Goal: Transaction & Acquisition: Book appointment/travel/reservation

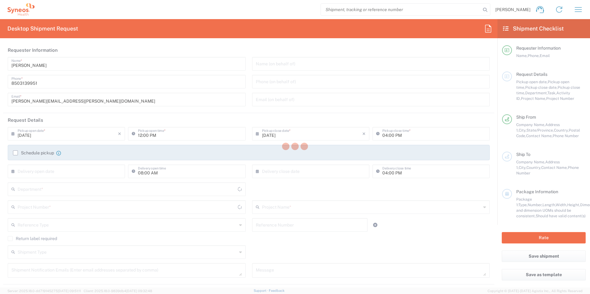
type input "[US_STATE]"
type input "[GEOGRAPHIC_DATA]"
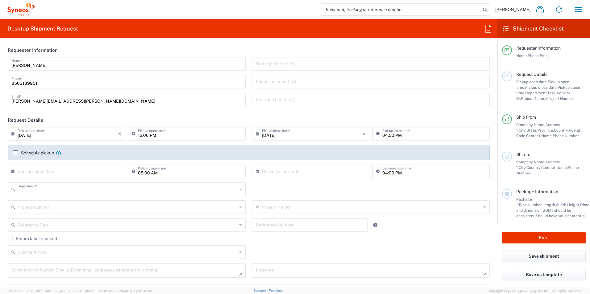
type input "3216"
click at [70, 190] on input "text" at bounding box center [127, 188] width 219 height 11
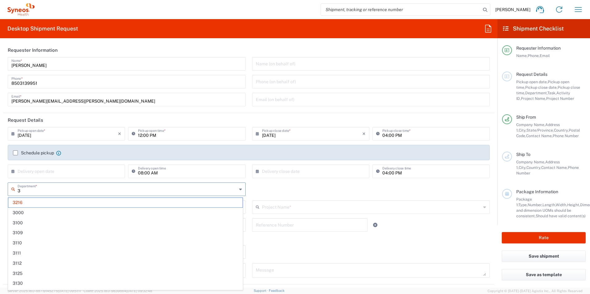
type input "31"
type input "[PERSON_NAME] Rsrch Grp ([GEOGRAPHIC_DATA]) In"
type input "3190"
click at [43, 201] on span "3190" at bounding box center [125, 203] width 234 height 10
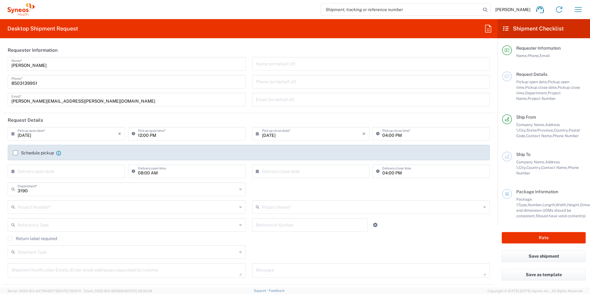
click at [46, 207] on input "text" at bounding box center [127, 206] width 219 height 11
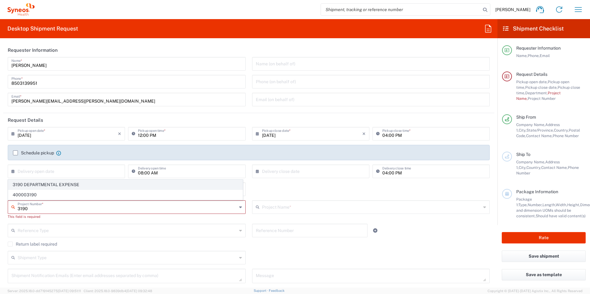
click at [54, 186] on span "3190 DEPARTMENTAL EXPENSE" at bounding box center [125, 185] width 234 height 10
type input "3190 DEPARTMENTAL EXPENSE"
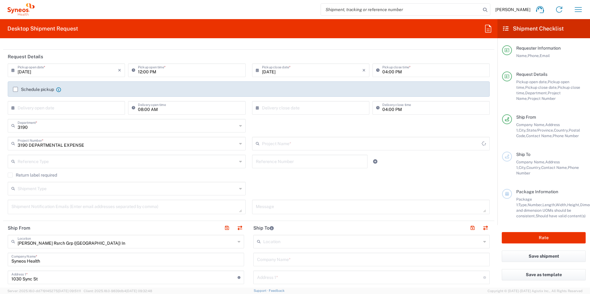
type input "3190 DEPARTMENTAL EXPENSE"
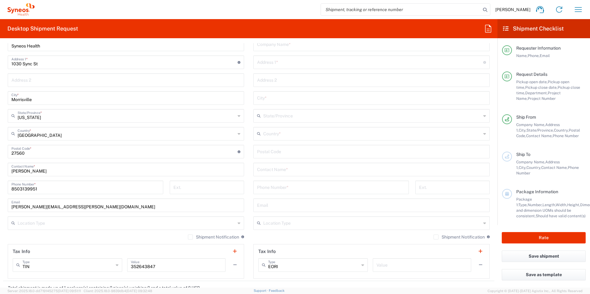
scroll to position [308, 0]
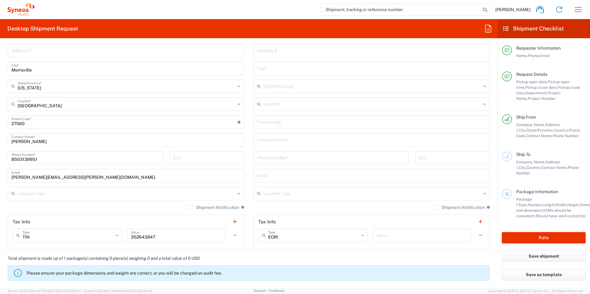
click at [303, 139] on input "text" at bounding box center [371, 139] width 229 height 11
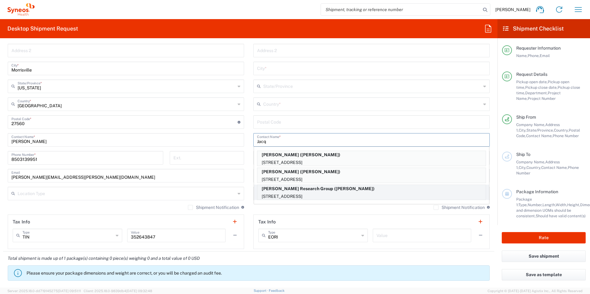
type input "Jacq"
click at [322, 195] on p "[STREET_ADDRESS]" at bounding box center [371, 197] width 228 height 8
type input "[PERSON_NAME] Research Group"
type input "[STREET_ADDRESS]"
type input "[PERSON_NAME]"
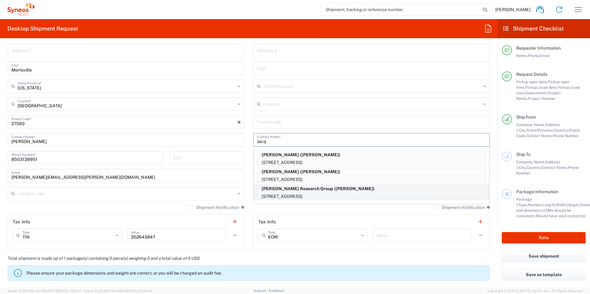
type input "[GEOGRAPHIC_DATA]"
type input "54016"
type input "[PERSON_NAME]"
type input "[PHONE_NUMBER]"
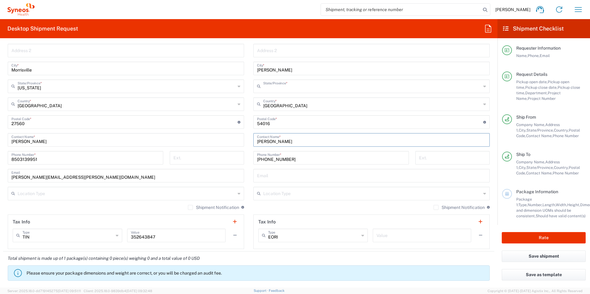
type input "[US_STATE]"
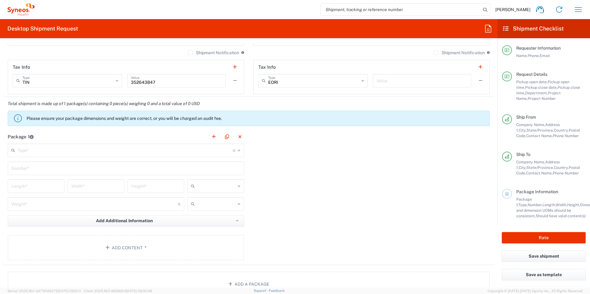
scroll to position [493, 0]
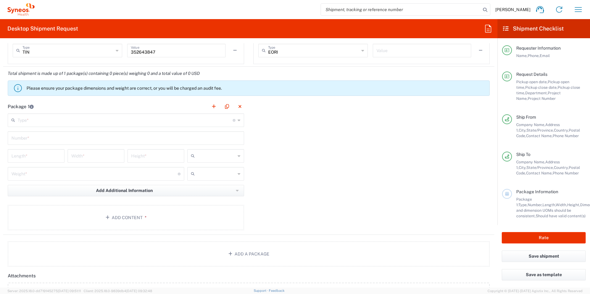
click at [47, 118] on input "text" at bounding box center [125, 119] width 215 height 11
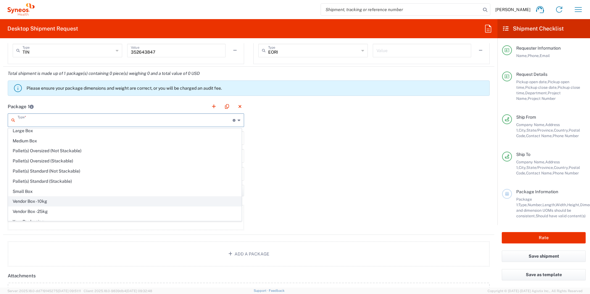
scroll to position [19, 0]
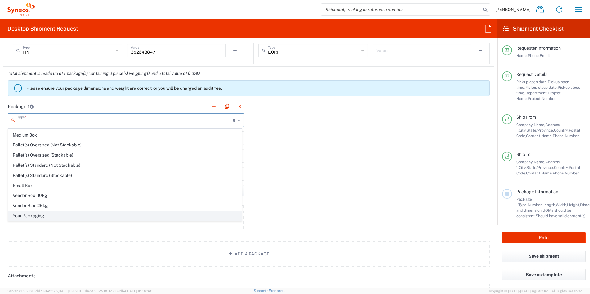
click at [51, 215] on span "Your Packaging" at bounding box center [124, 216] width 233 height 10
type input "Your Packaging"
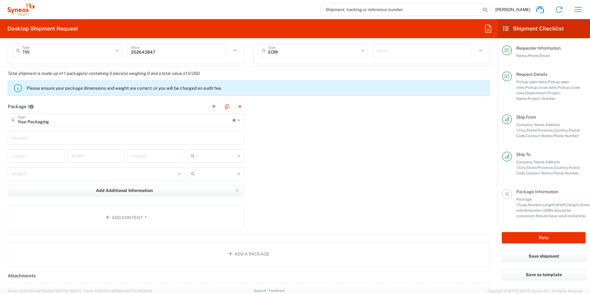
click at [50, 140] on input "text" at bounding box center [125, 137] width 229 height 11
type input "1"
click at [43, 153] on input "number" at bounding box center [35, 155] width 49 height 11
type input "18"
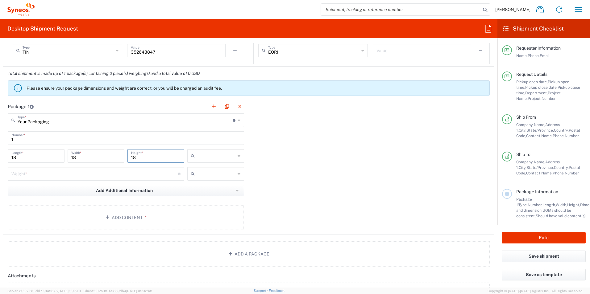
type input "18"
type input "in"
type input "17"
click at [227, 173] on input "text" at bounding box center [216, 174] width 38 height 10
click at [216, 196] on span "lbs" at bounding box center [213, 198] width 55 height 10
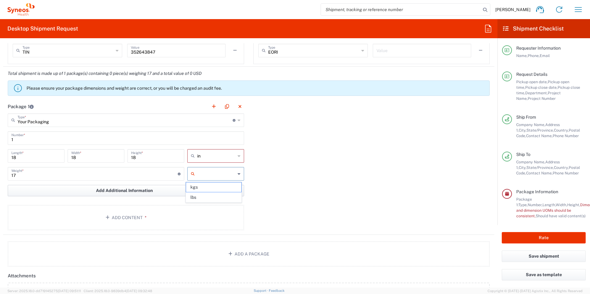
type input "lbs"
click at [187, 212] on button "Add Content *" at bounding box center [126, 217] width 236 height 25
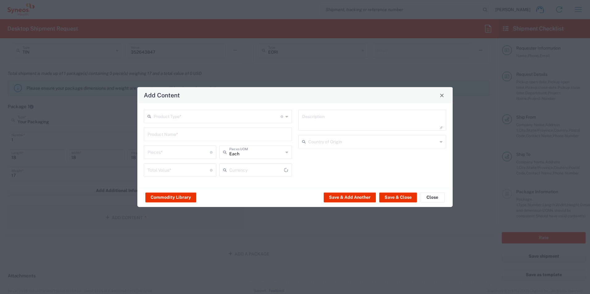
type input "US Dollar"
click at [189, 118] on input "text" at bounding box center [217, 116] width 127 height 11
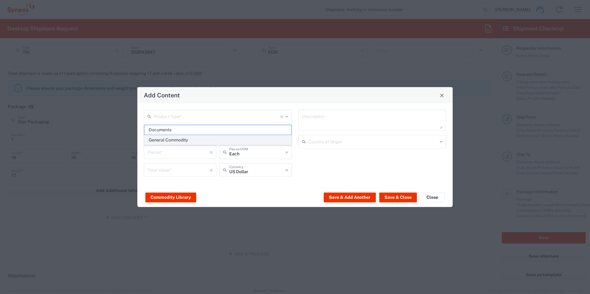
click at [190, 142] on span "General Commodity" at bounding box center [217, 140] width 147 height 10
type input "General Commodity"
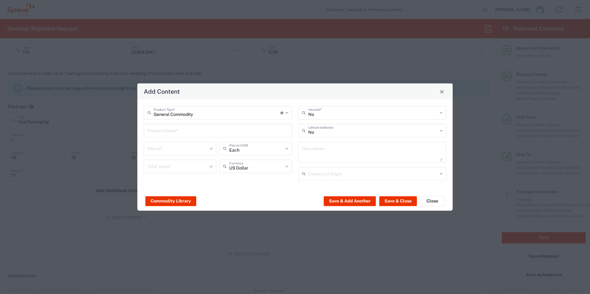
click at [197, 129] on input "text" at bounding box center [217, 130] width 141 height 11
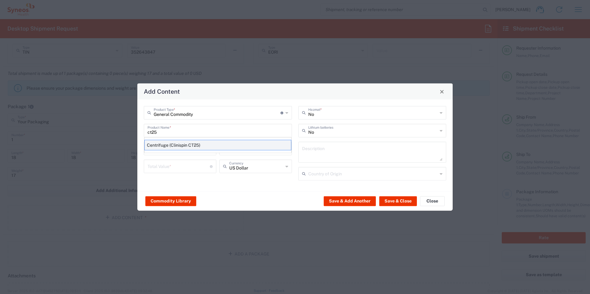
click at [194, 147] on div "Centrifuge (Clinispin CT25)" at bounding box center [217, 145] width 147 height 10
type input "Centrifuge (Clinispin CT25)"
type input "1"
type input "585.06"
type textarea "Centrifuge (Clinispin CT25)"
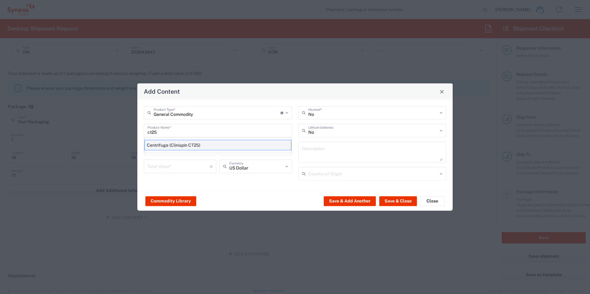
type input "[GEOGRAPHIC_DATA]"
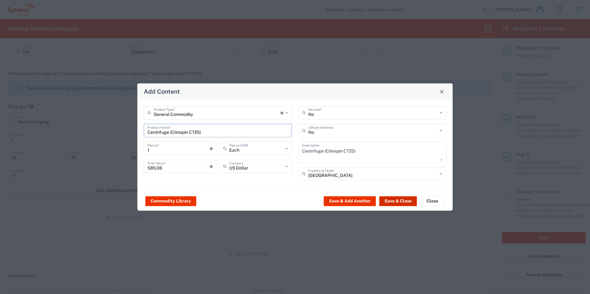
click at [392, 199] on button "Save & Close" at bounding box center [398, 201] width 38 height 10
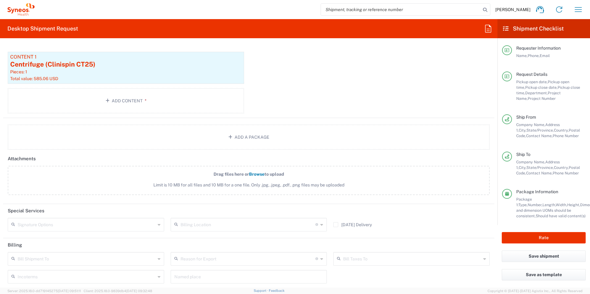
scroll to position [648, 0]
click at [557, 242] on button "Rate" at bounding box center [543, 237] width 84 height 11
type input "3190 DEPARTMENTAL EXPENSE"
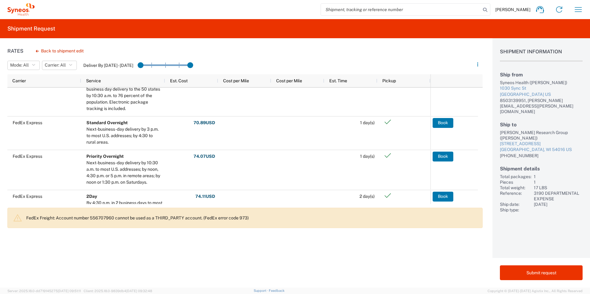
scroll to position [253, 0]
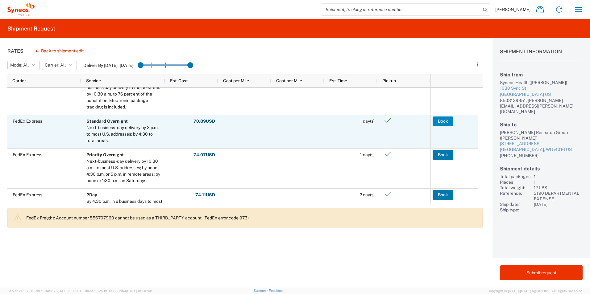
click at [450, 121] on button "Book" at bounding box center [442, 122] width 21 height 10
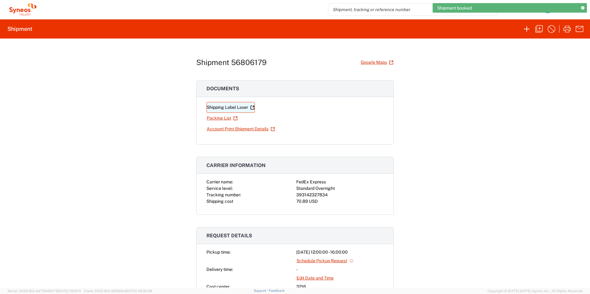
click at [224, 107] on link "Shipping Label Laser" at bounding box center [230, 107] width 48 height 11
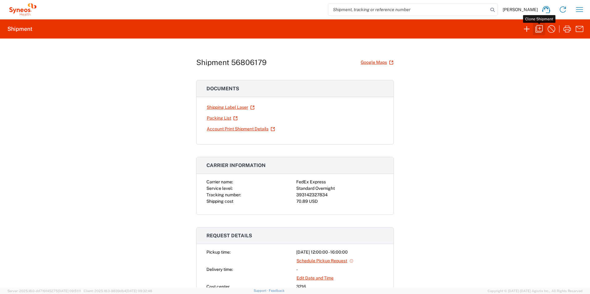
click at [539, 30] on icon "button" at bounding box center [539, 29] width 10 height 10
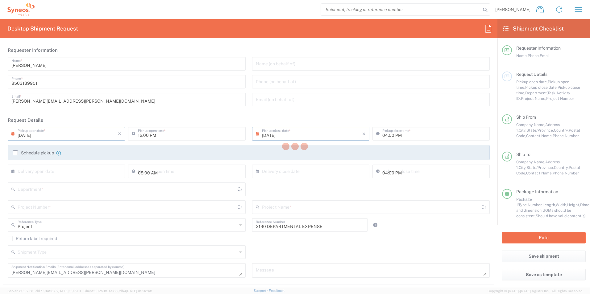
type input "[US_STATE]"
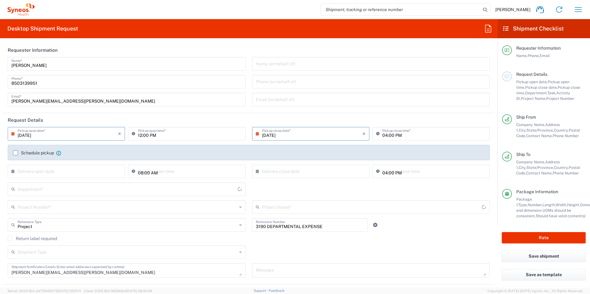
type input "[US_STATE]"
type input "Your Packaging"
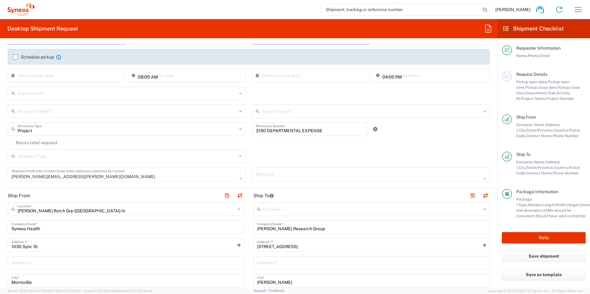
scroll to position [154, 0]
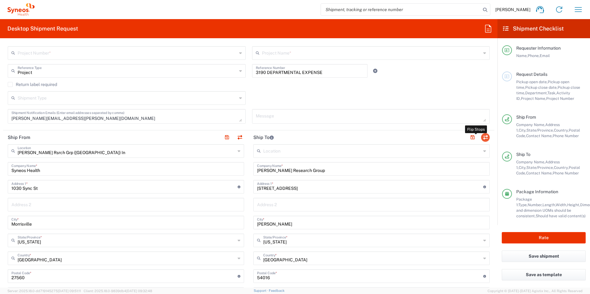
click at [481, 138] on button "button" at bounding box center [485, 137] width 9 height 9
type input "[PERSON_NAME] Research Group"
type input "[STREET_ADDRESS]"
type input "[PERSON_NAME]"
type input "[US_STATE]"
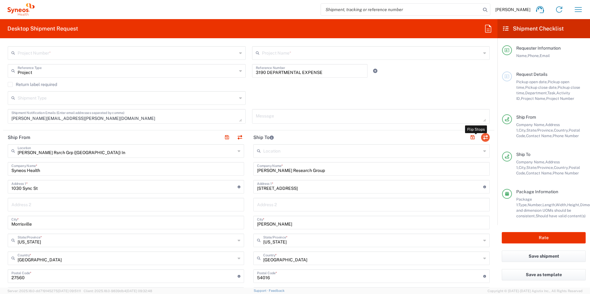
type input "54016"
type input "[PERSON_NAME]"
type input "[PHONE_NUMBER]"
type input "EORI"
type input "[PERSON_NAME] Rsrch Grp ([GEOGRAPHIC_DATA]) In"
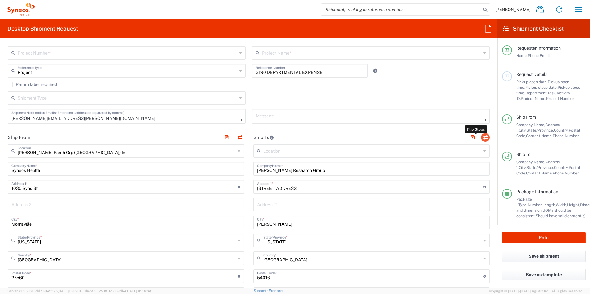
type input "Syneos Health"
type input "1030 Sync St"
type input "Morrisville"
type input "[US_STATE]"
type input "27560"
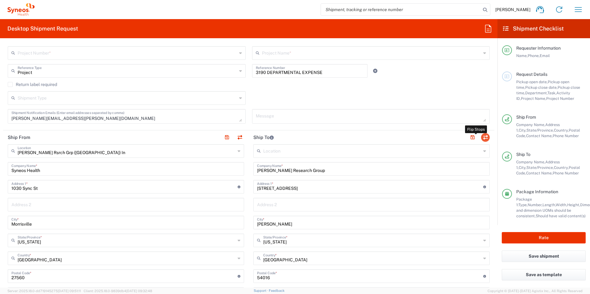
type input "[PERSON_NAME]"
type input "8503139951"
type input "[PERSON_NAME][EMAIL_ADDRESS][PERSON_NAME][DOMAIN_NAME]"
type input "TIN"
type input "352643847"
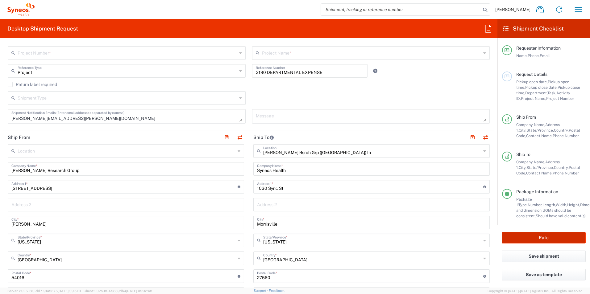
click at [567, 239] on button "Rate" at bounding box center [543, 237] width 84 height 11
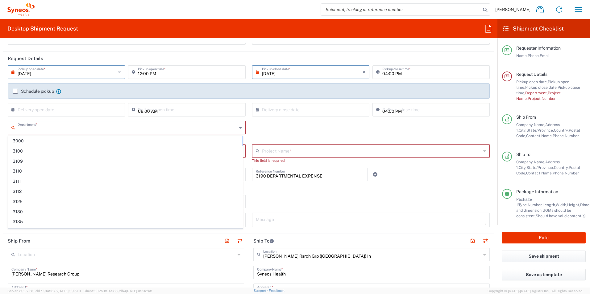
click at [66, 125] on input "text" at bounding box center [127, 127] width 219 height 11
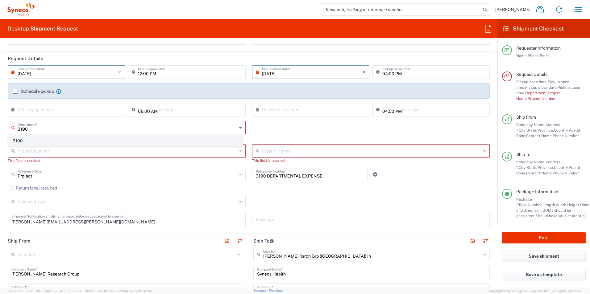
type input "3190"
click at [42, 137] on span "3190" at bounding box center [125, 141] width 234 height 10
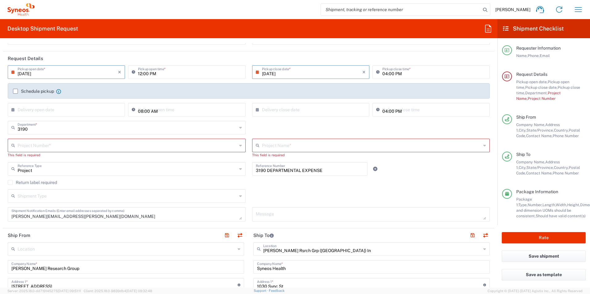
click at [52, 146] on input "text" at bounding box center [127, 145] width 219 height 11
click at [46, 157] on span "3190 DEPARTMENTAL EXPENSE" at bounding box center [125, 159] width 234 height 10
type input "3190 DEPARTMENTAL EXPENSE"
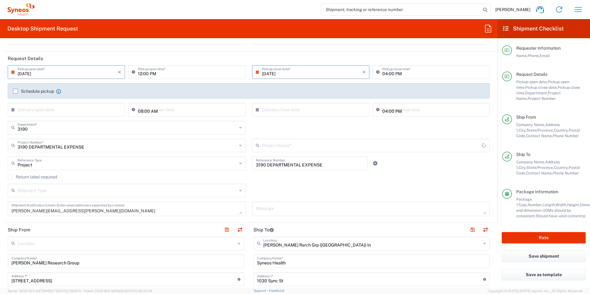
type input "3190 DEPARTMENTAL EXPENSE"
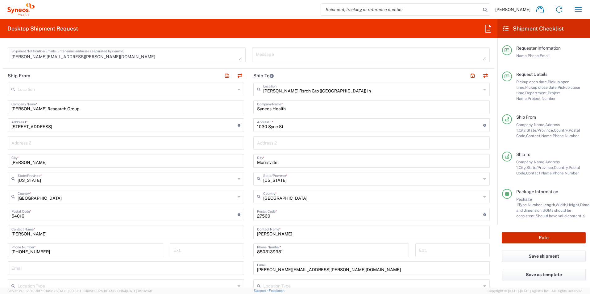
click at [553, 235] on button "Rate" at bounding box center [543, 237] width 84 height 11
type input "3190 DEPARTMENTAL EXPENSE"
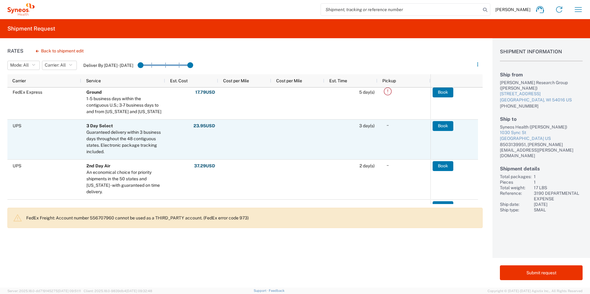
scroll to position [31, 0]
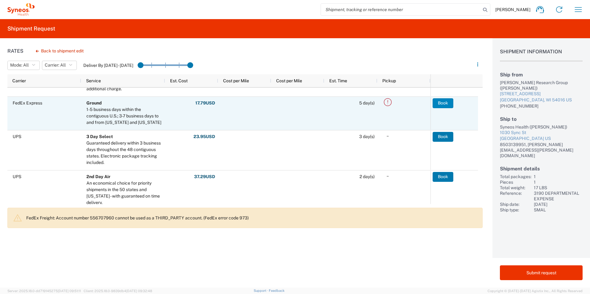
click at [441, 105] on button "Book" at bounding box center [442, 103] width 21 height 10
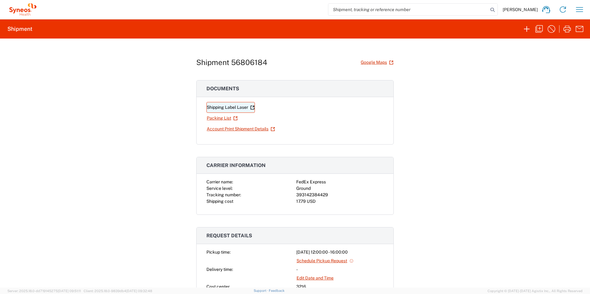
click at [238, 108] on link "Shipping Label Laser" at bounding box center [230, 107] width 48 height 11
click at [540, 31] on icon "button" at bounding box center [539, 29] width 10 height 10
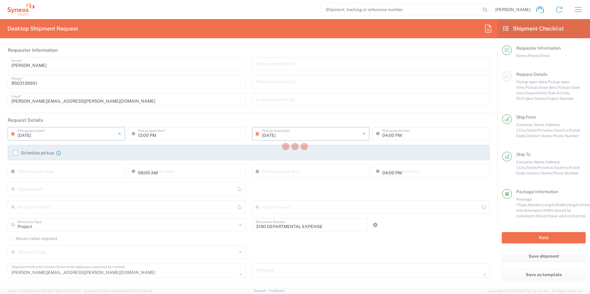
type input "[US_STATE]"
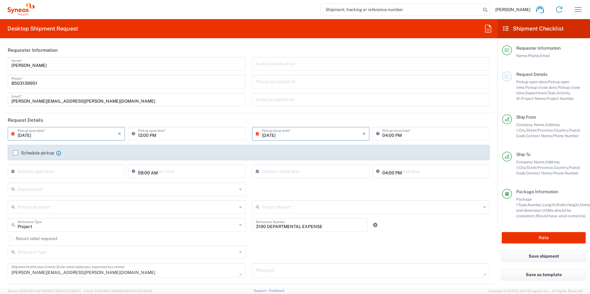
type input "Your Packaging"
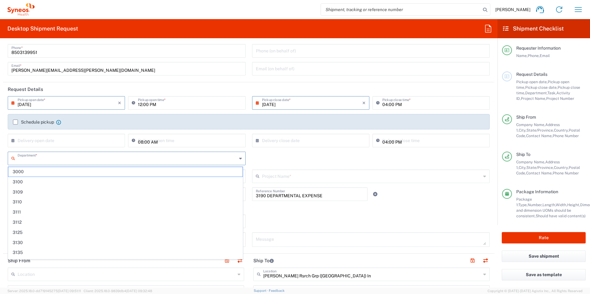
click at [47, 158] on input "text" at bounding box center [127, 158] width 219 height 11
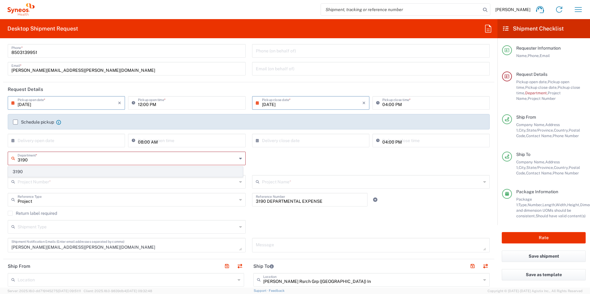
type input "3190"
click at [24, 167] on li "3190" at bounding box center [125, 172] width 235 height 10
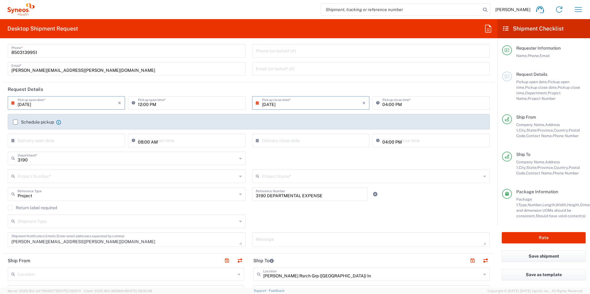
click at [50, 174] on input "text" at bounding box center [127, 176] width 219 height 11
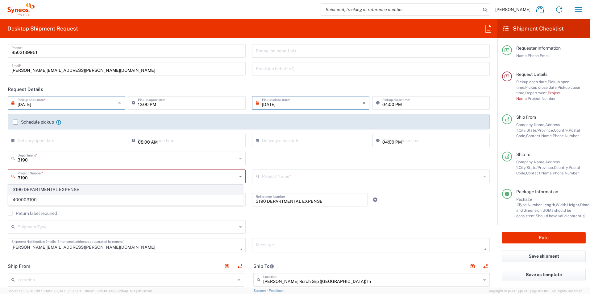
click at [46, 188] on span "3190 DEPARTMENTAL EXPENSE" at bounding box center [125, 190] width 234 height 10
type input "3190 DEPARTMENTAL EXPENSE"
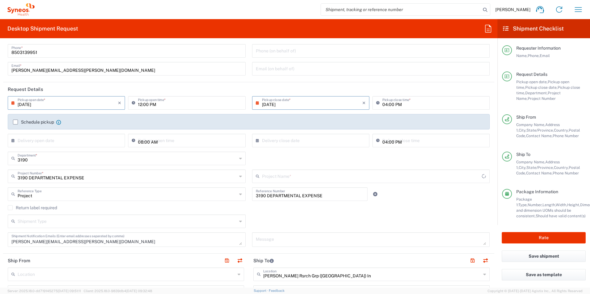
type input "3190 DEPARTMENTAL EXPENSE"
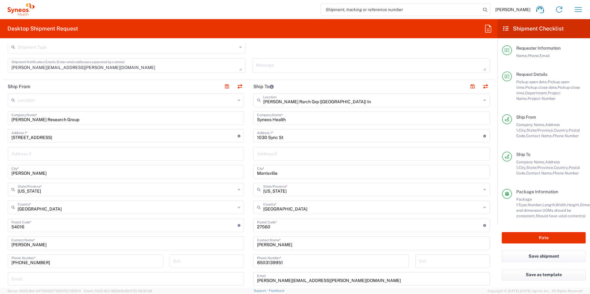
scroll to position [216, 0]
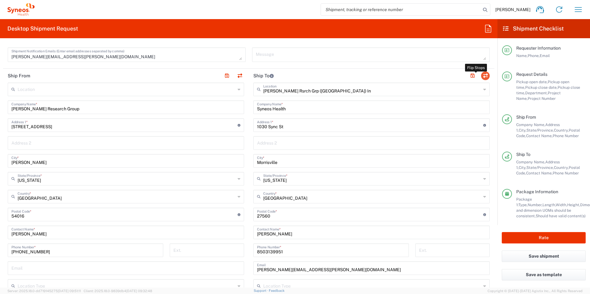
click at [481, 76] on button "button" at bounding box center [485, 76] width 9 height 9
type input "[PERSON_NAME] Rsrch Grp ([GEOGRAPHIC_DATA]) In"
type input "Syneos Health"
type input "1030 Sync St"
type input "Morrisville"
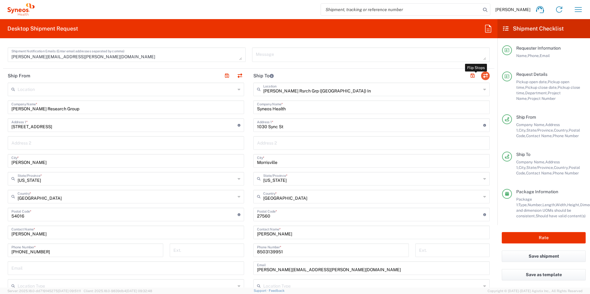
type input "[US_STATE]"
type input "27560"
type input "[PERSON_NAME]"
type input "8503139951"
type input "[PERSON_NAME][EMAIL_ADDRESS][PERSON_NAME][DOMAIN_NAME]"
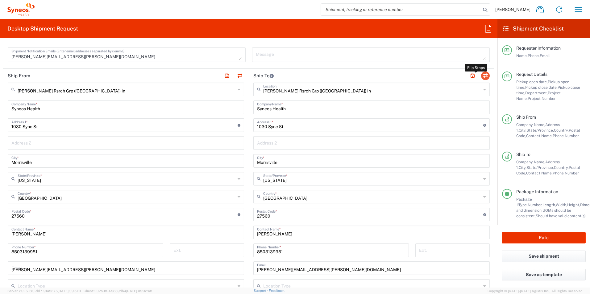
type input "[PERSON_NAME] Research Group"
type input "[STREET_ADDRESS]"
type input "[PERSON_NAME]"
type input "[US_STATE]"
type input "54016"
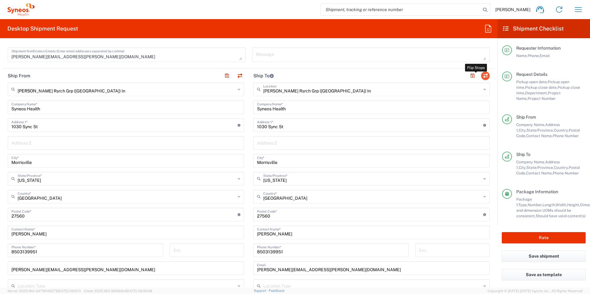
type input "[PERSON_NAME]"
type input "[PHONE_NUMBER]"
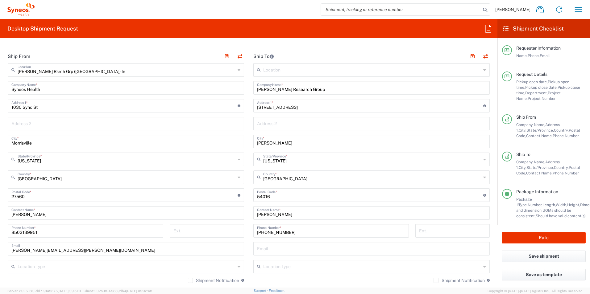
scroll to position [278, 0]
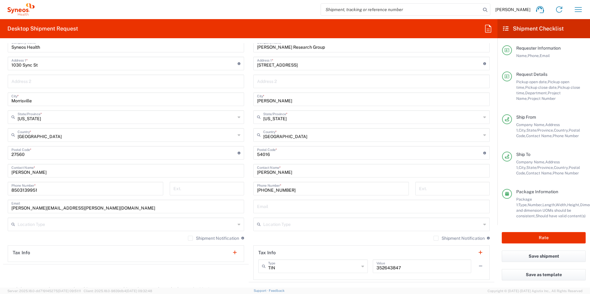
click at [324, 170] on input "[PERSON_NAME]" at bounding box center [371, 170] width 229 height 11
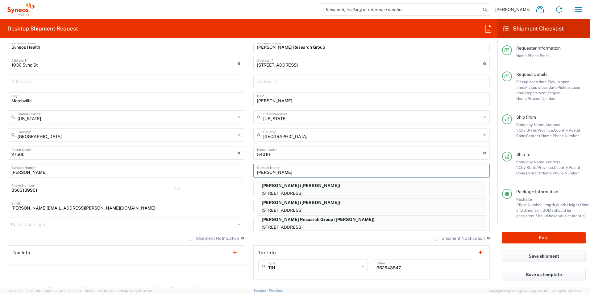
type input "J"
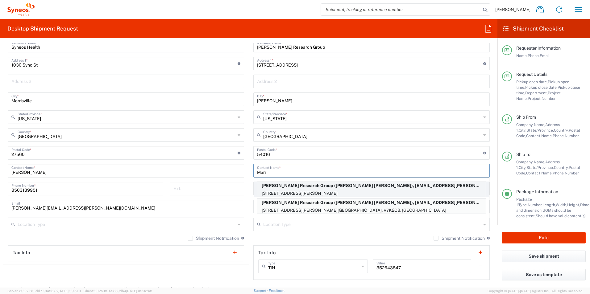
type input "Mari"
click at [339, 188] on p "[PERSON_NAME] Research Group ([PERSON_NAME] [PERSON_NAME]), [EMAIL_ADDRESS][PER…" at bounding box center [371, 186] width 228 height 8
type input "3063 [PERSON_NAME]"
type input "[GEOGRAPHIC_DATA]"
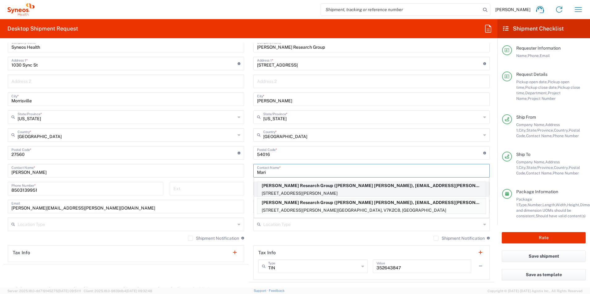
type input "V7K2C8"
type input "[PERSON_NAME] [PERSON_NAME]"
type input "5157831690"
type input "[EMAIL_ADDRESS][PERSON_NAME][DOMAIN_NAME]"
type input "Delivery Duty Paid"
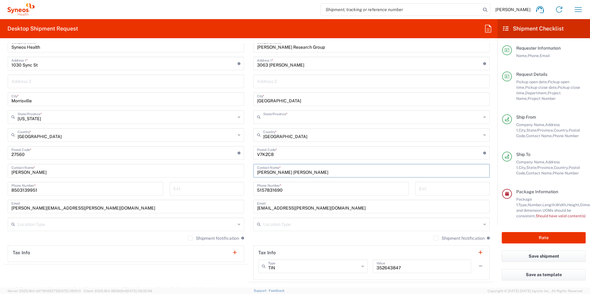
type input "[GEOGRAPHIC_DATA]"
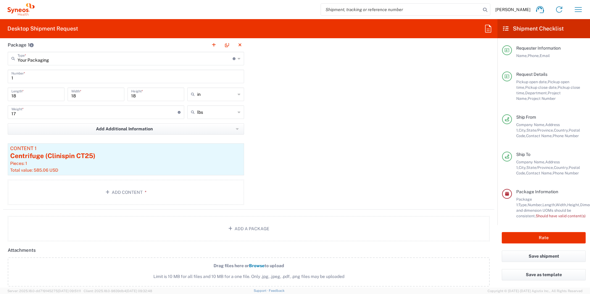
scroll to position [493, 0]
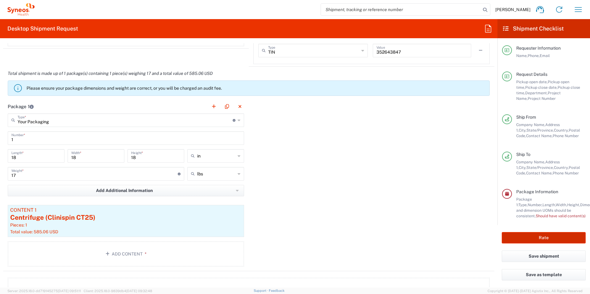
click at [552, 239] on button "Rate" at bounding box center [543, 237] width 84 height 11
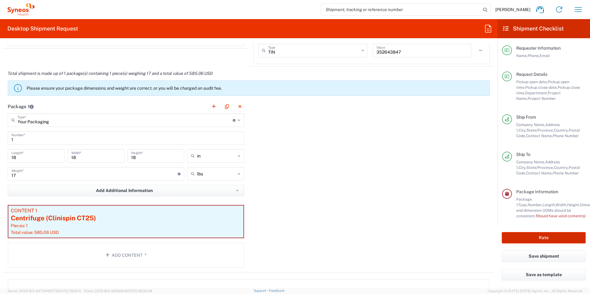
scroll to position [39, 0]
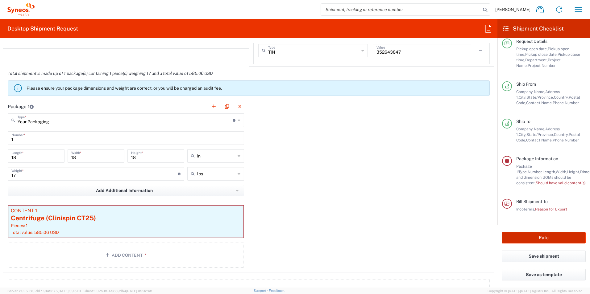
type input "3190 DEPARTMENTAL EXPENSE"
click at [166, 220] on div "Centrifuge (Clinispin CT25)" at bounding box center [126, 218] width 230 height 9
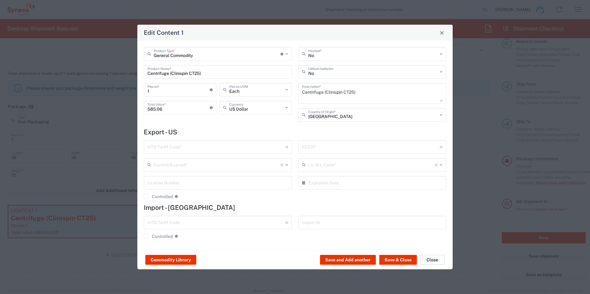
click at [428, 261] on button "Close" at bounding box center [432, 260] width 25 height 10
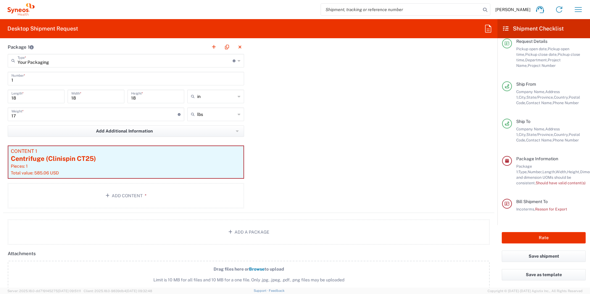
scroll to position [555, 0]
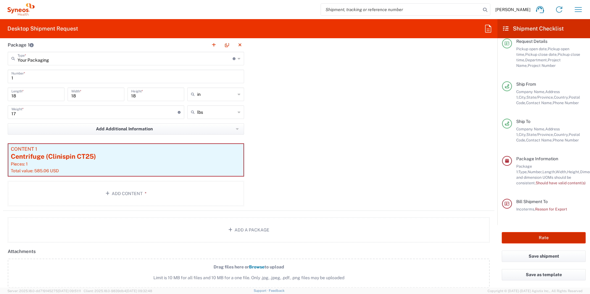
click at [547, 237] on button "Rate" at bounding box center [543, 237] width 84 height 11
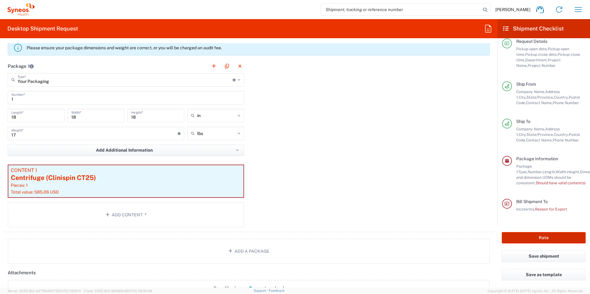
scroll to position [524, 0]
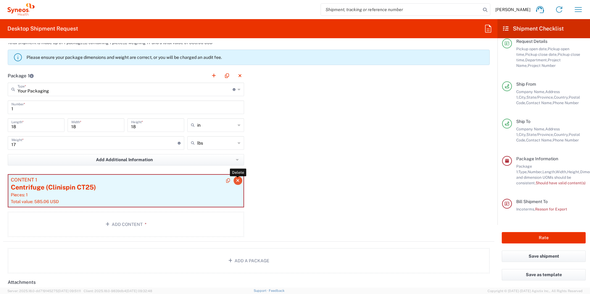
click at [236, 179] on icon "button" at bounding box center [237, 181] width 3 height 4
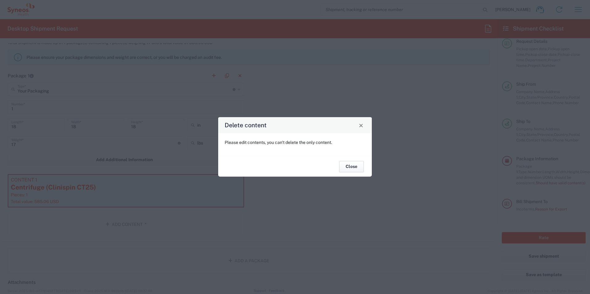
click at [356, 167] on button "Close" at bounding box center [351, 166] width 25 height 11
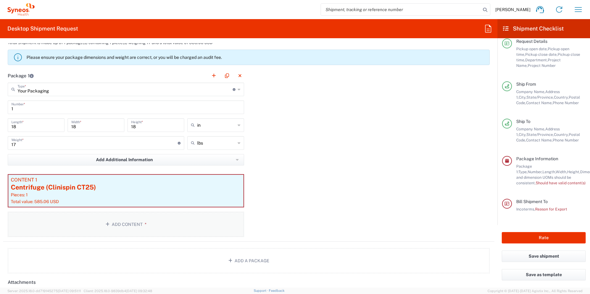
click at [161, 218] on button "Add Content *" at bounding box center [126, 224] width 236 height 25
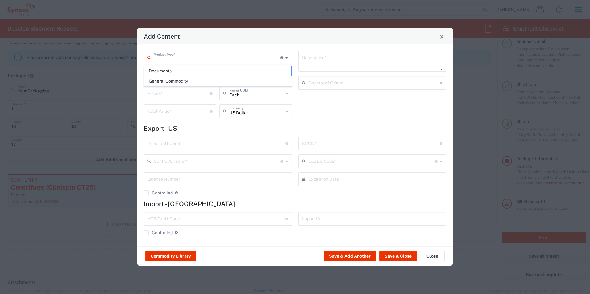
click at [176, 60] on input "text" at bounding box center [217, 57] width 127 height 11
click at [184, 78] on span "General Commodity" at bounding box center [217, 81] width 147 height 10
type input "General Commodity"
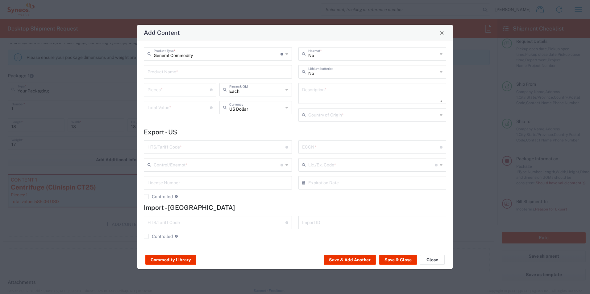
click at [184, 68] on input "text" at bounding box center [217, 71] width 141 height 11
click at [184, 83] on div "Centrifuge (Clinispin CT25)" at bounding box center [217, 86] width 147 height 10
type input "Centrifuge (Clinispin CT25)"
type input "1"
type input "585.06"
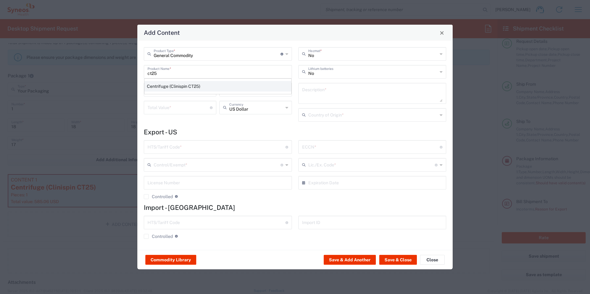
type textarea "Centrifuge (Clinispin CT25)"
type input "[GEOGRAPHIC_DATA]"
type input "8421.19.0000"
type input "BIS"
type input "EAR99"
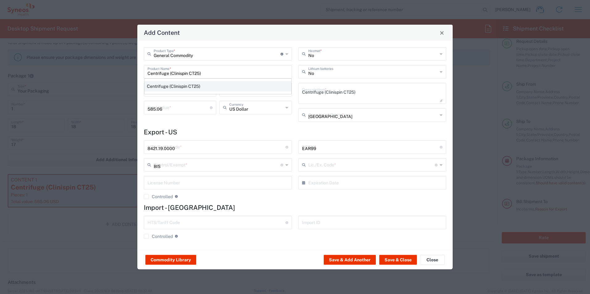
type input "NLR - No License Required"
click at [402, 260] on button "Save & Close" at bounding box center [398, 260] width 38 height 10
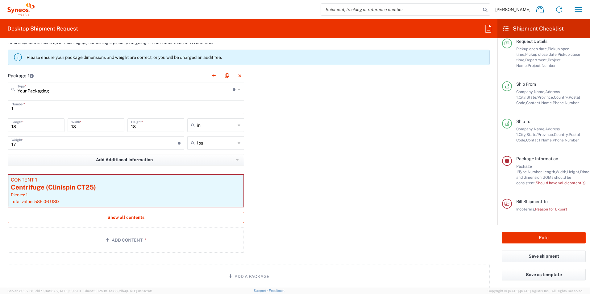
click at [154, 219] on button "Show all contents" at bounding box center [126, 217] width 236 height 11
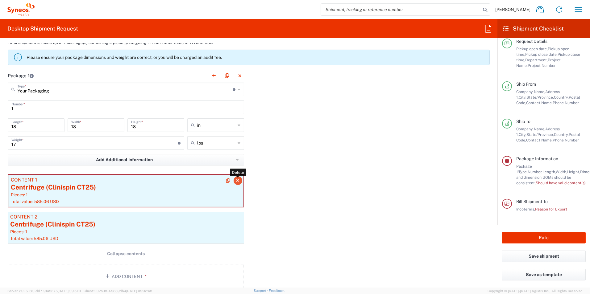
click at [236, 181] on icon "button" at bounding box center [237, 181] width 3 height 4
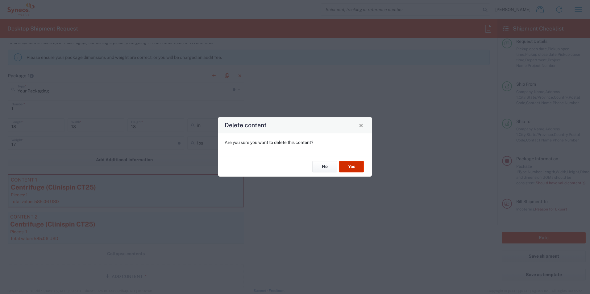
click at [355, 165] on button "Yes" at bounding box center [351, 166] width 25 height 11
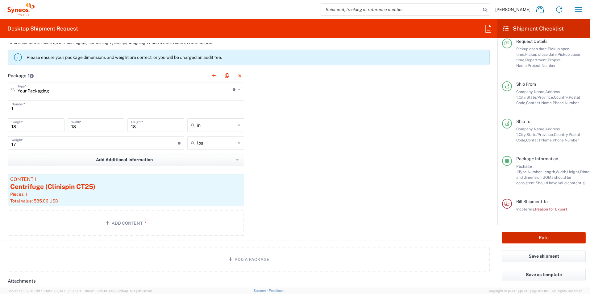
click at [545, 237] on button "Rate" at bounding box center [543, 237] width 84 height 11
click at [530, 239] on button "Rate" at bounding box center [543, 237] width 84 height 11
click at [529, 239] on button "Rate" at bounding box center [543, 237] width 84 height 11
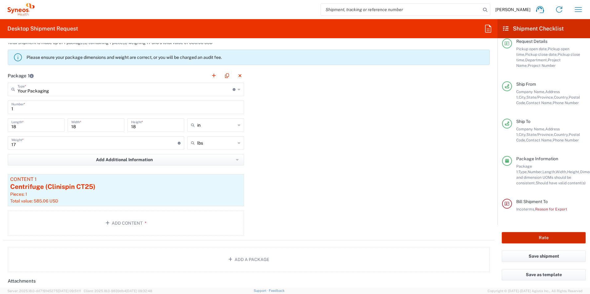
click at [529, 239] on button "Rate" at bounding box center [543, 237] width 84 height 11
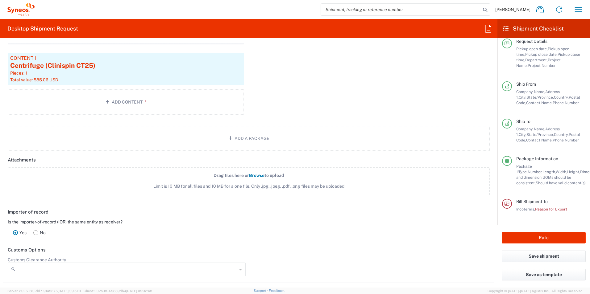
scroll to position [678, 0]
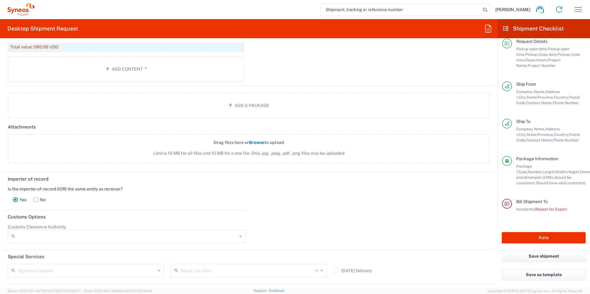
click at [35, 200] on rect at bounding box center [36, 199] width 5 height 5
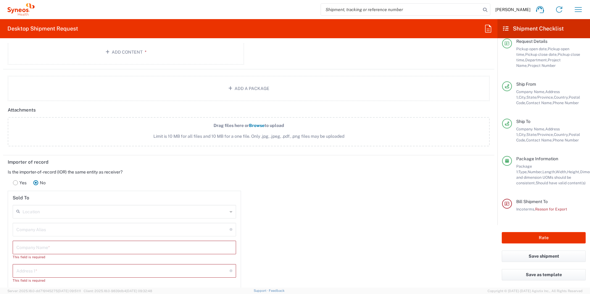
scroll to position [740, 0]
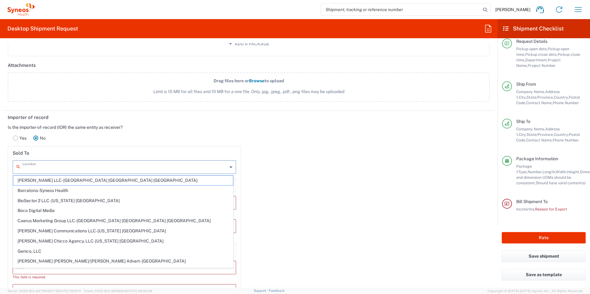
click at [88, 166] on input "text" at bounding box center [125, 166] width 205 height 11
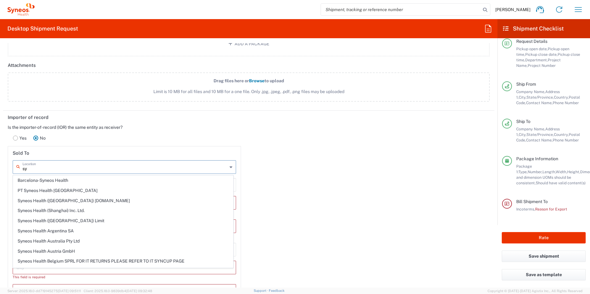
type input "s"
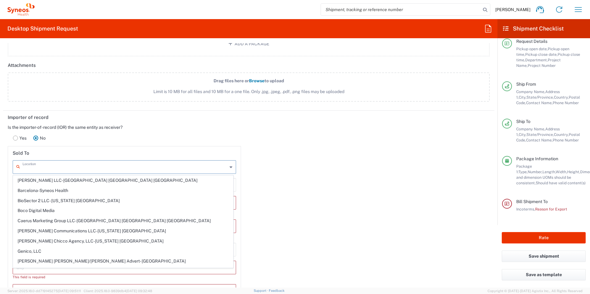
drag, startPoint x: 288, startPoint y: 172, endPoint x: 275, endPoint y: 175, distance: 13.4
click at [287, 172] on div "Importer of record Is the importer-of-record (IOR) the same entity as receiver?…" at bounding box center [248, 270] width 497 height 319
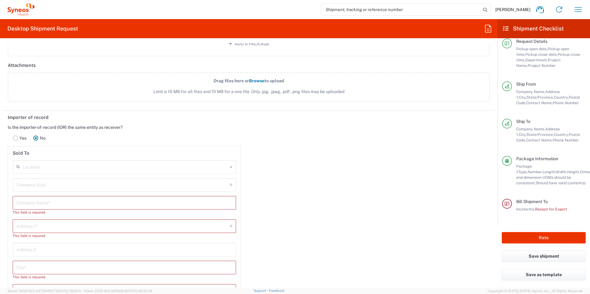
click at [121, 199] on input "text" at bounding box center [124, 202] width 216 height 11
click at [123, 202] on input "syneos health clinique" at bounding box center [124, 202] width 216 height 11
type input "s"
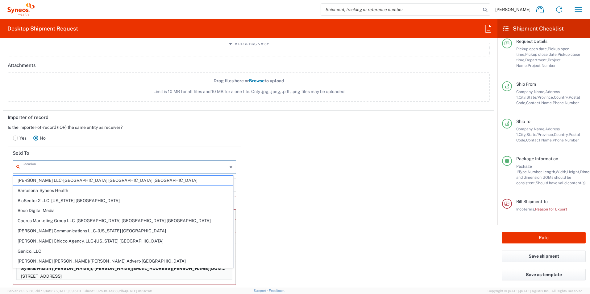
click at [86, 164] on input "text" at bounding box center [125, 166] width 205 height 11
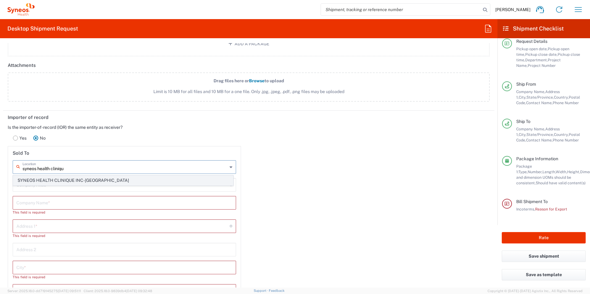
click at [113, 183] on span "SYNEOS HEALTH CLINIQUE INC-[GEOGRAPHIC_DATA]" at bounding box center [123, 181] width 220 height 10
type input "SYNEOS HEALTH CLINIQUE INC-[GEOGRAPHIC_DATA]"
type input "Syneos Health Clinique Inc."
type input "[STREET_ADDRESS]"
type input "[GEOGRAPHIC_DATA]"
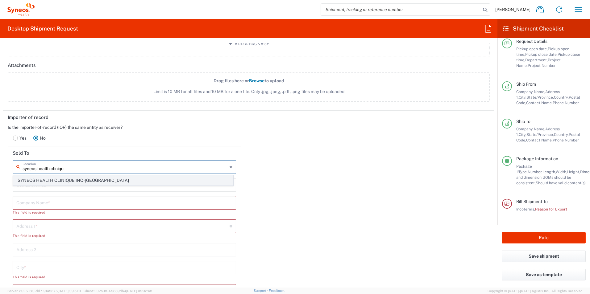
type input "[GEOGRAPHIC_DATA]"
type input "G1P 0A2"
type input "[GEOGRAPHIC_DATA]"
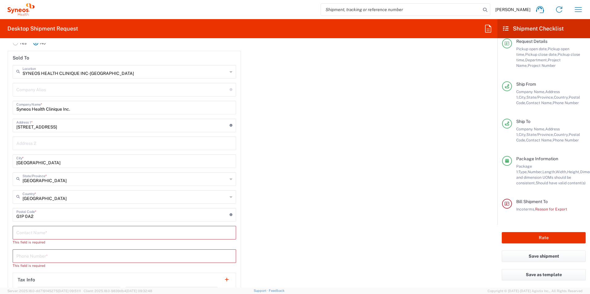
scroll to position [894, 0]
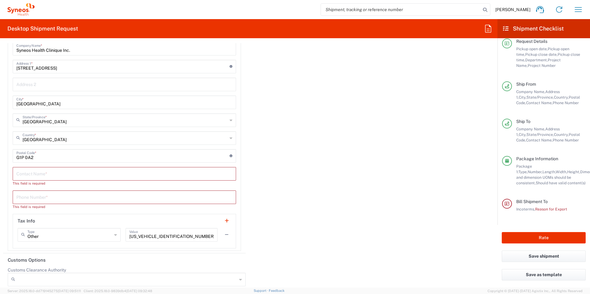
click at [64, 168] on input "text" at bounding box center [124, 173] width 216 height 11
click at [62, 173] on input "text" at bounding box center [124, 173] width 216 height 11
click at [59, 194] on input "tel" at bounding box center [124, 197] width 216 height 11
type input "4185274000"
type input "[PERSON_NAME] / [PERSON_NAME]"
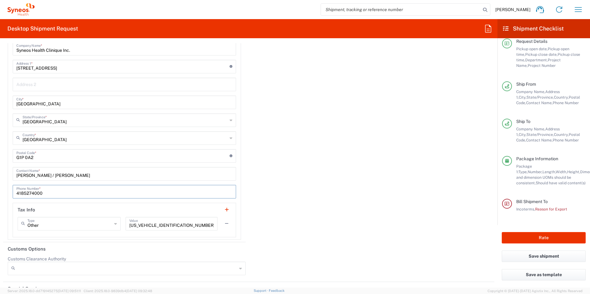
click at [276, 186] on div "Importer of record Is the importer-of-record (IOR) the same entity as receiver?…" at bounding box center [248, 100] width 497 height 286
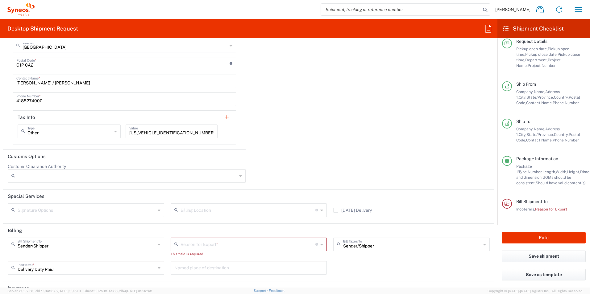
scroll to position [1021, 0]
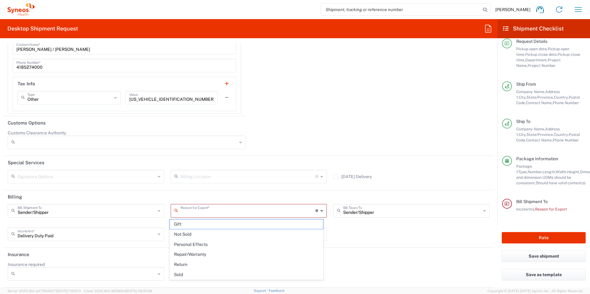
click at [294, 210] on input "text" at bounding box center [247, 210] width 135 height 11
click at [256, 232] on span "Not Sold" at bounding box center [247, 235] width 154 height 10
type input "Not Sold"
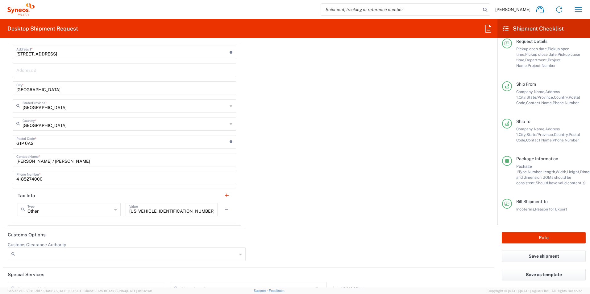
scroll to position [922, 0]
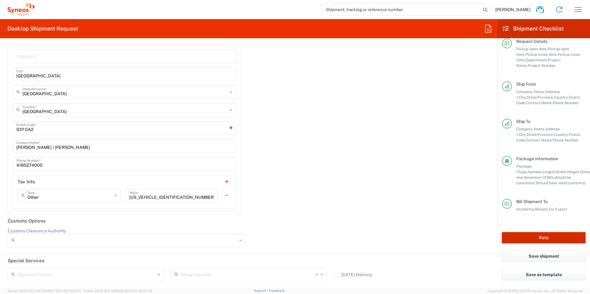
click at [551, 237] on button "Rate" at bounding box center [543, 237] width 84 height 11
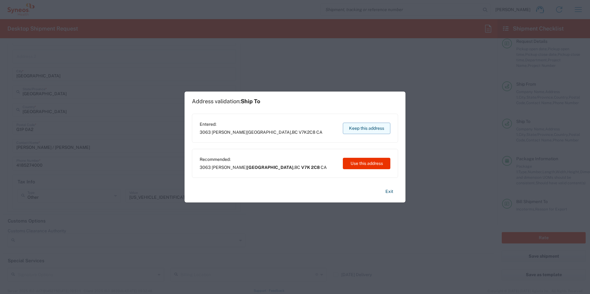
click at [360, 128] on button "Keep this address" at bounding box center [366, 128] width 47 height 11
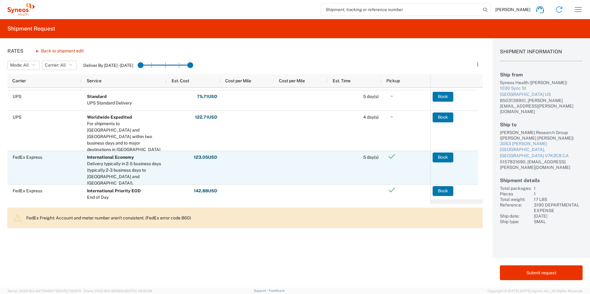
scroll to position [62, 0]
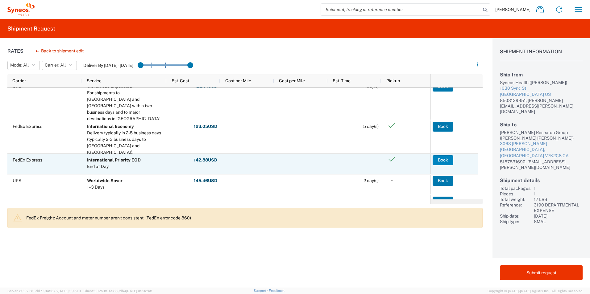
click at [436, 160] on button "Book" at bounding box center [442, 160] width 21 height 10
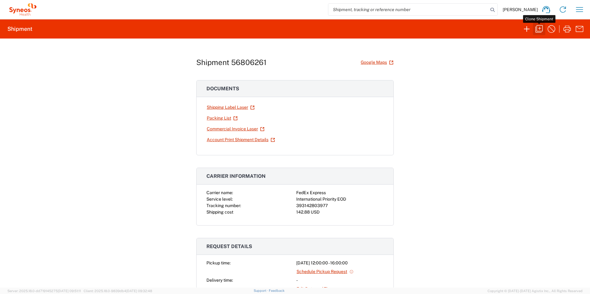
click at [540, 29] on icon "button" at bounding box center [539, 29] width 10 height 10
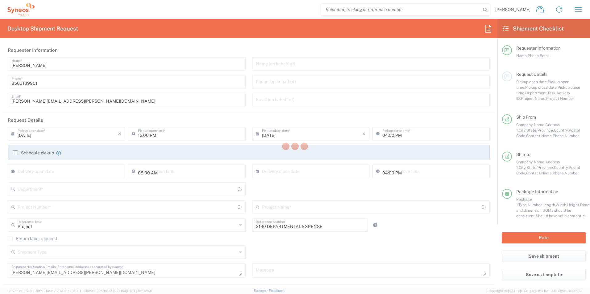
type input "[US_STATE]"
type input "[GEOGRAPHIC_DATA]"
type input "Your Packaging"
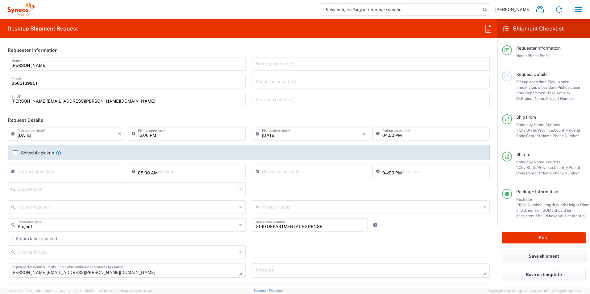
type input "[GEOGRAPHIC_DATA]"
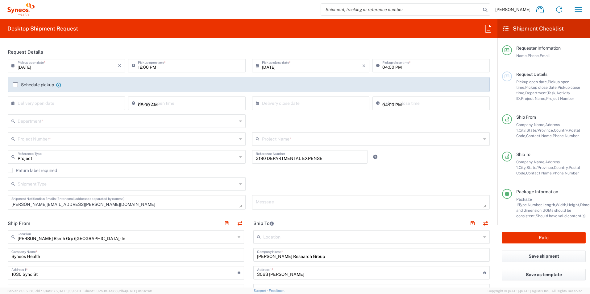
scroll to position [93, 0]
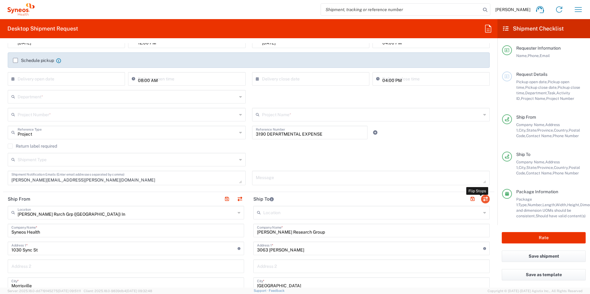
click at [481, 199] on button "button" at bounding box center [485, 199] width 9 height 9
type input "[PERSON_NAME] Research Group"
type input "3063 [PERSON_NAME]"
type input "[GEOGRAPHIC_DATA]"
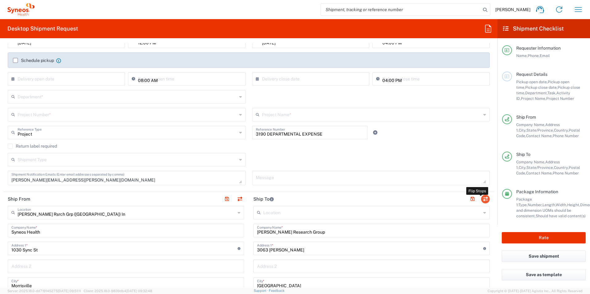
type input "V7K2C8"
type input "[PERSON_NAME] [PERSON_NAME]"
type input "5157831690"
type input "[EMAIL_ADDRESS][PERSON_NAME][DOMAIN_NAME]"
type input "[PERSON_NAME] Rsrch Grp ([GEOGRAPHIC_DATA]) In"
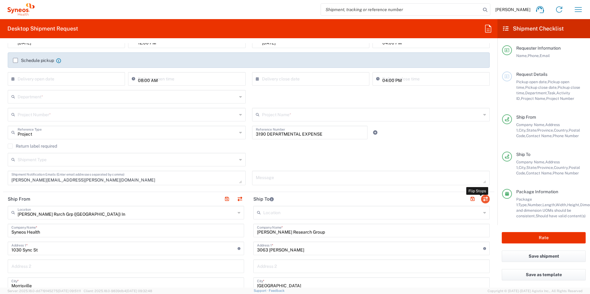
type input "Syneos Health"
type input "1030 Sync St"
type input "Morrisville"
type input "[GEOGRAPHIC_DATA]"
type input "27560"
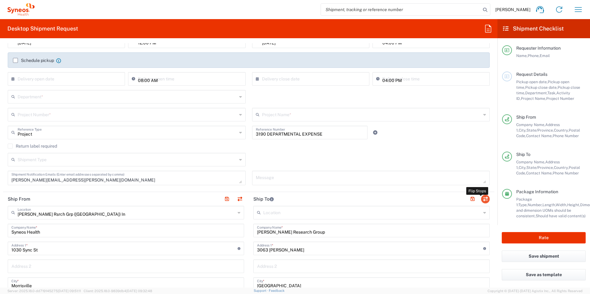
type input "[PERSON_NAME]"
type input "8503139951"
type input "[PERSON_NAME][EMAIL_ADDRESS][PERSON_NAME][DOMAIN_NAME]"
type input "Sender/Shipper"
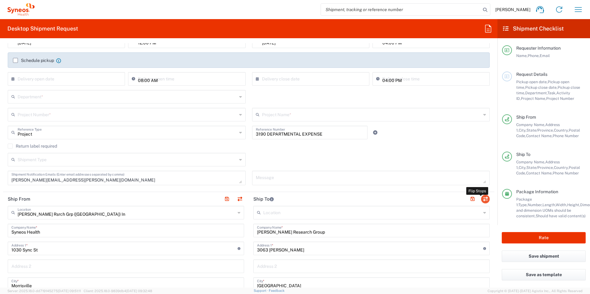
type input "Delivery Duty Paid"
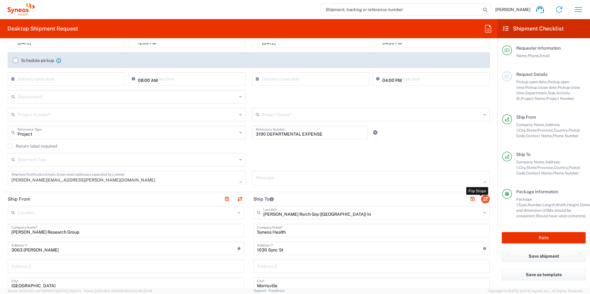
type input "[GEOGRAPHIC_DATA]"
type input "[US_STATE]"
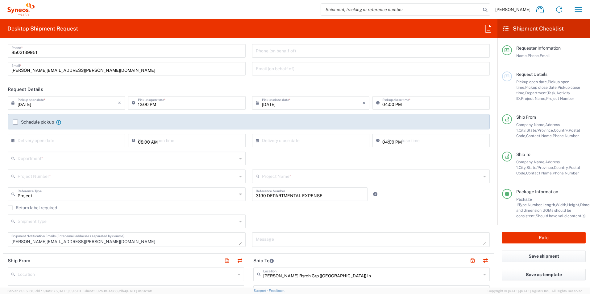
scroll to position [0, 0]
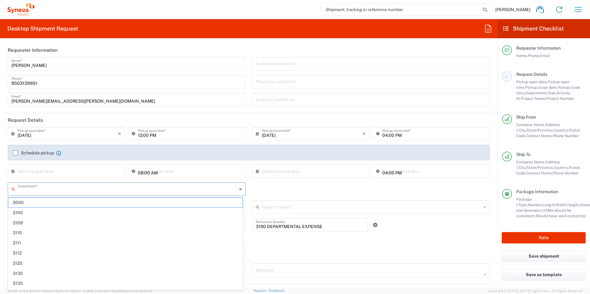
click at [74, 187] on input "text" at bounding box center [127, 188] width 219 height 11
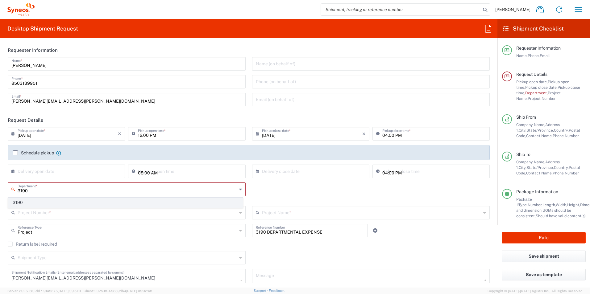
type input "3190"
click at [54, 202] on span "3190" at bounding box center [125, 203] width 234 height 10
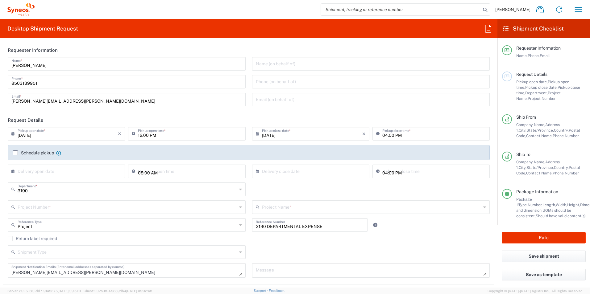
click at [55, 209] on input "text" at bounding box center [127, 206] width 219 height 11
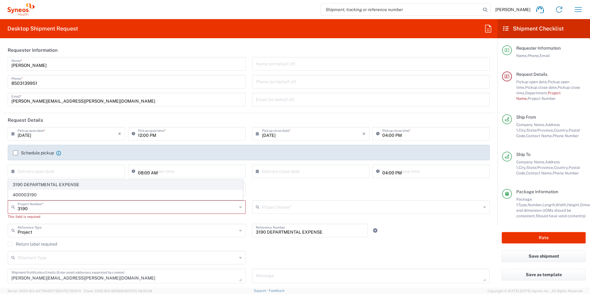
click at [41, 184] on span "3190 DEPARTMENTAL EXPENSE" at bounding box center [125, 185] width 234 height 10
type input "3190 DEPARTMENTAL EXPENSE"
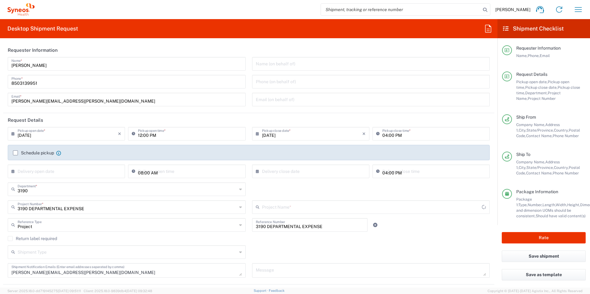
type input "3190 DEPARTMENTAL EXPENSE"
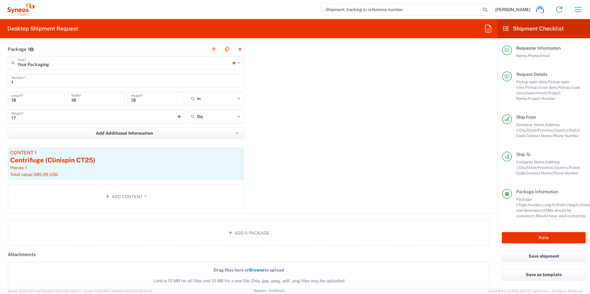
scroll to position [586, 0]
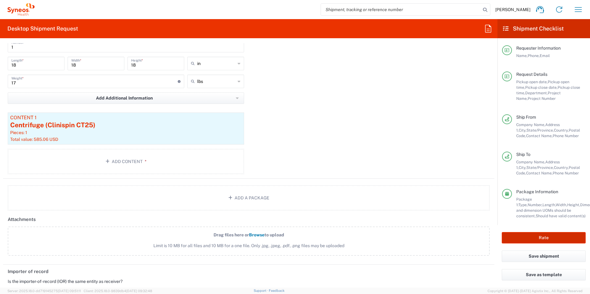
click at [533, 237] on button "Rate" at bounding box center [543, 237] width 84 height 11
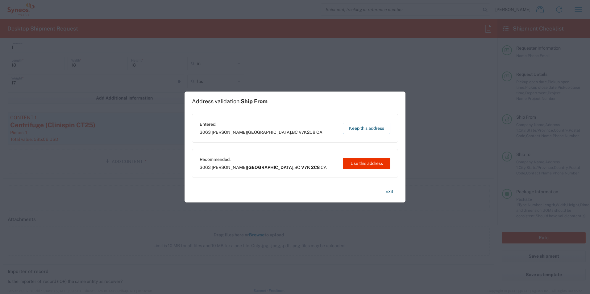
type input "3190 DEPARTMENTAL EXPENSE"
click at [389, 191] on button "Exit" at bounding box center [389, 191] width 18 height 11
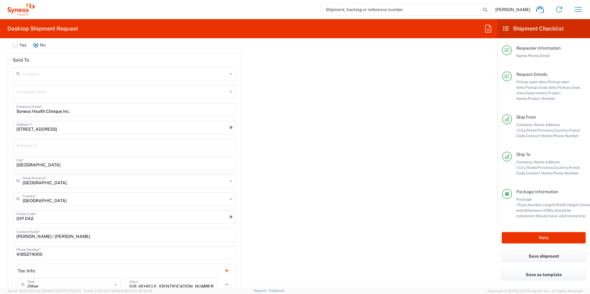
scroll to position [833, 0]
click at [78, 113] on input "Syneos Health Clinique Inc." at bounding box center [124, 110] width 216 height 11
type input "S"
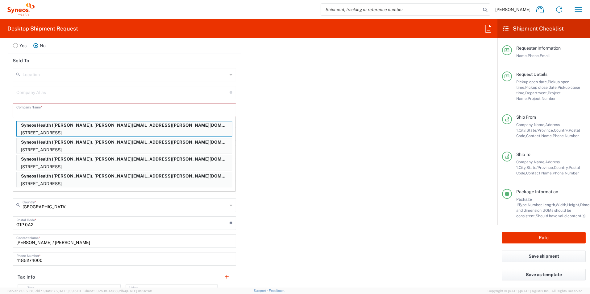
click at [49, 76] on input "text" at bounding box center [125, 74] width 205 height 11
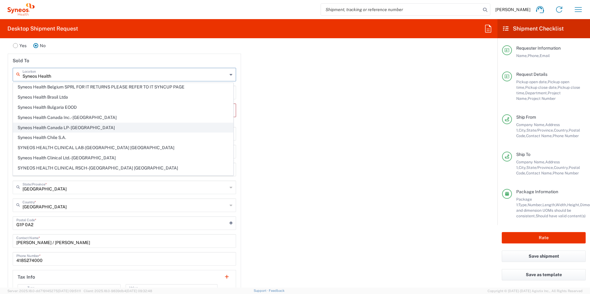
scroll to position [93, 0]
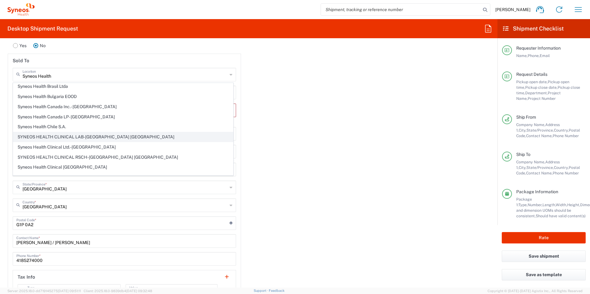
click at [97, 137] on span "SYNEOS HEALTH CLINICAL LAB-[GEOGRAPHIC_DATA] [GEOGRAPHIC_DATA]" at bounding box center [123, 137] width 220 height 10
type input "SYNEOS HEALTH CLINICAL LAB-[GEOGRAPHIC_DATA] [GEOGRAPHIC_DATA]"
type input "SYNEOS HEALTH CLINICAL LAB"
type input "[STREET_ADDRESS]"
type input "[GEOGRAPHIC_DATA]"
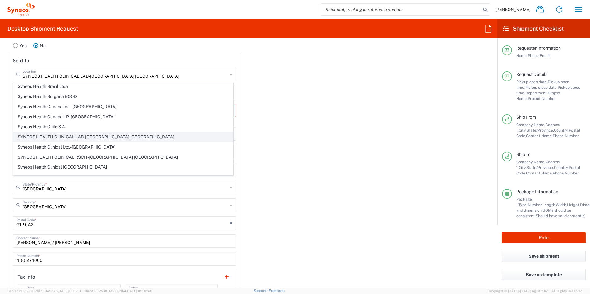
type input "[GEOGRAPHIC_DATA]"
type input "08540"
type input "[US_STATE]"
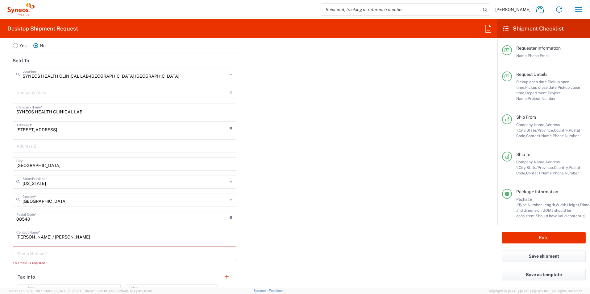
scroll to position [864, 0]
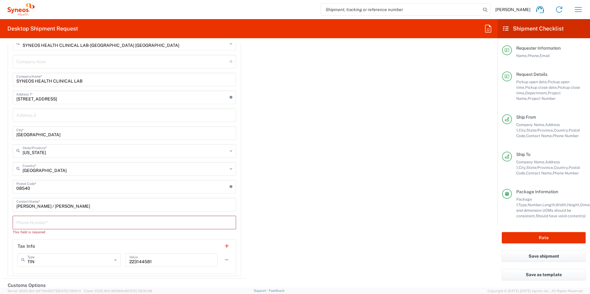
click at [71, 220] on input "tel" at bounding box center [124, 222] width 216 height 11
click at [298, 192] on div "Importer of record Is the importer-of-record (IOR) the same entity as receiver?…" at bounding box center [248, 132] width 497 height 291
click at [163, 224] on input "tel" at bounding box center [124, 222] width 216 height 11
click at [74, 224] on input "tel" at bounding box center [124, 222] width 216 height 11
type input "4185274000"
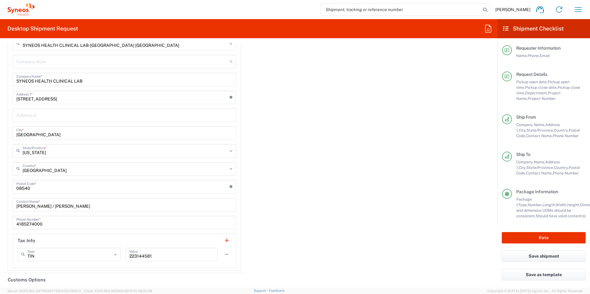
click at [337, 217] on div "Importer of record Is the importer-of-record (IOR) the same entity as receiver?…" at bounding box center [248, 130] width 497 height 286
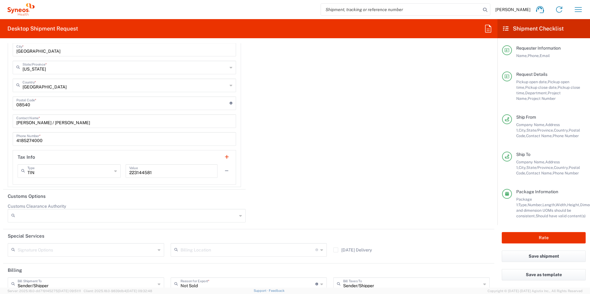
scroll to position [956, 0]
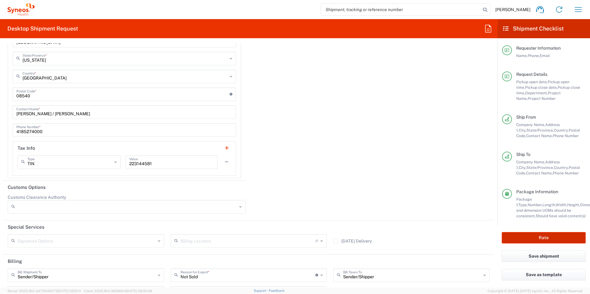
click at [558, 237] on button "Rate" at bounding box center [543, 237] width 84 height 11
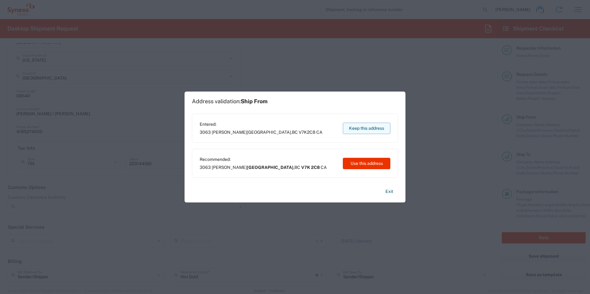
click at [366, 126] on button "Keep this address" at bounding box center [366, 128] width 47 height 11
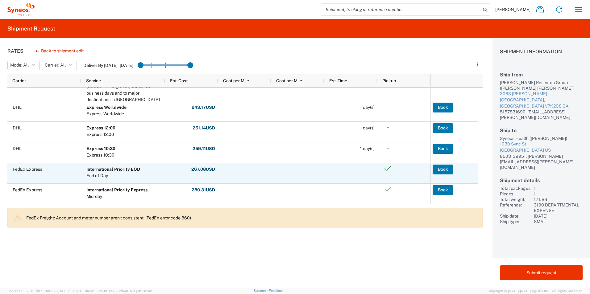
scroll to position [216, 0]
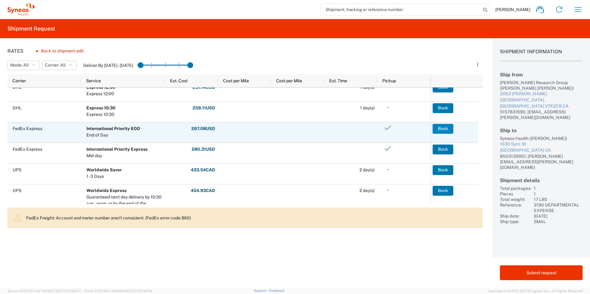
click at [440, 127] on button "Book" at bounding box center [442, 129] width 21 height 10
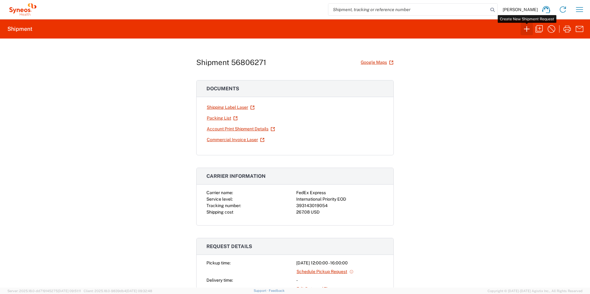
click at [529, 30] on icon "button" at bounding box center [527, 29] width 10 height 10
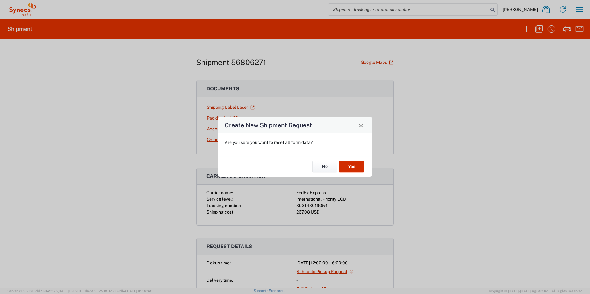
click at [355, 161] on button "Yes" at bounding box center [351, 166] width 25 height 11
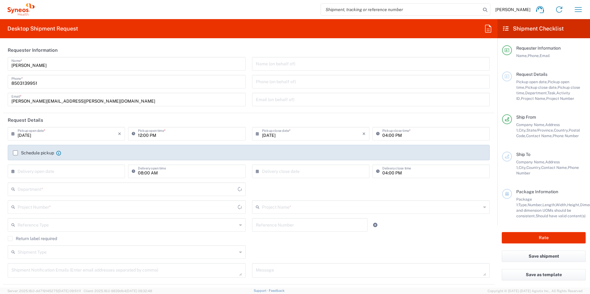
type input "[US_STATE]"
type input "3216"
click at [51, 191] on input "text" at bounding box center [127, 188] width 219 height 11
type input "3190"
click at [34, 197] on div "3190 Department * 3190" at bounding box center [127, 192] width 244 height 18
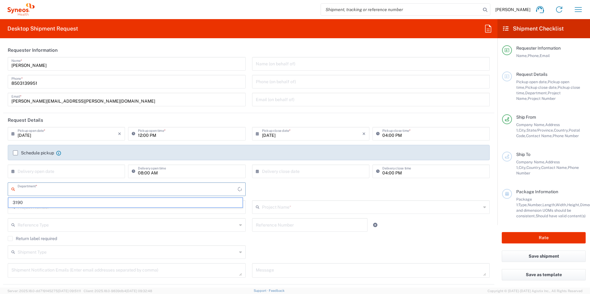
click at [49, 192] on input "text" at bounding box center [128, 188] width 220 height 11
click at [41, 191] on input "text" at bounding box center [127, 188] width 219 height 11
type input "3190"
click at [36, 202] on span "3190" at bounding box center [125, 203] width 234 height 10
click at [76, 210] on input "text" at bounding box center [127, 206] width 219 height 11
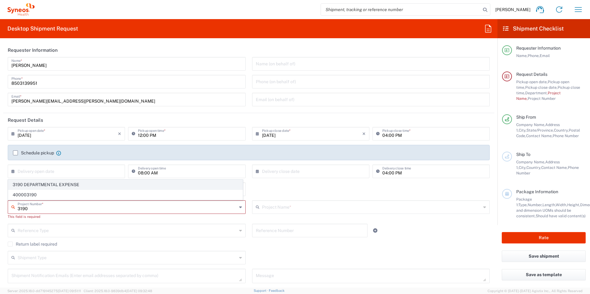
click at [58, 184] on span "3190 DEPARTMENTAL EXPENSE" at bounding box center [125, 185] width 234 height 10
type input "3190 DEPARTMENTAL EXPENSE"
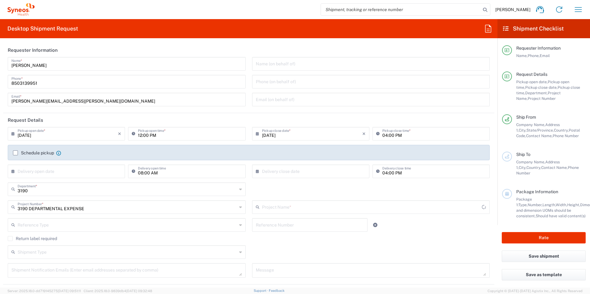
type input "3190 DEPARTMENTAL EXPENSE"
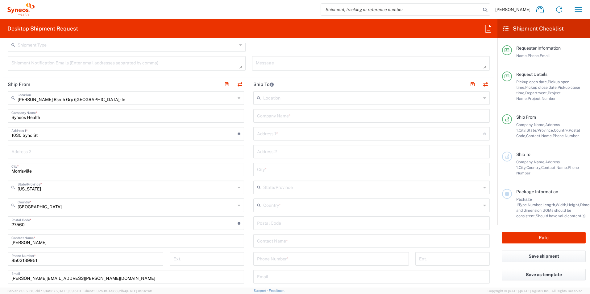
scroll to position [216, 0]
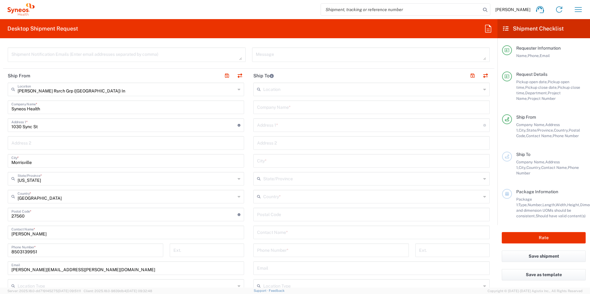
click at [303, 232] on input "text" at bounding box center [371, 232] width 229 height 11
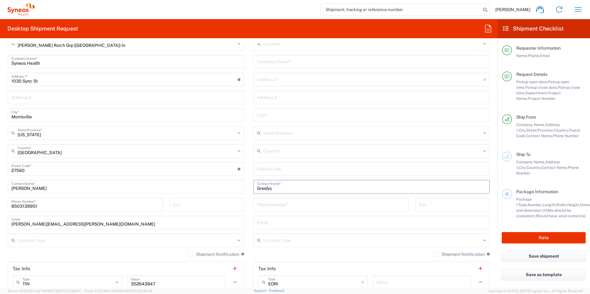
scroll to position [278, 0]
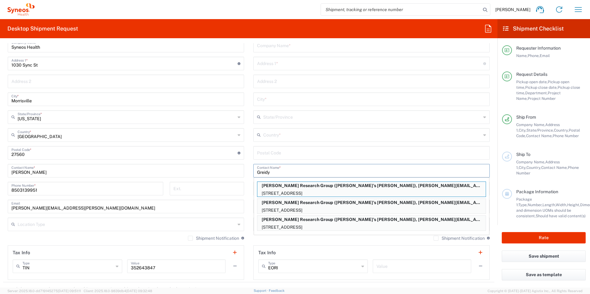
type input "Greidy"
click at [308, 209] on p "[STREET_ADDRESS]" at bounding box center [371, 211] width 228 height 8
type input "[PERSON_NAME] Research Group"
type input "[STREET_ADDRESS]"
type input "Apt 208"
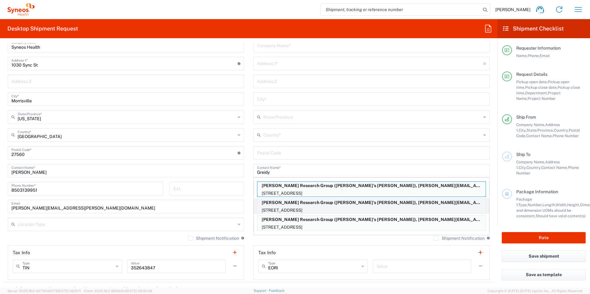
type input "Miramar"
type input "[GEOGRAPHIC_DATA]"
type input "33027"
type input "[PERSON_NAME]'s [PERSON_NAME]"
type input "[PHONE_NUMBER]"
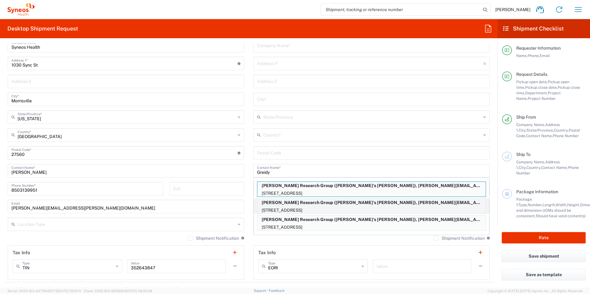
type input "[EMAIL_ADDRESS][DOMAIN_NAME]"
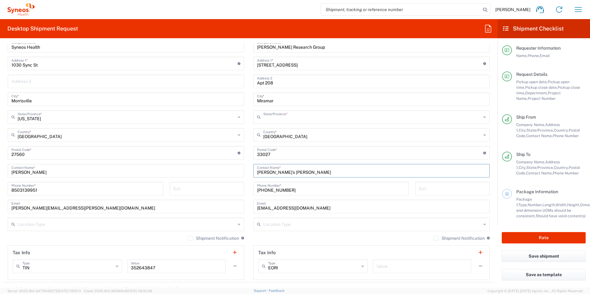
type input "[US_STATE]"
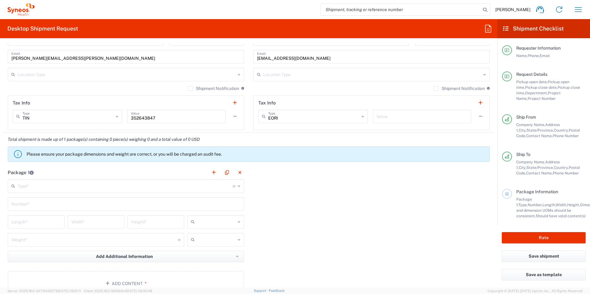
scroll to position [432, 0]
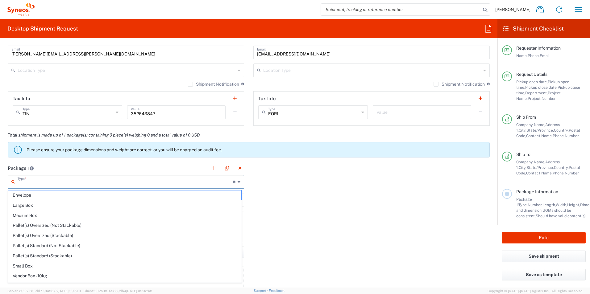
click at [69, 183] on input "text" at bounding box center [125, 181] width 215 height 11
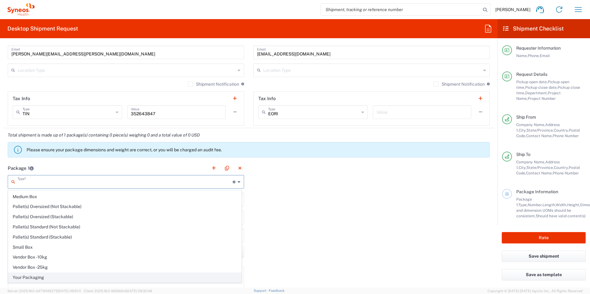
click at [46, 280] on span "Your Packaging" at bounding box center [124, 278] width 233 height 10
type input "Your Packaging"
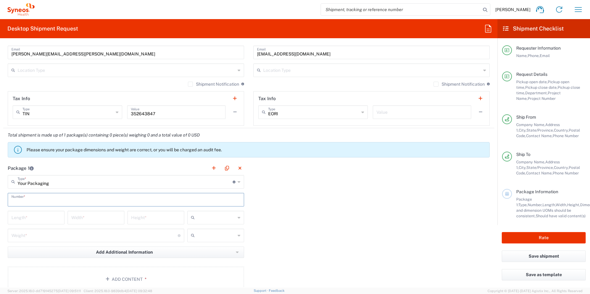
click at [52, 200] on input "text" at bounding box center [125, 199] width 229 height 11
type input "1"
click at [42, 217] on input "number" at bounding box center [35, 217] width 49 height 11
type input "18"
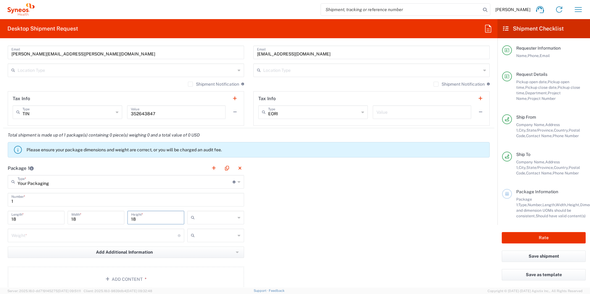
type input "18"
type input "in"
type input "17"
type input "lbs"
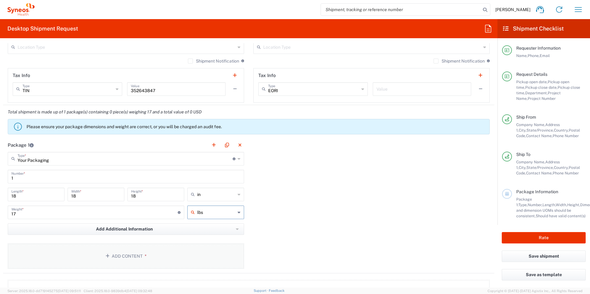
scroll to position [493, 0]
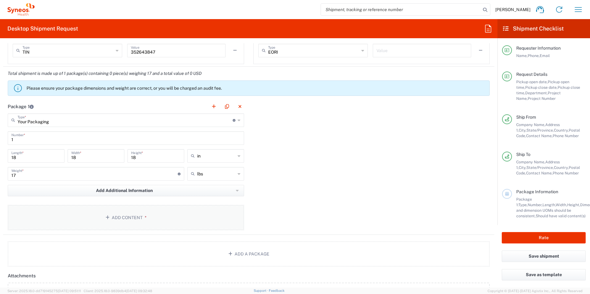
drag, startPoint x: 126, startPoint y: 223, endPoint x: 122, endPoint y: 226, distance: 5.0
click at [122, 226] on button "Add Content *" at bounding box center [126, 217] width 236 height 25
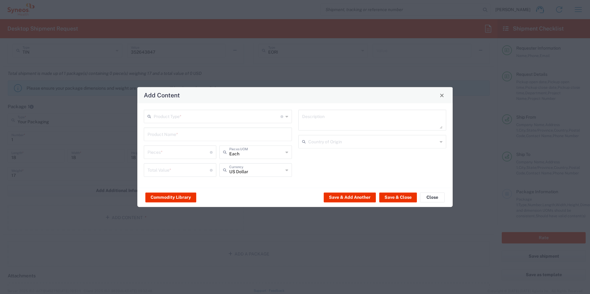
click at [193, 109] on div "Product Type * Document: Paper document generated internally by Syneos, a clien…" at bounding box center [294, 145] width 315 height 85
click at [194, 113] on input "text" at bounding box center [217, 116] width 127 height 11
click at [202, 134] on span "Documents" at bounding box center [217, 130] width 147 height 10
type input "Documents"
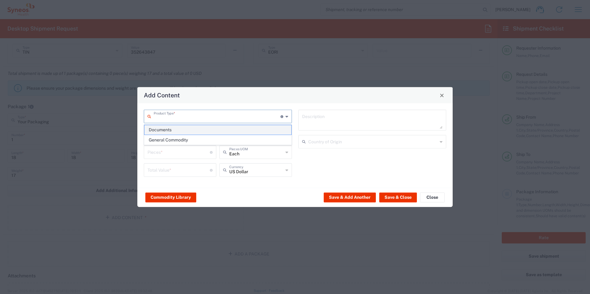
type input "1"
type textarea "Documents"
click at [201, 116] on input "Documents" at bounding box center [217, 116] width 127 height 11
click at [195, 142] on span "General Commodity" at bounding box center [217, 140] width 147 height 10
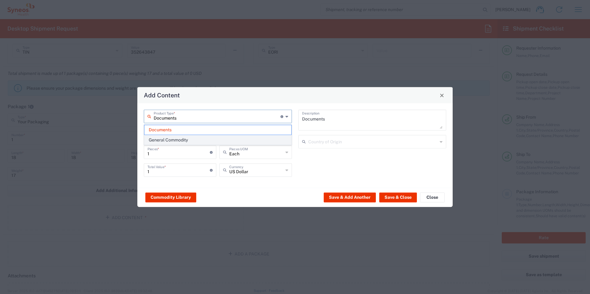
type input "General Commodity"
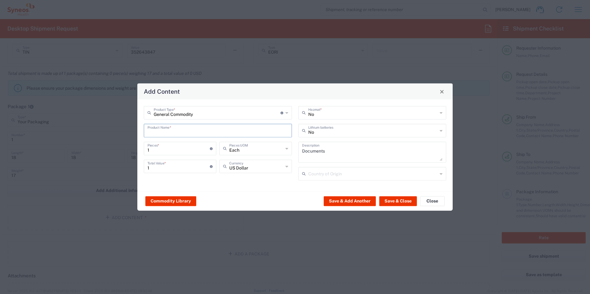
click at [193, 128] on input "text" at bounding box center [217, 130] width 141 height 11
click at [194, 144] on div "Centrifuge (Clinispin CT25)" at bounding box center [217, 145] width 147 height 10
type input "Centrifuge (Clinispin CT25)"
click at [398, 200] on button "Save & Close" at bounding box center [398, 201] width 38 height 10
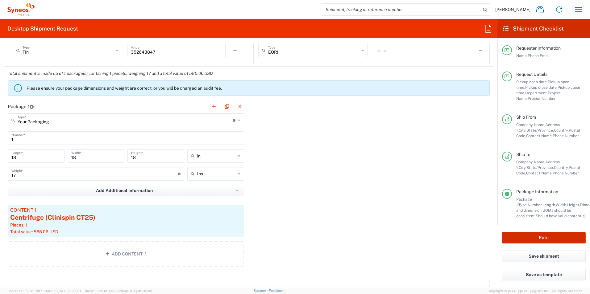
click at [523, 234] on button "Rate" at bounding box center [543, 237] width 84 height 11
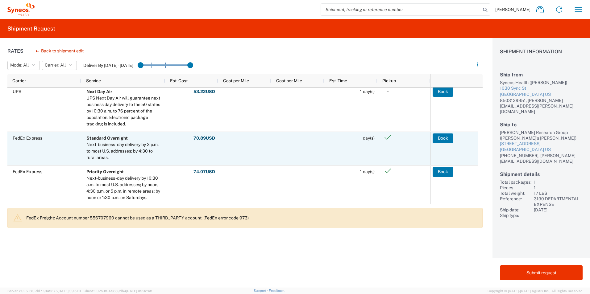
scroll to position [247, 0]
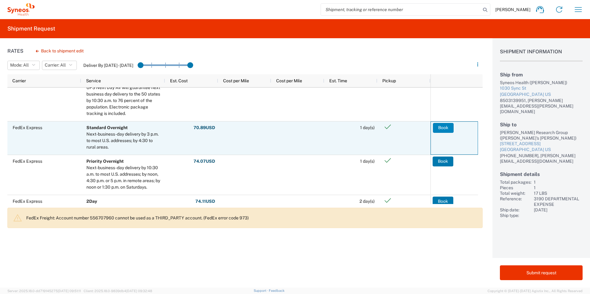
click at [438, 126] on button "Book" at bounding box center [443, 128] width 21 height 10
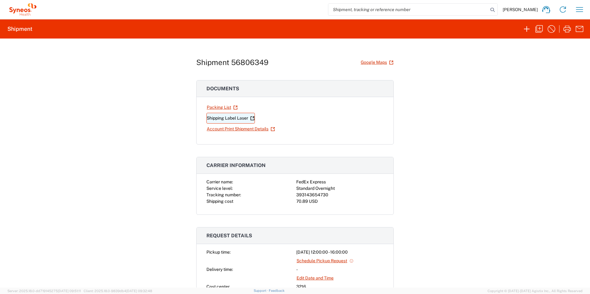
click at [223, 118] on link "Shipping Label Laser" at bounding box center [230, 118] width 48 height 11
click at [241, 119] on link "Shipping Label Laser" at bounding box center [230, 118] width 48 height 11
click at [538, 33] on icon "button" at bounding box center [539, 29] width 10 height 10
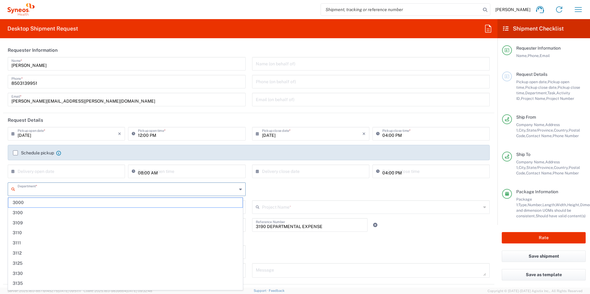
click at [75, 189] on input "text" at bounding box center [127, 188] width 219 height 11
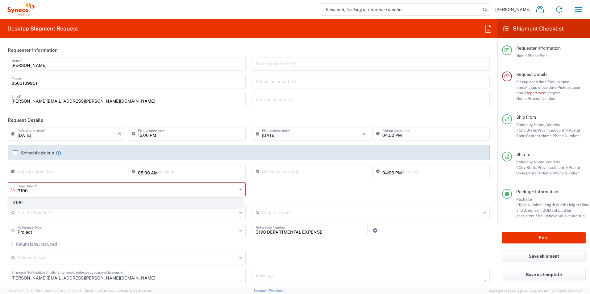
click at [49, 200] on span "3190" at bounding box center [125, 203] width 234 height 10
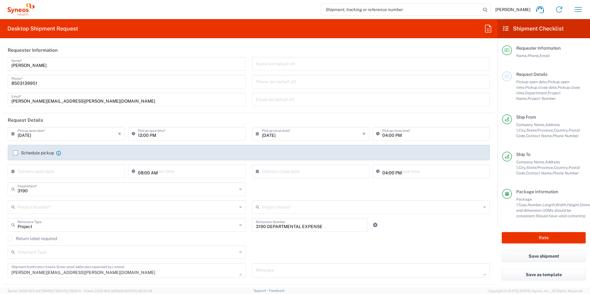
click at [55, 210] on input "text" at bounding box center [127, 206] width 219 height 11
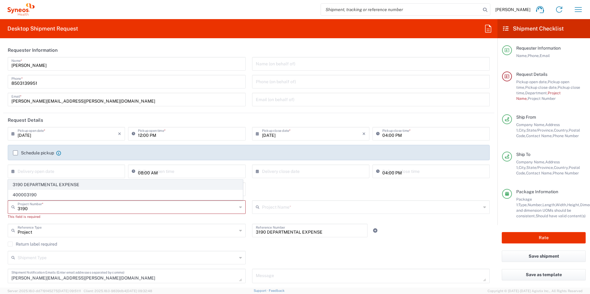
click at [44, 185] on span "3190 DEPARTMENTAL EXPENSE" at bounding box center [125, 185] width 234 height 10
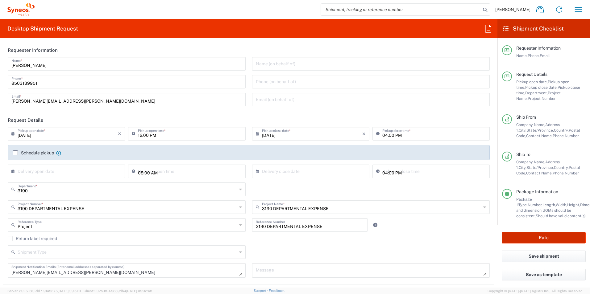
click at [553, 238] on button "Rate" at bounding box center [543, 237] width 84 height 11
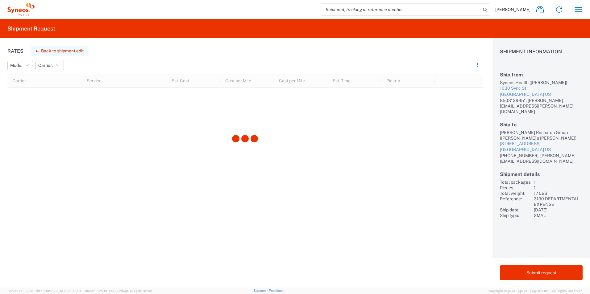
click at [47, 48] on button "Back to shipment edit" at bounding box center [60, 51] width 58 height 11
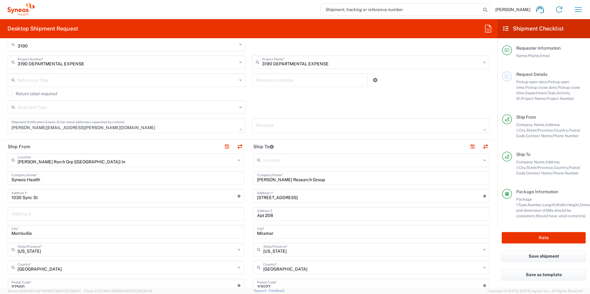
scroll to position [154, 0]
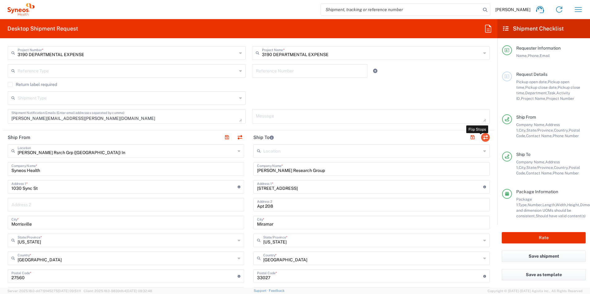
click at [482, 137] on button "button" at bounding box center [485, 137] width 9 height 9
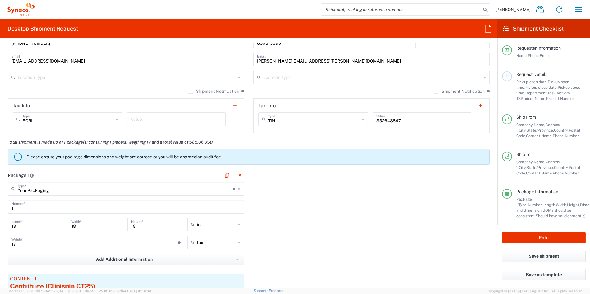
scroll to position [432, 0]
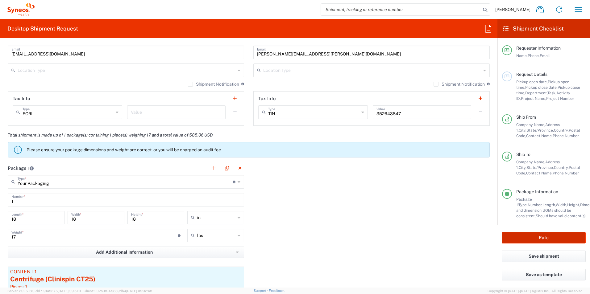
click at [566, 233] on button "Rate" at bounding box center [543, 237] width 84 height 11
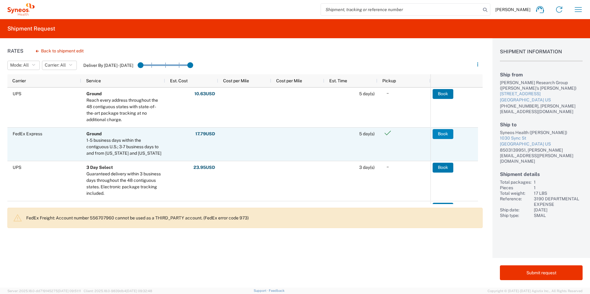
click at [446, 134] on button "Book" at bounding box center [442, 134] width 21 height 10
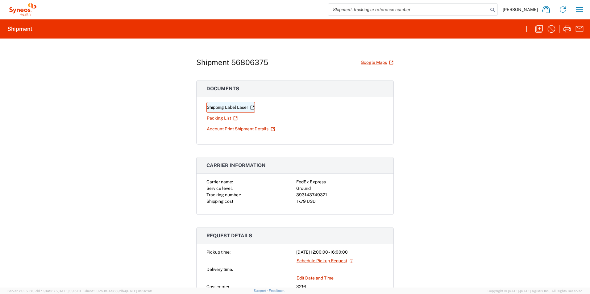
click at [230, 108] on link "Shipping Label Laser" at bounding box center [230, 107] width 48 height 11
click at [527, 28] on icon "button" at bounding box center [527, 29] width 10 height 10
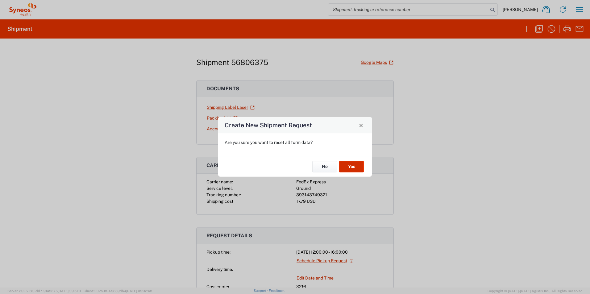
click at [345, 163] on button "Yes" at bounding box center [351, 166] width 25 height 11
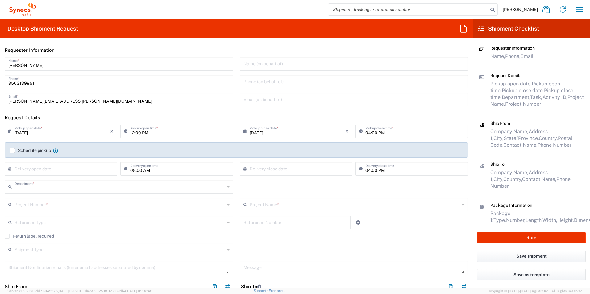
click at [80, 185] on input "text" at bounding box center [119, 186] width 210 height 11
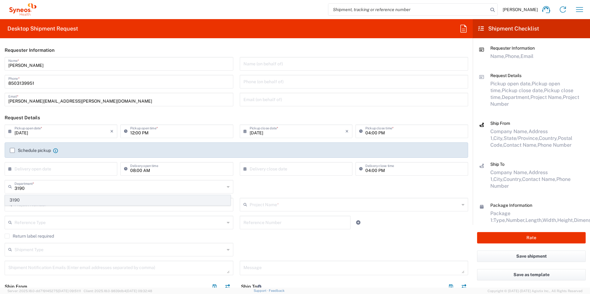
click at [45, 202] on span "3190" at bounding box center [117, 201] width 225 height 10
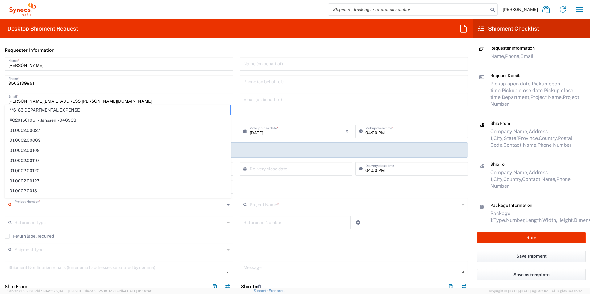
click at [47, 203] on input "text" at bounding box center [119, 204] width 210 height 11
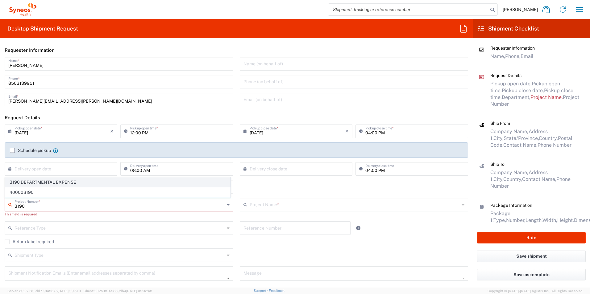
click at [43, 183] on span "3190 DEPARTMENTAL EXPENSE" at bounding box center [117, 183] width 225 height 10
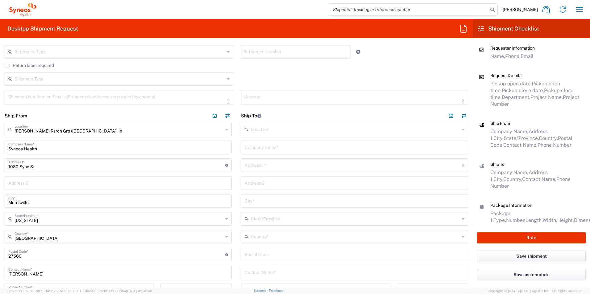
scroll to position [185, 0]
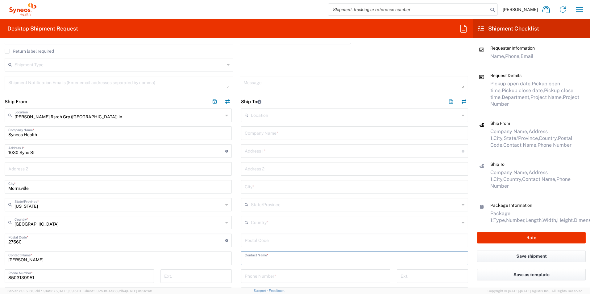
click at [283, 258] on input "text" at bounding box center [355, 258] width 220 height 11
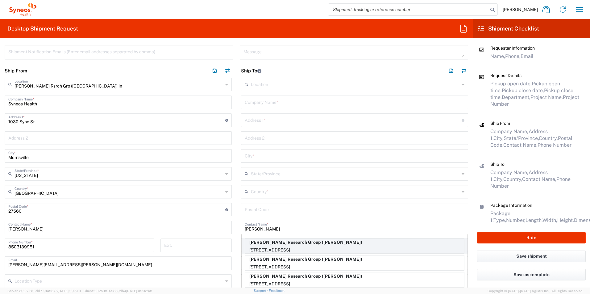
click at [345, 245] on p "[PERSON_NAME] Research Group ([PERSON_NAME])" at bounding box center [354, 243] width 219 height 8
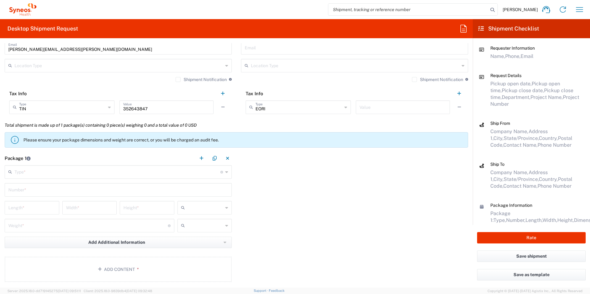
scroll to position [432, 0]
click at [69, 174] on input "text" at bounding box center [117, 171] width 206 height 11
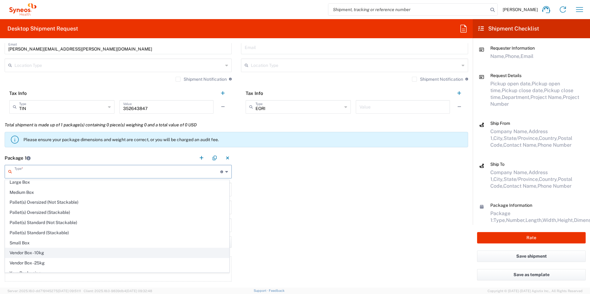
scroll to position [19, 0]
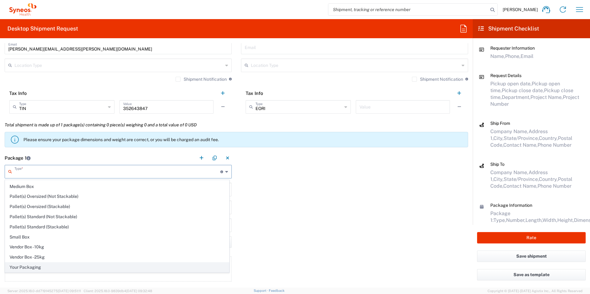
click at [35, 268] on span "Your Packaging" at bounding box center [117, 268] width 224 height 10
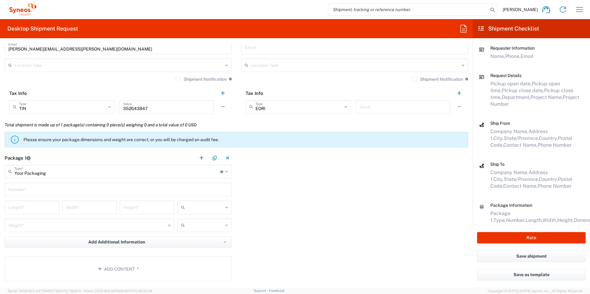
click at [39, 188] on input "text" at bounding box center [118, 189] width 220 height 11
click at [27, 207] on input "number" at bounding box center [31, 207] width 47 height 11
click at [172, 261] on button "Add Content *" at bounding box center [118, 269] width 227 height 25
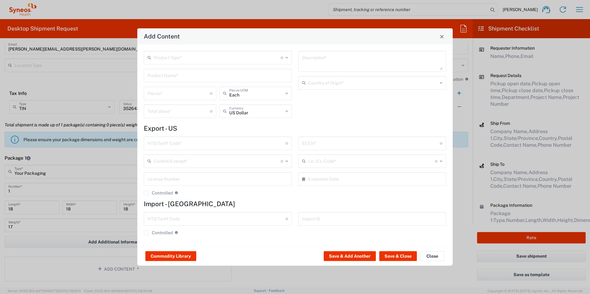
click at [195, 59] on input "text" at bounding box center [217, 57] width 127 height 11
click at [191, 78] on span "General Commodity" at bounding box center [217, 81] width 147 height 10
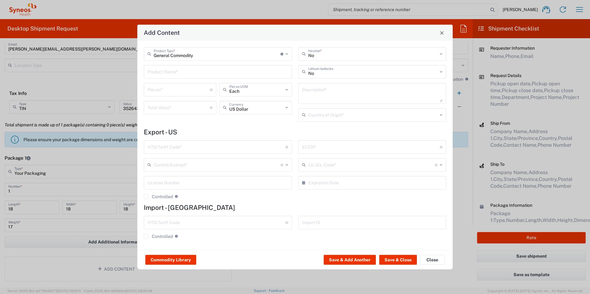
click at [193, 72] on input "text" at bounding box center [217, 71] width 141 height 11
click at [183, 86] on div "Centrifuge (Clinispin CT25)" at bounding box center [217, 86] width 147 height 10
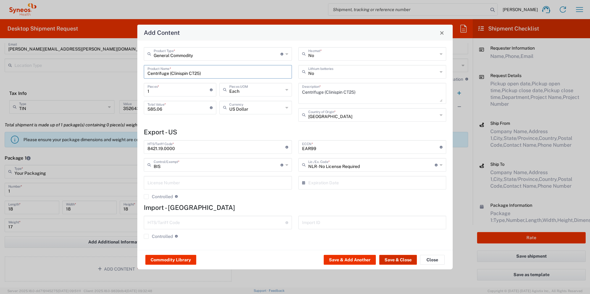
click at [393, 261] on button "Save & Close" at bounding box center [398, 260] width 38 height 10
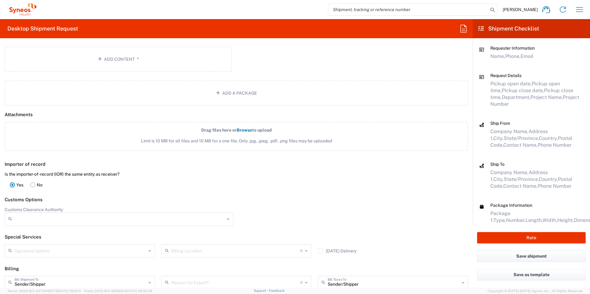
scroll to position [678, 0]
click at [31, 183] on rect at bounding box center [33, 184] width 5 height 5
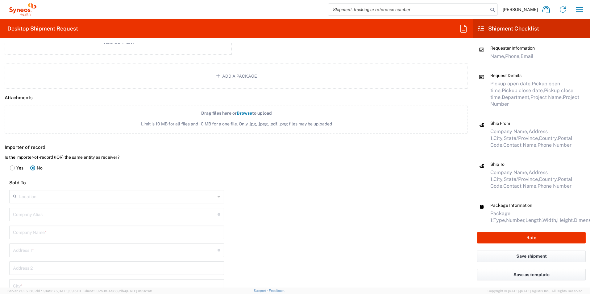
scroll to position [709, 0]
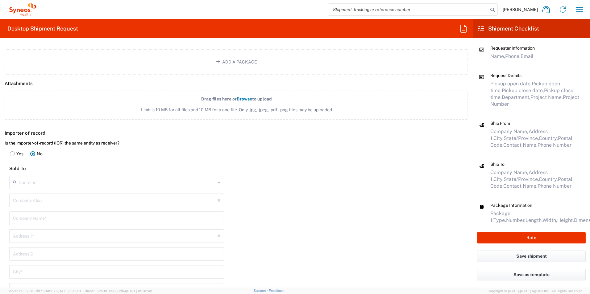
click at [84, 181] on input "text" at bounding box center [117, 182] width 196 height 11
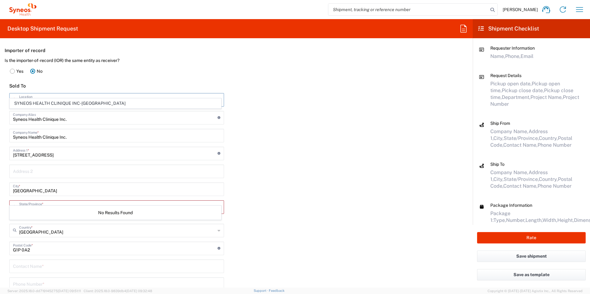
scroll to position [802, 0]
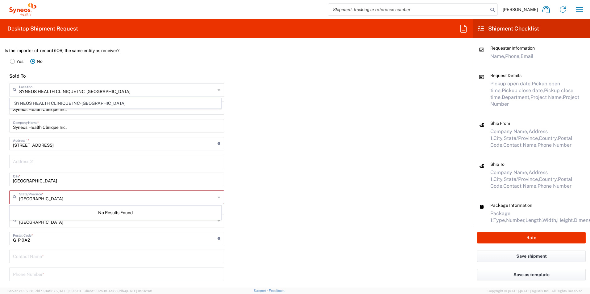
click at [268, 205] on div "Importer of record Is the importer-of-record (IOR) the same entity as receiver?…" at bounding box center [236, 175] width 479 height 283
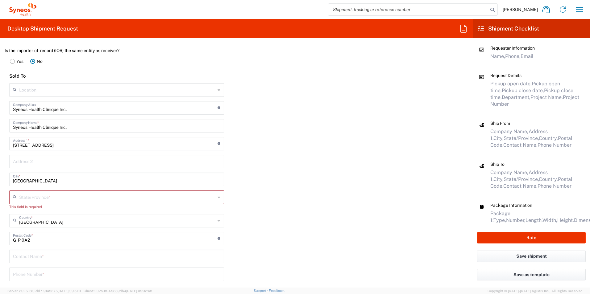
click at [129, 196] on input "text" at bounding box center [117, 197] width 196 height 11
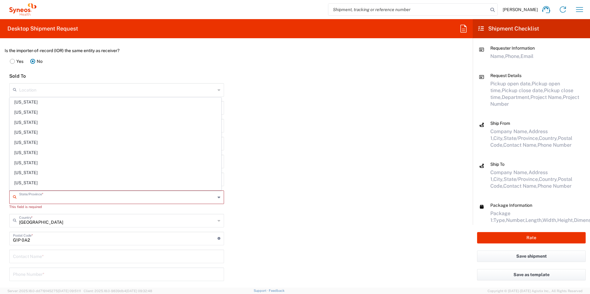
scroll to position [154, 0]
click at [327, 179] on div "Importer of record Is the importer-of-record (IOR) the same entity as receiver?…" at bounding box center [236, 175] width 479 height 283
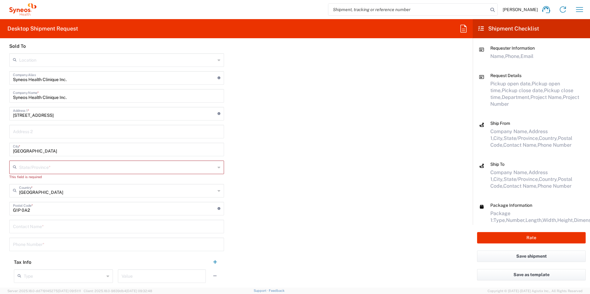
scroll to position [864, 0]
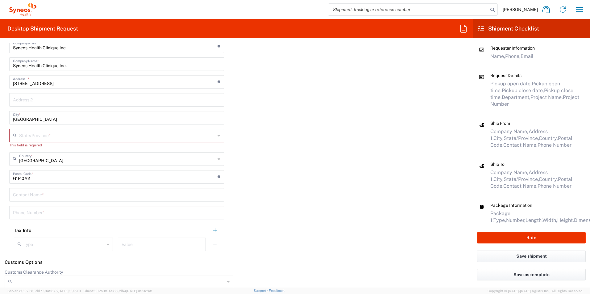
click at [218, 160] on div "United States Country *" at bounding box center [116, 159] width 215 height 14
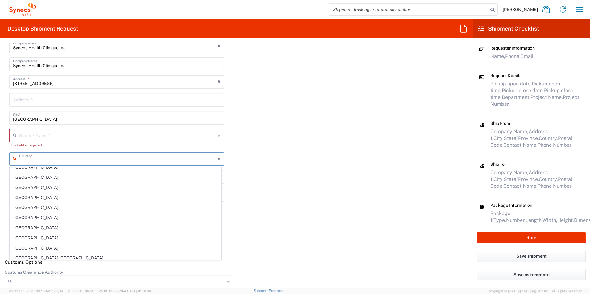
scroll to position [339, 0]
click at [75, 237] on span "[GEOGRAPHIC_DATA]" at bounding box center [115, 238] width 211 height 10
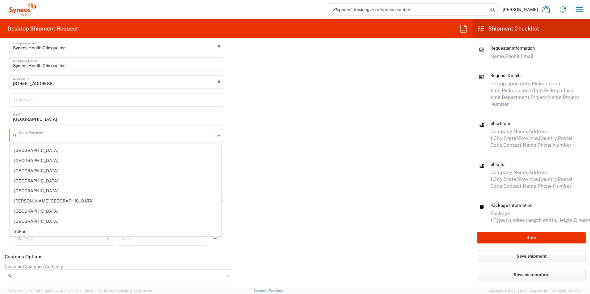
scroll to position [0, 0]
click at [85, 138] on input "text" at bounding box center [117, 135] width 196 height 11
click at [80, 212] on span "[GEOGRAPHIC_DATA]" at bounding box center [115, 212] width 211 height 10
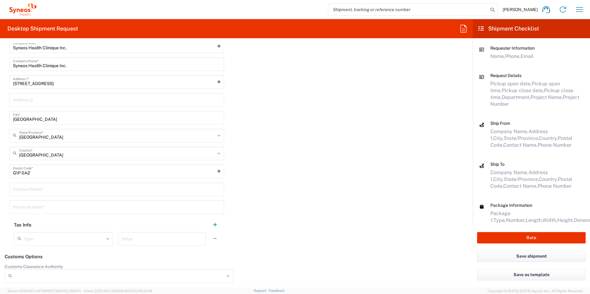
click at [265, 168] on div "Importer of record Is the importer-of-record (IOR) the same entity as receiver?…" at bounding box center [236, 111] width 479 height 278
click at [113, 208] on input "tel" at bounding box center [116, 206] width 207 height 11
click at [347, 199] on div "Importer of record Is the importer-of-record (IOR) the same entity as receiver?…" at bounding box center [236, 111] width 479 height 278
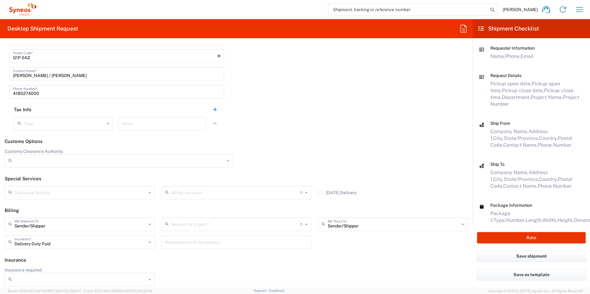
scroll to position [982, 0]
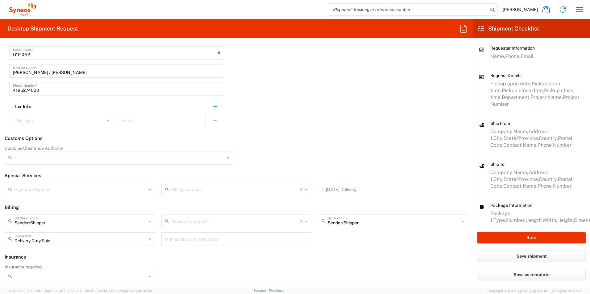
click at [251, 219] on input "text" at bounding box center [235, 221] width 129 height 11
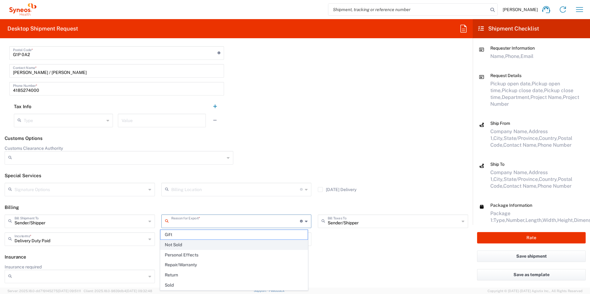
click at [218, 246] on span "Not Sold" at bounding box center [233, 245] width 147 height 10
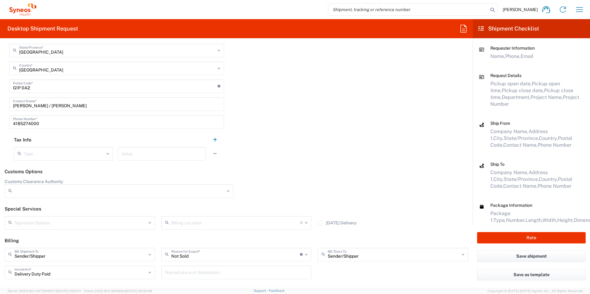
scroll to position [951, 0]
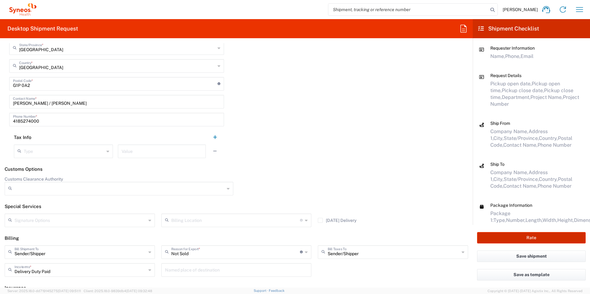
click at [528, 236] on button "Rate" at bounding box center [531, 237] width 109 height 11
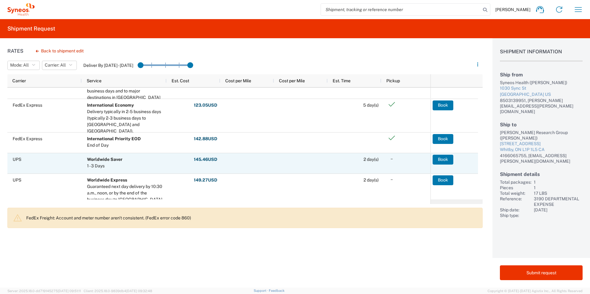
scroll to position [93, 0]
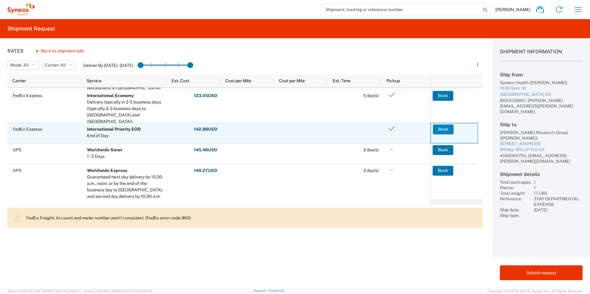
click at [439, 131] on button "Book" at bounding box center [443, 130] width 21 height 10
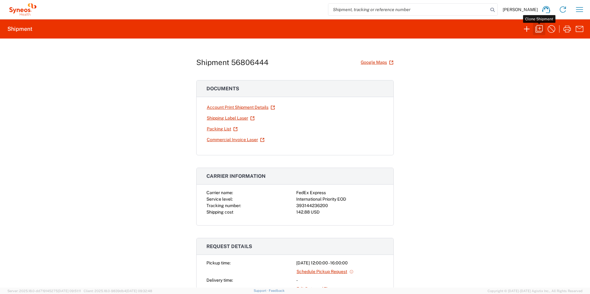
click at [537, 33] on icon "button" at bounding box center [539, 29] width 10 height 10
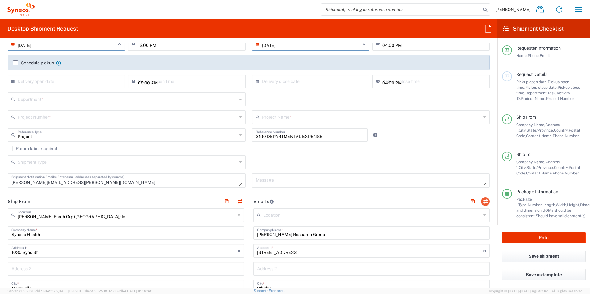
scroll to position [93, 0]
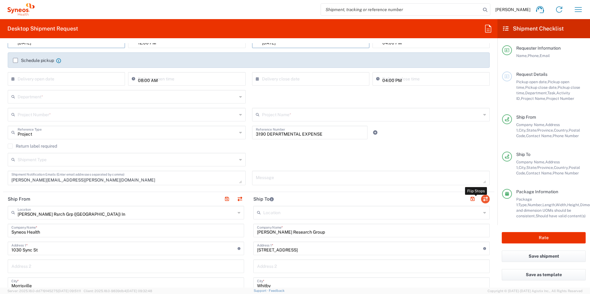
click at [481, 201] on button "button" at bounding box center [485, 199] width 9 height 9
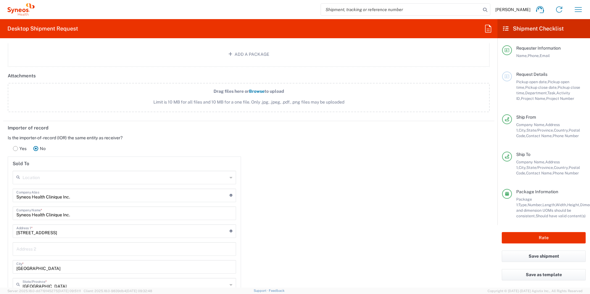
scroll to position [802, 0]
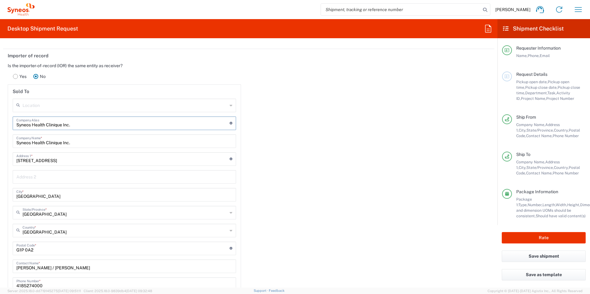
click at [95, 125] on input "Syneos Health Clinique Inc." at bounding box center [122, 123] width 213 height 11
click at [171, 106] on input "text" at bounding box center [125, 105] width 205 height 11
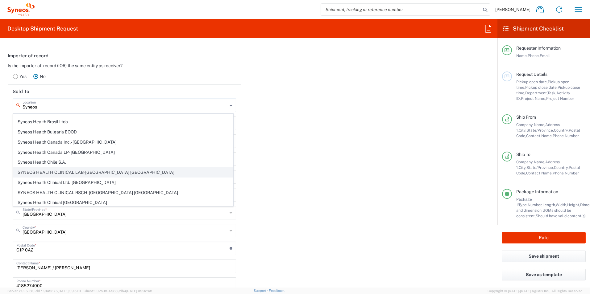
scroll to position [93, 0]
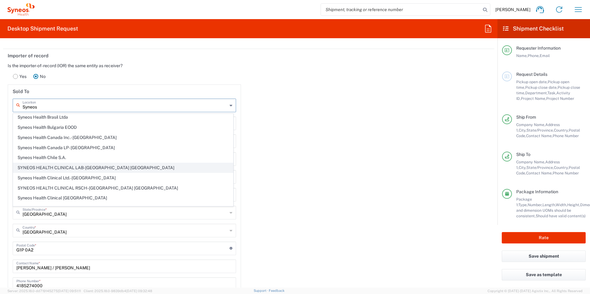
click at [103, 170] on span "SYNEOS HEALTH CLINICAL LAB-[GEOGRAPHIC_DATA] [GEOGRAPHIC_DATA]" at bounding box center [123, 168] width 220 height 10
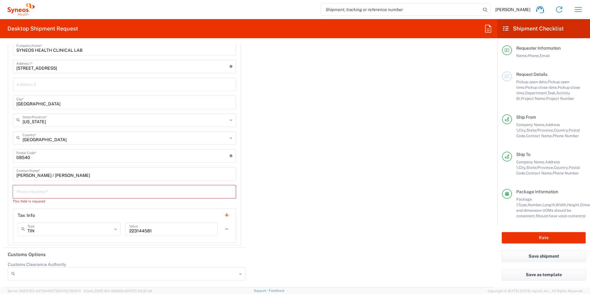
scroll to position [956, 0]
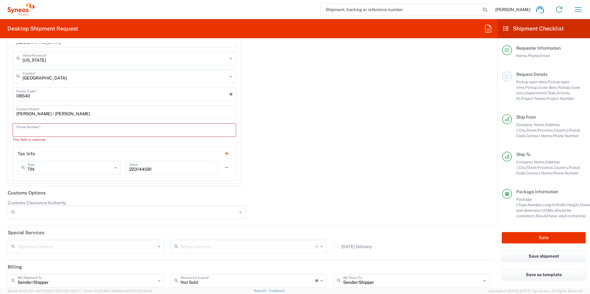
click at [85, 129] on input "tel" at bounding box center [124, 129] width 216 height 11
click at [323, 146] on div "Importer of record Is the importer-of-record (IOR) the same entity as receiver?…" at bounding box center [248, 40] width 497 height 291
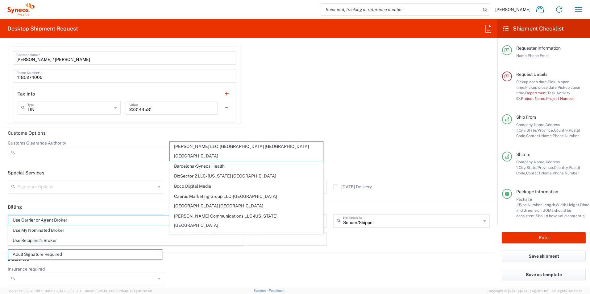
scroll to position [1026, 0]
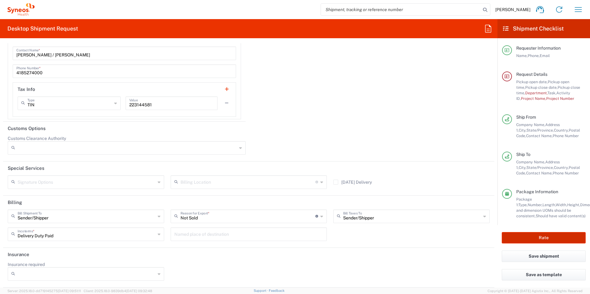
click at [542, 237] on button "Rate" at bounding box center [543, 237] width 84 height 11
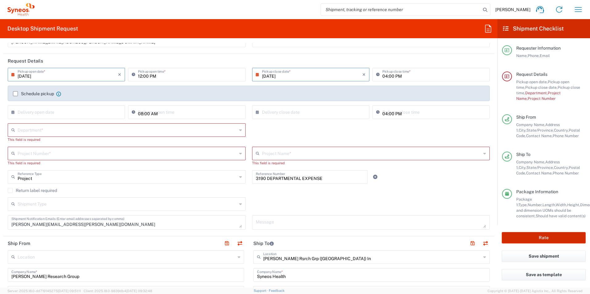
scroll to position [0, 0]
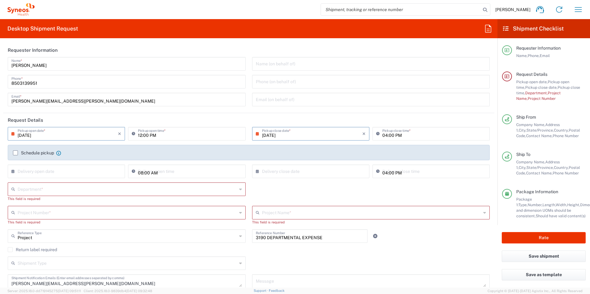
click at [43, 194] on div "Department *" at bounding box center [127, 190] width 238 height 14
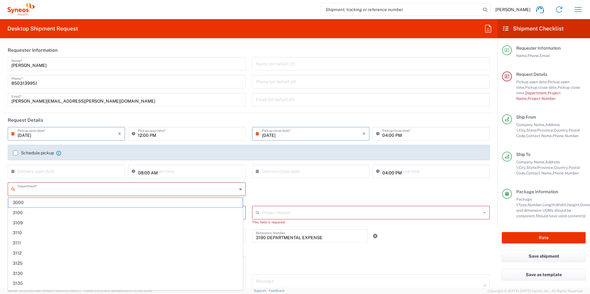
click at [45, 192] on input "text" at bounding box center [127, 188] width 219 height 11
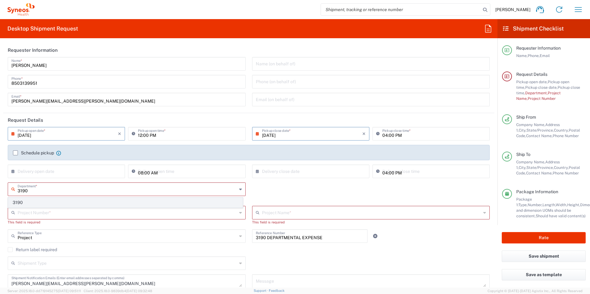
click at [34, 200] on span "3190" at bounding box center [125, 203] width 234 height 10
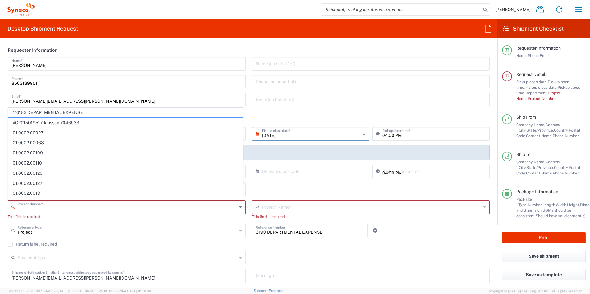
click at [36, 209] on input "text" at bounding box center [127, 206] width 219 height 11
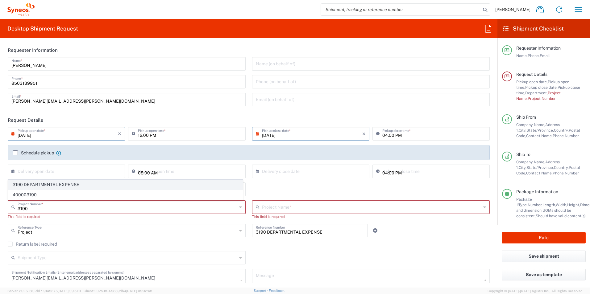
click at [41, 182] on span "3190 DEPARTMENTAL EXPENSE" at bounding box center [125, 185] width 234 height 10
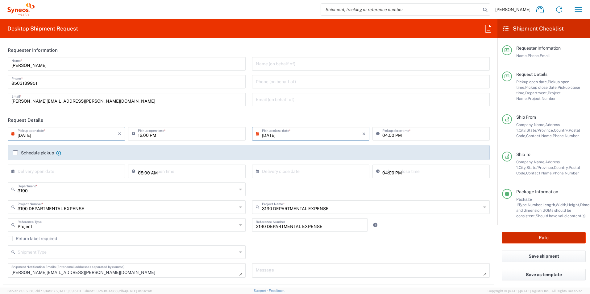
click at [555, 240] on button "Rate" at bounding box center [543, 237] width 84 height 11
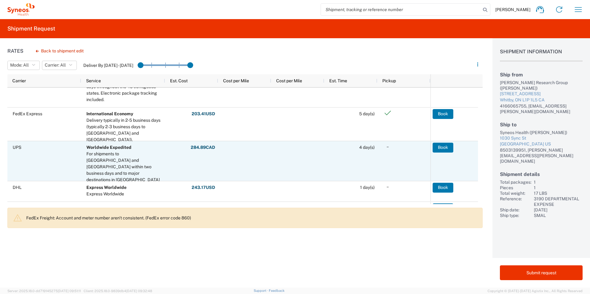
scroll to position [93, 0]
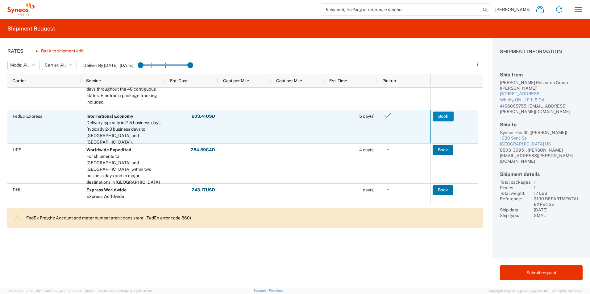
click at [441, 118] on button "Book" at bounding box center [443, 117] width 21 height 10
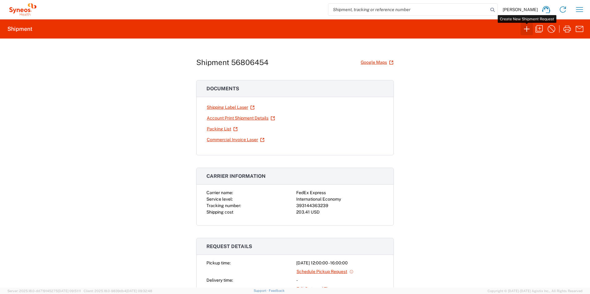
click at [530, 31] on icon "button" at bounding box center [527, 29] width 10 height 10
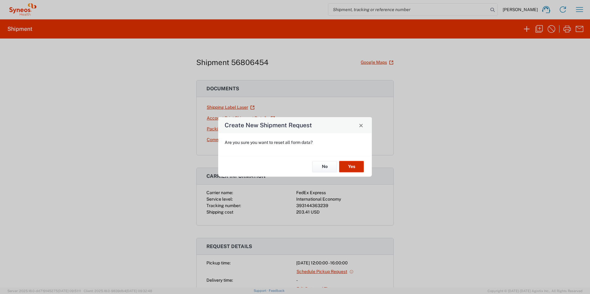
click at [355, 167] on button "Yes" at bounding box center [351, 166] width 25 height 11
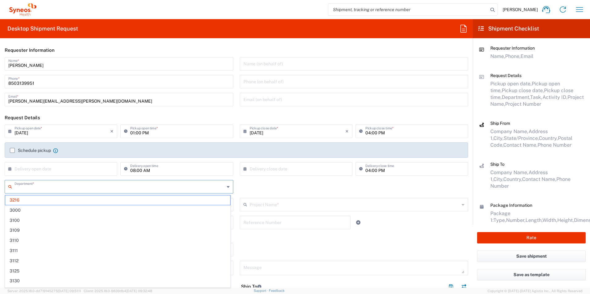
click at [33, 187] on input "text" at bounding box center [119, 186] width 210 height 11
click at [33, 198] on span "3190" at bounding box center [117, 201] width 225 height 10
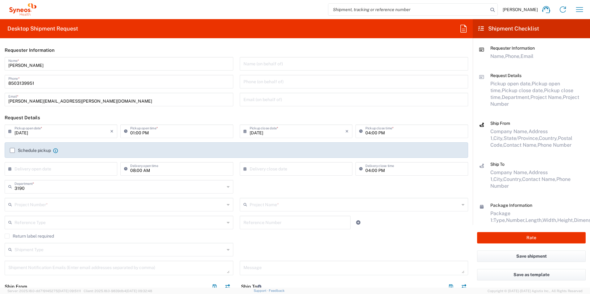
click at [41, 205] on input "text" at bounding box center [119, 204] width 210 height 11
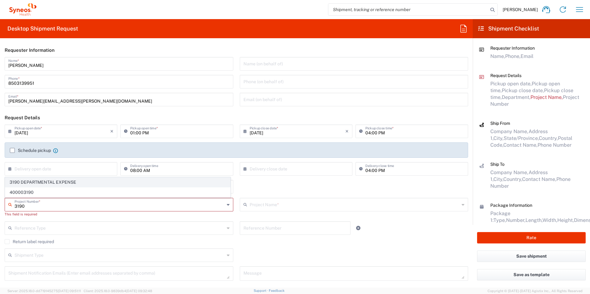
click at [40, 180] on span "3190 DEPARTMENTAL EXPENSE" at bounding box center [117, 183] width 225 height 10
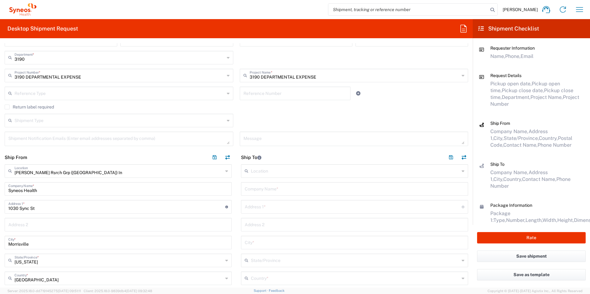
scroll to position [185, 0]
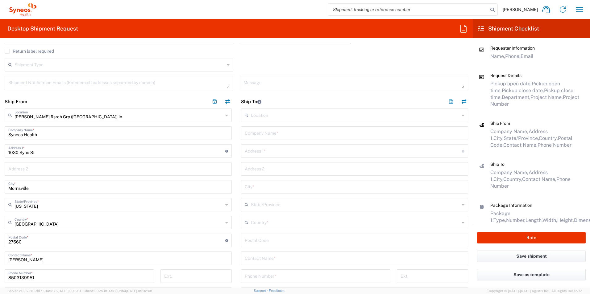
click at [293, 254] on input "text" at bounding box center [355, 258] width 220 height 11
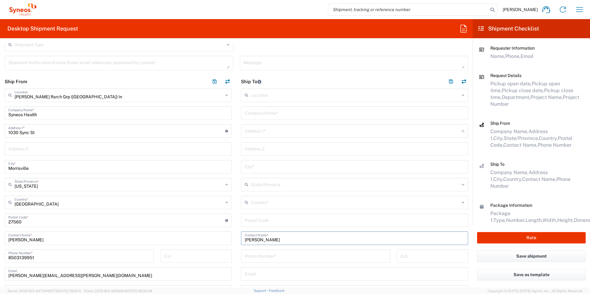
scroll to position [216, 0]
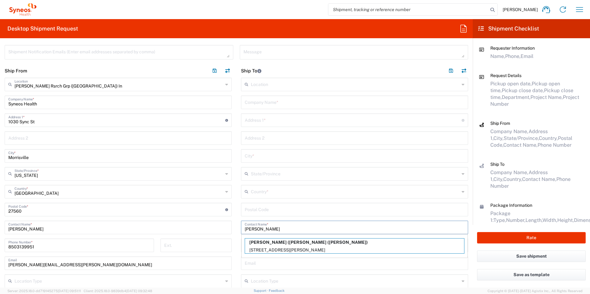
click at [321, 247] on p "[STREET_ADDRESS][PERSON_NAME]" at bounding box center [354, 250] width 219 height 8
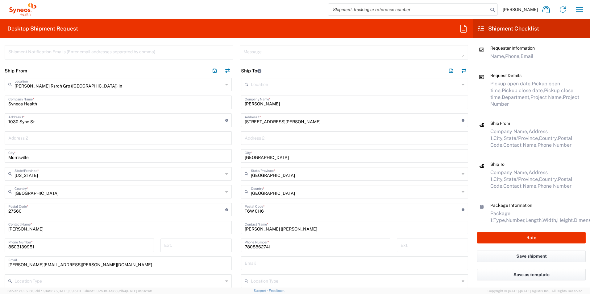
click at [288, 104] on input "[PERSON_NAME]" at bounding box center [355, 102] width 220 height 11
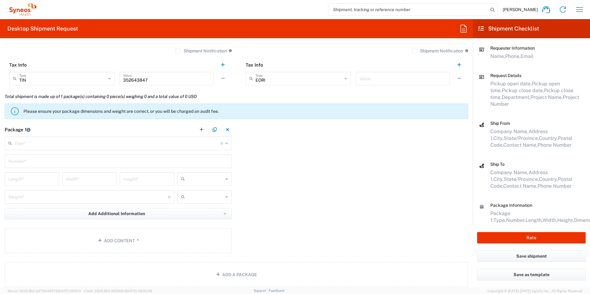
scroll to position [463, 0]
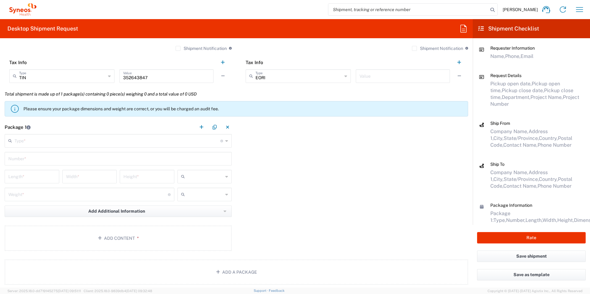
drag, startPoint x: 60, startPoint y: 134, endPoint x: 59, endPoint y: 137, distance: 3.9
click at [60, 134] on agx-form-section "Package 1 Type * Material used to package goods Envelope Large Box Medium Box P…" at bounding box center [118, 186] width 236 height 133
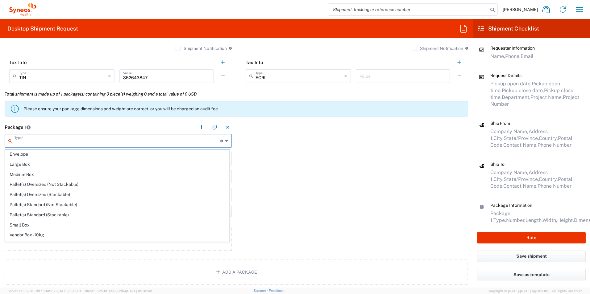
drag, startPoint x: 59, startPoint y: 137, endPoint x: 56, endPoint y: 141, distance: 5.1
click at [56, 141] on input "text" at bounding box center [117, 140] width 206 height 11
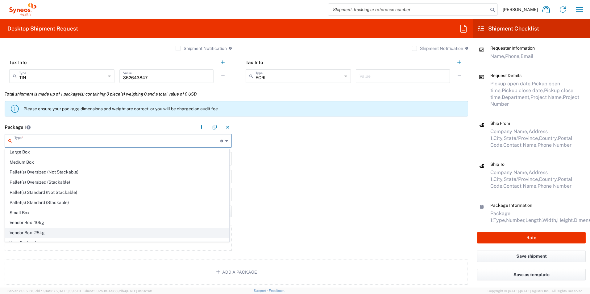
scroll to position [19, 0]
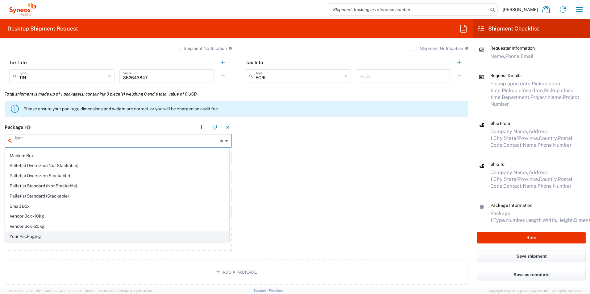
click at [40, 235] on span "Your Packaging" at bounding box center [117, 237] width 224 height 10
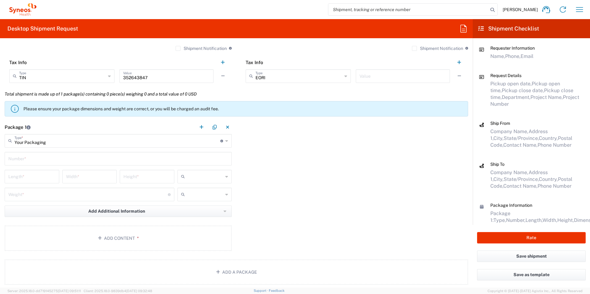
click at [50, 160] on input "text" at bounding box center [118, 158] width 220 height 11
click at [43, 173] on input "number" at bounding box center [31, 176] width 47 height 11
click at [155, 245] on button "Add Content *" at bounding box center [118, 238] width 227 height 25
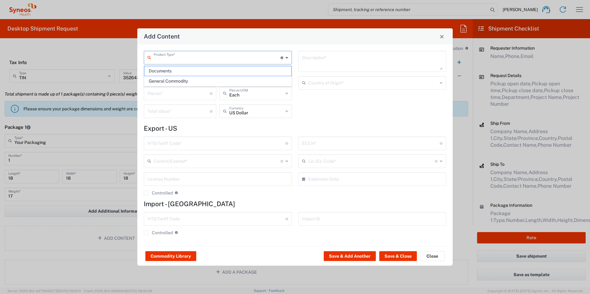
click at [184, 58] on input "text" at bounding box center [217, 57] width 127 height 11
click at [184, 79] on span "General Commodity" at bounding box center [217, 81] width 147 height 10
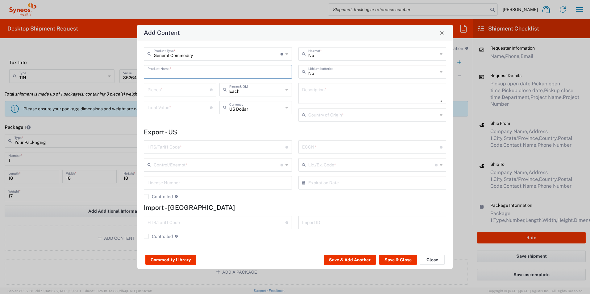
click at [185, 76] on input "text" at bounding box center [217, 71] width 141 height 11
click at [190, 86] on div "Centrifuge (Clinispin CT25)" at bounding box center [217, 86] width 147 height 10
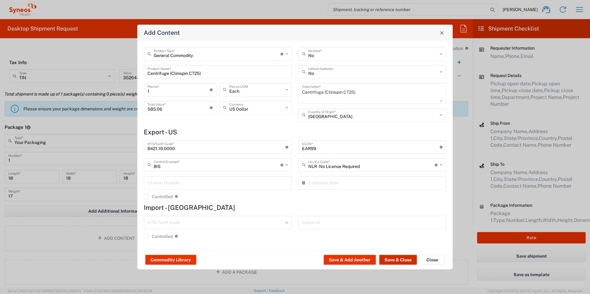
click at [408, 259] on button "Save & Close" at bounding box center [398, 260] width 38 height 10
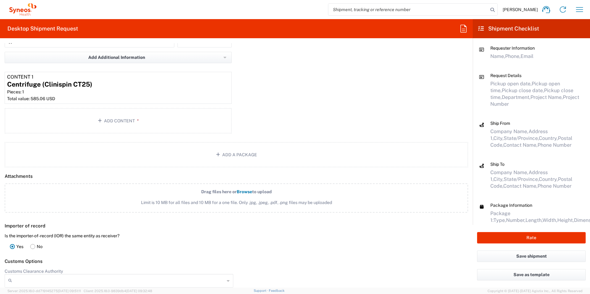
scroll to position [648, 0]
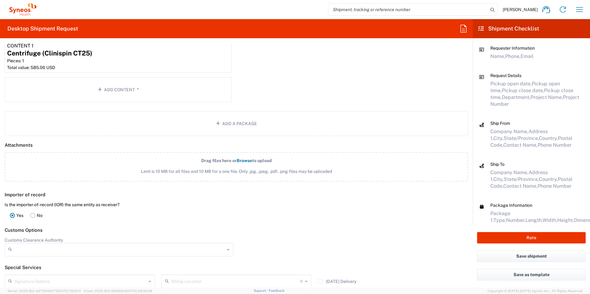
click at [35, 216] on label "No" at bounding box center [36, 215] width 19 height 12
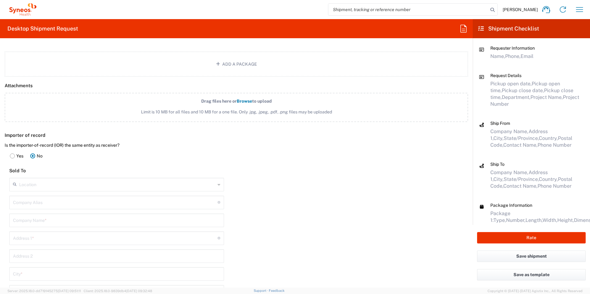
scroll to position [709, 0]
click at [84, 179] on input "text" at bounding box center [117, 182] width 196 height 11
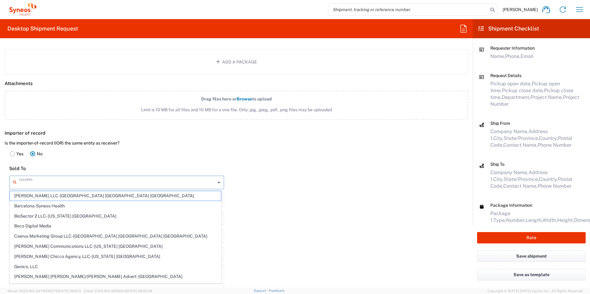
click at [254, 208] on form "Requester Information [PERSON_NAME] Name * [PHONE_NUMBER] Phone * [PERSON_NAME]…" at bounding box center [236, 165] width 472 height 245
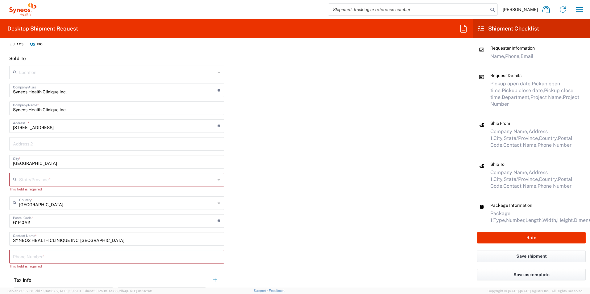
scroll to position [819, 0]
click at [214, 205] on div "United States Country *" at bounding box center [116, 204] width 215 height 14
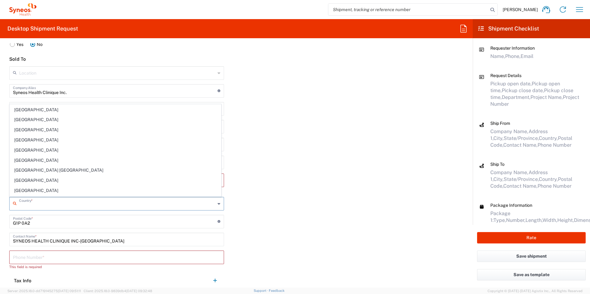
scroll to position [370, 0]
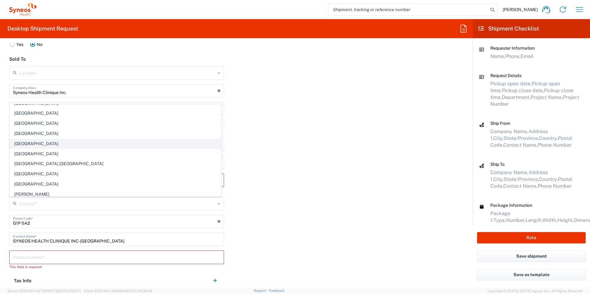
click at [53, 144] on span "[GEOGRAPHIC_DATA]" at bounding box center [115, 144] width 211 height 10
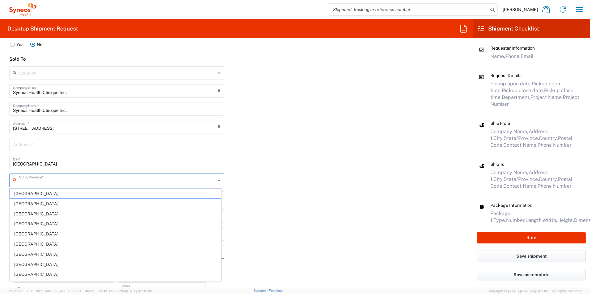
click at [92, 181] on input "text" at bounding box center [117, 180] width 196 height 11
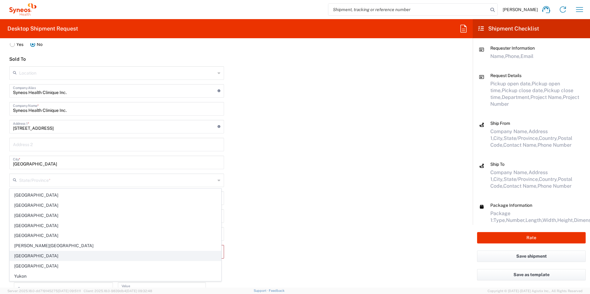
click at [94, 256] on span "[GEOGRAPHIC_DATA]" at bounding box center [115, 256] width 211 height 10
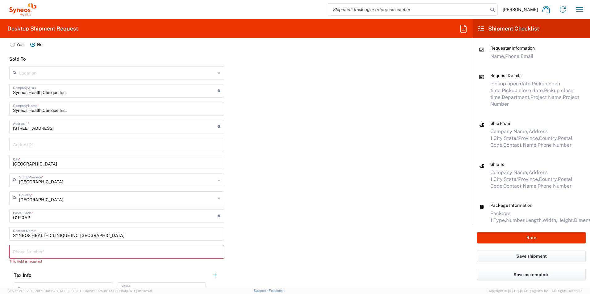
click at [272, 182] on div "Importer of record Is the importer-of-record (IOR) the same entity as receiver?…" at bounding box center [236, 158] width 479 height 283
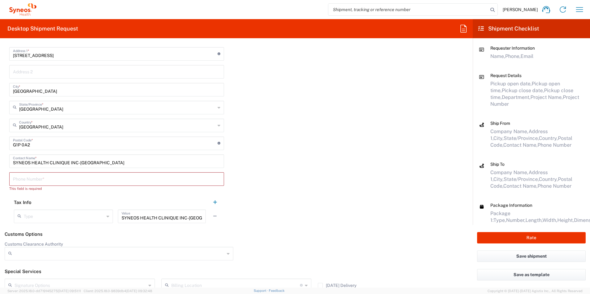
scroll to position [911, 0]
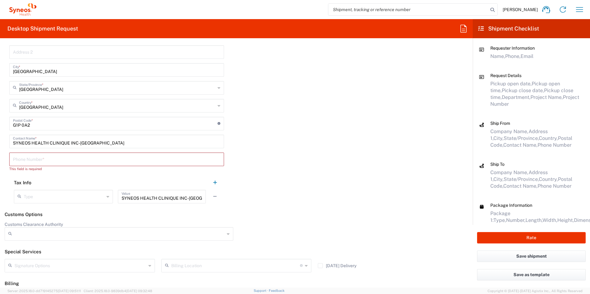
click at [68, 161] on input "tel" at bounding box center [116, 159] width 207 height 11
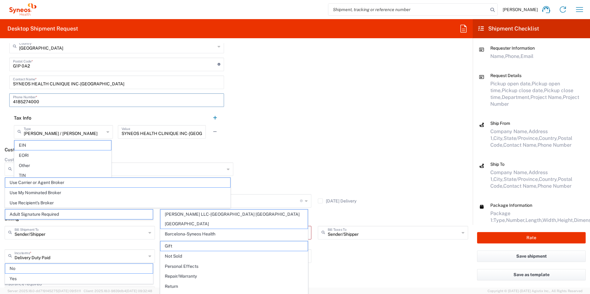
scroll to position [973, 0]
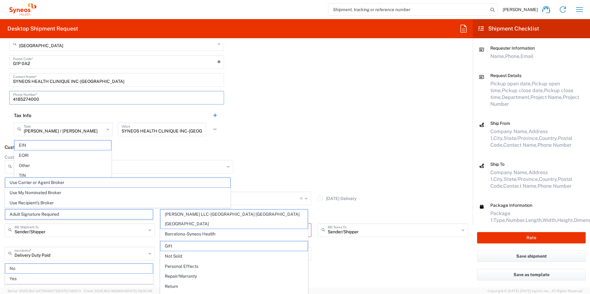
click at [395, 147] on header "Customs Options" at bounding box center [236, 148] width 472 height 14
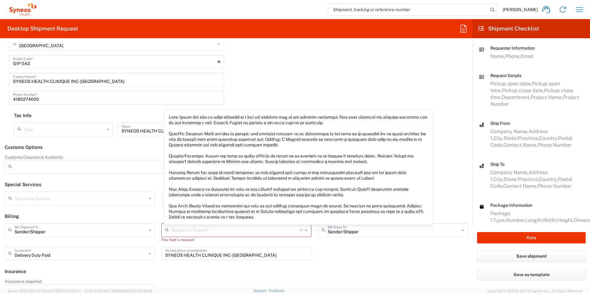
click at [306, 232] on div "Reason for Export *" at bounding box center [236, 231] width 150 height 14
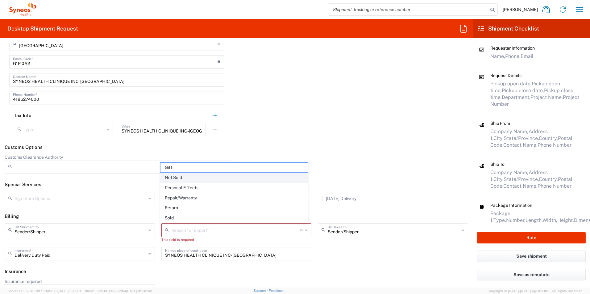
click at [241, 180] on span "Not Sold" at bounding box center [233, 178] width 147 height 10
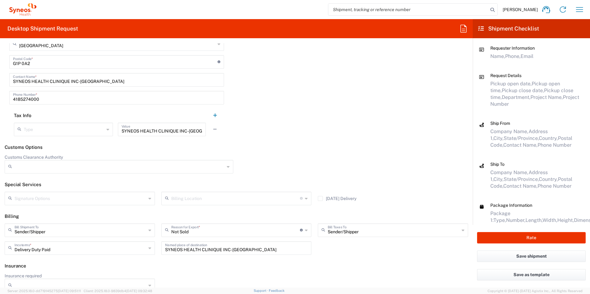
click at [341, 126] on div "Importer of record Is the importer-of-record (IOR) the same entity as receiver?…" at bounding box center [236, 2] width 479 height 278
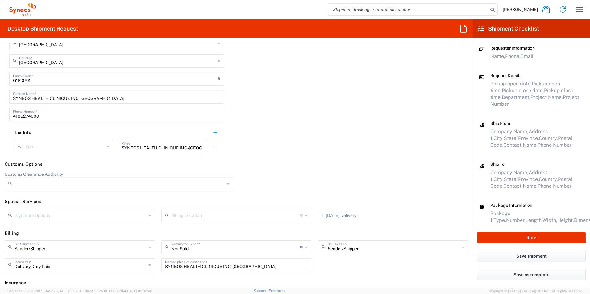
scroll to position [880, 0]
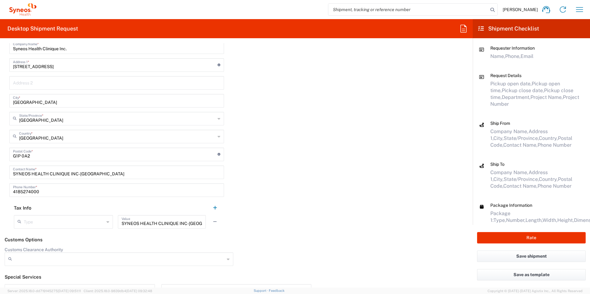
click at [200, 224] on div "SYNEOS HEALTH CLINIQUE INC-[GEOGRAPHIC_DATA] Value" at bounding box center [162, 222] width 88 height 14
click at [379, 189] on div "Importer of record Is the importer-of-record (IOR) the same entity as receiver?…" at bounding box center [236, 94] width 479 height 278
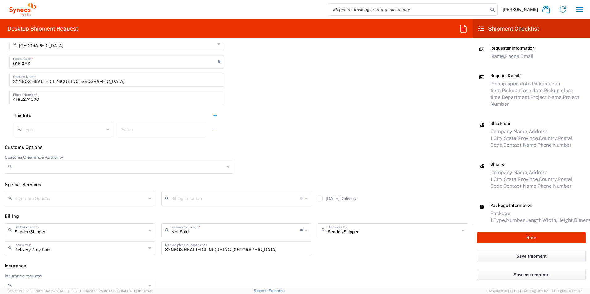
scroll to position [982, 0]
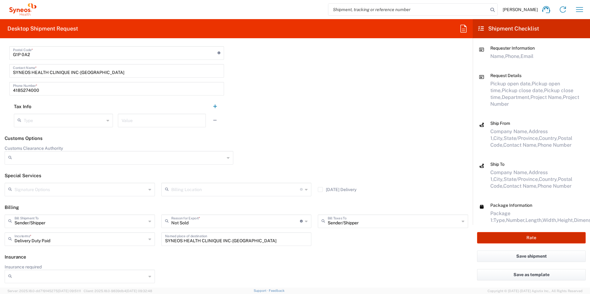
click at [518, 237] on button "Rate" at bounding box center [531, 237] width 109 height 11
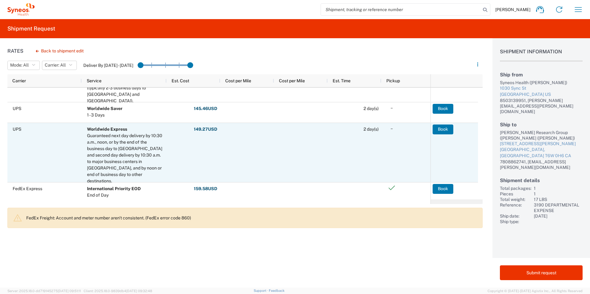
scroll to position [138, 0]
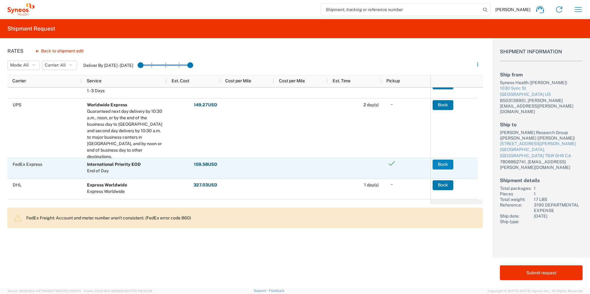
click at [444, 166] on button "Book" at bounding box center [442, 165] width 21 height 10
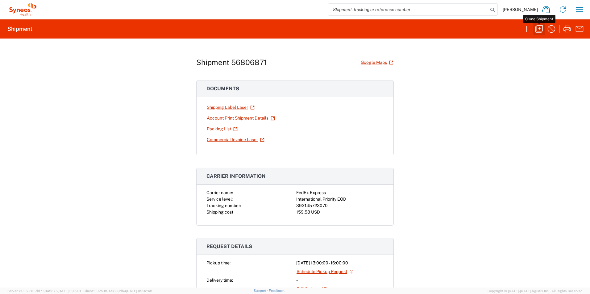
click at [541, 31] on icon "button" at bounding box center [538, 28] width 7 height 7
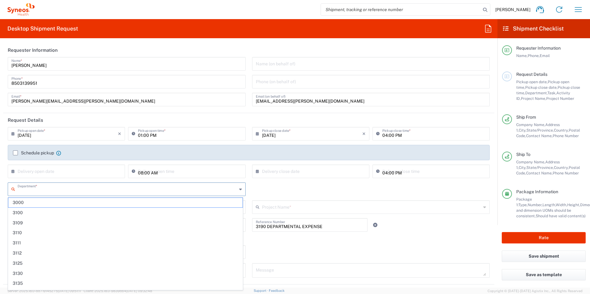
click at [63, 188] on input "text" at bounding box center [127, 188] width 219 height 11
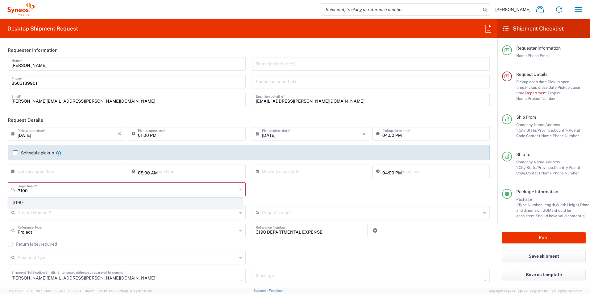
click at [32, 200] on span "3190" at bounding box center [125, 203] width 234 height 10
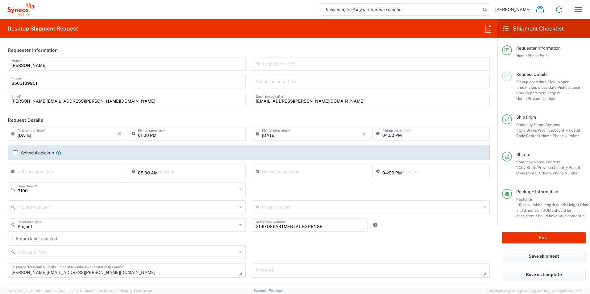
click at [48, 206] on input "text" at bounding box center [127, 206] width 219 height 11
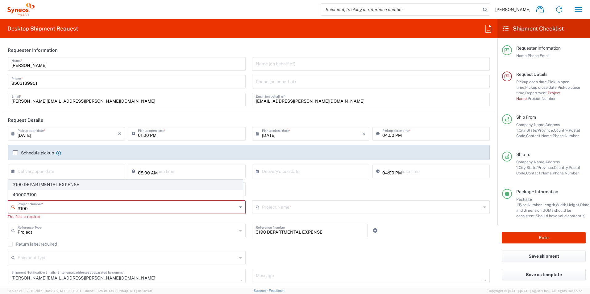
click at [49, 185] on span "3190 DEPARTMENTAL EXPENSE" at bounding box center [125, 185] width 234 height 10
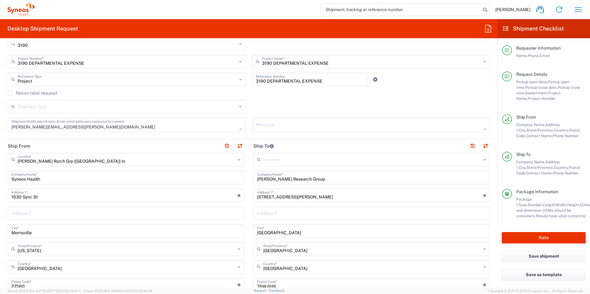
scroll to position [154, 0]
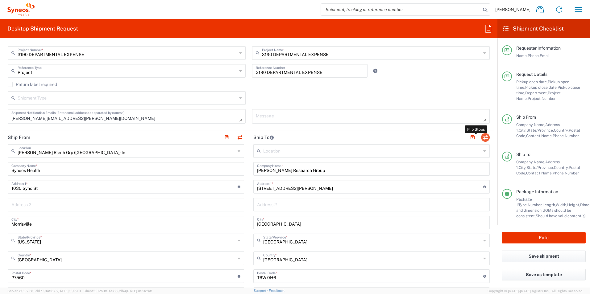
click at [481, 138] on button "button" at bounding box center [485, 137] width 9 height 9
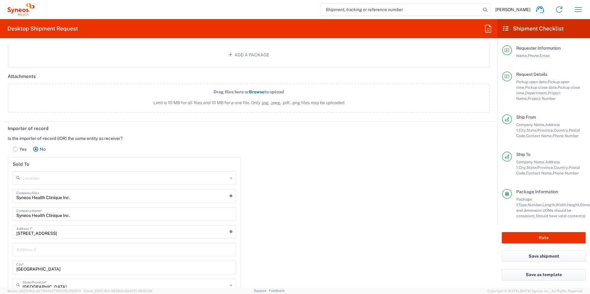
scroll to position [740, 0]
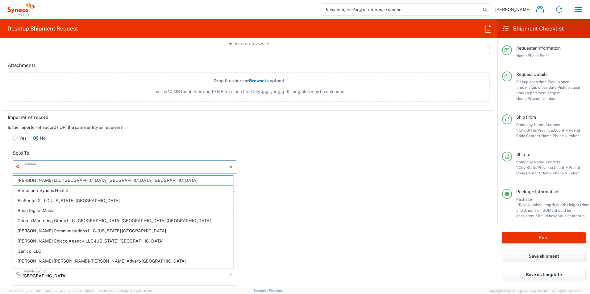
click at [76, 164] on input "text" at bounding box center [125, 166] width 205 height 11
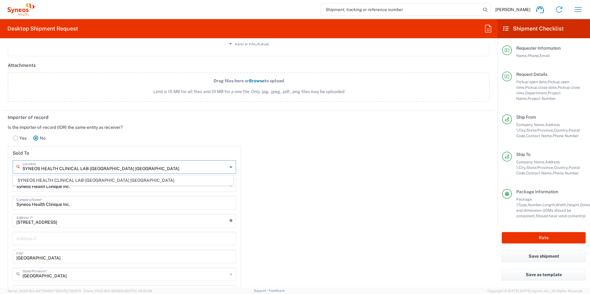
click at [320, 202] on div "Importer of record Is the importer-of-record (IOR) the same entity as receiver?…" at bounding box center [248, 254] width 497 height 286
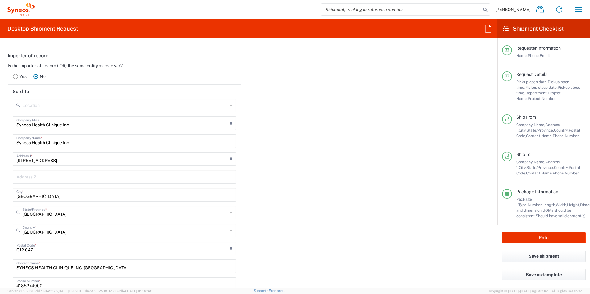
scroll to position [833, 0]
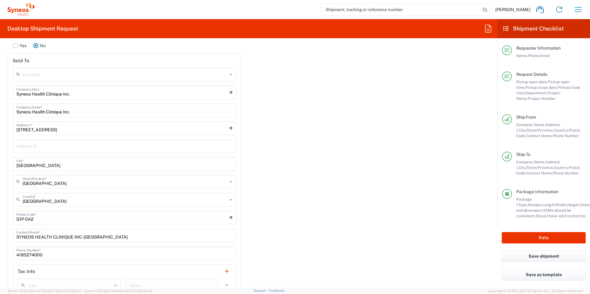
click at [101, 95] on input "Syneos Health Clinique Inc." at bounding box center [122, 92] width 213 height 11
click at [84, 74] on input "text" at bounding box center [125, 74] width 205 height 11
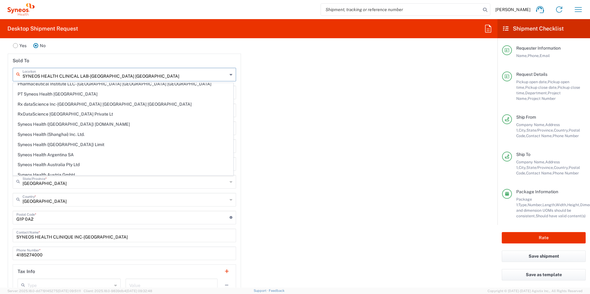
scroll to position [247, 0]
click at [303, 127] on div "Importer of record Is the importer-of-record (IOR) the same entity as receiver?…" at bounding box center [248, 161] width 497 height 286
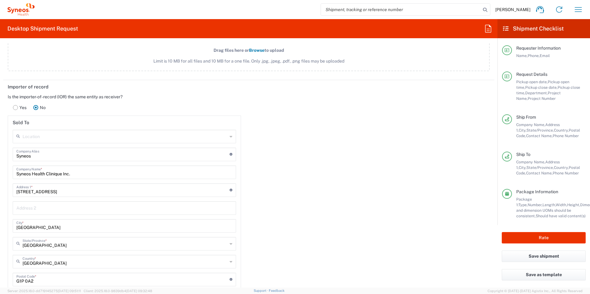
scroll to position [771, 0]
click at [14, 109] on rect at bounding box center [15, 107] width 5 height 5
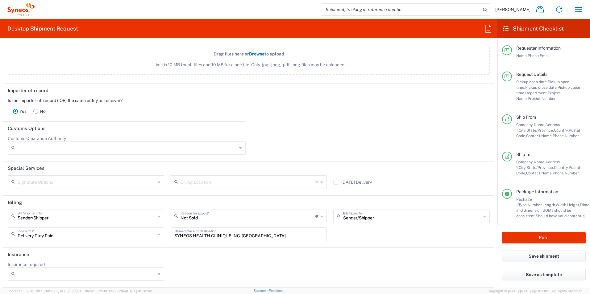
click at [37, 112] on rect at bounding box center [36, 111] width 5 height 5
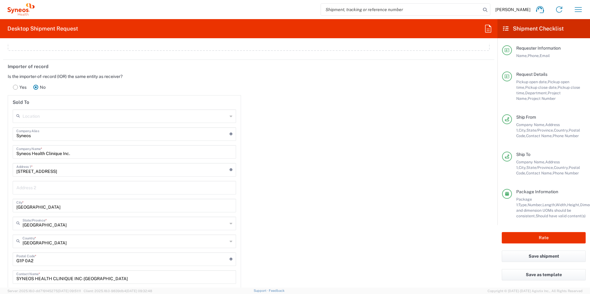
scroll to position [802, 0]
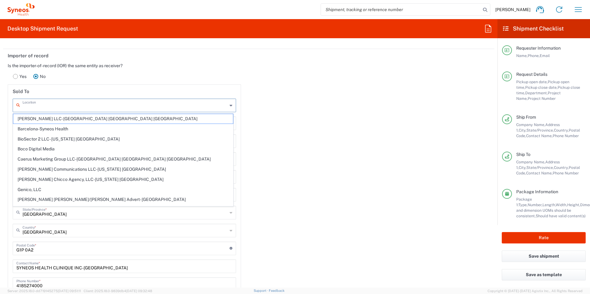
click at [87, 105] on input "text" at bounding box center [125, 105] width 205 height 11
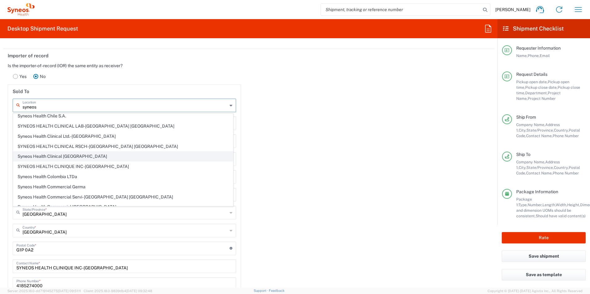
scroll to position [123, 0]
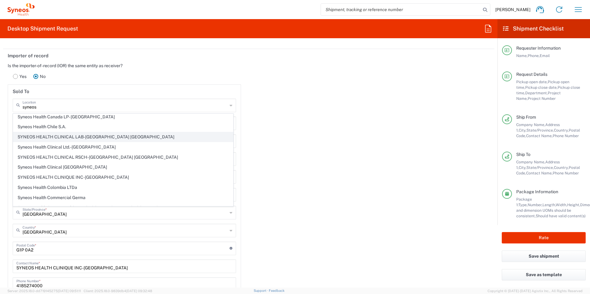
click at [99, 137] on span "SYNEOS HEALTH CLINICAL LAB-[GEOGRAPHIC_DATA] [GEOGRAPHIC_DATA]" at bounding box center [123, 137] width 220 height 10
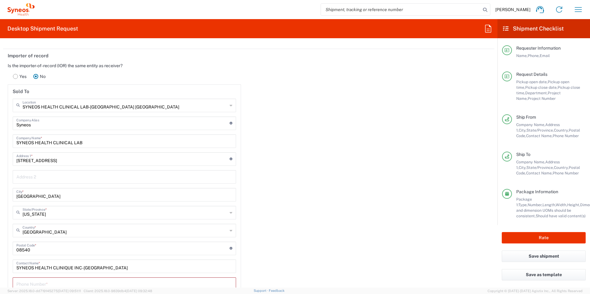
click at [287, 167] on div "Importer of record Is the importer-of-record (IOR) the same entity as receiver?…" at bounding box center [248, 194] width 497 height 291
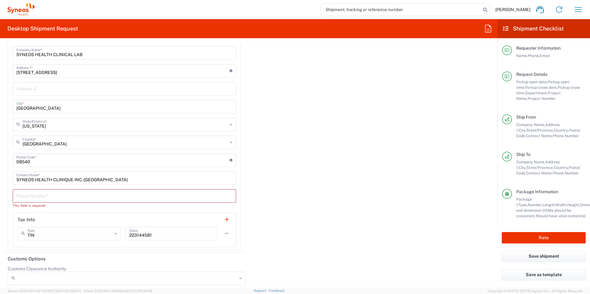
scroll to position [925, 0]
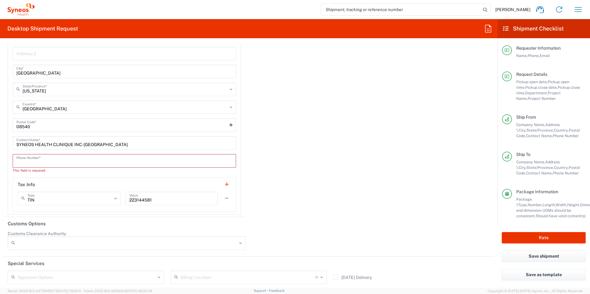
click at [48, 162] on input "tel" at bounding box center [124, 160] width 216 height 11
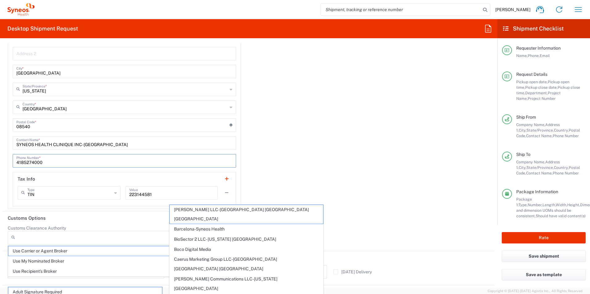
scroll to position [969, 0]
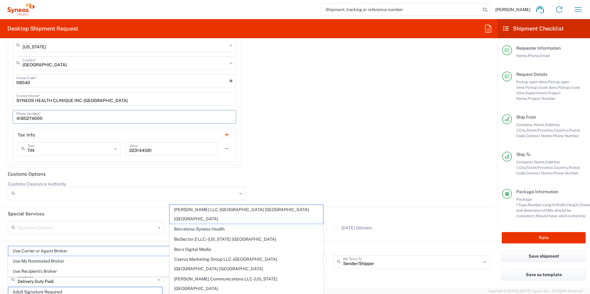
click at [345, 166] on div "Importer of record Is the importer-of-record (IOR) the same entity as receiver?…" at bounding box center [248, 25] width 497 height 286
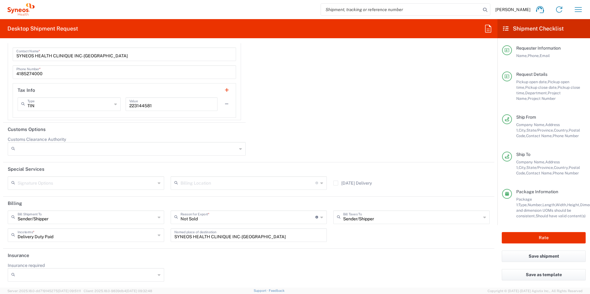
scroll to position [1015, 0]
click at [539, 235] on button "Rate" at bounding box center [543, 237] width 84 height 11
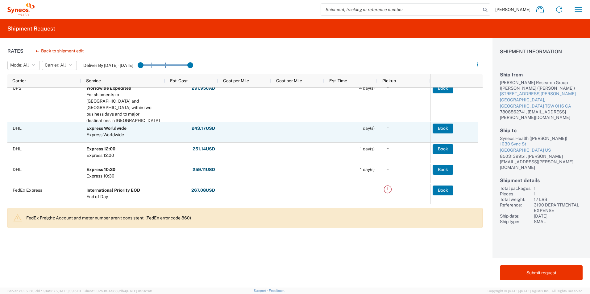
scroll to position [174, 0]
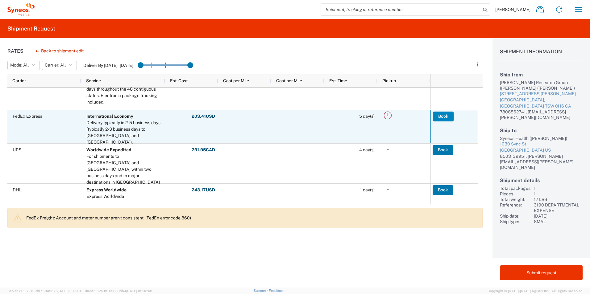
click at [437, 116] on button "Book" at bounding box center [443, 117] width 21 height 10
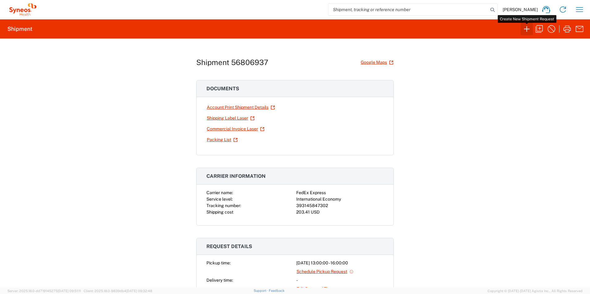
click at [525, 29] on icon "button" at bounding box center [527, 29] width 10 height 10
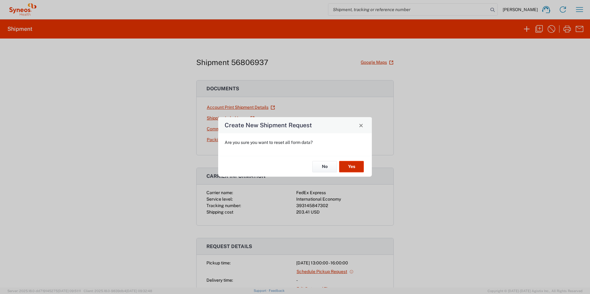
click at [349, 163] on button "Yes" at bounding box center [351, 166] width 25 height 11
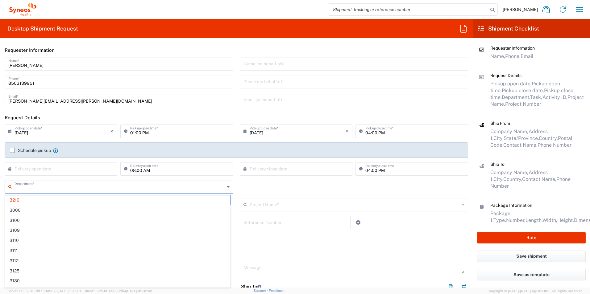
click at [62, 184] on input "text" at bounding box center [119, 186] width 210 height 11
click at [45, 196] on span "3190" at bounding box center [117, 201] width 225 height 10
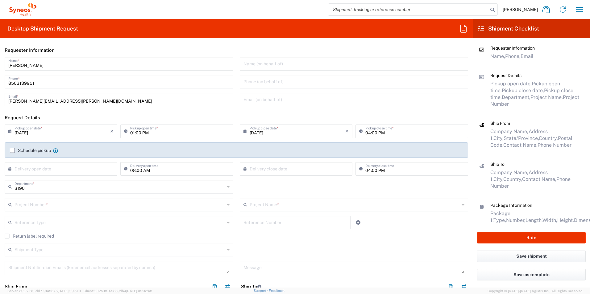
click at [52, 204] on input "text" at bounding box center [119, 204] width 210 height 11
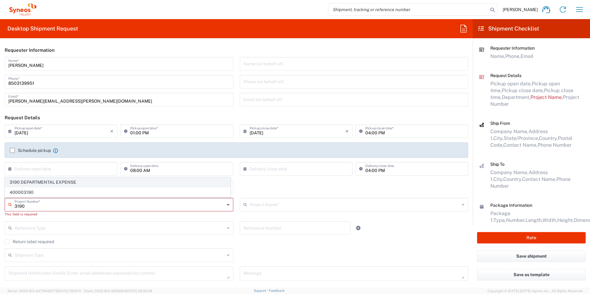
click at [51, 184] on span "3190 DEPARTMENTAL EXPENSE" at bounding box center [117, 183] width 225 height 10
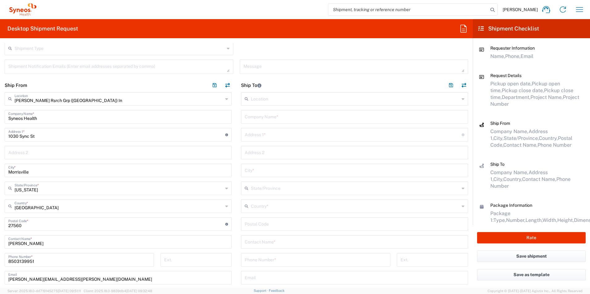
scroll to position [216, 0]
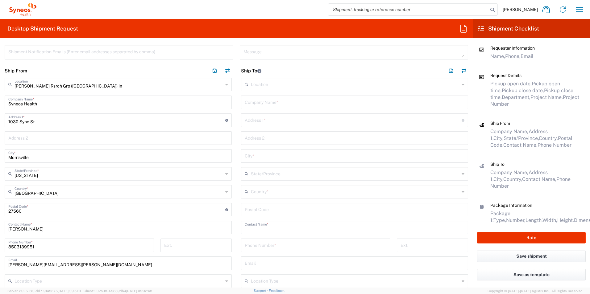
click at [287, 226] on input "text" at bounding box center [355, 227] width 220 height 11
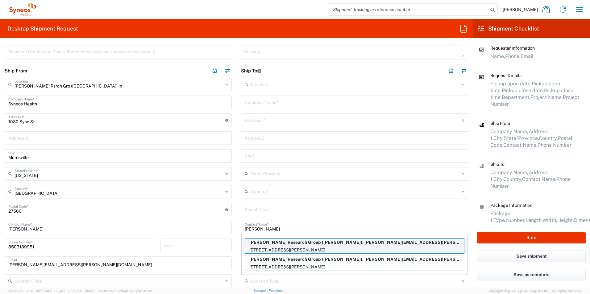
click at [379, 243] on p "[PERSON_NAME] Research Group ([PERSON_NAME]), [PERSON_NAME][EMAIL_ADDRESS][PERS…" at bounding box center [354, 243] width 219 height 8
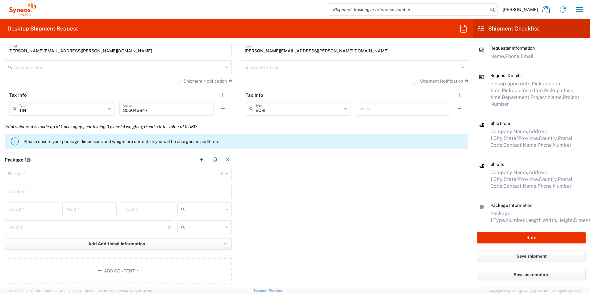
scroll to position [463, 0]
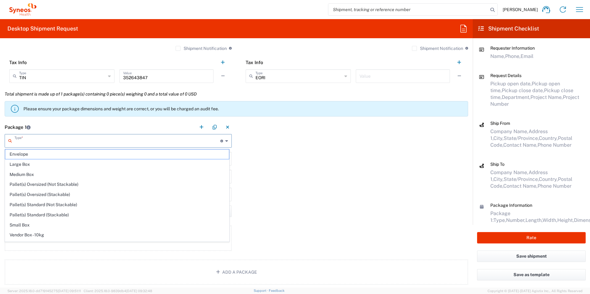
click at [83, 139] on input "text" at bounding box center [117, 140] width 206 height 11
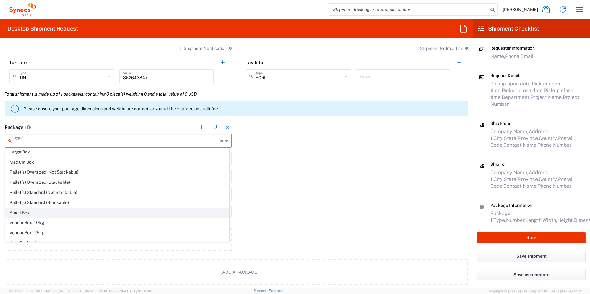
scroll to position [19, 0]
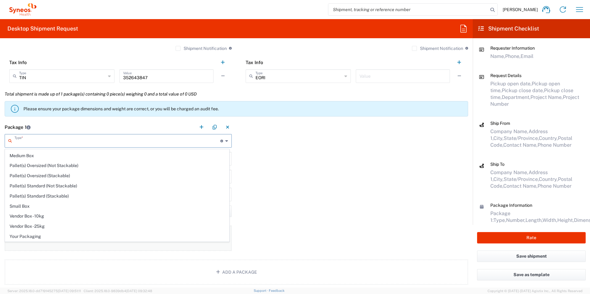
click at [50, 236] on span "Your Packaging" at bounding box center [117, 237] width 224 height 10
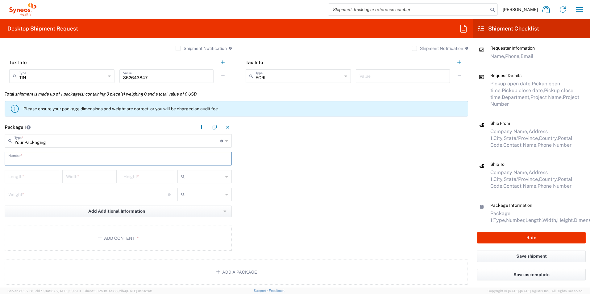
click at [54, 160] on input "text" at bounding box center [118, 158] width 220 height 11
click at [49, 179] on input "number" at bounding box center [31, 176] width 47 height 11
click at [216, 217] on span "lbs" at bounding box center [202, 218] width 53 height 10
click at [184, 235] on button "Add Content *" at bounding box center [118, 238] width 227 height 25
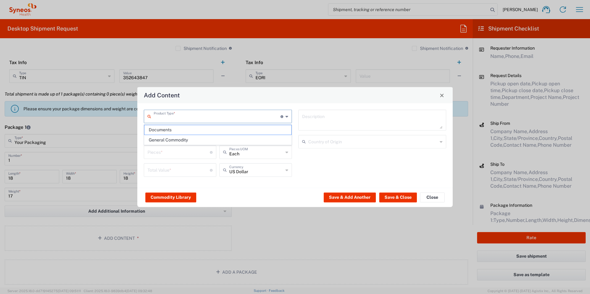
click at [183, 118] on input "text" at bounding box center [217, 116] width 127 height 11
click at [180, 142] on span "General Commodity" at bounding box center [217, 140] width 147 height 10
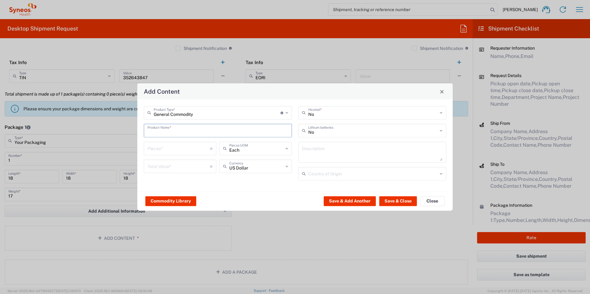
click at [188, 132] on input "text" at bounding box center [217, 130] width 141 height 11
click at [191, 144] on div "Centrifuge (Clinispin CT25)" at bounding box center [217, 145] width 147 height 10
click at [394, 202] on button "Save & Close" at bounding box center [398, 201] width 38 height 10
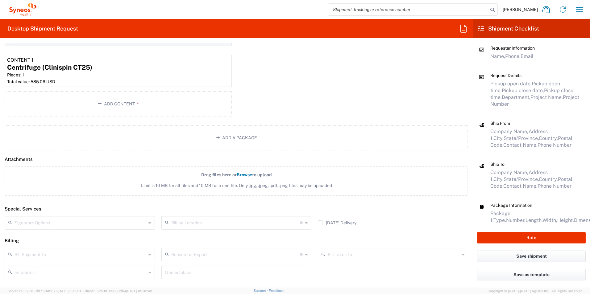
scroll to position [667, 0]
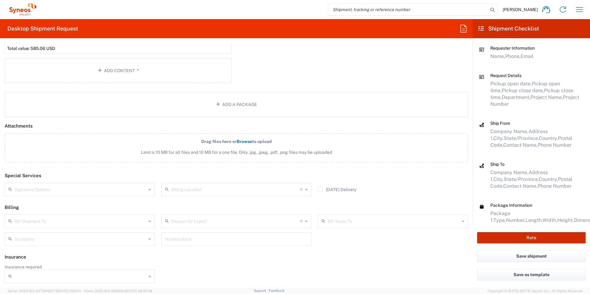
click at [519, 237] on button "Rate" at bounding box center [531, 237] width 109 height 11
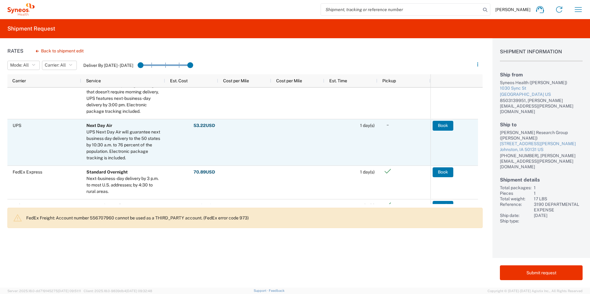
scroll to position [216, 0]
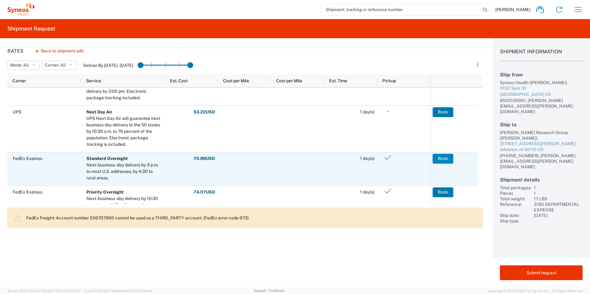
click at [446, 158] on button "Book" at bounding box center [442, 159] width 21 height 10
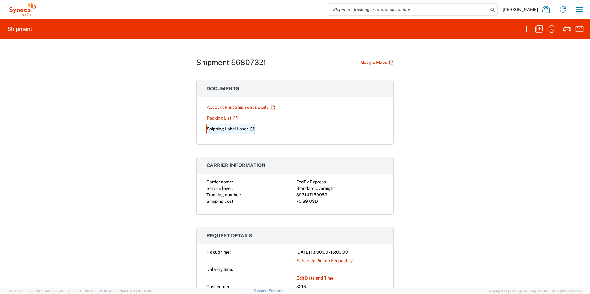
click at [224, 129] on link "Shipping Label Laser" at bounding box center [230, 129] width 48 height 11
click at [541, 30] on icon "button" at bounding box center [539, 29] width 10 height 10
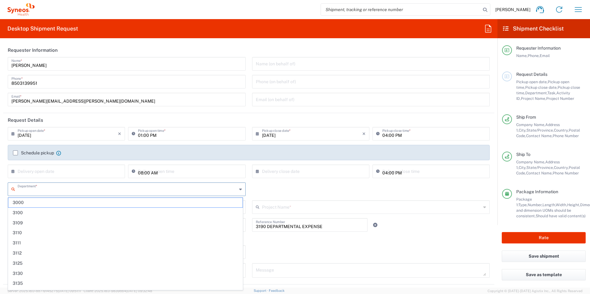
click at [44, 192] on input "text" at bounding box center [127, 188] width 219 height 11
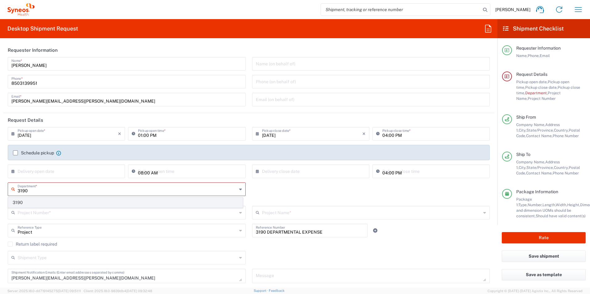
click at [40, 198] on li "3190" at bounding box center [125, 203] width 235 height 10
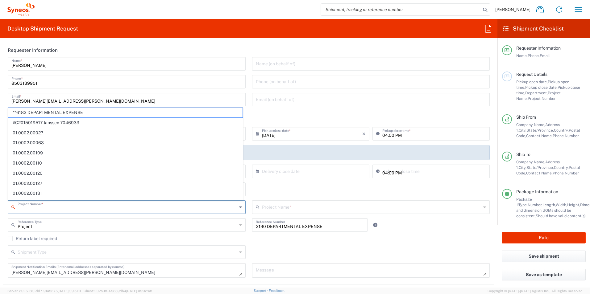
click at [58, 204] on input "text" at bounding box center [127, 206] width 219 height 11
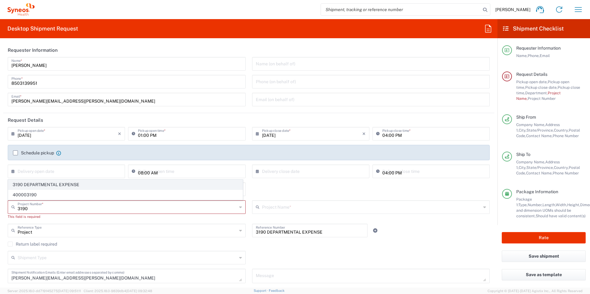
click at [30, 183] on span "3190 DEPARTMENTAL EXPENSE" at bounding box center [125, 185] width 234 height 10
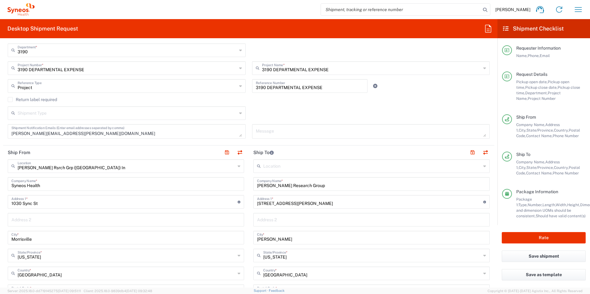
scroll to position [216, 0]
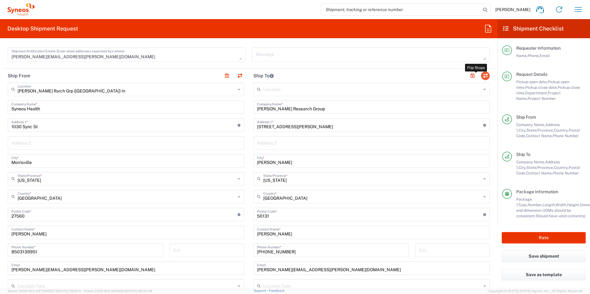
click at [481, 78] on button "button" at bounding box center [485, 76] width 9 height 9
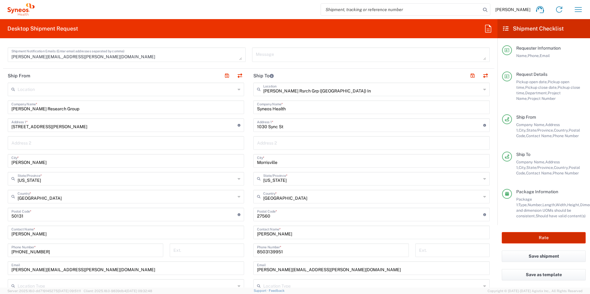
click at [526, 234] on button "Rate" at bounding box center [543, 237] width 84 height 11
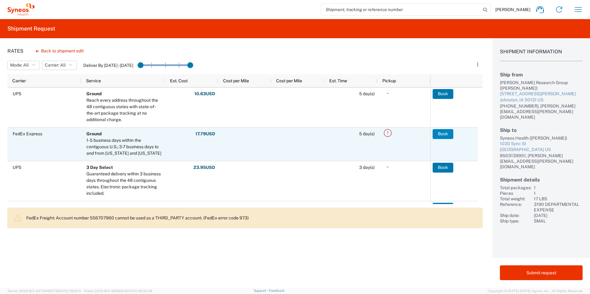
click at [446, 133] on button "Book" at bounding box center [442, 134] width 21 height 10
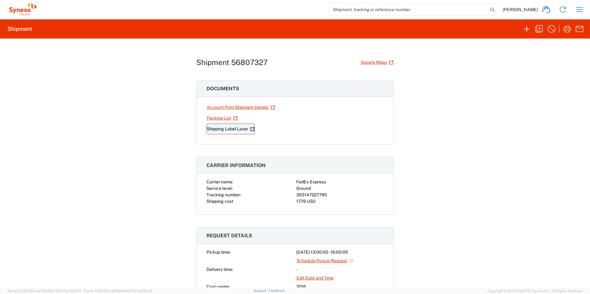
click at [215, 130] on link "Shipping Label Laser" at bounding box center [230, 129] width 48 height 11
click at [528, 29] on icon "button" at bounding box center [527, 29] width 10 height 10
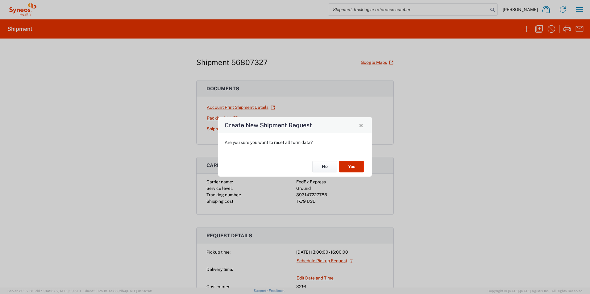
click at [354, 171] on button "Yes" at bounding box center [351, 166] width 25 height 11
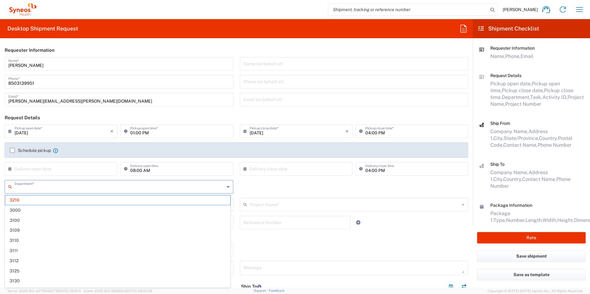
click at [43, 188] on input "text" at bounding box center [119, 186] width 210 height 11
click at [34, 202] on span "3190" at bounding box center [117, 201] width 225 height 10
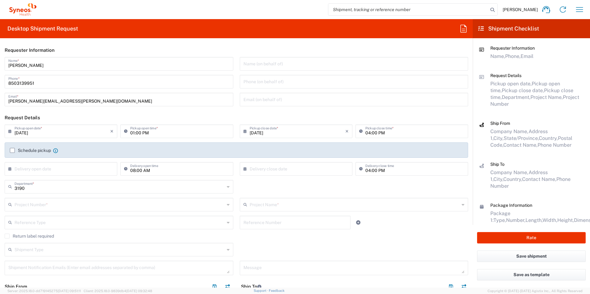
click at [35, 203] on input "text" at bounding box center [119, 204] width 210 height 11
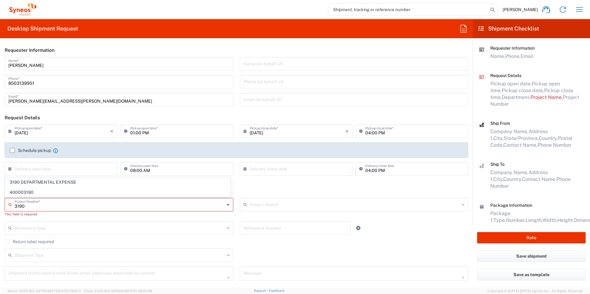
click at [43, 184] on span "3190 DEPARTMENTAL EXPENSE" at bounding box center [117, 183] width 225 height 10
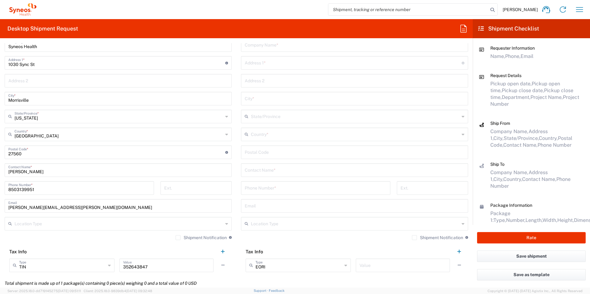
scroll to position [278, 0]
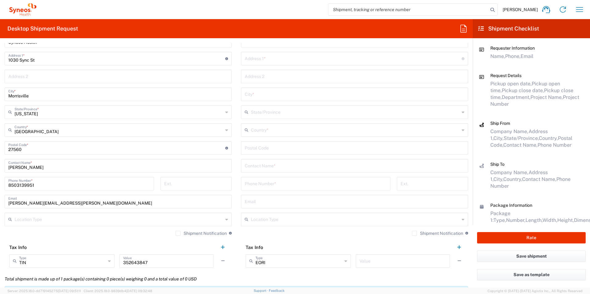
click at [291, 164] on input "text" at bounding box center [355, 165] width 220 height 11
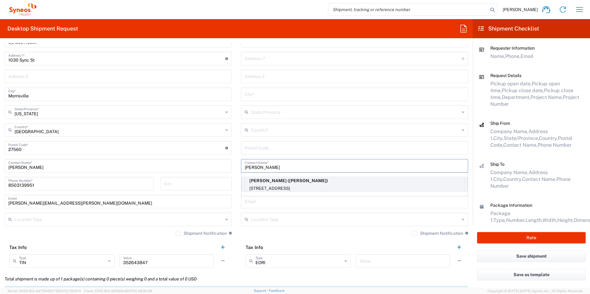
click at [291, 185] on p "[STREET_ADDRESS]" at bounding box center [354, 189] width 219 height 8
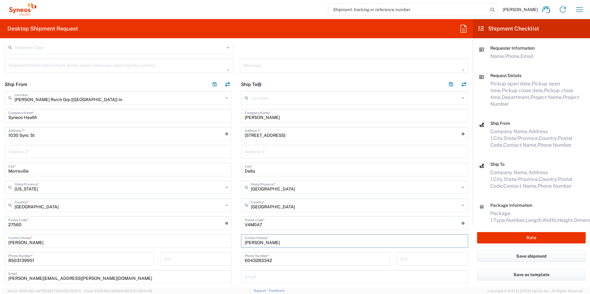
scroll to position [185, 0]
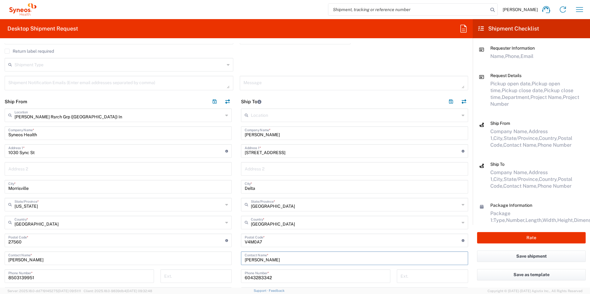
click at [297, 134] on input "[PERSON_NAME]" at bounding box center [355, 132] width 220 height 11
click at [448, 103] on button "button" at bounding box center [450, 101] width 9 height 9
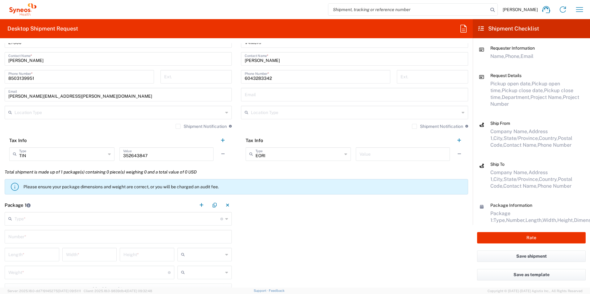
scroll to position [432, 0]
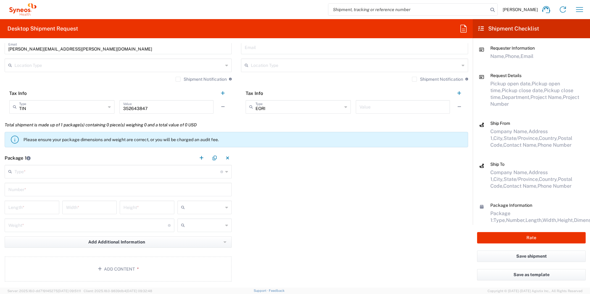
click at [97, 170] on input "text" at bounding box center [117, 171] width 206 height 11
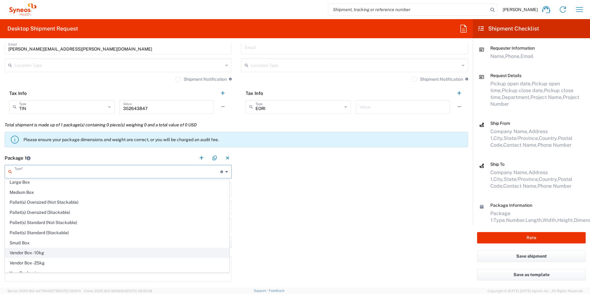
scroll to position [19, 0]
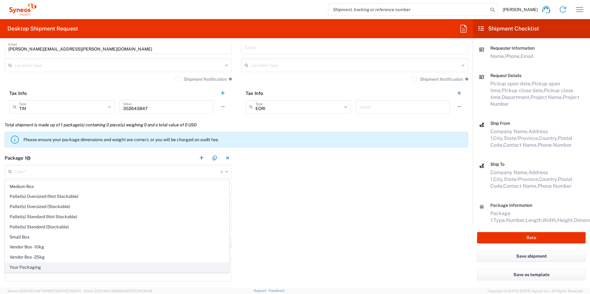
click at [72, 268] on span "Your Packaging" at bounding box center [117, 268] width 224 height 10
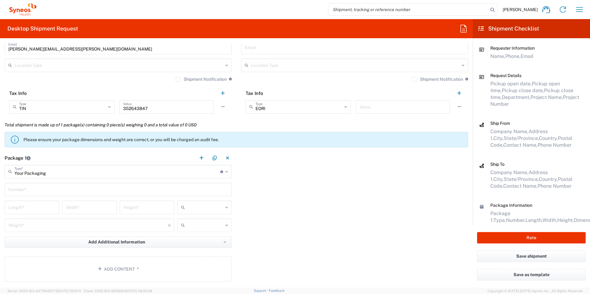
click at [65, 192] on input "text" at bounding box center [118, 189] width 220 height 11
click at [47, 213] on div "Length *" at bounding box center [32, 208] width 55 height 14
click at [37, 208] on input "number" at bounding box center [31, 207] width 47 height 11
click at [28, 231] on div "Weight * Total weight of package(s) in pounds or kilograms" at bounding box center [90, 226] width 170 height 14
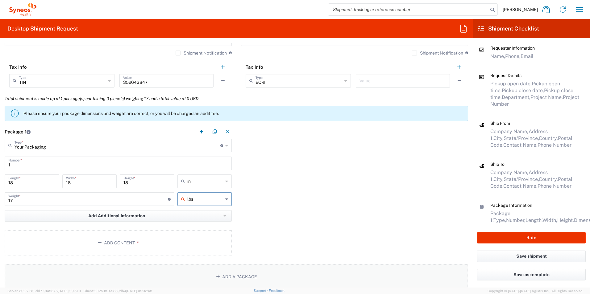
scroll to position [493, 0]
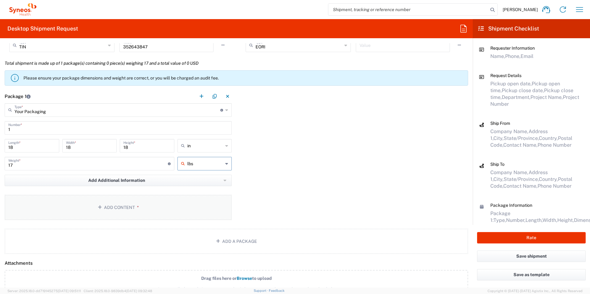
click at [119, 201] on button "Add Content *" at bounding box center [118, 207] width 227 height 25
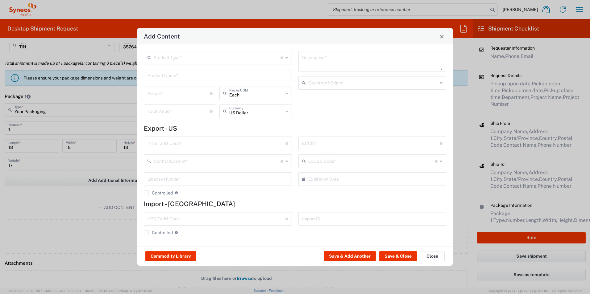
click at [180, 54] on input "text" at bounding box center [217, 57] width 127 height 11
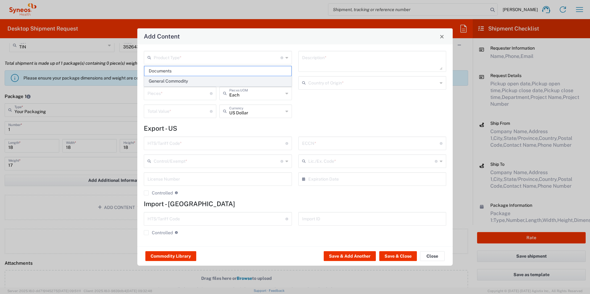
click at [176, 79] on span "General Commodity" at bounding box center [217, 81] width 147 height 10
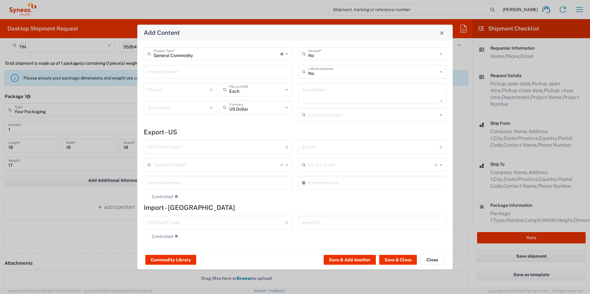
click at [190, 72] on input "text" at bounding box center [217, 71] width 141 height 11
click at [209, 87] on div "Centrifuge (Clinispin CT25)" at bounding box center [217, 86] width 147 height 10
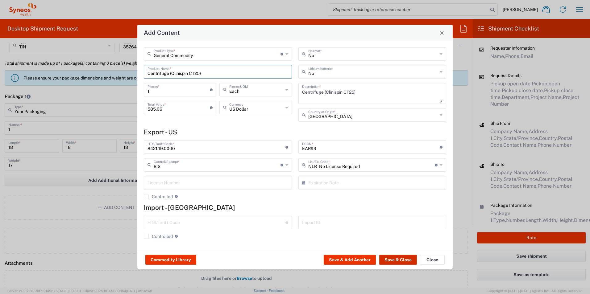
click at [398, 263] on button "Save & Close" at bounding box center [398, 260] width 38 height 10
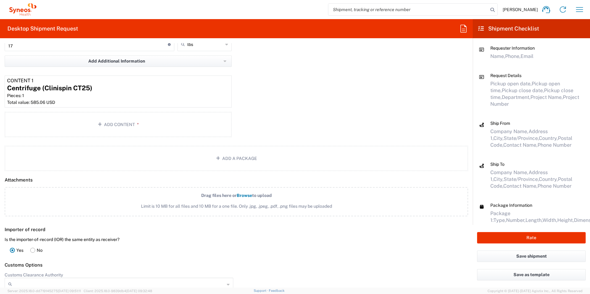
scroll to position [648, 0]
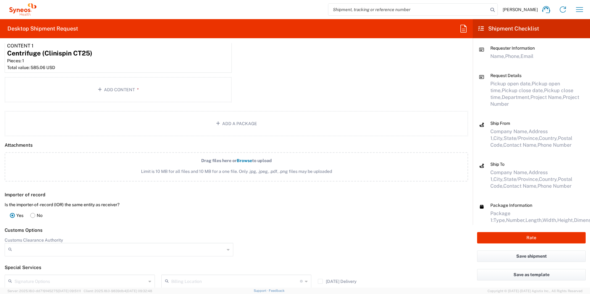
click at [31, 216] on rect at bounding box center [33, 215] width 5 height 5
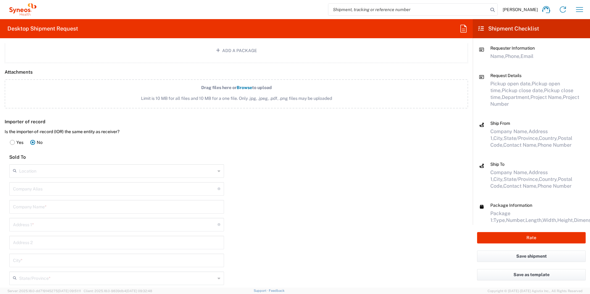
scroll to position [740, 0]
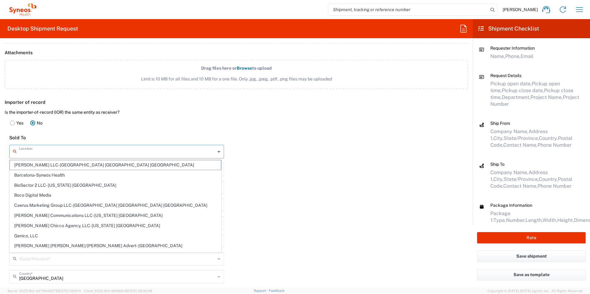
click at [53, 148] on input "text" at bounding box center [117, 151] width 196 height 11
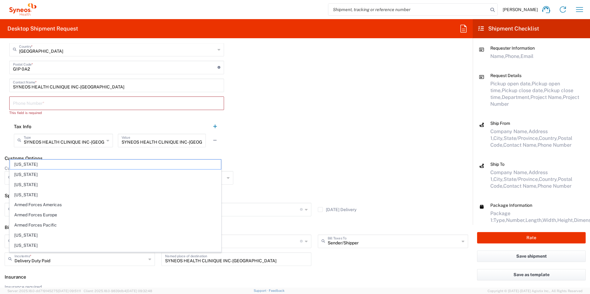
click at [300, 189] on div at bounding box center [353, 177] width 235 height 23
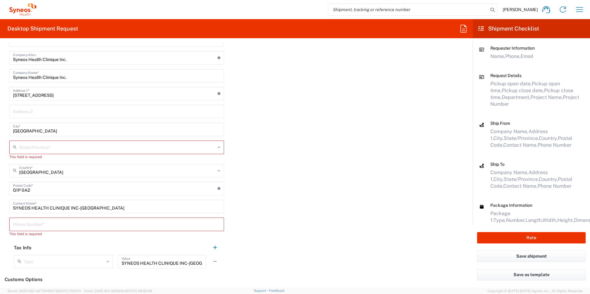
scroll to position [819, 0]
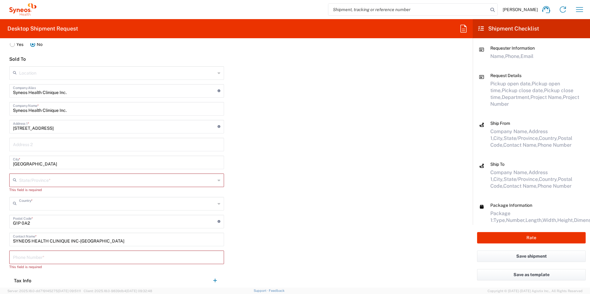
click at [213, 207] on input "text" at bounding box center [117, 203] width 196 height 11
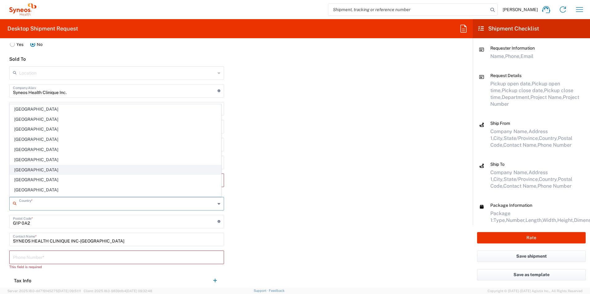
scroll to position [339, 0]
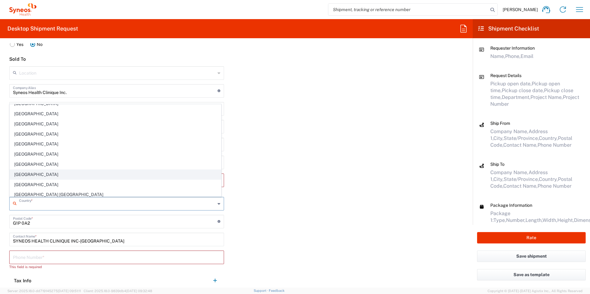
click at [31, 177] on span "[GEOGRAPHIC_DATA]" at bounding box center [115, 175] width 211 height 10
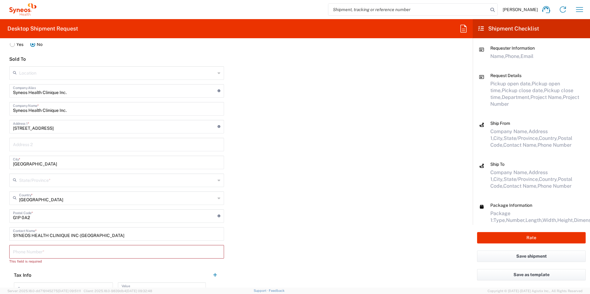
click at [67, 178] on input "text" at bounding box center [117, 180] width 196 height 11
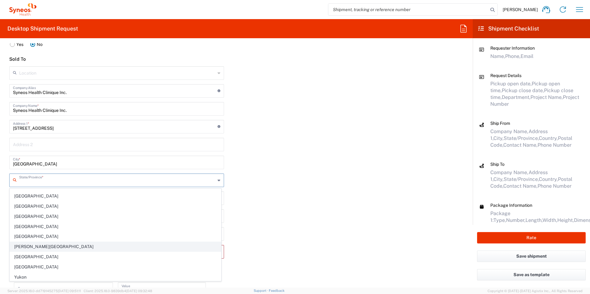
scroll to position [39, 0]
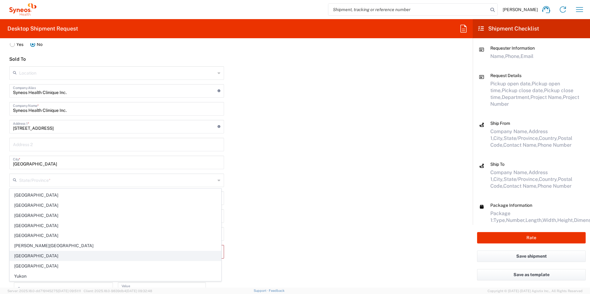
click at [21, 257] on span "[GEOGRAPHIC_DATA]" at bounding box center [115, 256] width 211 height 10
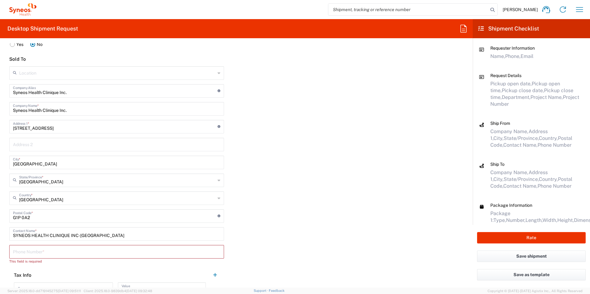
click at [315, 164] on div "Importer of record Is the importer-of-record (IOR) the same entity as receiver?…" at bounding box center [236, 158] width 479 height 283
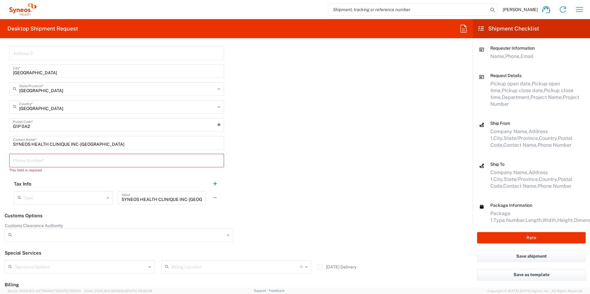
scroll to position [911, 0]
click at [57, 160] on input "tel" at bounding box center [116, 159] width 207 height 11
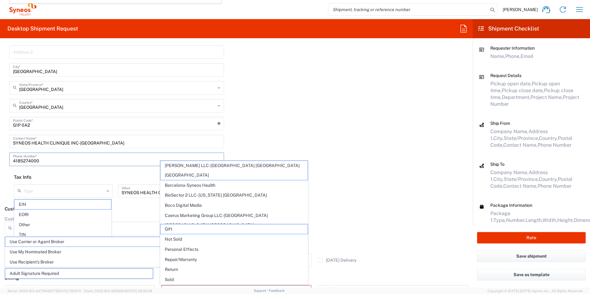
click at [261, 169] on span "[PERSON_NAME] LLC-[GEOGRAPHIC_DATA] [GEOGRAPHIC_DATA] [GEOGRAPHIC_DATA]" at bounding box center [233, 170] width 147 height 19
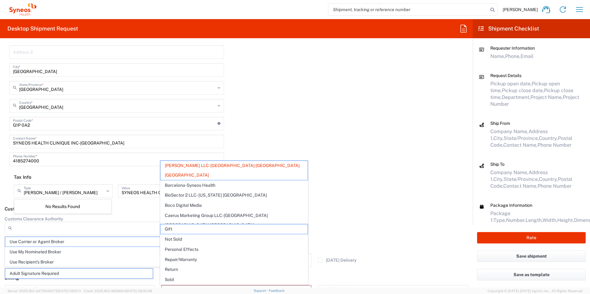
click at [405, 167] on div "Importer of record Is the importer-of-record (IOR) the same entity as receiver?…" at bounding box center [236, 63] width 479 height 278
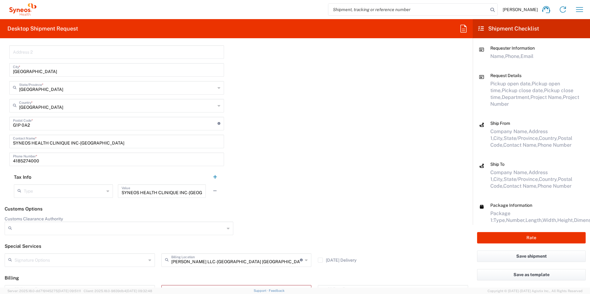
click at [200, 192] on div "SYNEOS HEALTH CLINIQUE INC-[GEOGRAPHIC_DATA] Value" at bounding box center [162, 191] width 88 height 14
click at [327, 180] on div "Importer of record Is the importer-of-record (IOR) the same entity as receiver?…" at bounding box center [236, 63] width 479 height 278
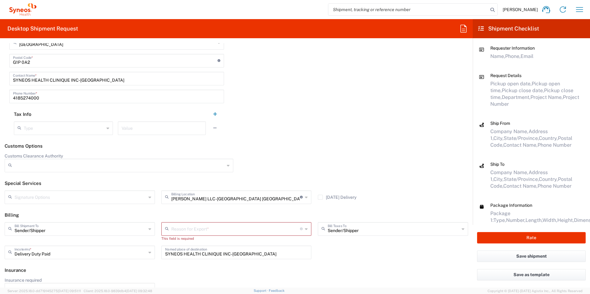
scroll to position [988, 0]
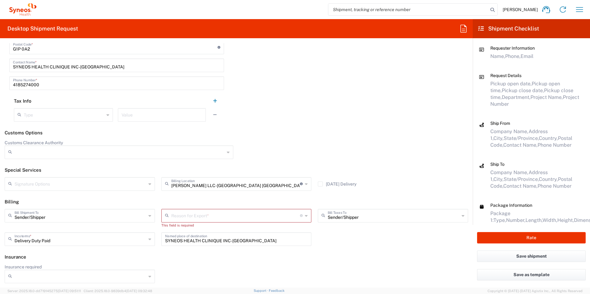
click at [305, 215] on icon at bounding box center [306, 216] width 3 height 10
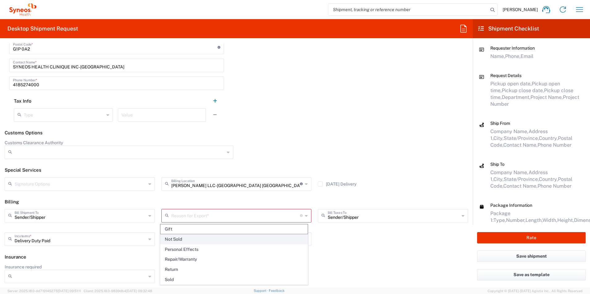
click at [256, 240] on span "Not Sold" at bounding box center [233, 240] width 147 height 10
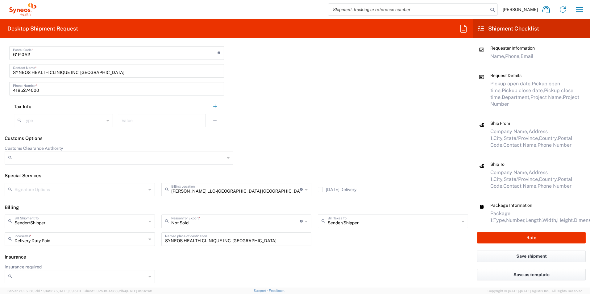
click at [333, 249] on div "Sender/[PERSON_NAME] Shipment To Sender/Shipper Recipient Account Third Party A…" at bounding box center [237, 233] width 470 height 36
click at [550, 240] on button "Rate" at bounding box center [531, 237] width 109 height 11
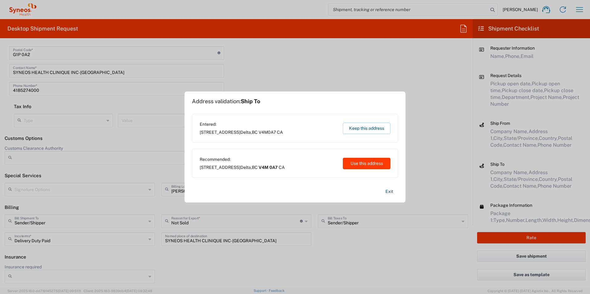
click at [365, 162] on button "Use this address" at bounding box center [366, 163] width 47 height 11
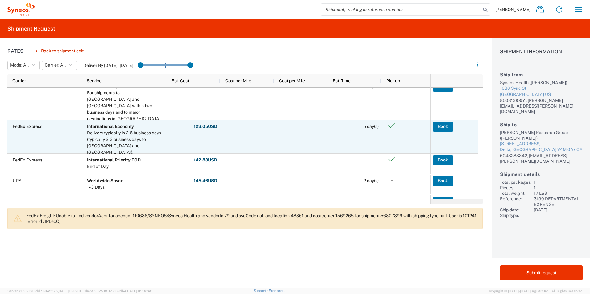
scroll to position [62, 0]
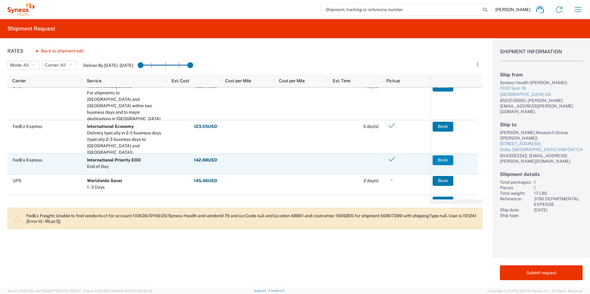
click at [439, 160] on button "Book" at bounding box center [442, 160] width 21 height 10
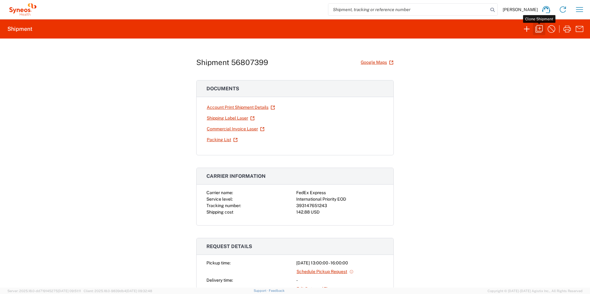
click at [538, 31] on icon "button" at bounding box center [538, 28] width 7 height 7
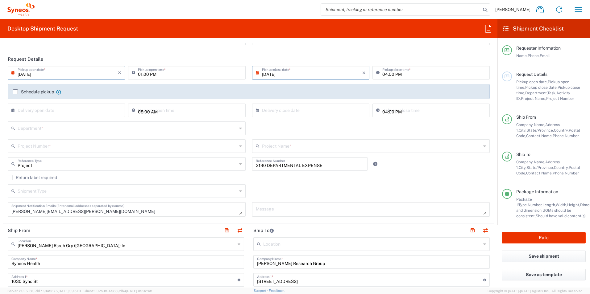
scroll to position [62, 0]
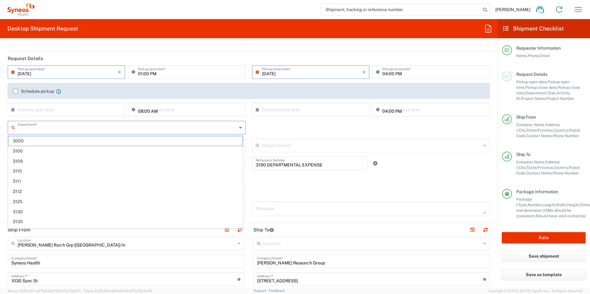
click at [66, 128] on input "text" at bounding box center [127, 127] width 219 height 11
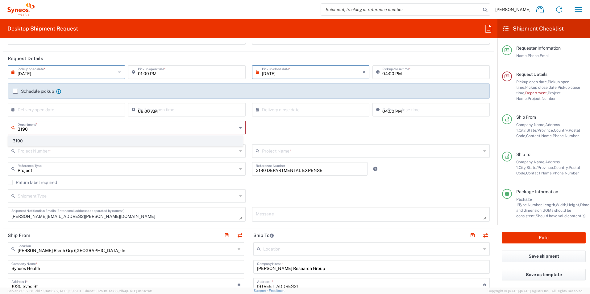
click at [33, 139] on span "3190" at bounding box center [125, 141] width 234 height 10
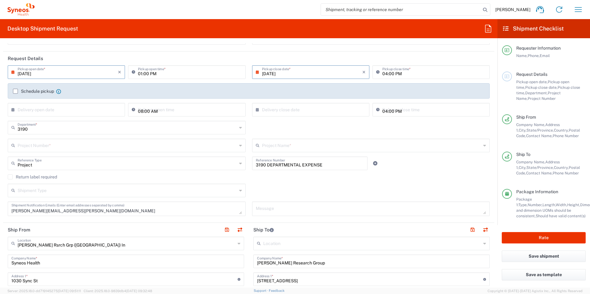
click at [44, 145] on input "text" at bounding box center [127, 145] width 219 height 11
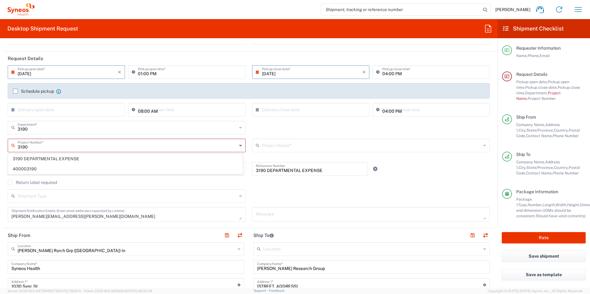
click at [46, 155] on span "3190 DEPARTMENTAL EXPENSE" at bounding box center [125, 159] width 234 height 10
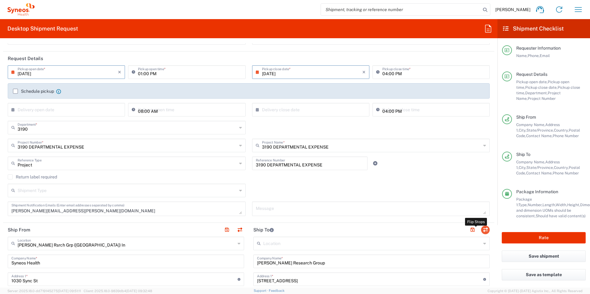
click at [481, 231] on button "button" at bounding box center [485, 230] width 9 height 9
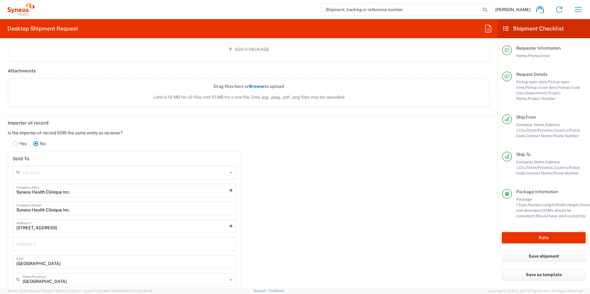
scroll to position [740, 0]
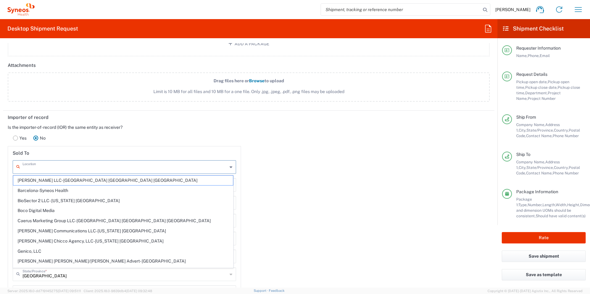
click at [85, 169] on input "text" at bounding box center [125, 166] width 205 height 11
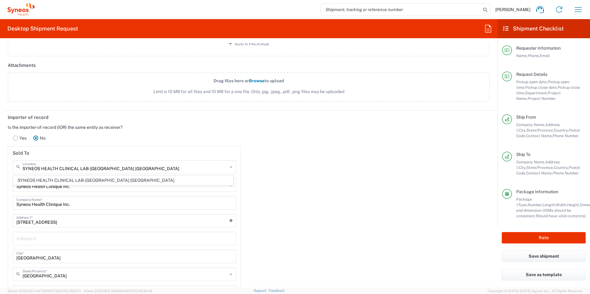
click at [303, 196] on div "Importer of record Is the importer-of-record (IOR) the same entity as receiver?…" at bounding box center [248, 254] width 497 height 286
click at [100, 183] on input "Syneos Health Clinique Inc." at bounding box center [122, 184] width 213 height 11
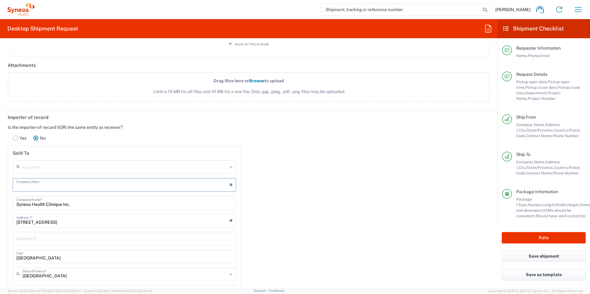
click at [95, 207] on input "Syneos Health Clinique Inc." at bounding box center [124, 202] width 216 height 11
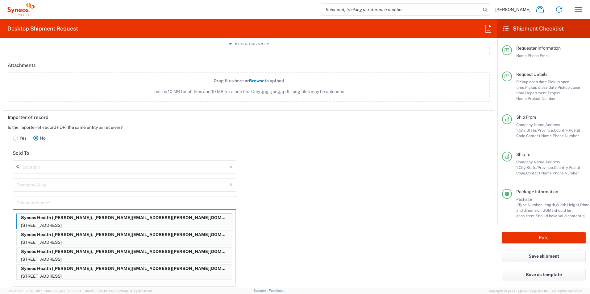
click at [271, 206] on div "Importer of record Is the importer-of-record (IOR) the same entity as receiver?…" at bounding box center [248, 256] width 497 height 291
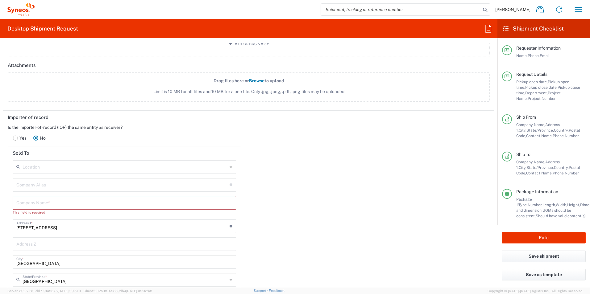
click at [99, 220] on div "[STREET_ADDRESS] * For cross streets use street names with '&' or 'and' in betw…" at bounding box center [124, 227] width 223 height 14
click at [72, 172] on div "Location" at bounding box center [124, 167] width 223 height 14
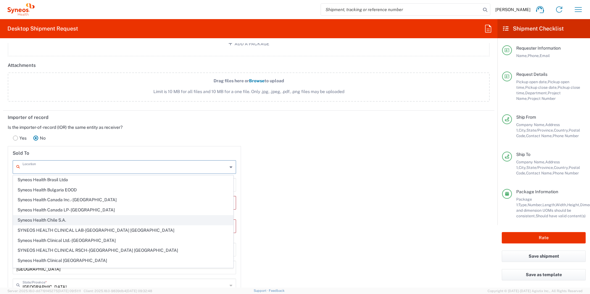
scroll to position [370, 0]
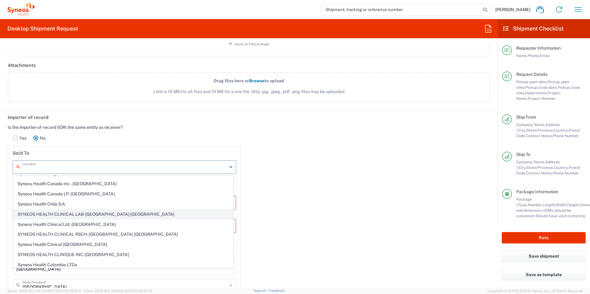
click at [103, 210] on span "SYNEOS HEALTH CLINICAL LAB-[GEOGRAPHIC_DATA] [GEOGRAPHIC_DATA]" at bounding box center [123, 215] width 220 height 10
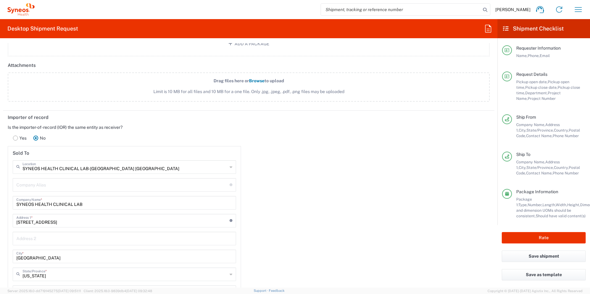
click at [303, 187] on div "Importer of record Is the importer-of-record (IOR) the same entity as receiver?…" at bounding box center [248, 256] width 497 height 291
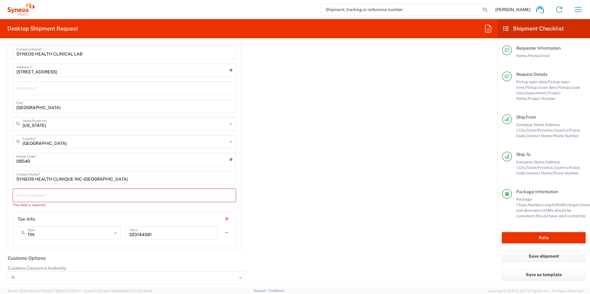
scroll to position [894, 0]
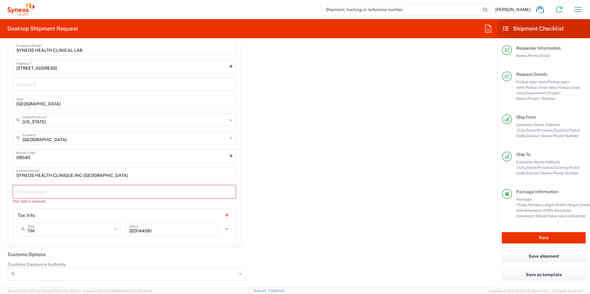
click at [52, 192] on input "tel" at bounding box center [124, 191] width 216 height 11
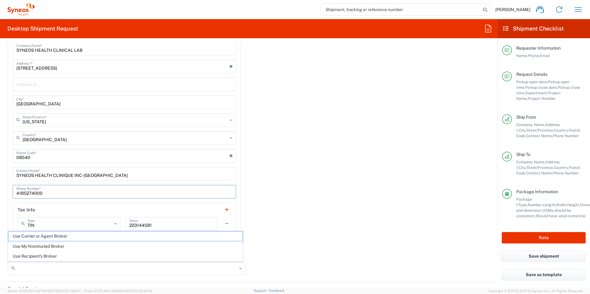
scroll to position [938, 0]
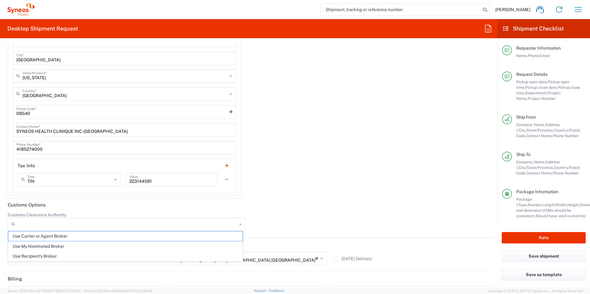
click at [292, 181] on div "Importer of record Is the importer-of-record (IOR) the same entity as receiver?…" at bounding box center [248, 55] width 497 height 286
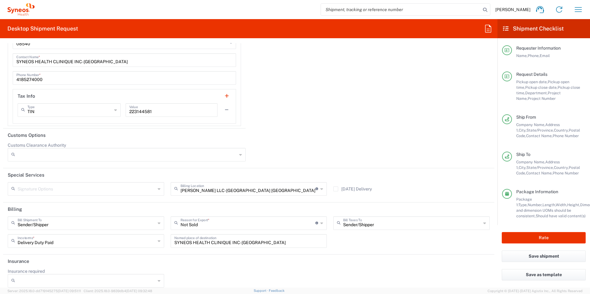
scroll to position [1015, 0]
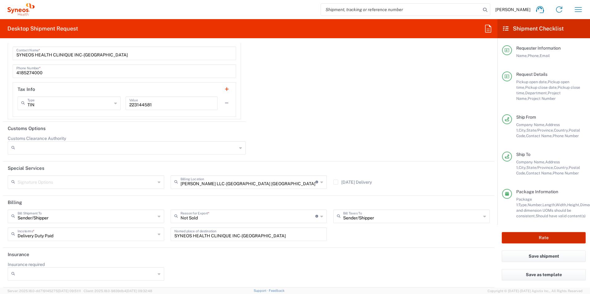
click at [546, 238] on button "Rate" at bounding box center [543, 237] width 84 height 11
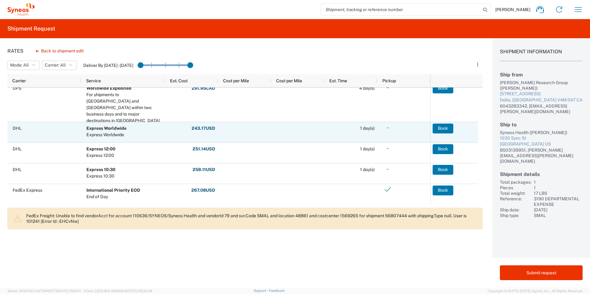
scroll to position [133, 0]
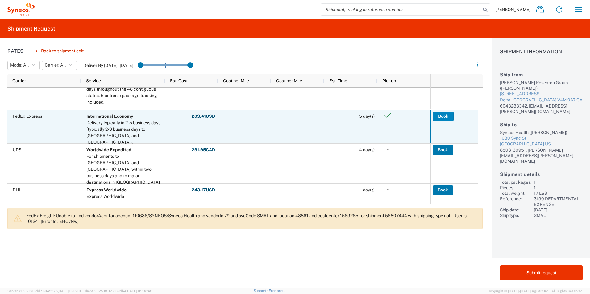
click at [437, 119] on button "Book" at bounding box center [443, 117] width 21 height 10
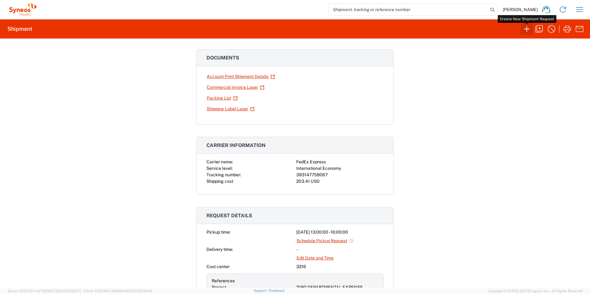
click at [530, 30] on icon "button" at bounding box center [527, 29] width 10 height 10
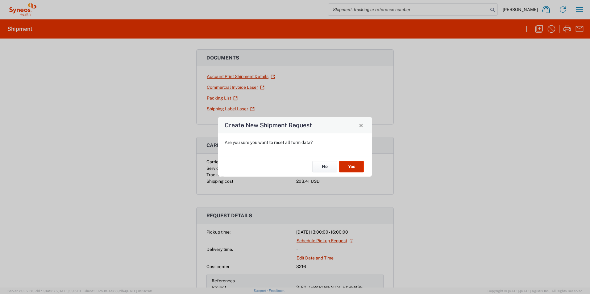
click at [358, 166] on button "Yes" at bounding box center [351, 166] width 25 height 11
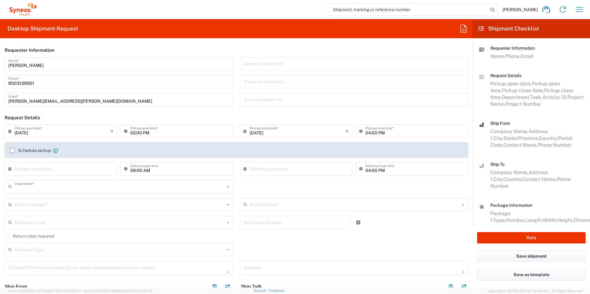
click at [61, 185] on input "text" at bounding box center [119, 186] width 210 height 11
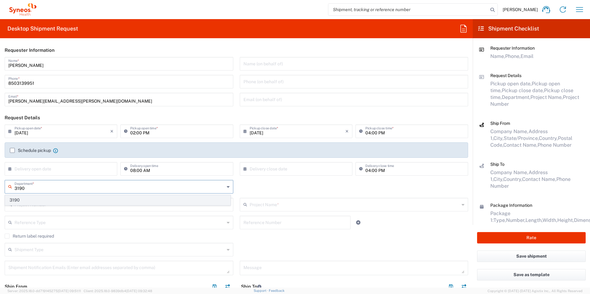
click at [26, 199] on span "3190" at bounding box center [117, 201] width 225 height 10
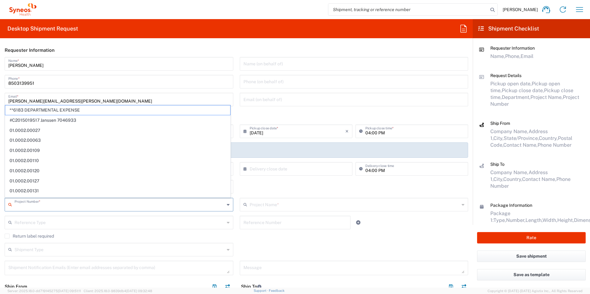
click at [45, 203] on input "text" at bounding box center [119, 204] width 210 height 11
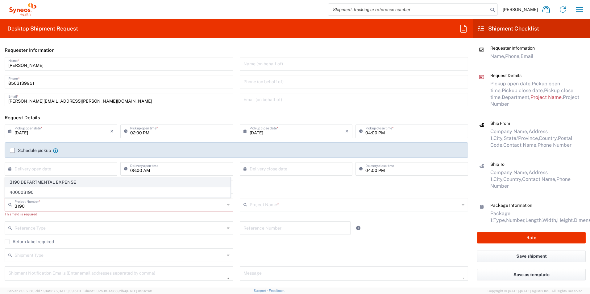
click at [44, 186] on span "3190 DEPARTMENTAL EXPENSE" at bounding box center [117, 183] width 225 height 10
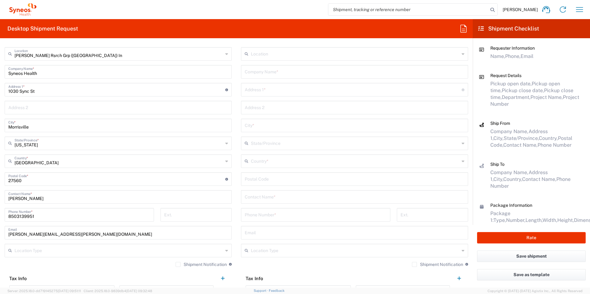
scroll to position [247, 0]
click at [281, 199] on input "text" at bounding box center [355, 196] width 220 height 11
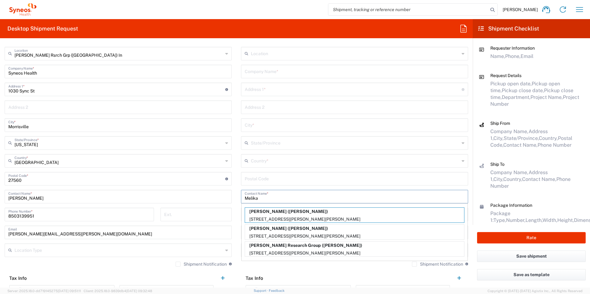
drag, startPoint x: 326, startPoint y: 247, endPoint x: 353, endPoint y: 238, distance: 28.3
click at [326, 247] on p "[PERSON_NAME] Research Group ([PERSON_NAME])" at bounding box center [354, 246] width 219 height 8
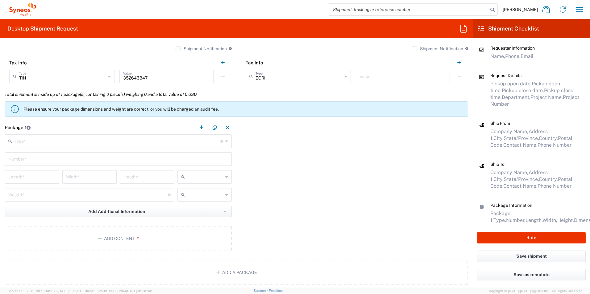
scroll to position [463, 0]
click at [60, 138] on input "text" at bounding box center [117, 140] width 206 height 11
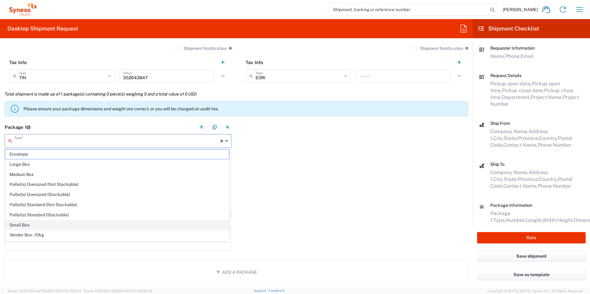
scroll to position [19, 0]
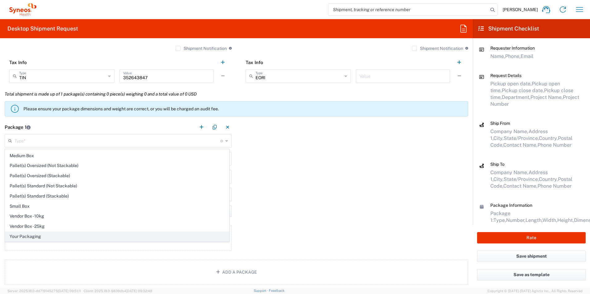
click at [70, 235] on span "Your Packaging" at bounding box center [117, 237] width 224 height 10
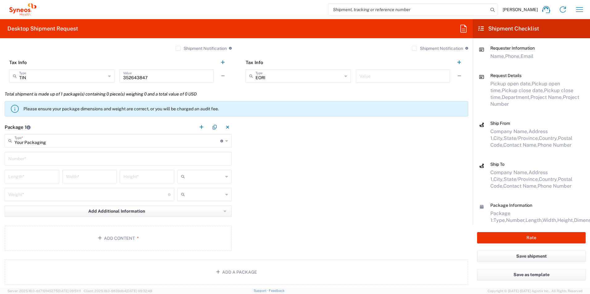
click at [53, 157] on input "text" at bounding box center [118, 158] width 220 height 11
click at [33, 174] on input "number" at bounding box center [31, 176] width 47 height 11
click at [36, 192] on input "number" at bounding box center [87, 194] width 159 height 11
click at [222, 196] on div at bounding box center [204, 195] width 55 height 14
click at [207, 217] on span "lbs" at bounding box center [202, 218] width 53 height 10
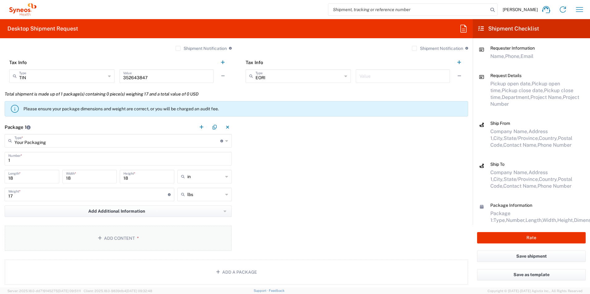
click at [135, 240] on span "*" at bounding box center [137, 238] width 4 height 5
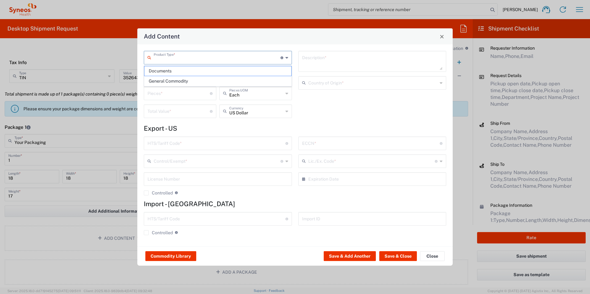
click at [181, 57] on input "text" at bounding box center [217, 57] width 127 height 11
click at [184, 82] on span "General Commodity" at bounding box center [217, 81] width 147 height 10
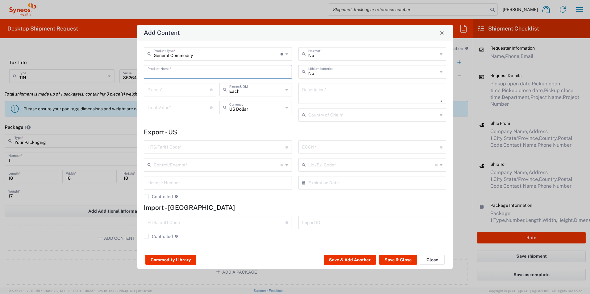
click at [199, 70] on input "text" at bounding box center [217, 71] width 141 height 11
click at [184, 74] on input "text" at bounding box center [217, 71] width 141 height 11
click at [184, 73] on input "text" at bounding box center [217, 71] width 141 height 11
click at [182, 84] on div "Centrifuge (Clinispin CT25)" at bounding box center [217, 86] width 147 height 10
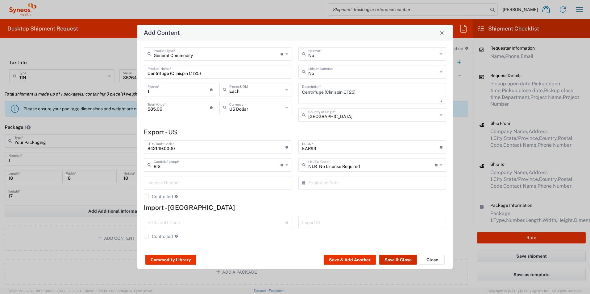
click at [391, 258] on button "Save & Close" at bounding box center [398, 260] width 38 height 10
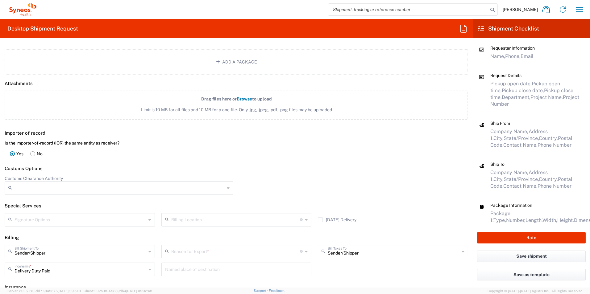
scroll to position [740, 0]
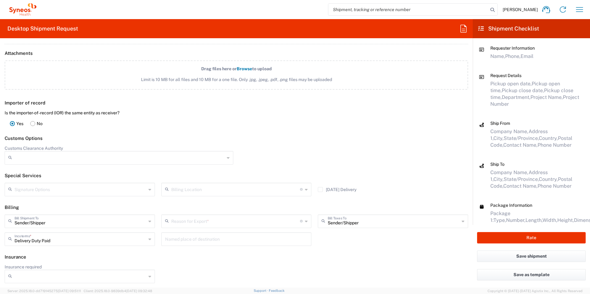
click at [31, 123] on rect at bounding box center [33, 123] width 5 height 5
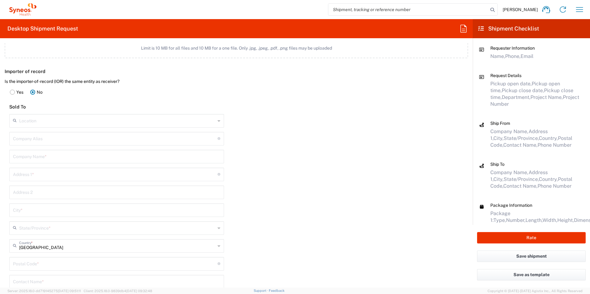
scroll to position [801, 0]
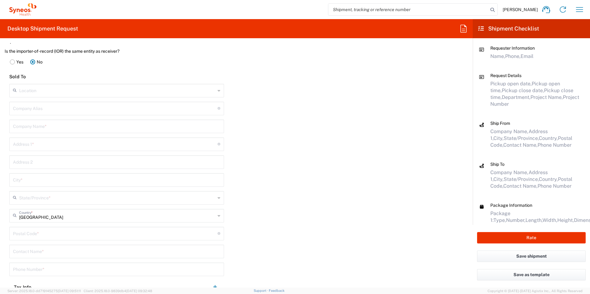
click at [54, 90] on input "text" at bounding box center [117, 90] width 196 height 11
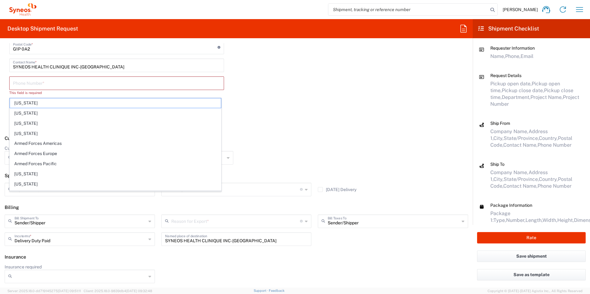
click at [263, 134] on header "Customs Options" at bounding box center [236, 139] width 472 height 14
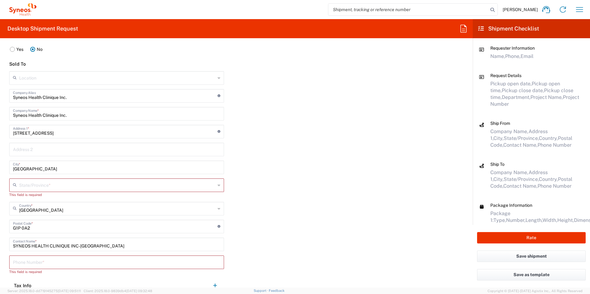
scroll to position [814, 0]
click at [213, 211] on div "United States Country *" at bounding box center [116, 209] width 215 height 14
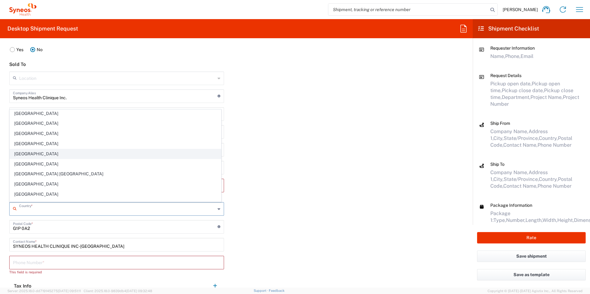
scroll to position [401, 0]
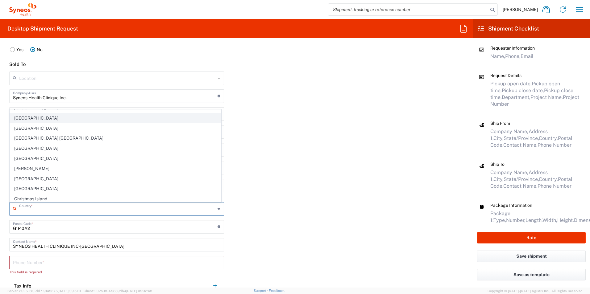
click at [38, 120] on span "[GEOGRAPHIC_DATA]" at bounding box center [115, 118] width 211 height 10
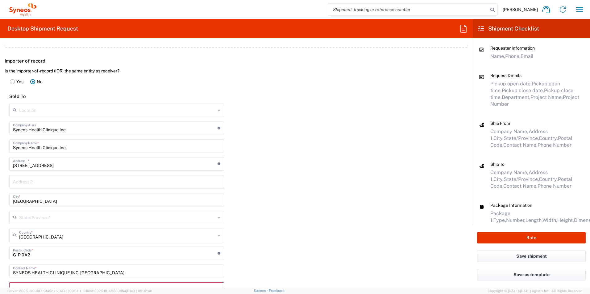
scroll to position [814, 0]
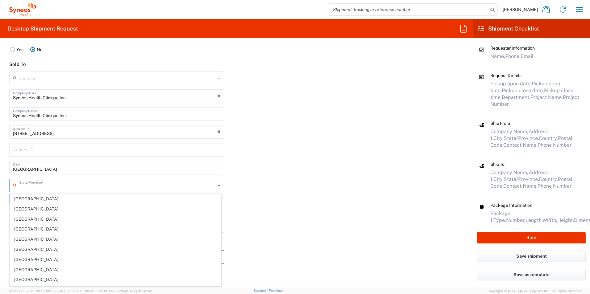
click at [113, 183] on input "text" at bounding box center [117, 185] width 196 height 11
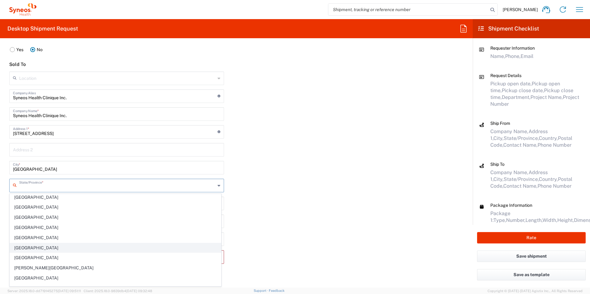
scroll to position [39, 0]
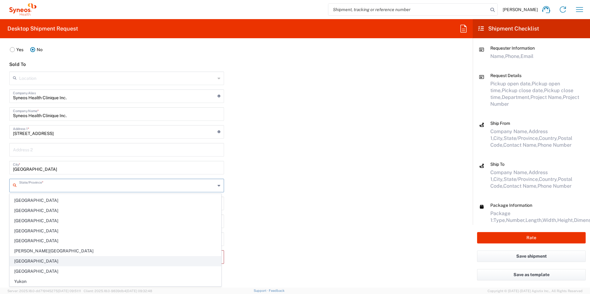
click at [43, 261] on span "[GEOGRAPHIC_DATA]" at bounding box center [115, 262] width 211 height 10
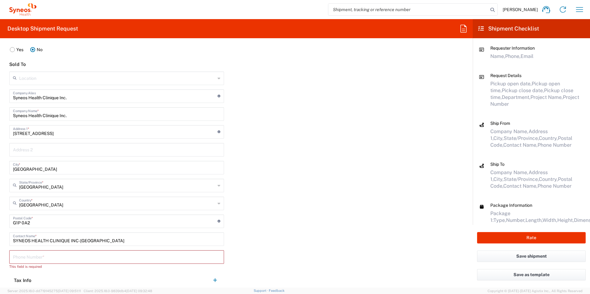
click at [281, 157] on div "Importer of record Is the importer-of-record (IOR) the same entity as receiver?…" at bounding box center [236, 163] width 479 height 283
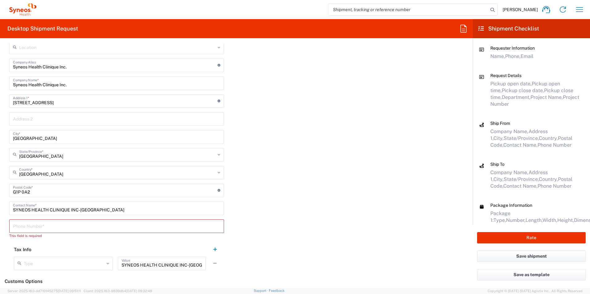
scroll to position [937, 0]
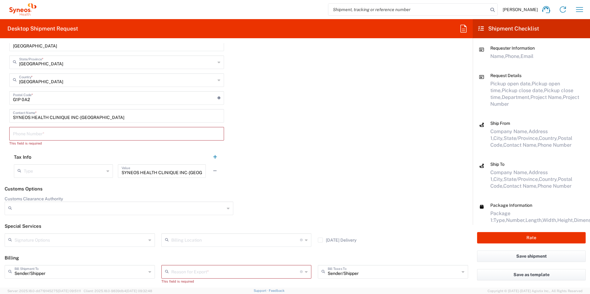
click at [56, 136] on input "tel" at bounding box center [116, 133] width 207 height 11
click at [299, 147] on div "Importer of record Is the importer-of-record (IOR) the same entity as receiver?…" at bounding box center [236, 40] width 479 height 283
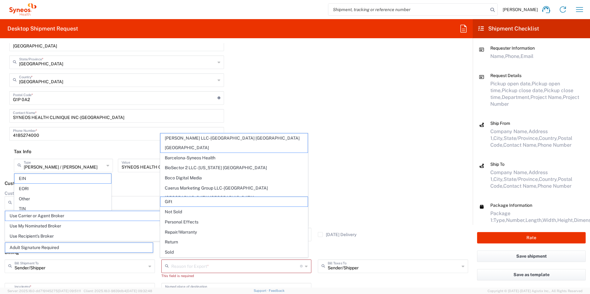
scroll to position [988, 0]
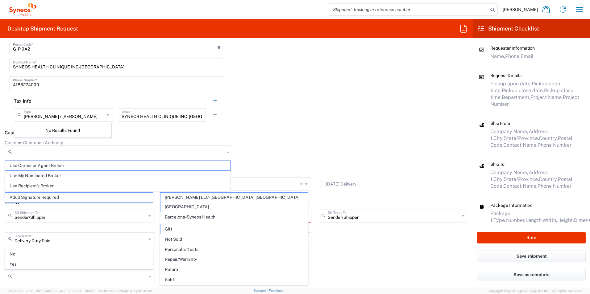
click at [206, 142] on agx-dropdown-control "Customs Clearance Authority Use Carrier or Agent Broker Use My Nominated Broker…" at bounding box center [119, 149] width 229 height 19
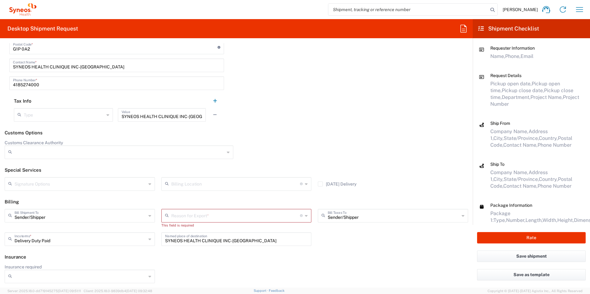
click at [200, 115] on div "SYNEOS HEALTH CLINIQUE INC-[GEOGRAPHIC_DATA] Value" at bounding box center [162, 115] width 88 height 14
click at [305, 217] on icon at bounding box center [306, 216] width 3 height 10
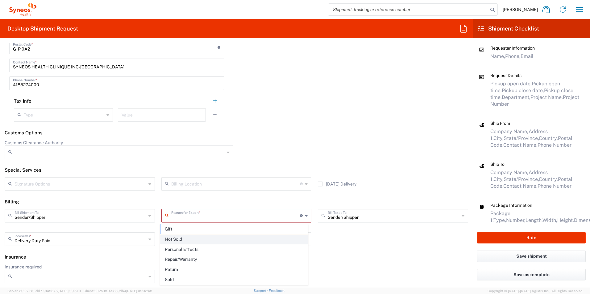
click at [255, 243] on span "Not Sold" at bounding box center [233, 240] width 147 height 10
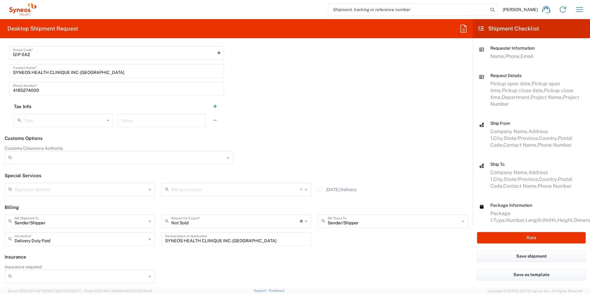
scroll to position [982, 0]
click at [313, 160] on div at bounding box center [353, 157] width 235 height 23
click at [428, 138] on header "Customs Options" at bounding box center [236, 139] width 472 height 14
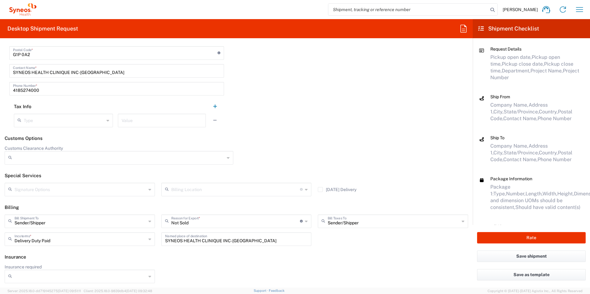
scroll to position [27, 0]
click at [395, 142] on header "Customs Options" at bounding box center [236, 139] width 472 height 14
click at [535, 239] on button "Rate" at bounding box center [531, 237] width 109 height 11
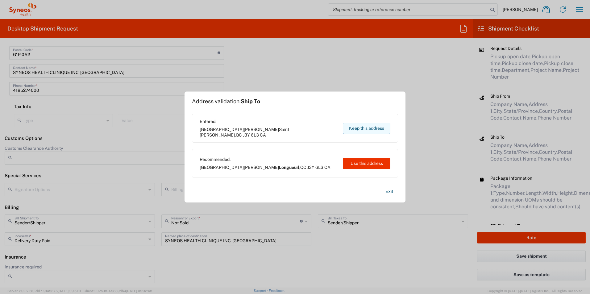
click at [365, 125] on button "Keep this address" at bounding box center [366, 128] width 47 height 11
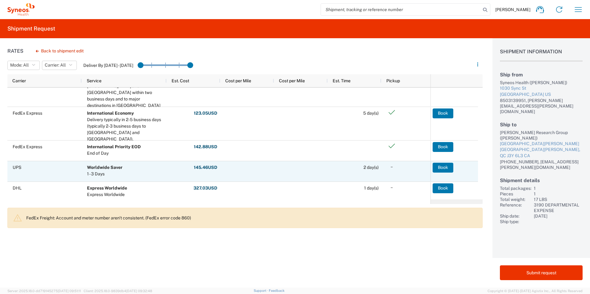
scroll to position [78, 0]
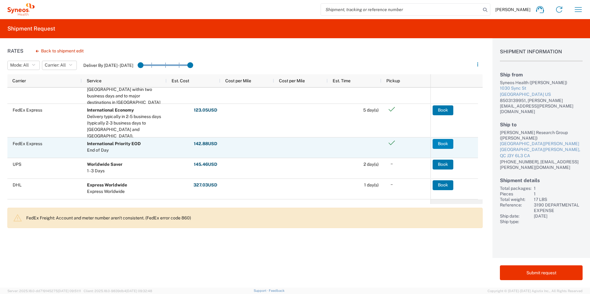
click at [446, 143] on button "Book" at bounding box center [442, 144] width 21 height 10
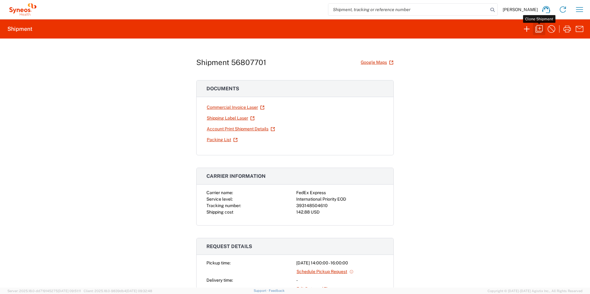
click at [541, 30] on icon "button" at bounding box center [539, 29] width 10 height 10
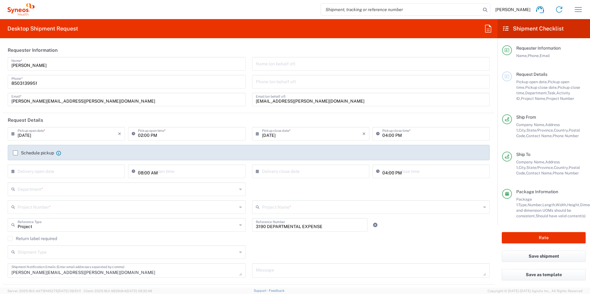
click at [43, 185] on input "text" at bounding box center [127, 188] width 219 height 11
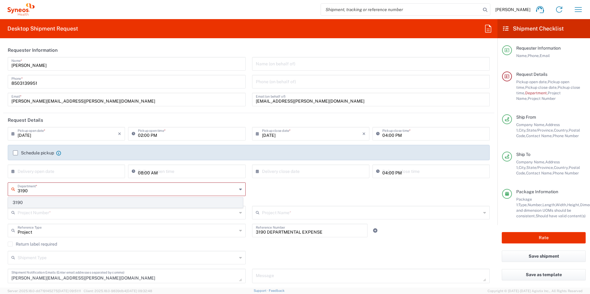
click at [18, 199] on span "3190" at bounding box center [125, 203] width 234 height 10
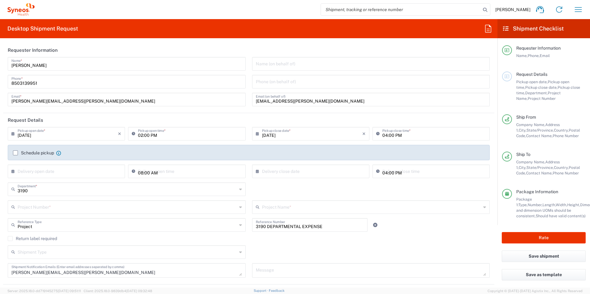
click at [60, 206] on input "text" at bounding box center [127, 206] width 219 height 11
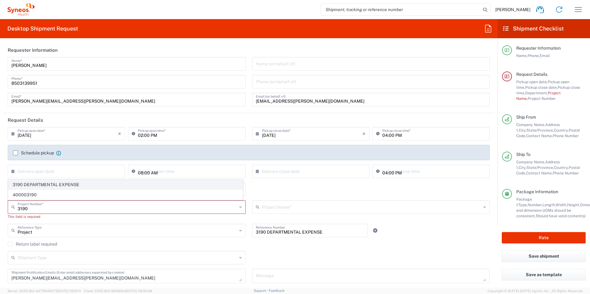
click at [51, 189] on span "3190 DEPARTMENTAL EXPENSE" at bounding box center [125, 185] width 234 height 10
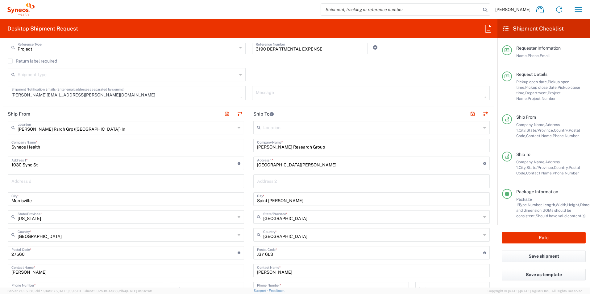
scroll to position [216, 0]
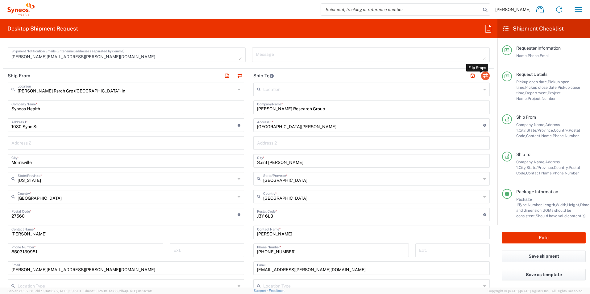
click at [481, 73] on button "button" at bounding box center [485, 76] width 9 height 9
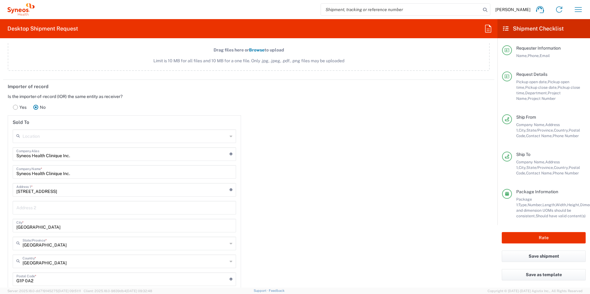
scroll to position [833, 0]
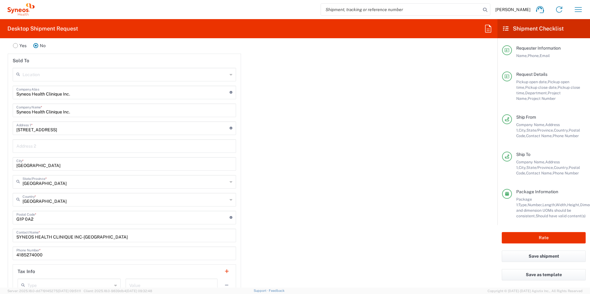
click at [109, 94] on input "Syneos Health Clinique Inc." at bounding box center [122, 92] width 213 height 11
click at [86, 113] on input "Syneos Health Clinique Inc." at bounding box center [124, 110] width 216 height 11
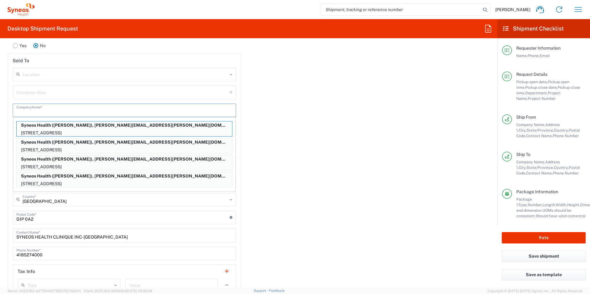
click at [63, 77] on input "text" at bounding box center [125, 74] width 205 height 11
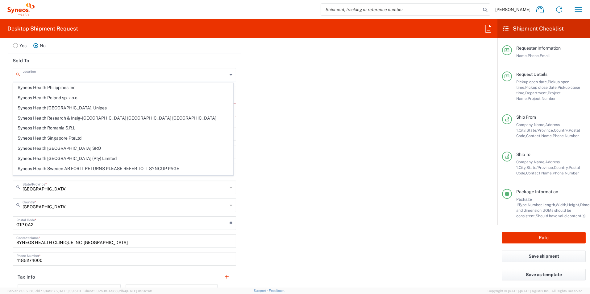
scroll to position [894, 0]
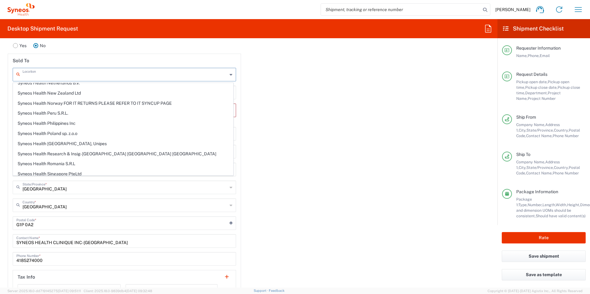
click at [72, 74] on input "text" at bounding box center [125, 74] width 205 height 11
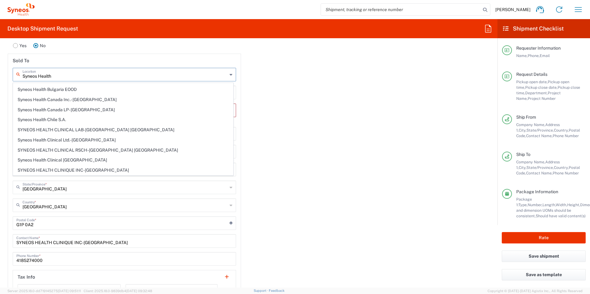
scroll to position [99, 0]
click at [104, 129] on span "SYNEOS HEALTH CLINICAL LAB-[GEOGRAPHIC_DATA] [GEOGRAPHIC_DATA]" at bounding box center [123, 131] width 220 height 10
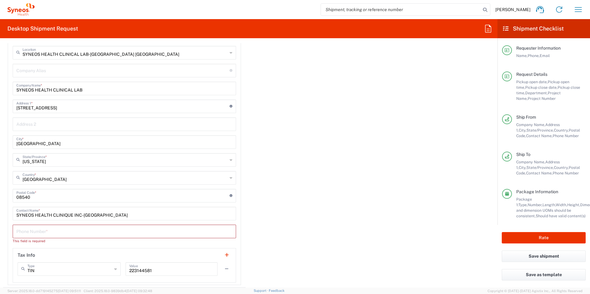
scroll to position [864, 0]
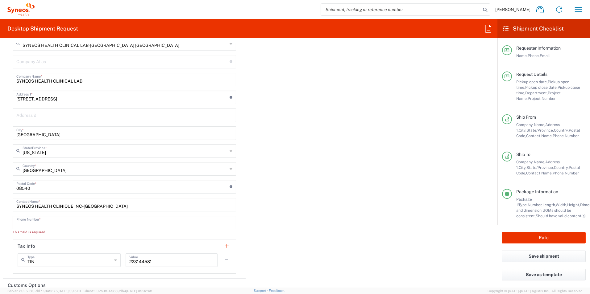
click at [43, 222] on input "tel" at bounding box center [124, 222] width 216 height 11
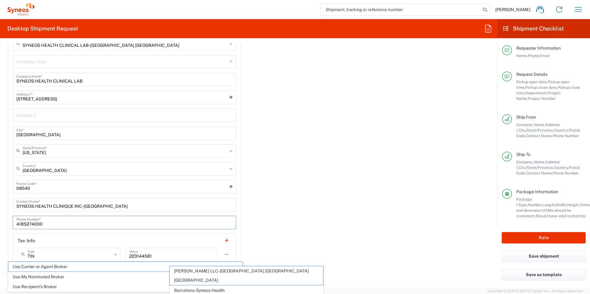
scroll to position [908, 0]
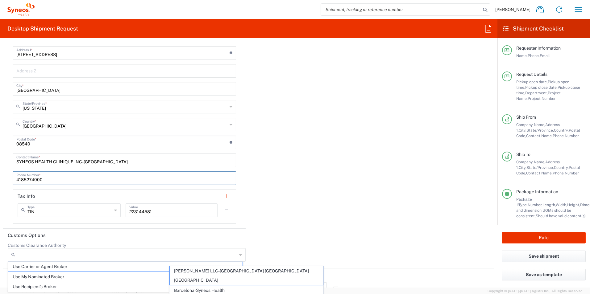
click at [274, 189] on div "Importer of record Is the importer-of-record (IOR) the same entity as receiver?…" at bounding box center [248, 86] width 497 height 286
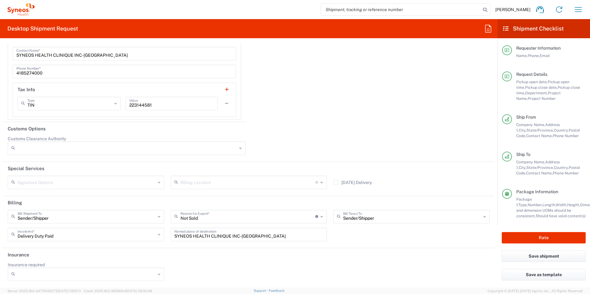
scroll to position [1015, 0]
click at [543, 241] on button "Rate" at bounding box center [543, 237] width 84 height 11
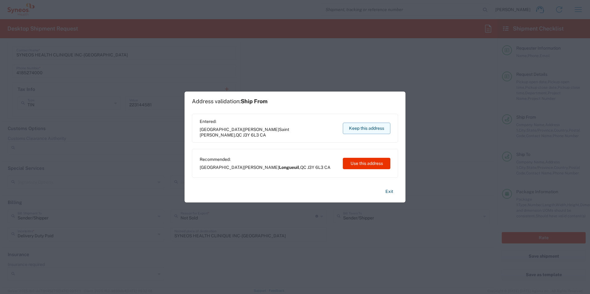
click at [369, 128] on button "Keep this address" at bounding box center [366, 128] width 47 height 11
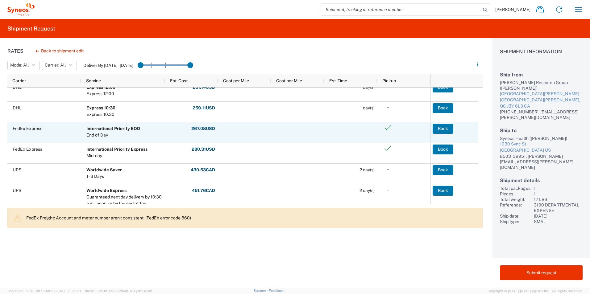
scroll to position [185, 0]
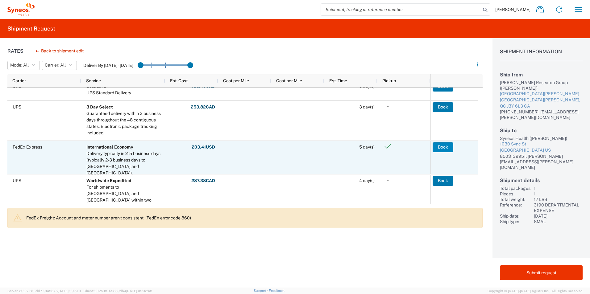
click at [438, 148] on button "Book" at bounding box center [442, 147] width 21 height 10
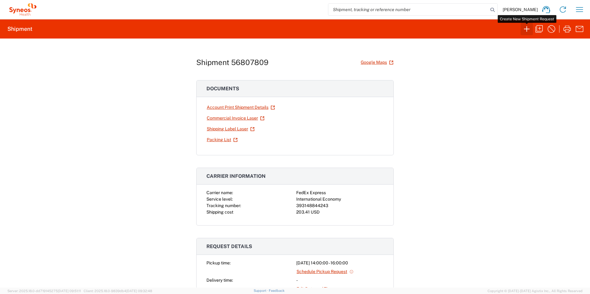
click at [527, 26] on icon "button" at bounding box center [527, 29] width 10 height 10
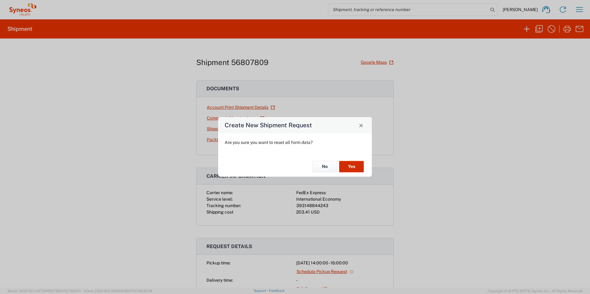
click at [351, 169] on button "Yes" at bounding box center [351, 166] width 25 height 11
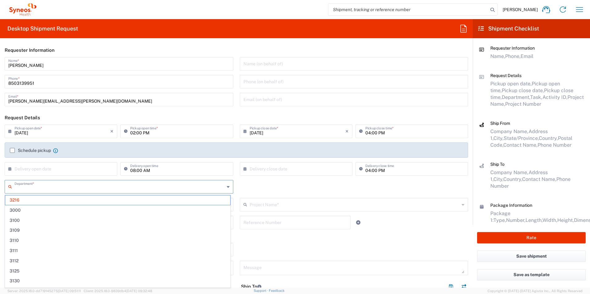
click at [45, 183] on input "text" at bounding box center [119, 186] width 210 height 11
click at [47, 198] on span "3190" at bounding box center [117, 201] width 225 height 10
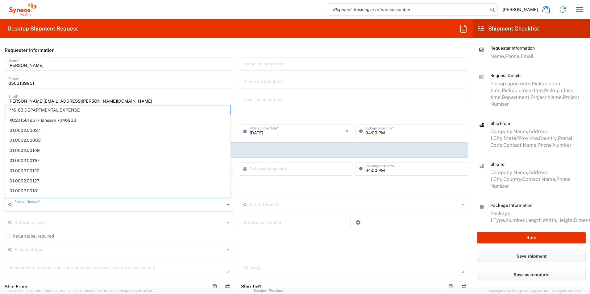
click at [96, 205] on input "text" at bounding box center [119, 204] width 210 height 11
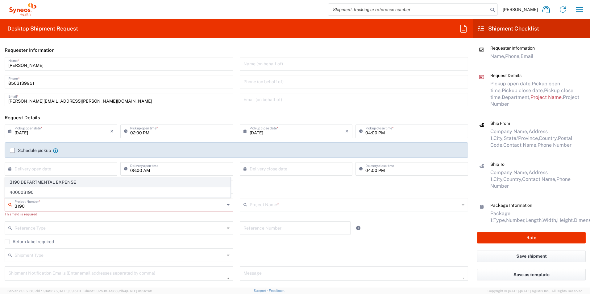
click at [55, 180] on span "3190 DEPARTMENTAL EXPENSE" at bounding box center [117, 183] width 225 height 10
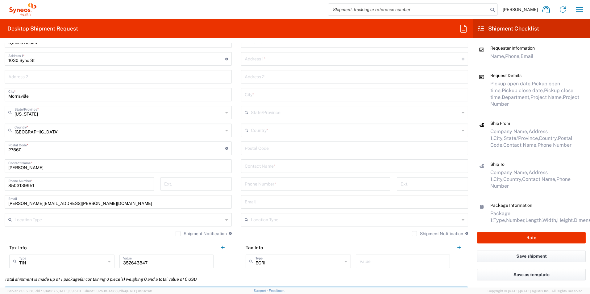
scroll to position [278, 0]
click at [299, 165] on input "text" at bounding box center [355, 165] width 220 height 11
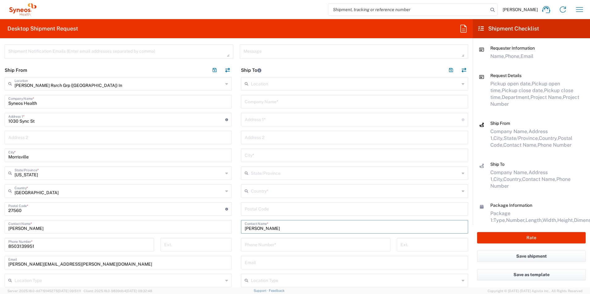
scroll to position [216, 0]
click at [290, 101] on input "text" at bounding box center [355, 102] width 220 height 11
click at [288, 117] on input "text" at bounding box center [353, 119] width 217 height 11
click at [280, 157] on input "text" at bounding box center [355, 155] width 220 height 11
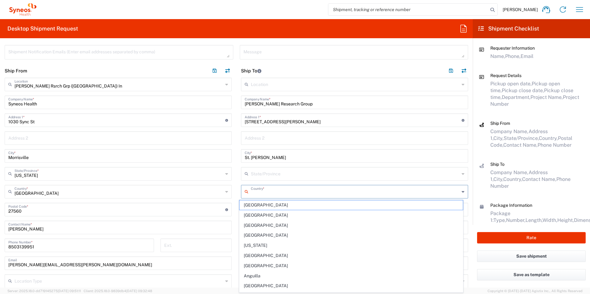
click at [454, 191] on input "text" at bounding box center [355, 191] width 208 height 11
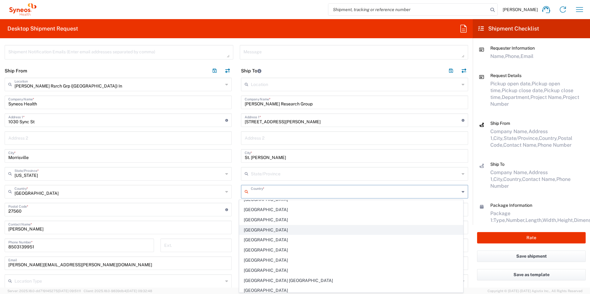
scroll to position [370, 0]
click at [272, 228] on span "[GEOGRAPHIC_DATA]" at bounding box center [351, 230] width 224 height 10
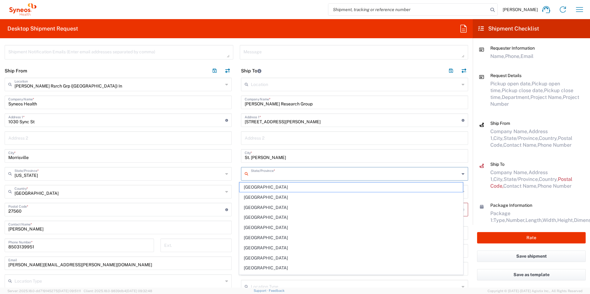
click at [276, 174] on input "text" at bounding box center [355, 173] width 208 height 11
click at [328, 225] on span "[GEOGRAPHIC_DATA]" at bounding box center [351, 228] width 224 height 10
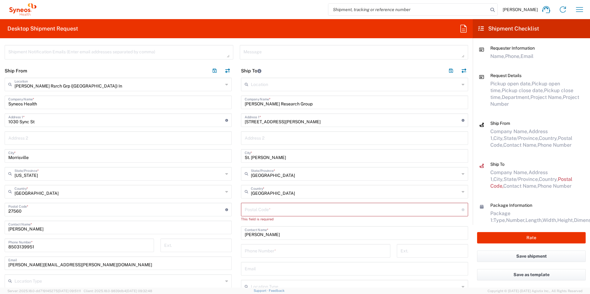
click at [323, 212] on input "undefined" at bounding box center [353, 209] width 217 height 11
click at [293, 242] on input "tel" at bounding box center [316, 245] width 142 height 11
click at [276, 243] on input "tel" at bounding box center [316, 245] width 142 height 11
paste input "1 709 689 3882"
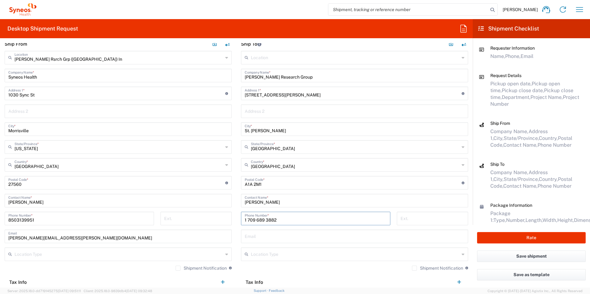
scroll to position [278, 0]
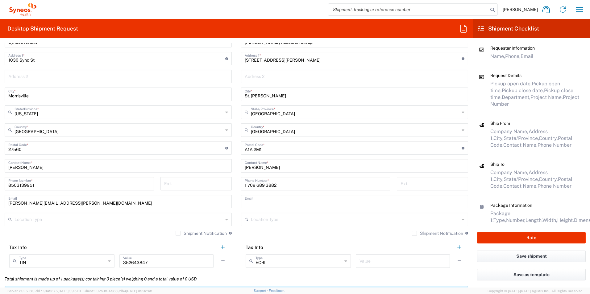
drag, startPoint x: 285, startPoint y: 200, endPoint x: 288, endPoint y: 200, distance: 3.4
click at [285, 200] on input "text" at bounding box center [355, 201] width 220 height 11
click at [264, 202] on input "text" at bounding box center [355, 201] width 220 height 11
paste input "[PERSON_NAME][EMAIL_ADDRESS][PERSON_NAME][DOMAIN_NAME]"
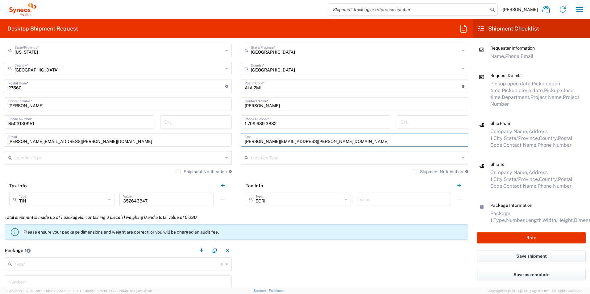
click at [309, 178] on div "Shipment Notification If checked, a shipment notification email will be sent to…" at bounding box center [354, 174] width 227 height 10
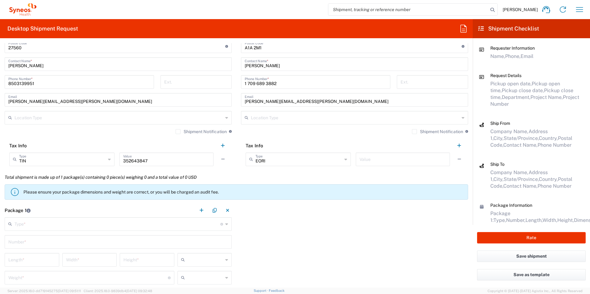
scroll to position [432, 0]
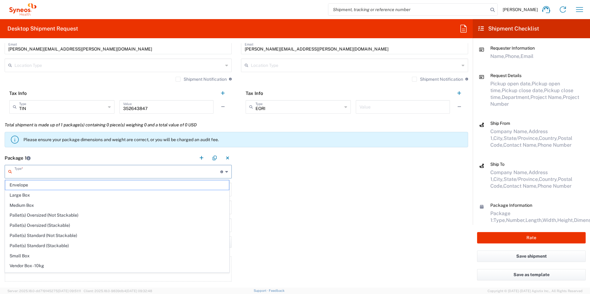
drag, startPoint x: 31, startPoint y: 168, endPoint x: 31, endPoint y: 171, distance: 3.4
click at [31, 170] on input "text" at bounding box center [117, 171] width 206 height 11
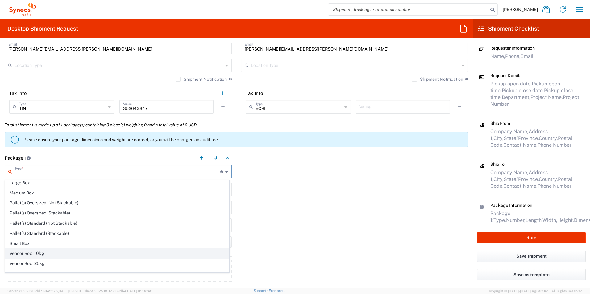
scroll to position [19, 0]
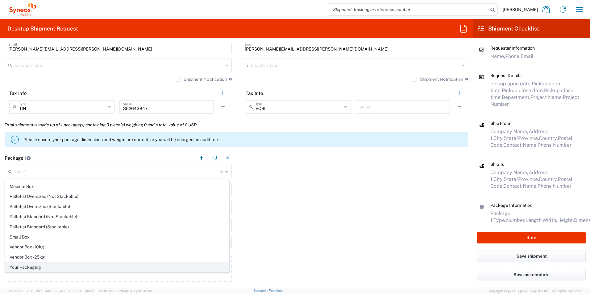
click at [41, 266] on span "Your Packaging" at bounding box center [117, 268] width 224 height 10
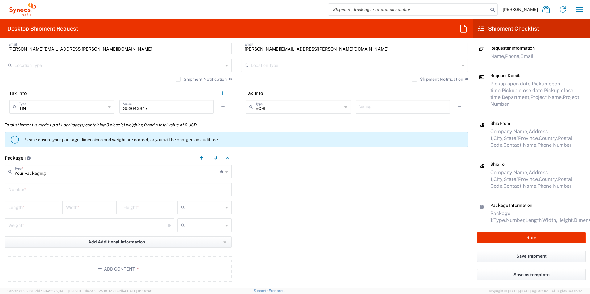
click at [60, 189] on input "text" at bounding box center [118, 189] width 220 height 11
click at [49, 205] on input "number" at bounding box center [31, 207] width 47 height 11
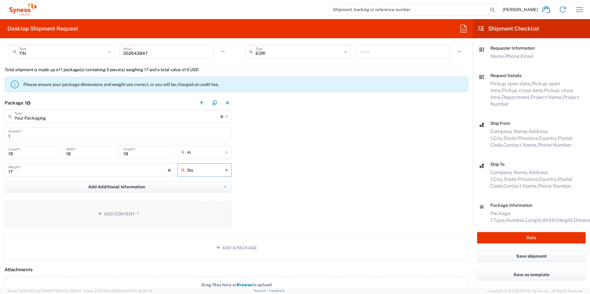
scroll to position [493, 0]
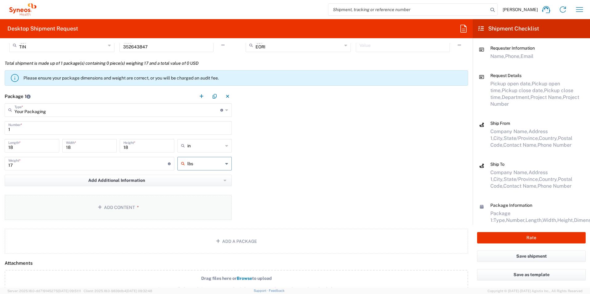
click at [135, 215] on button "Add Content *" at bounding box center [118, 207] width 227 height 25
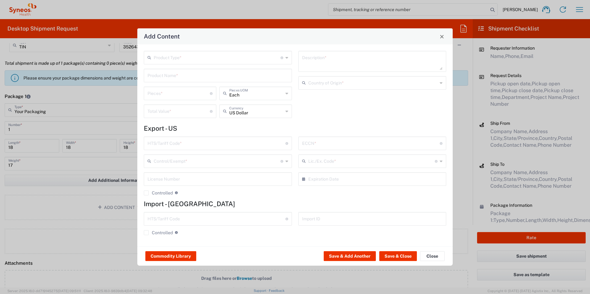
click at [169, 52] on input "text" at bounding box center [217, 57] width 127 height 11
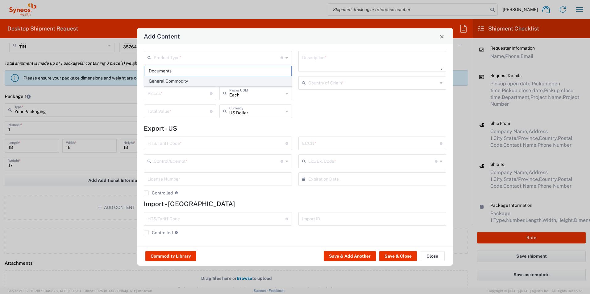
click at [174, 79] on span "General Commodity" at bounding box center [217, 81] width 147 height 10
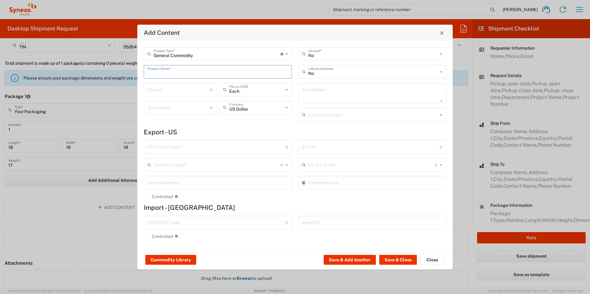
click at [174, 71] on input "text" at bounding box center [217, 71] width 141 height 11
click at [178, 85] on div "Centrifuge (Clinispin CT25)" at bounding box center [217, 86] width 147 height 10
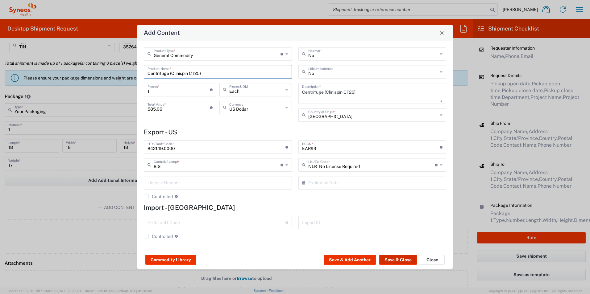
click at [398, 264] on button "Save & Close" at bounding box center [398, 260] width 38 height 10
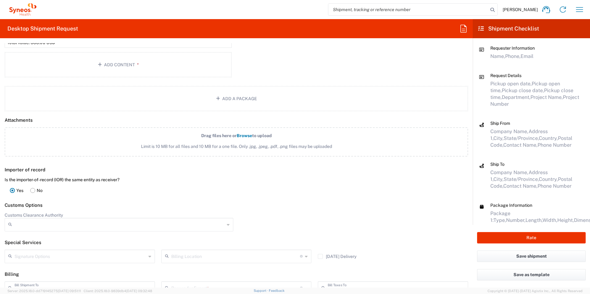
scroll to position [678, 0]
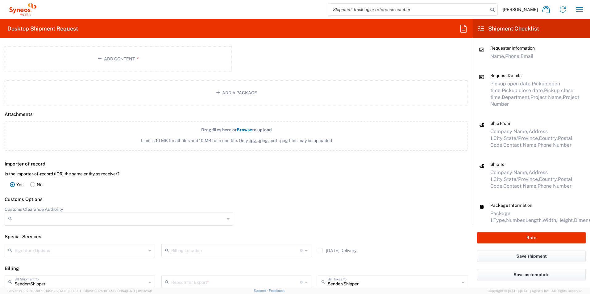
click at [31, 184] on rect at bounding box center [33, 184] width 5 height 5
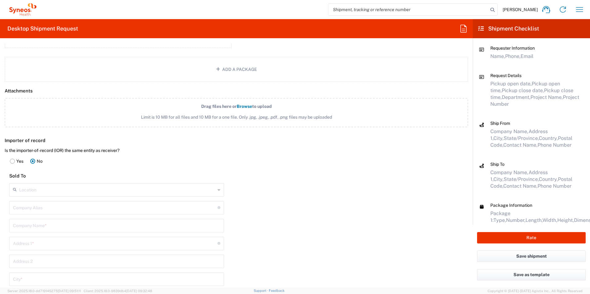
scroll to position [740, 0]
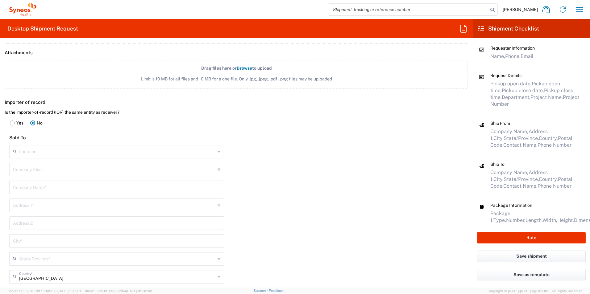
click at [67, 165] on input "text" at bounding box center [115, 169] width 204 height 11
click at [71, 159] on div "Location [PERSON_NAME] LLC-[GEOGRAPHIC_DATA] [GEOGRAPHIC_DATA] [GEOGRAPHIC_DATA…" at bounding box center [116, 259] width 215 height 229
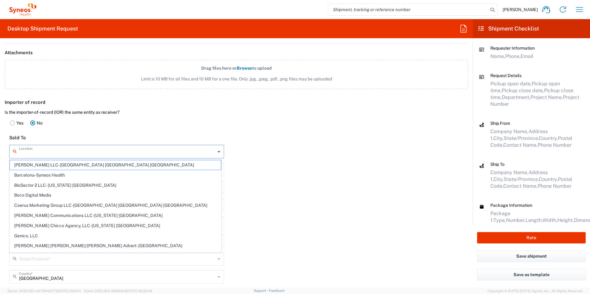
click at [72, 156] on input "text" at bounding box center [117, 151] width 196 height 11
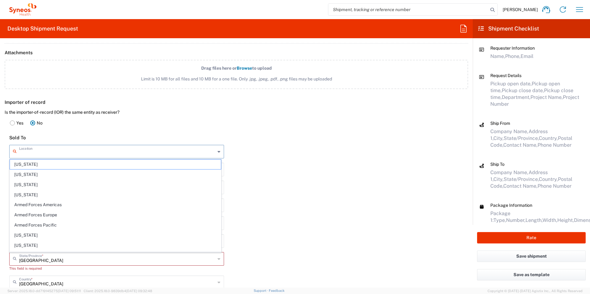
scroll to position [973, 0]
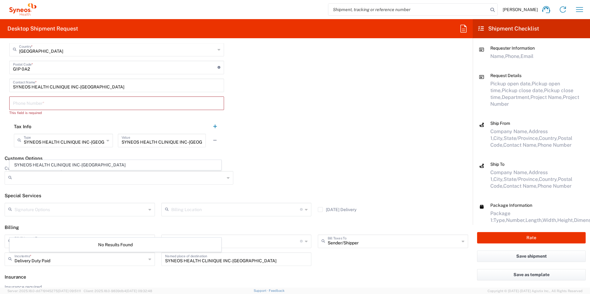
click at [279, 136] on div "Importer of record Is the importer-of-record (IOR) the same entity as receiver?…" at bounding box center [236, 7] width 479 height 289
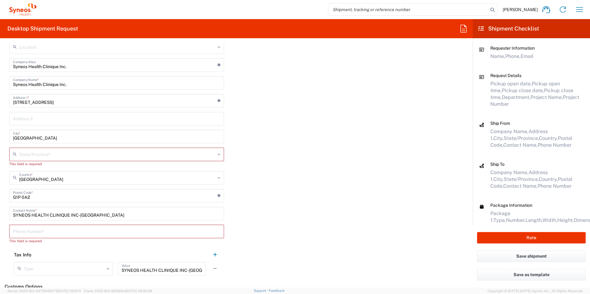
scroll to position [850, 0]
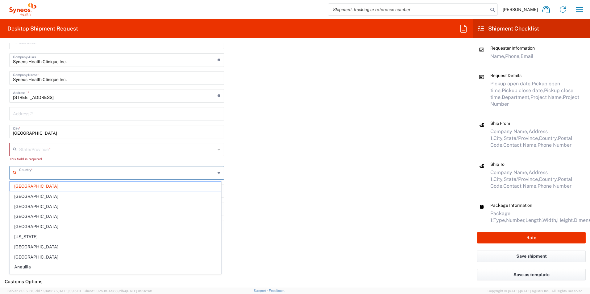
click at [95, 169] on input "text" at bounding box center [117, 172] width 196 height 11
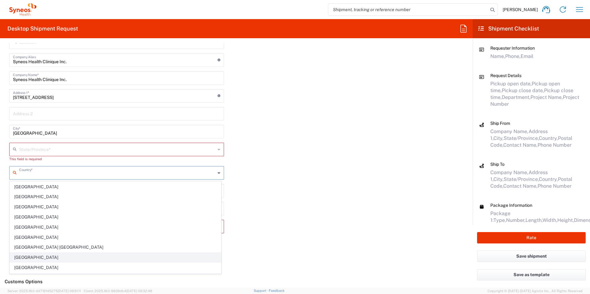
scroll to position [370, 0]
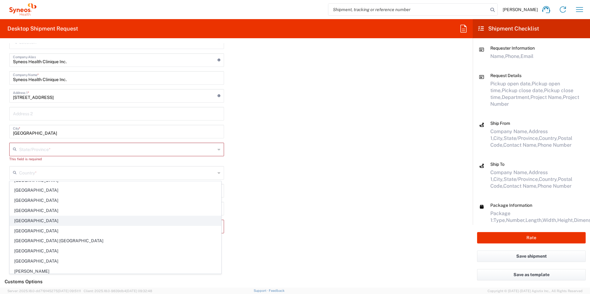
click at [34, 221] on span "[GEOGRAPHIC_DATA]" at bounding box center [115, 221] width 211 height 10
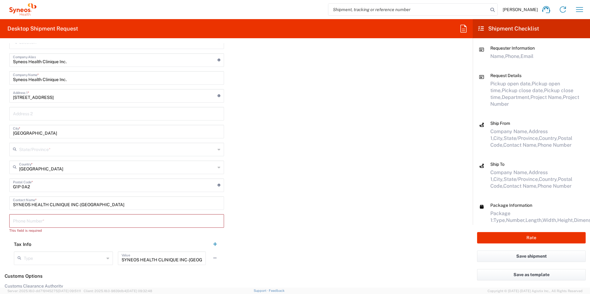
click at [74, 148] on input "text" at bounding box center [117, 149] width 196 height 11
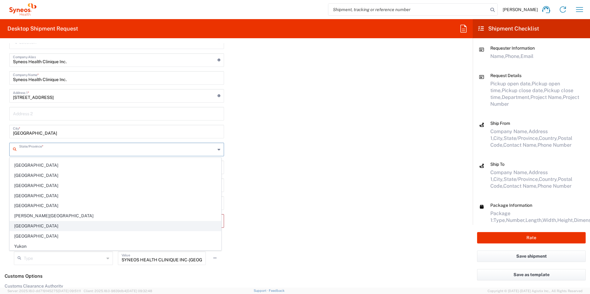
scroll to position [39, 0]
click at [54, 227] on span "[GEOGRAPHIC_DATA]" at bounding box center [115, 226] width 211 height 10
type input "[GEOGRAPHIC_DATA]"
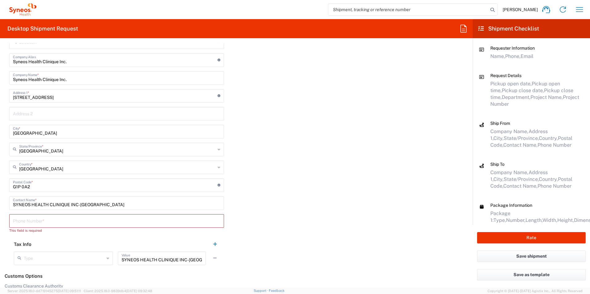
click at [243, 179] on div "Importer of record Is the importer-of-record (IOR) the same entity as receiver?…" at bounding box center [236, 127] width 479 height 283
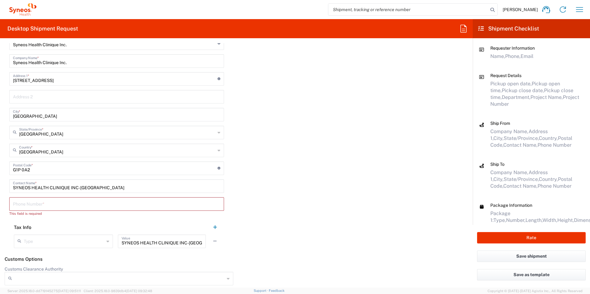
scroll to position [911, 0]
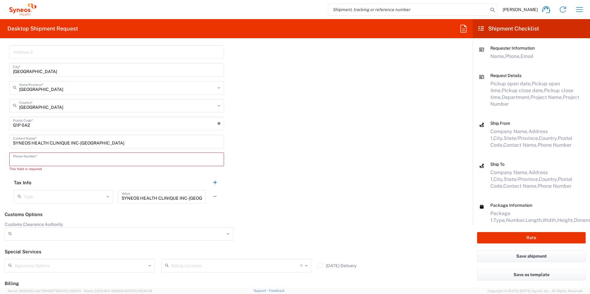
click at [96, 159] on input "tel" at bounding box center [116, 159] width 207 height 11
type input "4185274000"
type input "[PERSON_NAME] / [PERSON_NAME]"
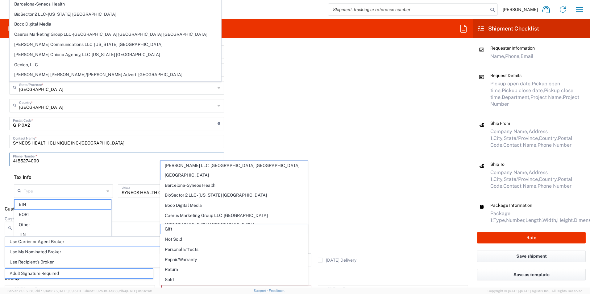
type input "[PERSON_NAME] / [PERSON_NAME]"
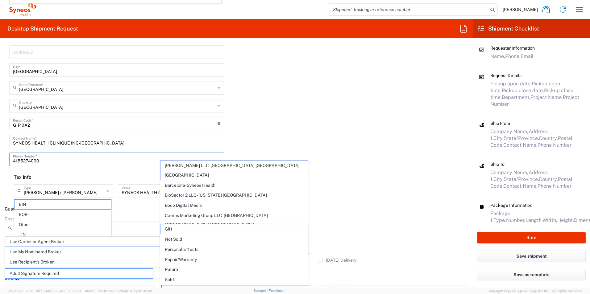
scroll to position [62, 0]
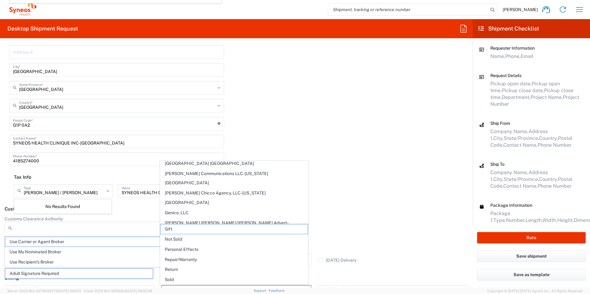
click at [361, 148] on div "Importer of record Is the importer-of-record (IOR) the same entity as receiver?…" at bounding box center [236, 63] width 479 height 278
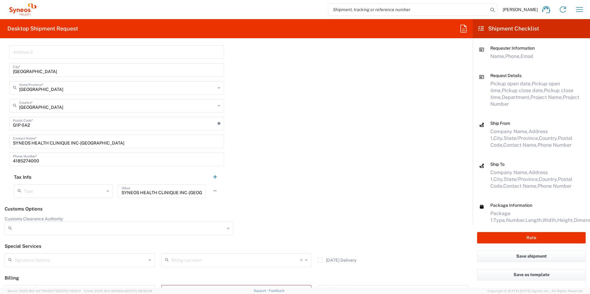
click at [200, 192] on div "SYNEOS HEALTH CLINIQUE INC-[GEOGRAPHIC_DATA] Value" at bounding box center [162, 191] width 88 height 14
type input "S"
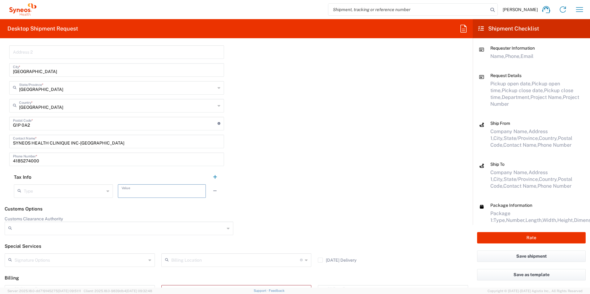
scroll to position [0, 0]
click at [320, 179] on div "Importer of record Is the importer-of-record (IOR) the same entity as receiver?…" at bounding box center [236, 63] width 479 height 278
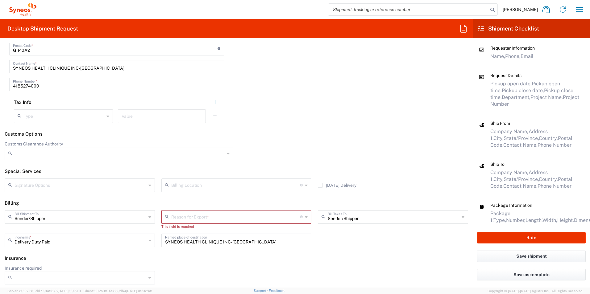
scroll to position [988, 0]
click at [226, 213] on input "text" at bounding box center [235, 215] width 129 height 11
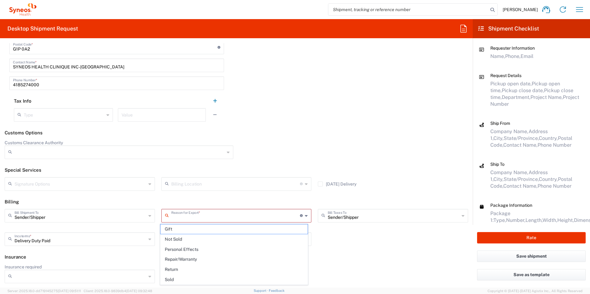
click at [204, 241] on span "Not Sold" at bounding box center [233, 240] width 147 height 10
type input "Not Sold"
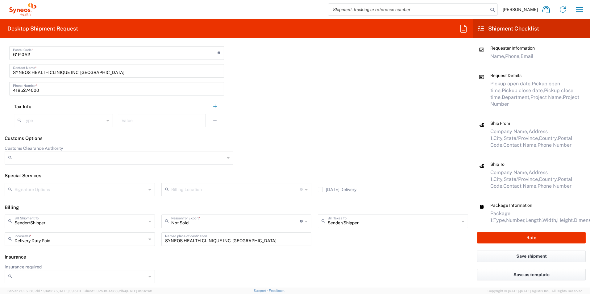
scroll to position [982, 0]
click at [506, 235] on button "Rate" at bounding box center [531, 237] width 109 height 11
type input "3190 DEPARTMENTAL EXPENSE"
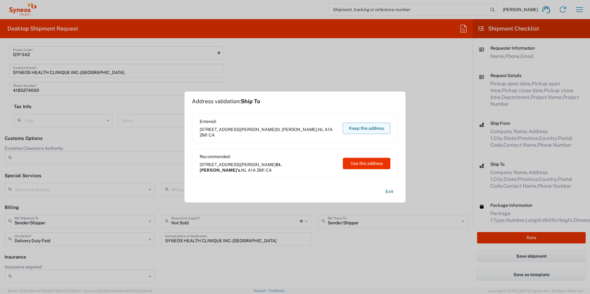
click at [369, 130] on button "Keep this address" at bounding box center [366, 128] width 47 height 11
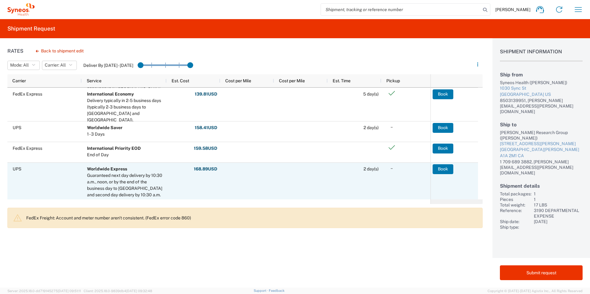
scroll to position [123, 0]
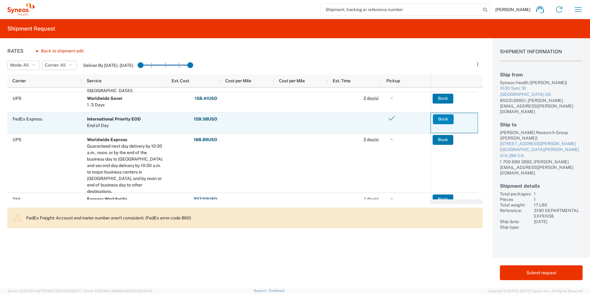
click at [441, 122] on button "Book" at bounding box center [443, 119] width 21 height 10
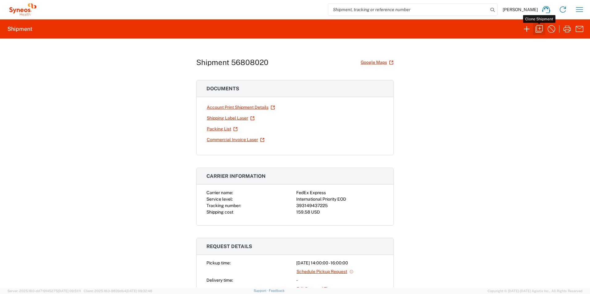
click at [538, 30] on icon "button" at bounding box center [539, 29] width 10 height 10
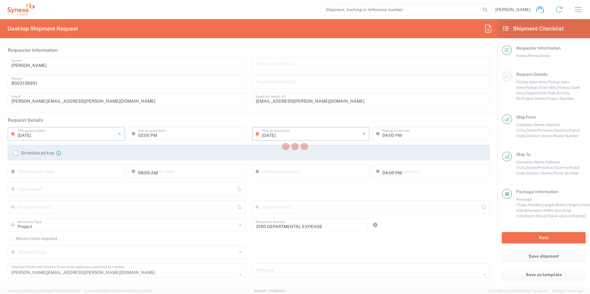
type input "[US_STATE]"
type input "[GEOGRAPHIC_DATA]"
type input "Your Packaging"
type input "[GEOGRAPHIC_DATA]"
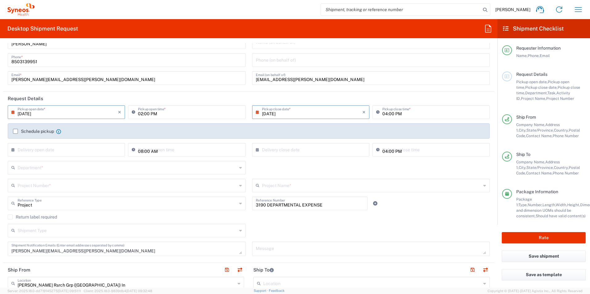
scroll to position [62, 0]
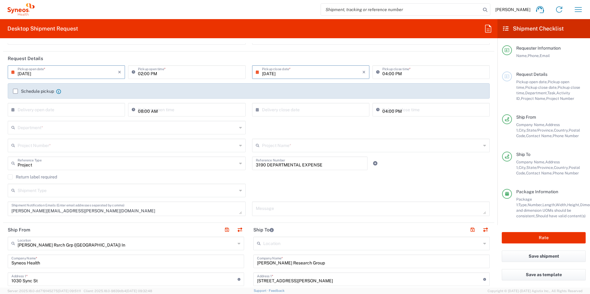
click at [63, 128] on input "text" at bounding box center [127, 127] width 219 height 11
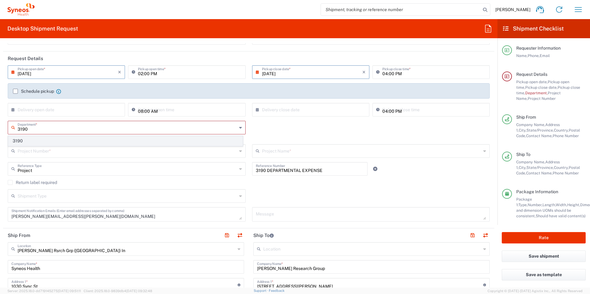
type input "3190"
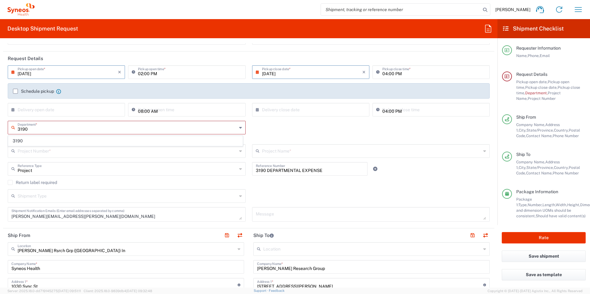
click at [25, 142] on span "3190" at bounding box center [125, 141] width 234 height 10
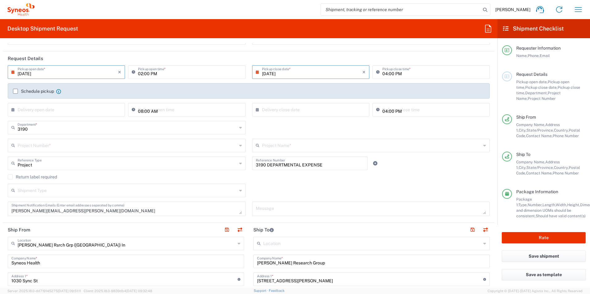
click at [58, 148] on input "text" at bounding box center [127, 145] width 219 height 11
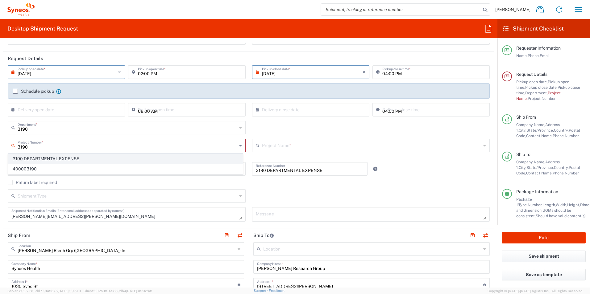
click at [57, 159] on span "3190 DEPARTMENTAL EXPENSE" at bounding box center [125, 159] width 234 height 10
type input "3190 DEPARTMENTAL EXPENSE"
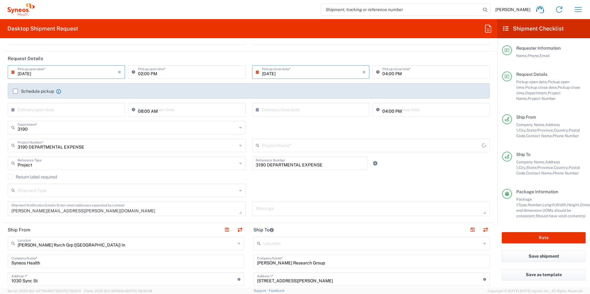
type input "3190 DEPARTMENTAL EXPENSE"
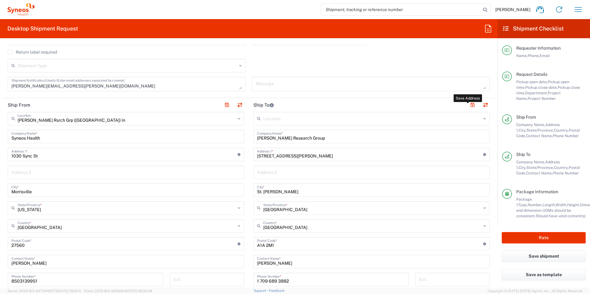
scroll to position [185, 0]
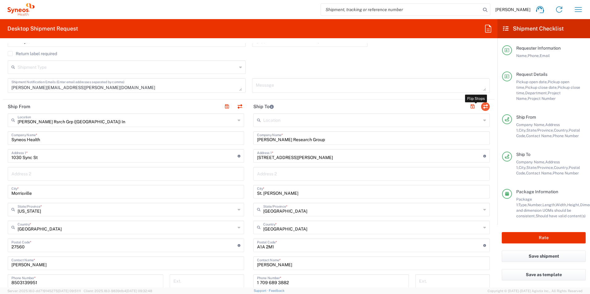
click at [482, 105] on button "button" at bounding box center [485, 106] width 9 height 9
type input "[PERSON_NAME] Research Group"
type input "[STREET_ADDRESS][PERSON_NAME]"
type input "St. [PERSON_NAME]"
type input "[GEOGRAPHIC_DATA]"
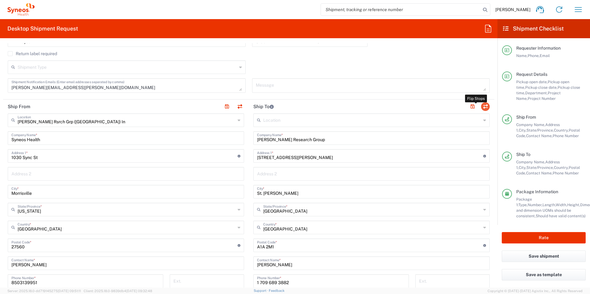
type input "A1A 2M1"
type input "[PERSON_NAME]"
type input "1 709 689 3882"
type input "[PERSON_NAME][EMAIL_ADDRESS][PERSON_NAME][DOMAIN_NAME]"
type input "EORI"
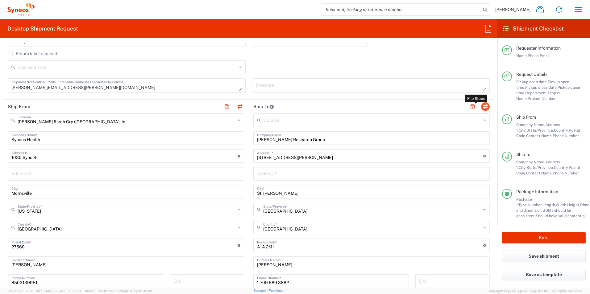
type input "[PERSON_NAME] Rsrch Grp ([GEOGRAPHIC_DATA]) In"
type input "Syneos Health"
type input "1030 Sync St"
type input "Morrisville"
type input "[GEOGRAPHIC_DATA]"
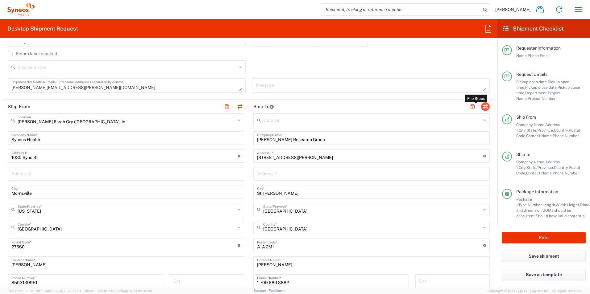
type input "27560"
type input "[PERSON_NAME]"
type input "8503139951"
type input "[PERSON_NAME][EMAIL_ADDRESS][PERSON_NAME][DOMAIN_NAME]"
type input "TIN"
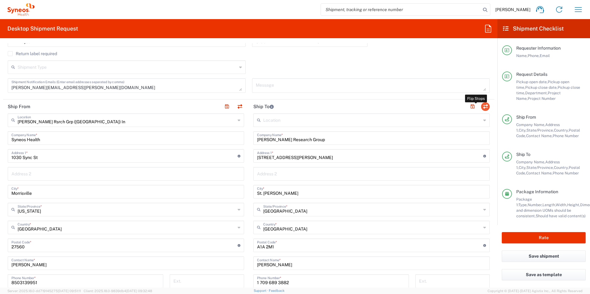
type input "352643847"
type input "Sender/Shipper"
type input "Delivery Duty Paid"
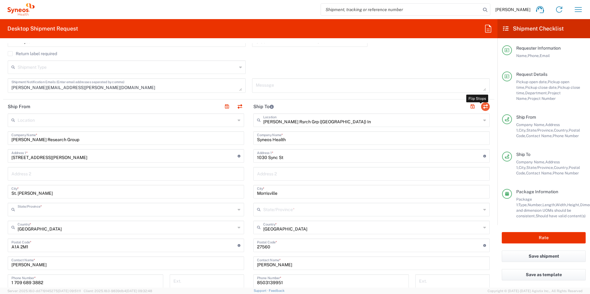
type input "[GEOGRAPHIC_DATA]"
type input "[US_STATE]"
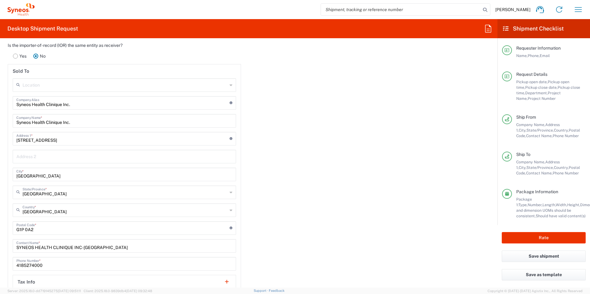
scroll to position [833, 0]
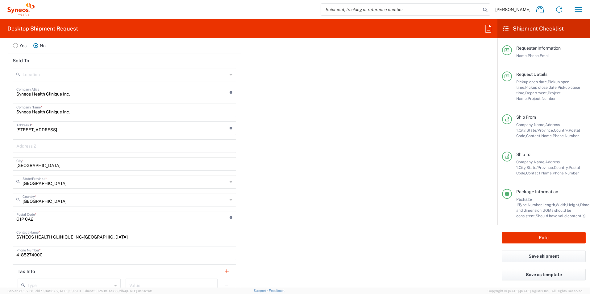
click at [90, 89] on input "Syneos Health Clinique Inc." at bounding box center [122, 92] width 213 height 11
type input "S"
click at [84, 110] on input "Syneos Health Clinique Inc." at bounding box center [124, 110] width 216 height 11
type input "S"
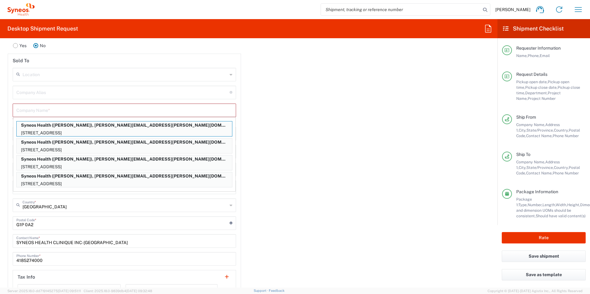
click at [81, 97] on div "Company Alias Address short code to enable quick look up and auto-complete of a…" at bounding box center [124, 93] width 223 height 14
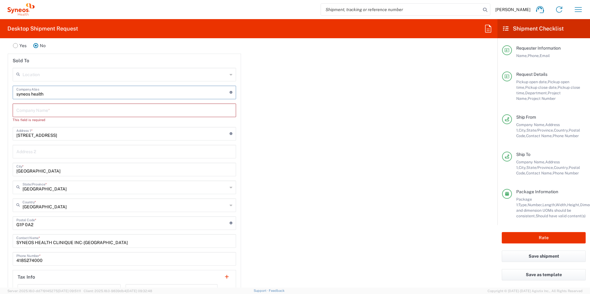
click at [80, 94] on input "syneos health" at bounding box center [122, 92] width 213 height 11
type input "syneos health"
click at [74, 133] on input "[STREET_ADDRESS]" at bounding box center [122, 133] width 213 height 11
type input "2"
click at [75, 90] on input "syneos health" at bounding box center [122, 92] width 213 height 11
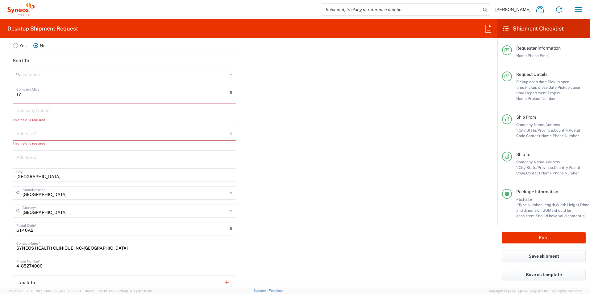
type input "s"
click at [40, 78] on input "text" at bounding box center [125, 74] width 205 height 11
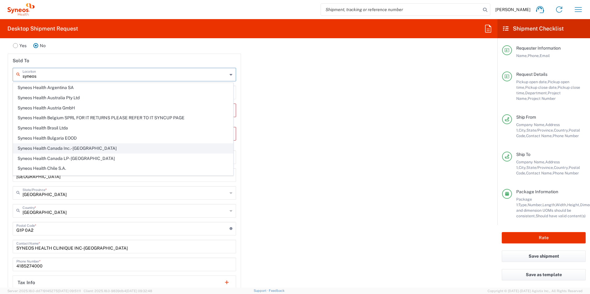
scroll to position [62, 0]
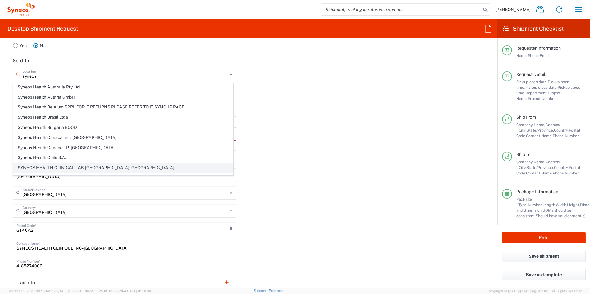
click at [109, 168] on span "SYNEOS HEALTH CLINICAL LAB-[GEOGRAPHIC_DATA] [GEOGRAPHIC_DATA]" at bounding box center [123, 168] width 220 height 10
type input "SYNEOS HEALTH CLINICAL LAB-[GEOGRAPHIC_DATA] [GEOGRAPHIC_DATA]"
type input "SYNEOS HEALTH CLINICAL LAB"
type input "[STREET_ADDRESS]"
type input "[GEOGRAPHIC_DATA]"
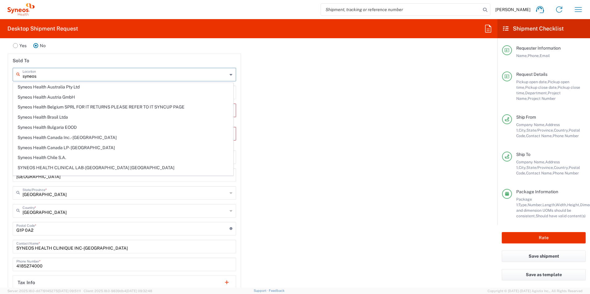
type input "[GEOGRAPHIC_DATA]"
type input "08540"
type input "[US_STATE]"
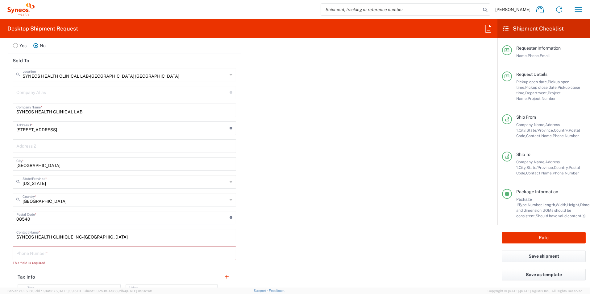
click at [320, 192] on div "Importer of record Is the importer-of-record (IOR) the same entity as receiver?…" at bounding box center [248, 163] width 497 height 291
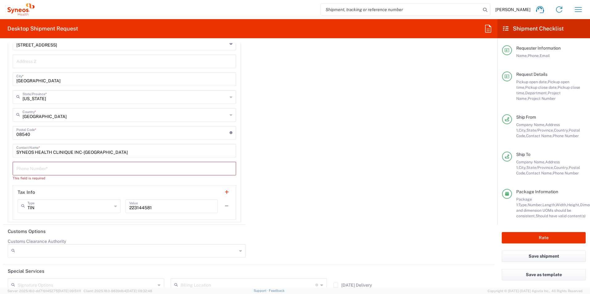
scroll to position [925, 0]
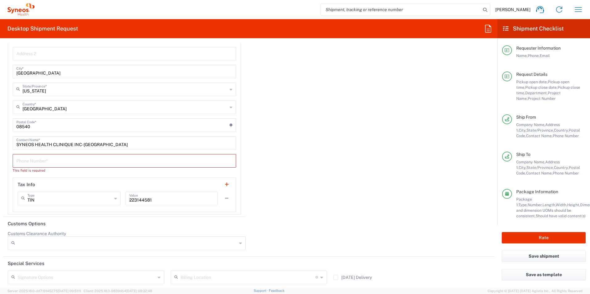
click at [56, 160] on input "tel" at bounding box center [124, 160] width 216 height 11
type input "4185274000"
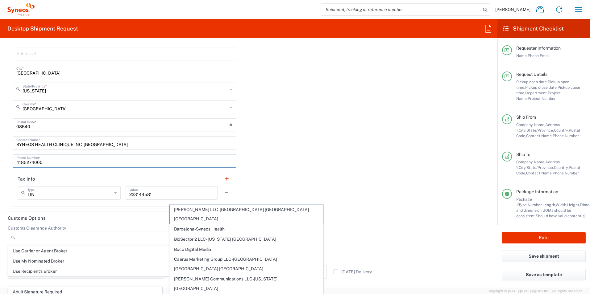
scroll to position [969, 0]
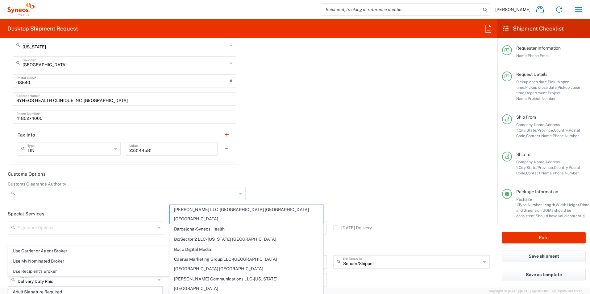
click at [292, 133] on div "Importer of record Is the importer-of-record (IOR) the same entity as receiver?…" at bounding box center [248, 25] width 497 height 286
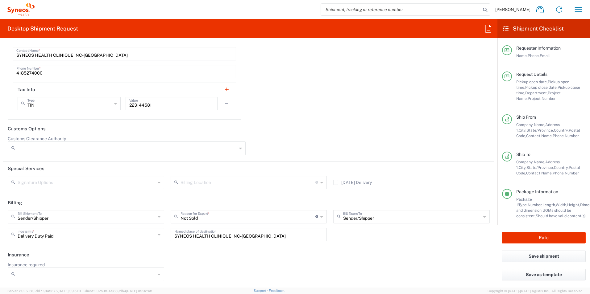
scroll to position [1015, 0]
click at [522, 239] on button "Rate" at bounding box center [543, 237] width 84 height 11
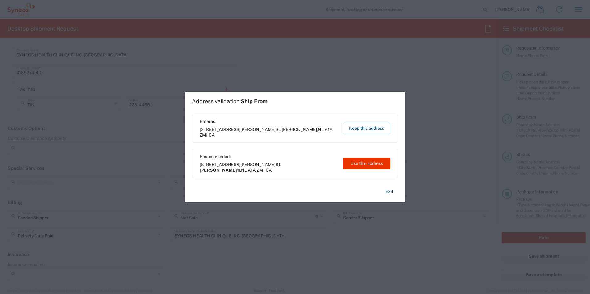
type input "3190 DEPARTMENTAL EXPENSE"
click at [367, 130] on button "Keep this address" at bounding box center [366, 128] width 47 height 11
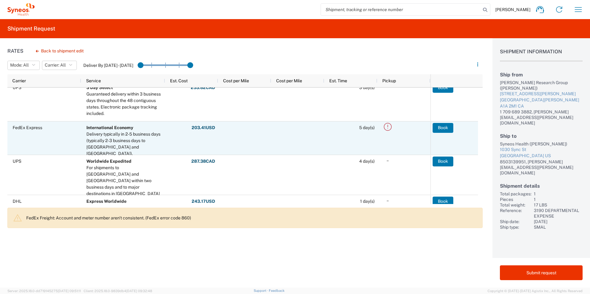
scroll to position [93, 0]
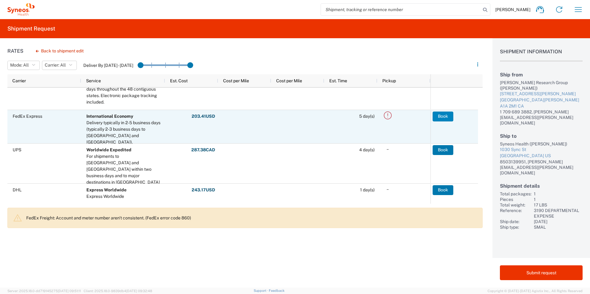
click at [438, 117] on button "Book" at bounding box center [442, 117] width 21 height 10
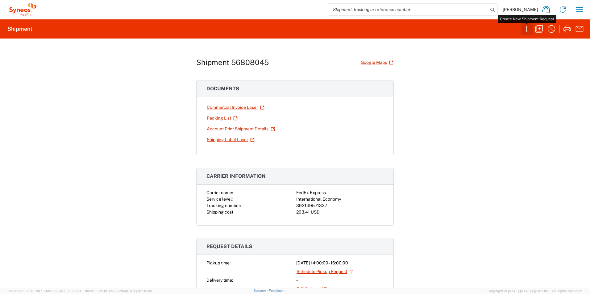
click at [527, 30] on icon "button" at bounding box center [527, 29] width 10 height 10
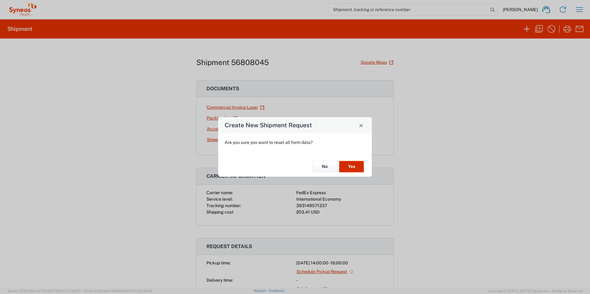
click at [350, 165] on button "Yes" at bounding box center [351, 166] width 25 height 11
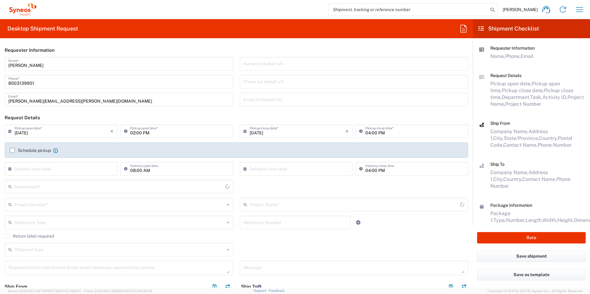
type input "[US_STATE]"
type input "3216"
click at [75, 192] on div "3216 Department *" at bounding box center [119, 187] width 229 height 14
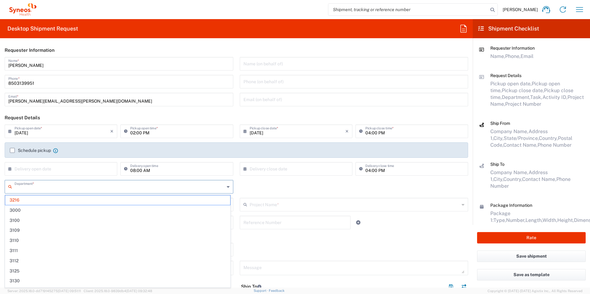
click at [76, 189] on input "text" at bounding box center [119, 186] width 210 height 11
type input "3190"
click at [42, 200] on span "3190" at bounding box center [117, 201] width 225 height 10
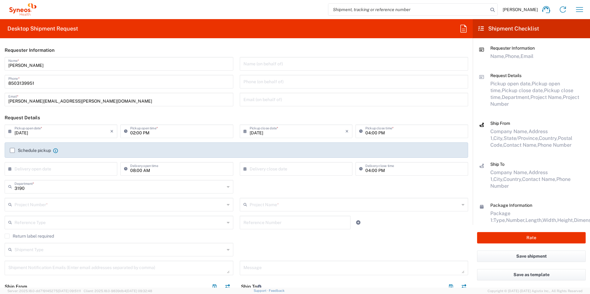
click at [66, 201] on input "text" at bounding box center [119, 204] width 210 height 11
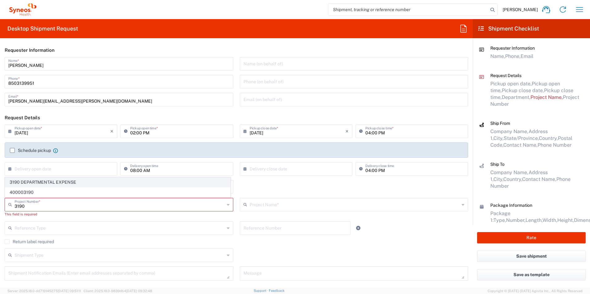
click at [52, 184] on span "3190 DEPARTMENTAL EXPENSE" at bounding box center [117, 183] width 225 height 10
type input "3190 DEPARTMENTAL EXPENSE"
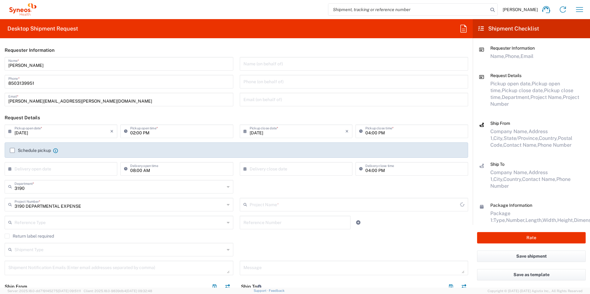
type input "3190 DEPARTMENTAL EXPENSE"
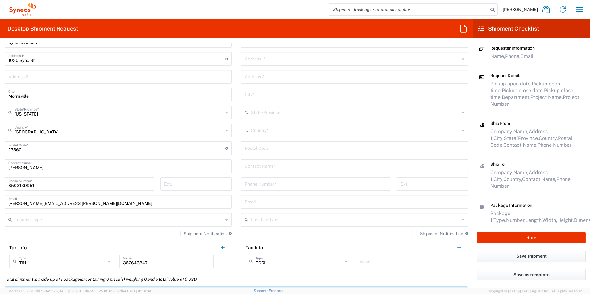
scroll to position [278, 0]
click at [282, 167] on input "text" at bounding box center [355, 165] width 220 height 11
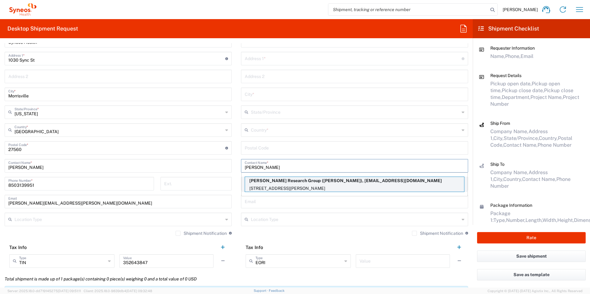
type input "Yen"
click at [298, 181] on p "Illingworth Research Group (Yen Lee Siah), yenlee.siah@syneoshealth.com" at bounding box center [354, 181] width 219 height 8
type input "[PERSON_NAME] Research Group"
type input "12040 Place Cleophas-Soucy"
type input "Montreal"
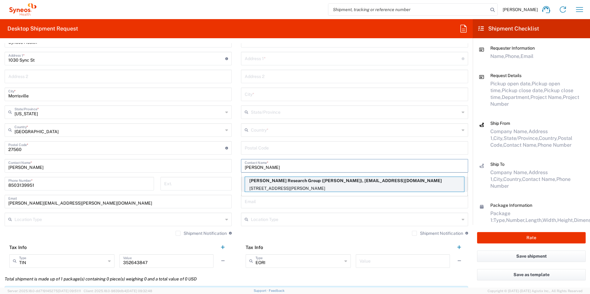
type input "[GEOGRAPHIC_DATA]"
type input "H3M 1H9"
type input "Yen Lee Siah"
type input "4389268860"
type input "yenlee.siah@syneoshealth.com"
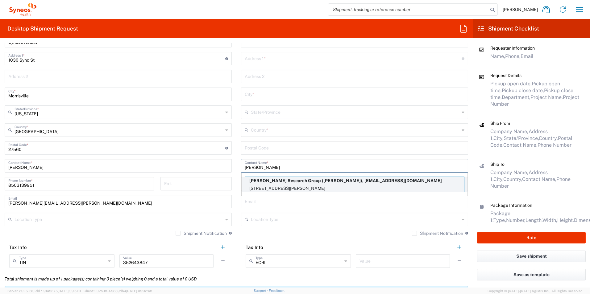
type input "Sender/Shipper"
type input "Delivery Duty Paid"
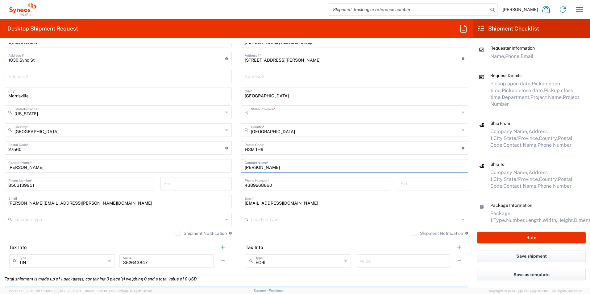
type input "[GEOGRAPHIC_DATA]"
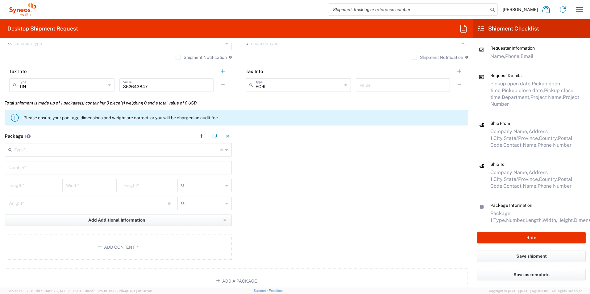
scroll to position [463, 0]
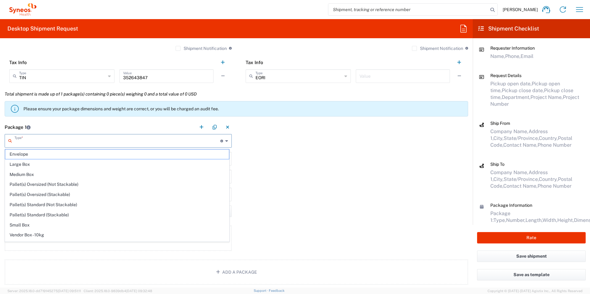
click at [32, 141] on input "text" at bounding box center [117, 140] width 206 height 11
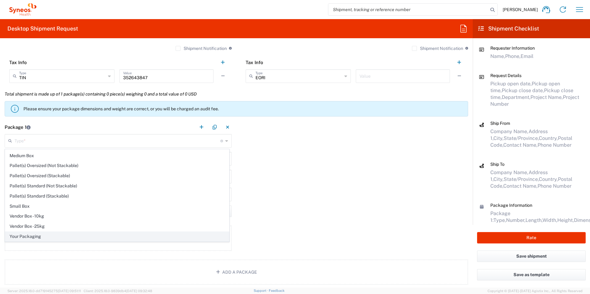
click at [46, 237] on span "Your Packaging" at bounding box center [117, 237] width 224 height 10
type input "Your Packaging"
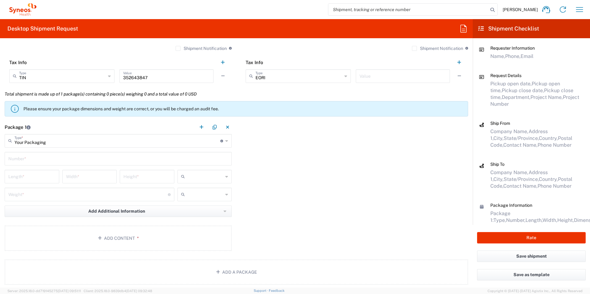
click at [65, 161] on input "text" at bounding box center [118, 158] width 220 height 11
type input "1"
click at [51, 173] on input "number" at bounding box center [31, 176] width 47 height 11
type input "18"
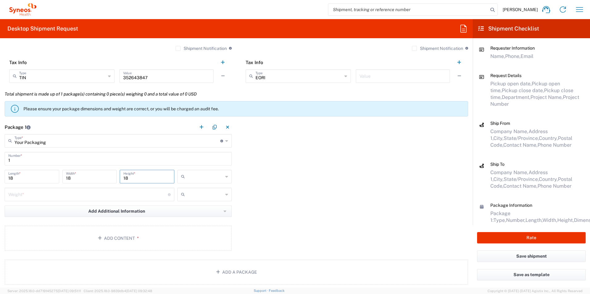
type input "18"
type input "in"
type input "17"
type input "lbs"
click at [152, 234] on button "Add Content *" at bounding box center [118, 238] width 227 height 25
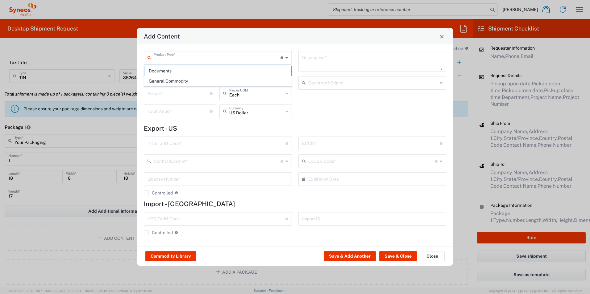
click at [186, 56] on input "text" at bounding box center [217, 57] width 127 height 11
click at [182, 78] on span "General Commodity" at bounding box center [217, 81] width 147 height 10
type input "General Commodity"
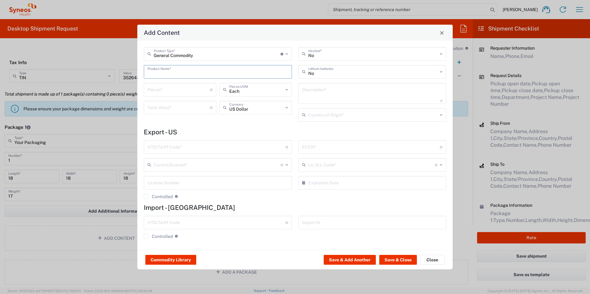
click at [182, 74] on input "text" at bounding box center [217, 71] width 141 height 11
click at [190, 85] on div "Centrifuge (Clinispin CT25)" at bounding box center [217, 86] width 147 height 10
type input "Centrifuge (Clinispin CT25)"
type input "1"
type input "585.06"
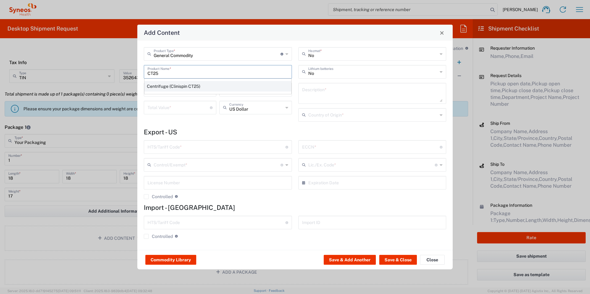
type textarea "Centrifuge (Clinispin CT25)"
type input "[GEOGRAPHIC_DATA]"
type input "8421.19.0000"
type input "BIS"
type input "EAR99"
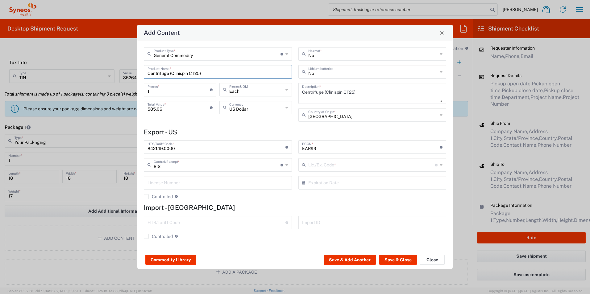
type input "NLR - No License Required"
click at [400, 263] on button "Save & Close" at bounding box center [398, 260] width 38 height 10
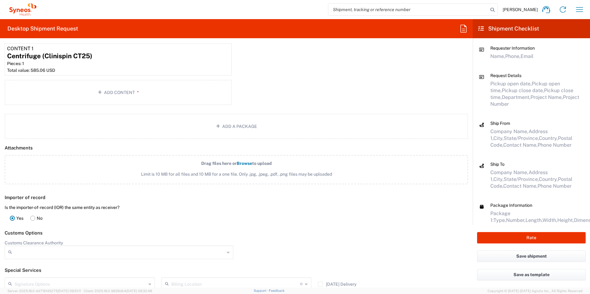
scroll to position [709, 0]
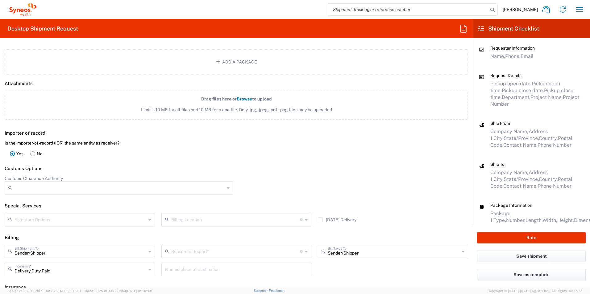
click at [33, 151] on label "No" at bounding box center [36, 154] width 19 height 12
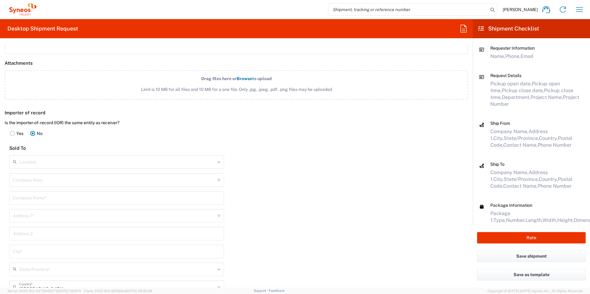
scroll to position [740, 0]
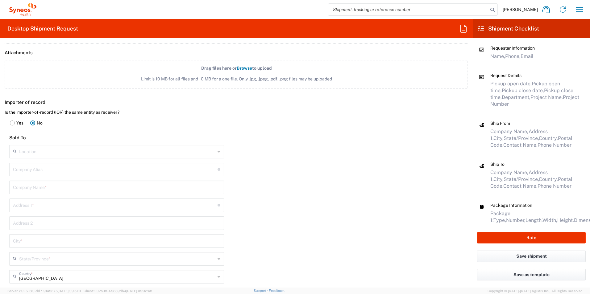
click at [62, 149] on input "text" at bounding box center [117, 151] width 196 height 11
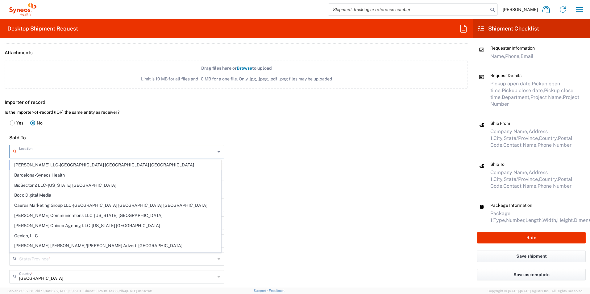
type input "SYNEOS HEALTH CLINIQUE INC-[GEOGRAPHIC_DATA]"
type input "[EMAIL_ADDRESS][PERSON_NAME][DOMAIN_NAME]"
type input "Syneos Health Clinique Inc."
type input "[STREET_ADDRESS]"
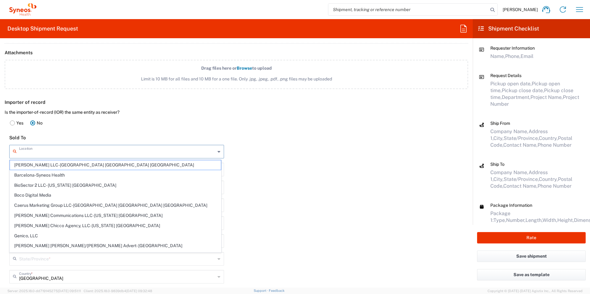
type input "[GEOGRAPHIC_DATA]"
type input "G1P 0A2"
type input "SYNEOS HEALTH CLINIQUE INC-[GEOGRAPHIC_DATA]"
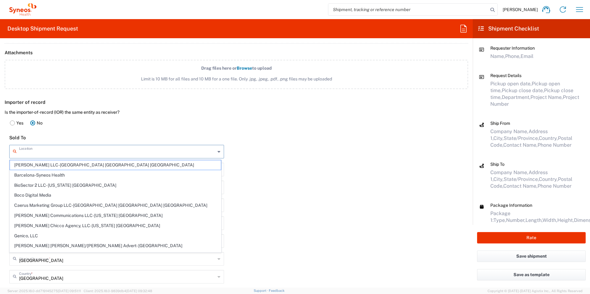
type input "SYNEOS HEALTH CLINIQUE INC-[GEOGRAPHIC_DATA]"
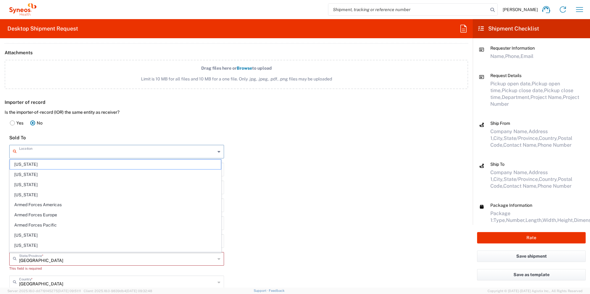
scroll to position [973, 0]
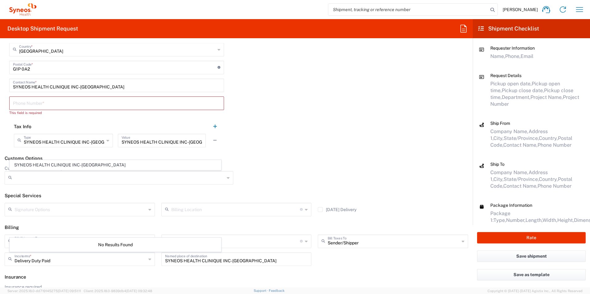
click at [282, 151] on div "Importer of record Is the importer-of-record (IOR) the same entity as receiver?…" at bounding box center [236, 7] width 479 height 289
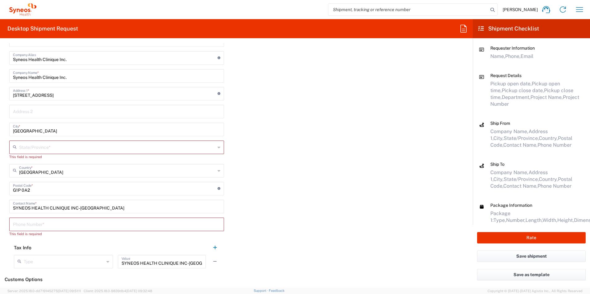
scroll to position [819, 0]
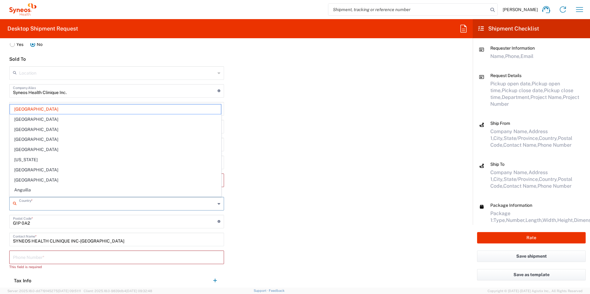
click at [182, 203] on input "text" at bounding box center [117, 203] width 196 height 11
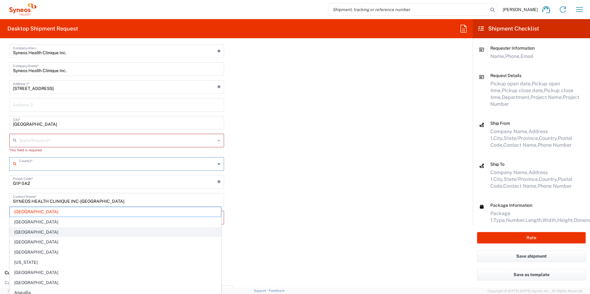
scroll to position [911, 0]
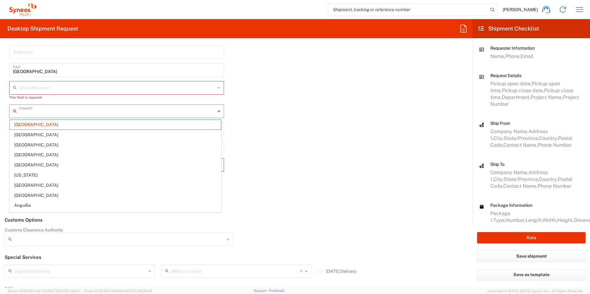
click at [289, 122] on div "Importer of record Is the importer-of-record (IOR) the same entity as receiver?…" at bounding box center [236, 68] width 479 height 289
type input "[GEOGRAPHIC_DATA]"
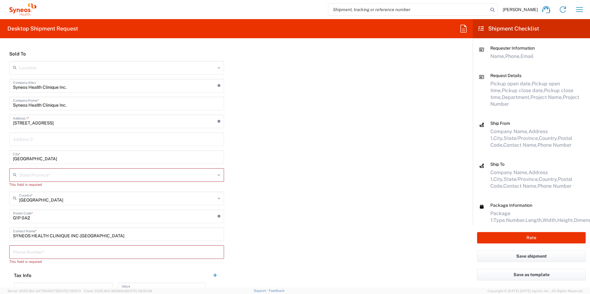
scroll to position [819, 0]
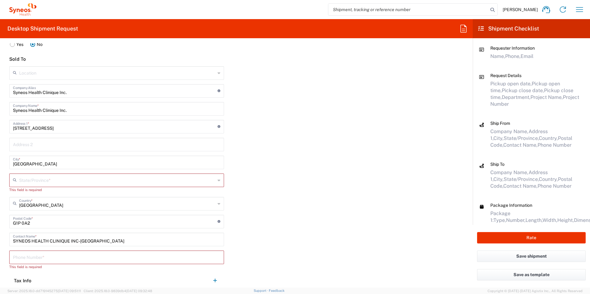
click at [217, 204] on icon at bounding box center [218, 204] width 3 height 10
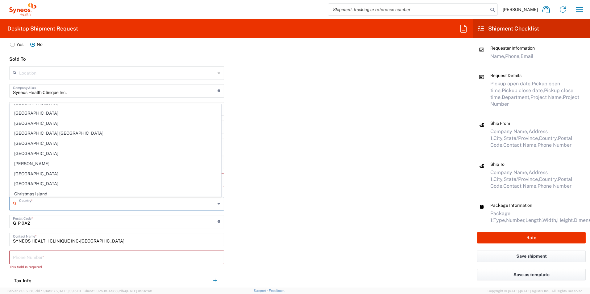
scroll to position [401, 0]
click at [64, 113] on span "[GEOGRAPHIC_DATA]" at bounding box center [115, 113] width 211 height 10
type input "[GEOGRAPHIC_DATA]"
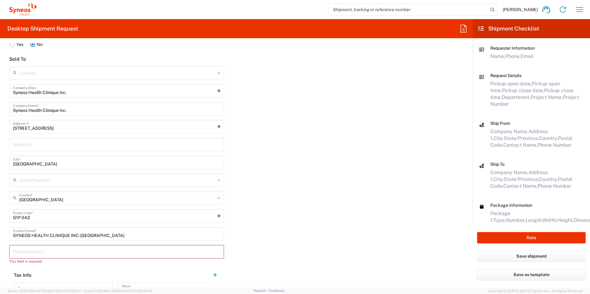
click at [136, 179] on input "text" at bounding box center [117, 180] width 196 height 11
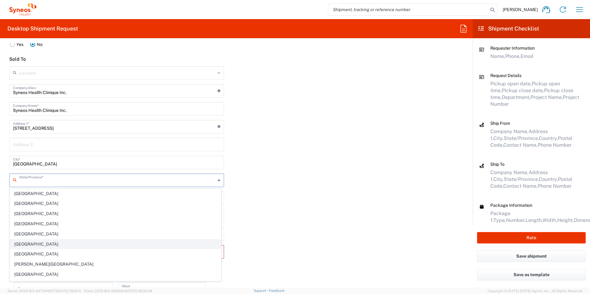
scroll to position [31, 0]
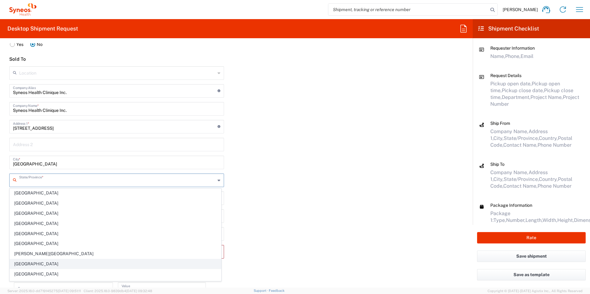
click at [41, 263] on span "[GEOGRAPHIC_DATA]" at bounding box center [115, 264] width 211 height 10
type input "[GEOGRAPHIC_DATA]"
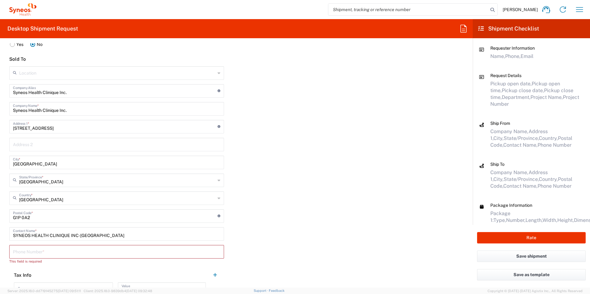
click at [293, 179] on div "Importer of record Is the importer-of-record (IOR) the same entity as receiver?…" at bounding box center [236, 158] width 479 height 283
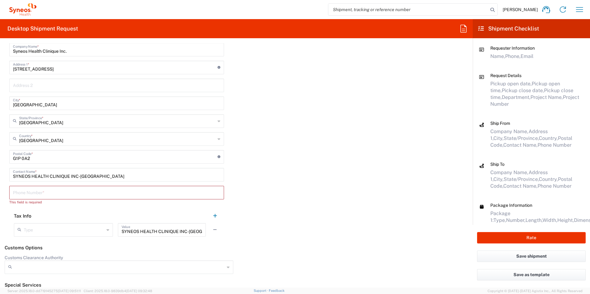
scroll to position [880, 0]
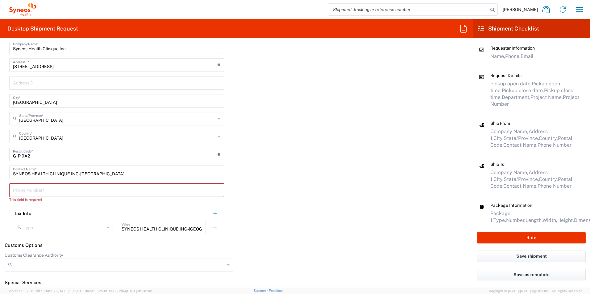
click at [76, 191] on input "tel" at bounding box center [116, 189] width 207 height 11
type input "4185274000"
type input "[PERSON_NAME] / [PERSON_NAME]"
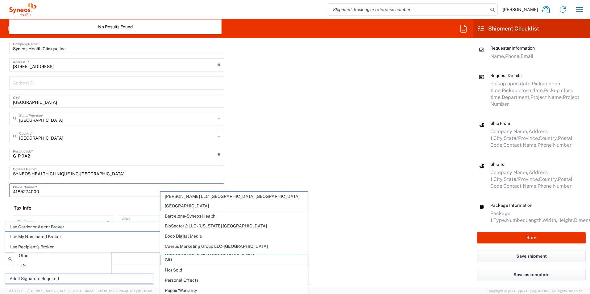
type input "[PERSON_NAME] / [PERSON_NAME]"
click at [272, 169] on div "Importer of record Is the importer-of-record (IOR) the same entity as receiver?…" at bounding box center [236, 94] width 479 height 278
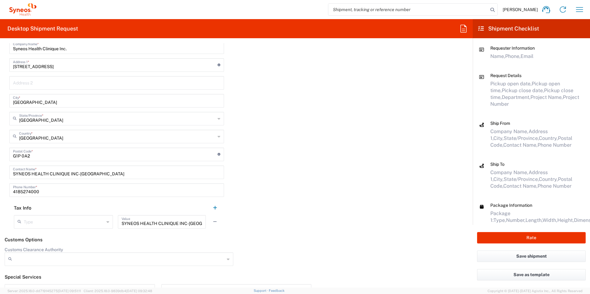
click at [201, 222] on div "SYNEOS HEALTH CLINIQUE INC-[GEOGRAPHIC_DATA] Value" at bounding box center [162, 222] width 88 height 14
type input "S"
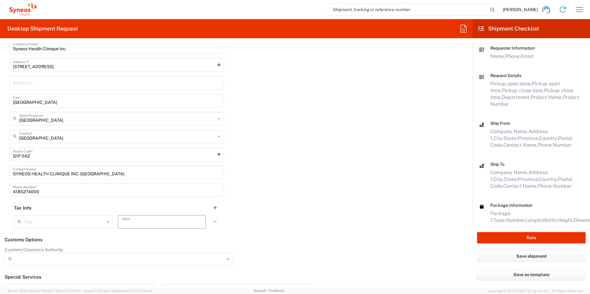
scroll to position [0, 0]
click at [267, 195] on div "Importer of record Is the importer-of-record (IOR) the same entity as receiver?…" at bounding box center [236, 94] width 479 height 278
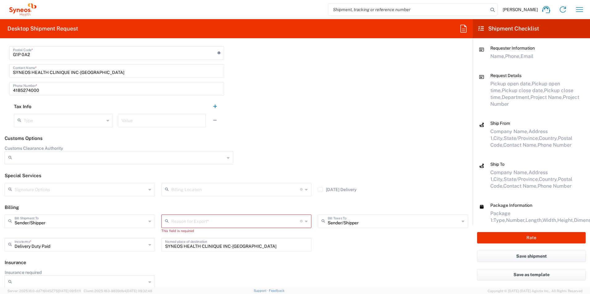
scroll to position [988, 0]
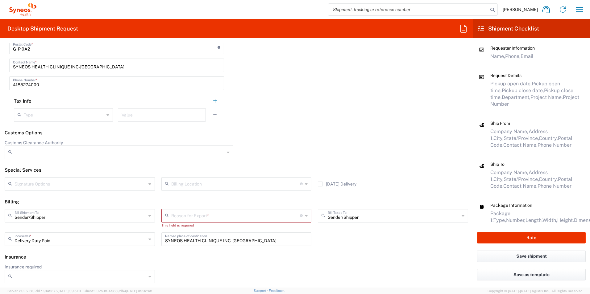
click at [306, 216] on div "Reason for Export *" at bounding box center [236, 216] width 150 height 14
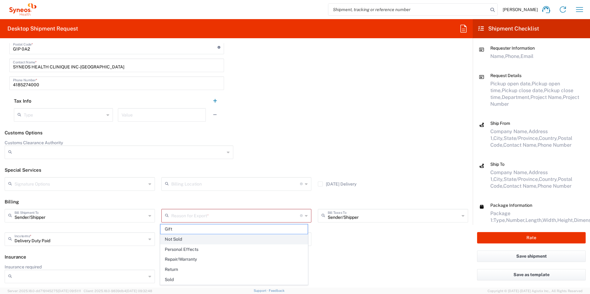
click at [213, 239] on span "Not Sold" at bounding box center [233, 240] width 147 height 10
type input "Not Sold"
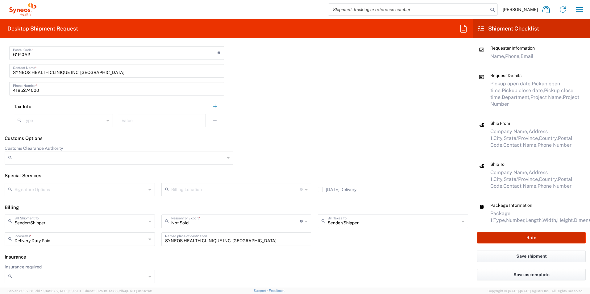
click at [531, 237] on button "Rate" at bounding box center [531, 237] width 109 height 11
type input "3190 DEPARTMENTAL EXPENSE"
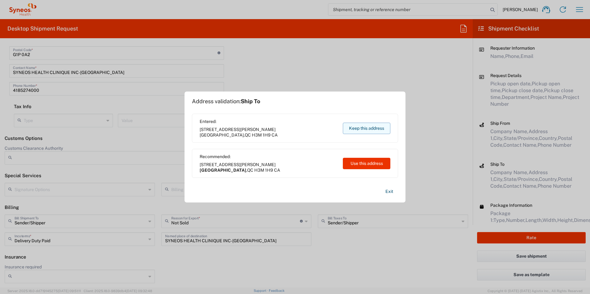
click at [367, 128] on button "Keep this address" at bounding box center [366, 128] width 47 height 11
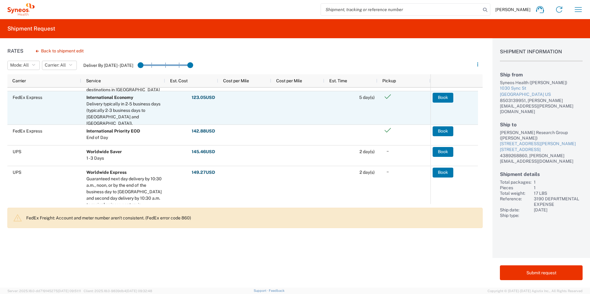
scroll to position [93, 0]
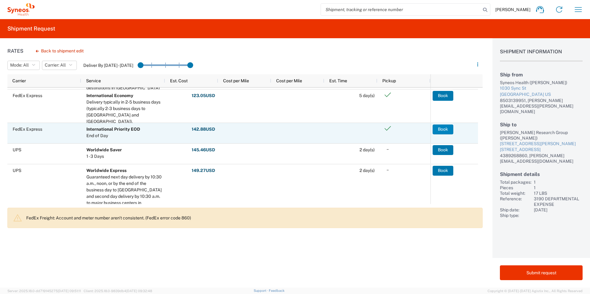
click at [440, 128] on button "Book" at bounding box center [442, 130] width 21 height 10
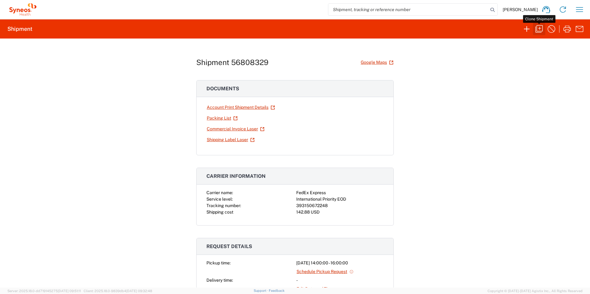
click at [537, 30] on icon "button" at bounding box center [539, 29] width 10 height 10
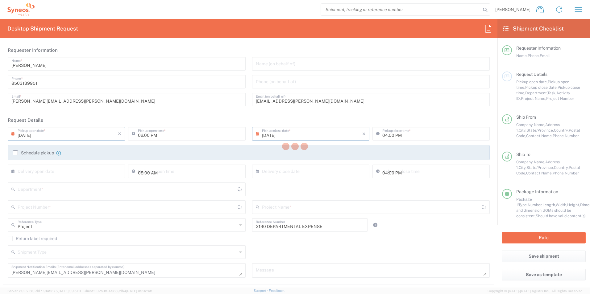
type input "[US_STATE]"
type input "[GEOGRAPHIC_DATA]"
type input "Your Packaging"
type input "[GEOGRAPHIC_DATA]"
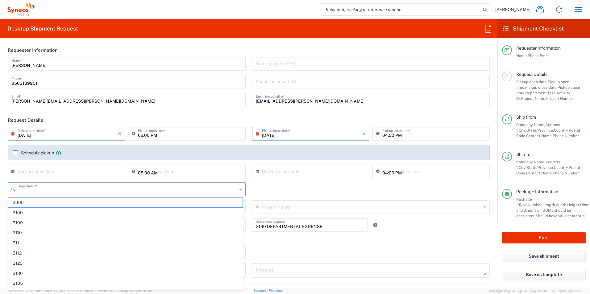
click at [68, 188] on input "text" at bounding box center [127, 188] width 219 height 11
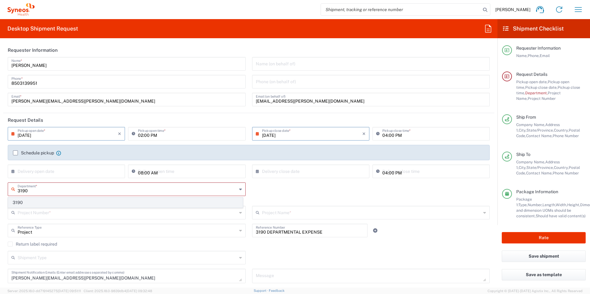
type input "3190"
click at [50, 203] on span "3190" at bounding box center [125, 203] width 234 height 10
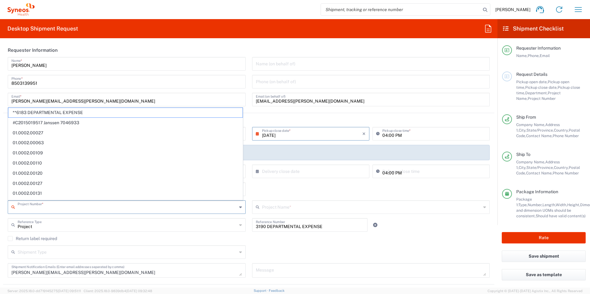
click at [70, 204] on input "text" at bounding box center [127, 206] width 219 height 11
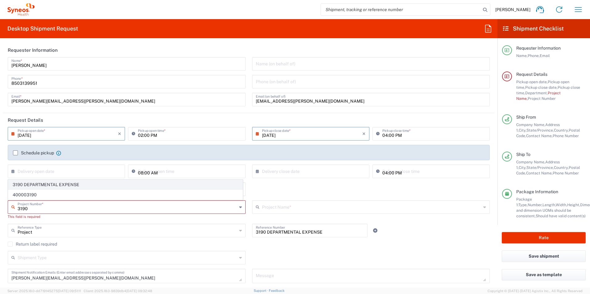
click at [55, 186] on span "3190 DEPARTMENTAL EXPENSE" at bounding box center [125, 185] width 234 height 10
type input "3190 DEPARTMENTAL EXPENSE"
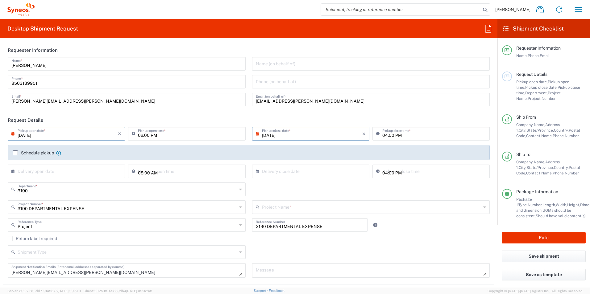
type input "3190 DEPARTMENTAL EXPENSE"
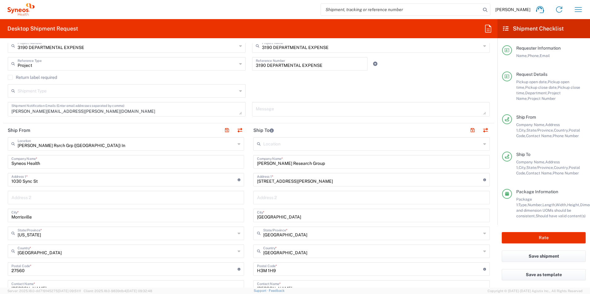
scroll to position [185, 0]
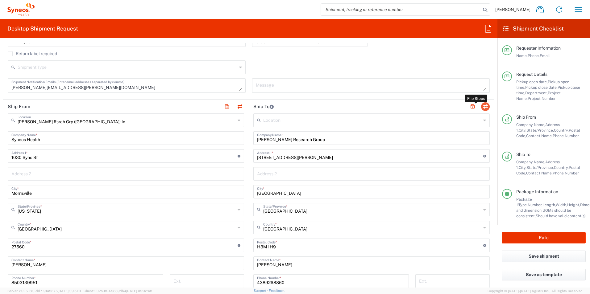
click at [482, 107] on button "button" at bounding box center [485, 106] width 9 height 9
type input "[PERSON_NAME] Research Group"
type input "12040 Place Cleophas-Soucy"
type input "Montreal"
type input "[GEOGRAPHIC_DATA]"
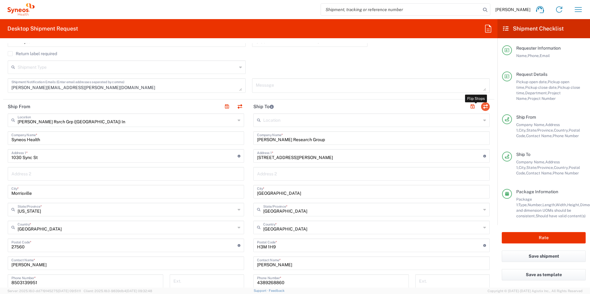
type input "H3M 1H9"
type input "Yen Lee Siah"
type input "4389268860"
type input "yenlee.siah@syneoshealth.com"
type input "EORI"
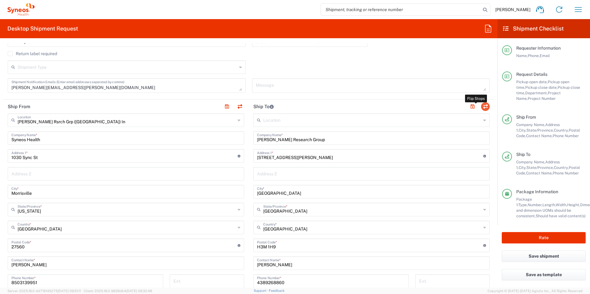
type input "[PERSON_NAME] Rsrch Grp ([GEOGRAPHIC_DATA]) In"
type input "Syneos Health"
type input "1030 Sync St"
type input "Morrisville"
type input "[GEOGRAPHIC_DATA]"
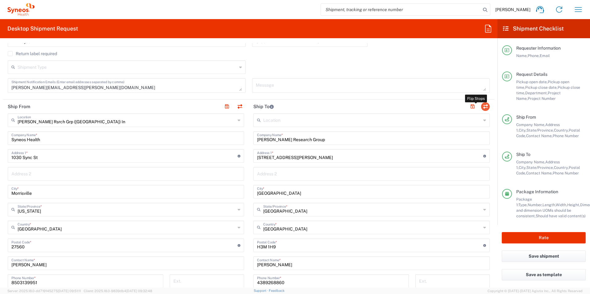
type input "27560"
type input "[PERSON_NAME]"
type input "8503139951"
type input "[PERSON_NAME][EMAIL_ADDRESS][PERSON_NAME][DOMAIN_NAME]"
type input "TIN"
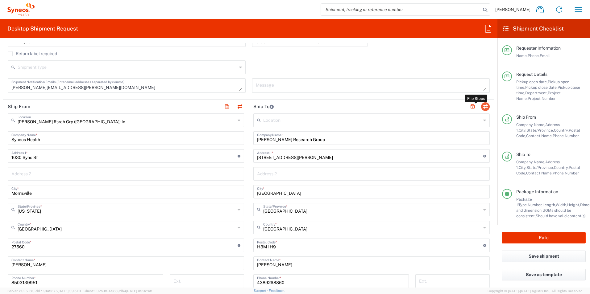
type input "352643847"
type input "Sender/Shipper"
type input "Delivery Duty Paid"
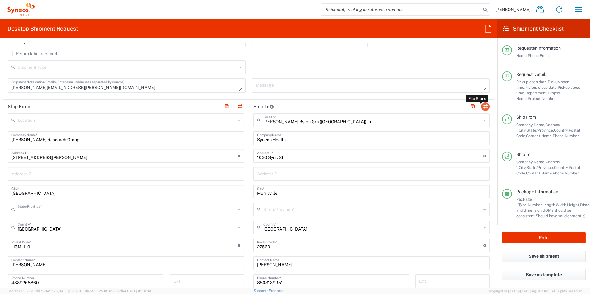
type input "[GEOGRAPHIC_DATA]"
type input "[US_STATE]"
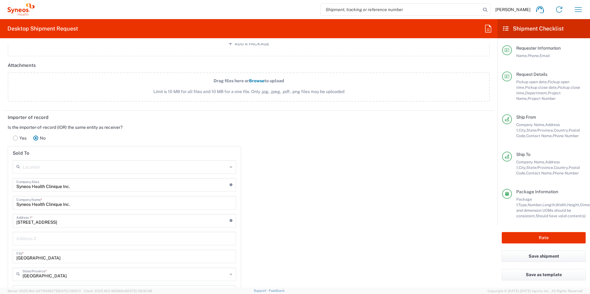
scroll to position [802, 0]
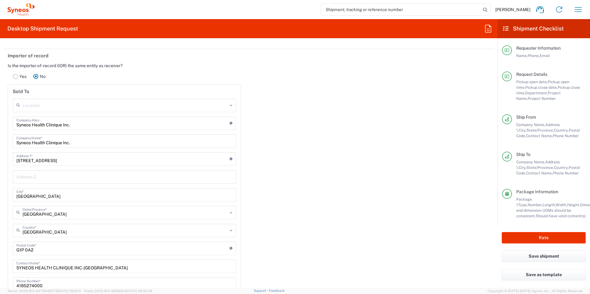
click at [87, 155] on input "[STREET_ADDRESS]" at bounding box center [122, 158] width 213 height 11
type input "2"
click at [94, 143] on input "Syneos Health Clinique Inc." at bounding box center [124, 140] width 216 height 11
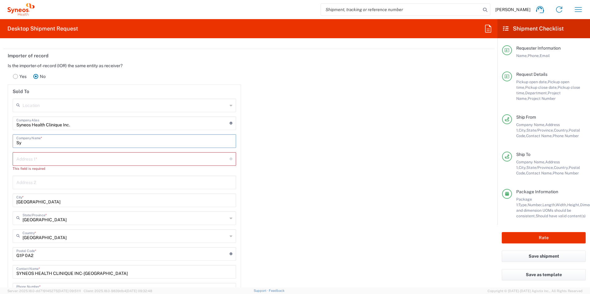
type input "S"
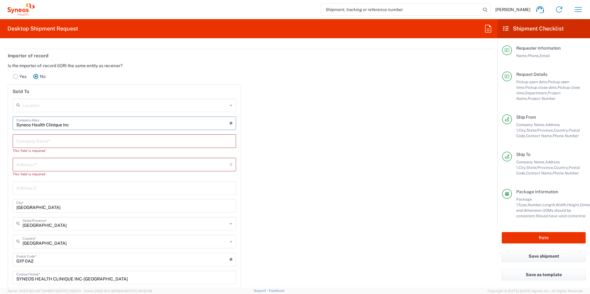
click at [101, 124] on input "Syneos Health Clinique Inc" at bounding box center [122, 123] width 213 height 11
type input "S"
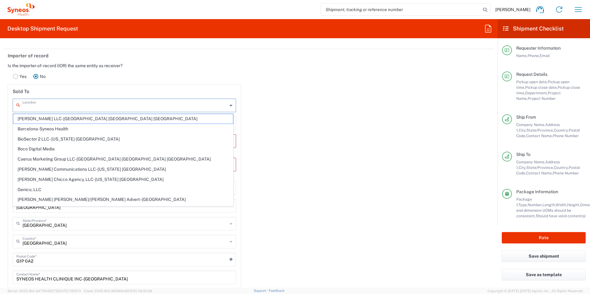
click at [80, 104] on input "text" at bounding box center [125, 105] width 205 height 11
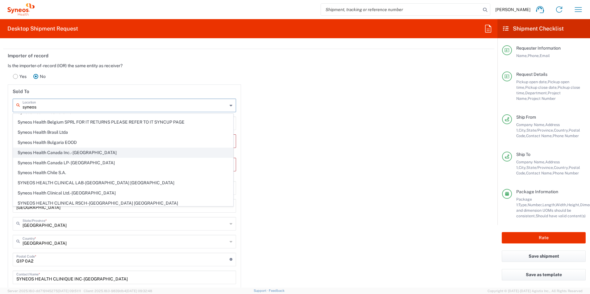
scroll to position [93, 0]
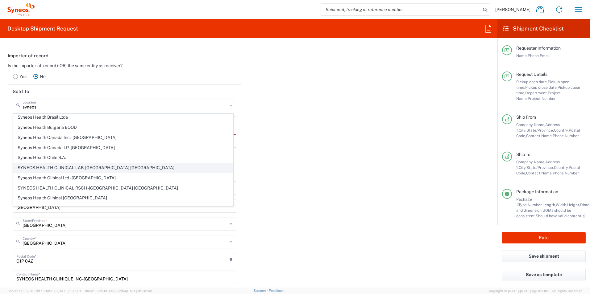
click at [103, 166] on span "SYNEOS HEALTH CLINICAL LAB-[GEOGRAPHIC_DATA] [GEOGRAPHIC_DATA]" at bounding box center [123, 168] width 220 height 10
type input "SYNEOS HEALTH CLINICAL LAB-[GEOGRAPHIC_DATA] [GEOGRAPHIC_DATA]"
type input "SYNEOS HEALTH CLINICAL LAB"
type input "[STREET_ADDRESS]"
type input "[GEOGRAPHIC_DATA]"
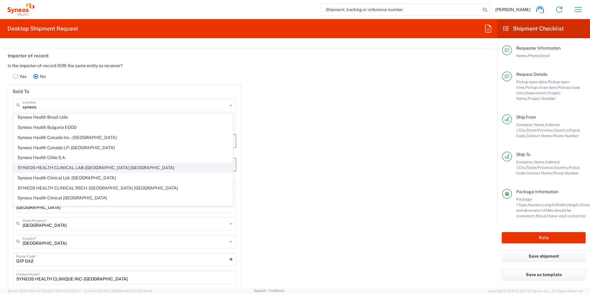
type input "[GEOGRAPHIC_DATA]"
type input "08540"
type input "[US_STATE]"
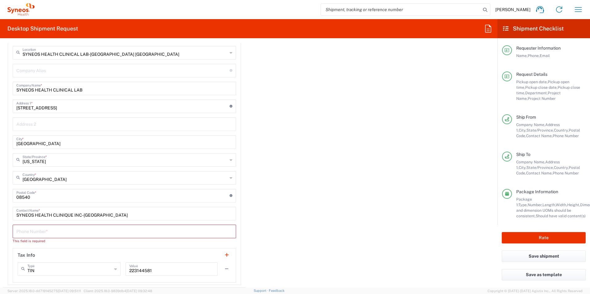
scroll to position [894, 0]
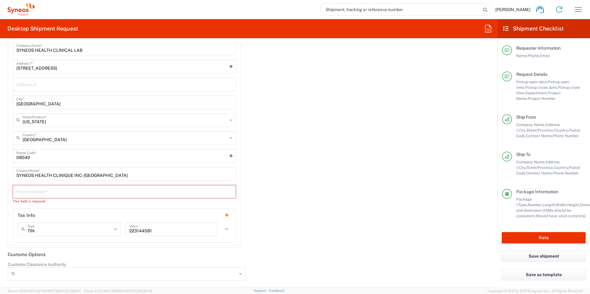
click at [80, 190] on input "tel" at bounding box center [124, 191] width 216 height 11
type input "4185274000"
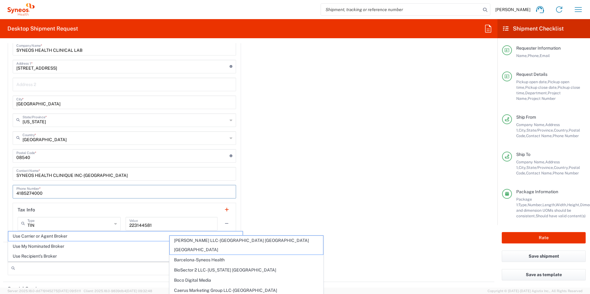
scroll to position [938, 0]
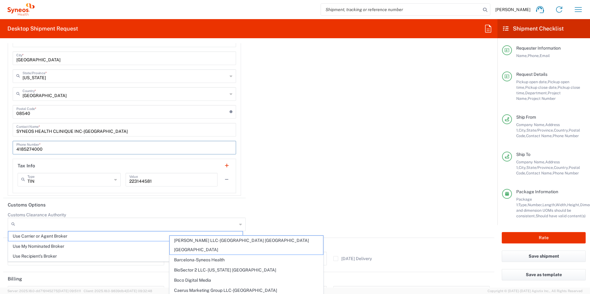
click at [323, 128] on div "Importer of record Is the importer-of-record (IOR) the same entity as receiver?…" at bounding box center [248, 55] width 497 height 286
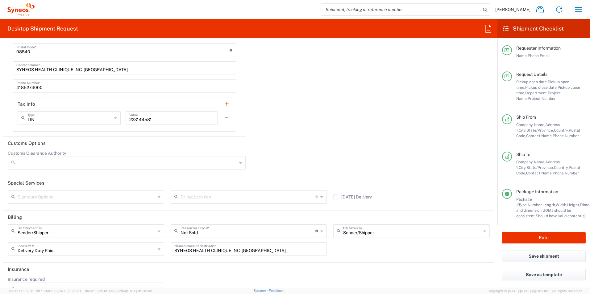
scroll to position [1015, 0]
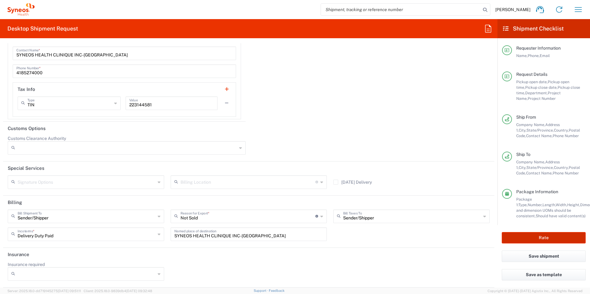
click at [555, 236] on button "Rate" at bounding box center [543, 237] width 84 height 11
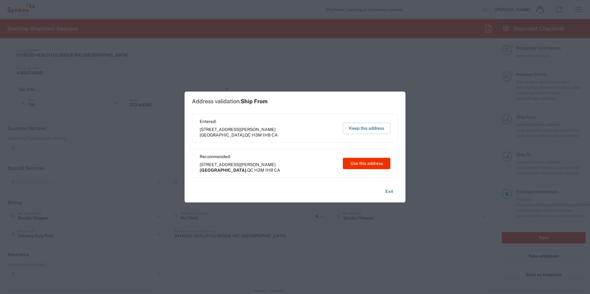
type input "3190 DEPARTMENTAL EXPENSE"
click at [358, 130] on button "Keep this address" at bounding box center [366, 128] width 47 height 11
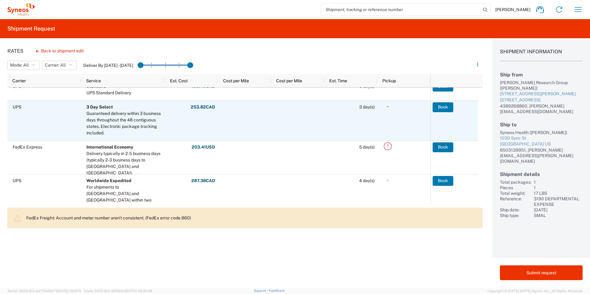
scroll to position [93, 0]
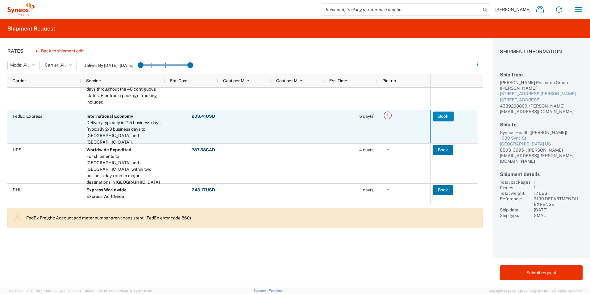
click at [434, 116] on button "Book" at bounding box center [443, 117] width 21 height 10
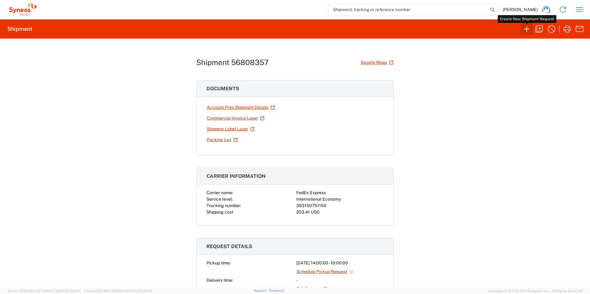
click at [527, 28] on icon "button" at bounding box center [527, 29] width 10 height 10
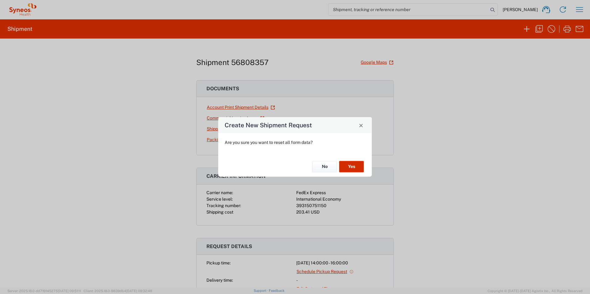
click at [355, 170] on button "Yes" at bounding box center [351, 166] width 25 height 11
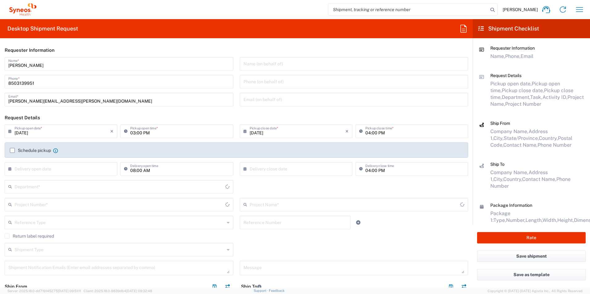
type input "[US_STATE]"
type input "3216"
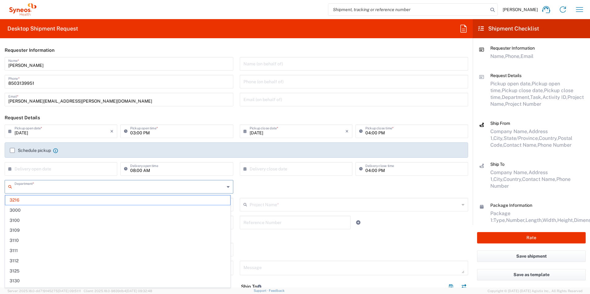
click at [90, 184] on input "text" at bounding box center [119, 186] width 210 height 11
type input "3190"
click at [53, 198] on span "3190" at bounding box center [117, 201] width 225 height 10
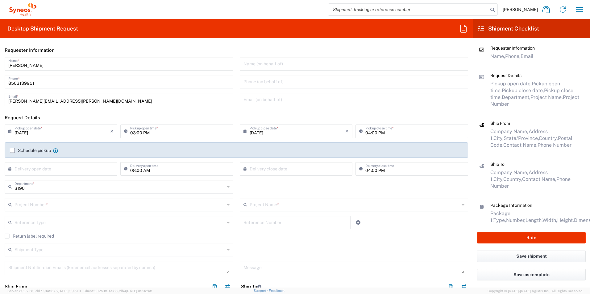
click at [54, 205] on input "text" at bounding box center [119, 204] width 210 height 11
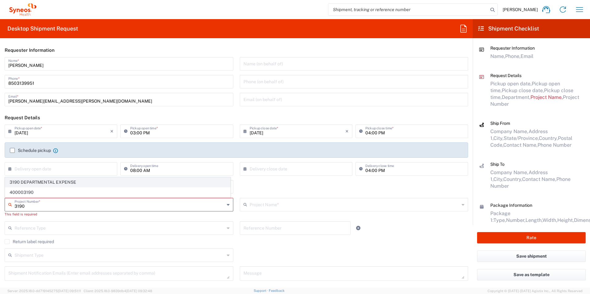
click at [53, 184] on span "3190 DEPARTMENTAL EXPENSE" at bounding box center [117, 183] width 225 height 10
type input "3190 DEPARTMENTAL EXPENSE"
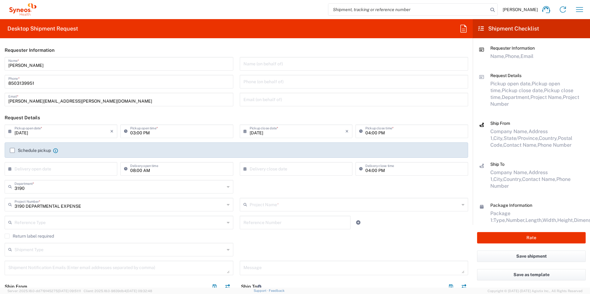
type input "3190 DEPARTMENTAL EXPENSE"
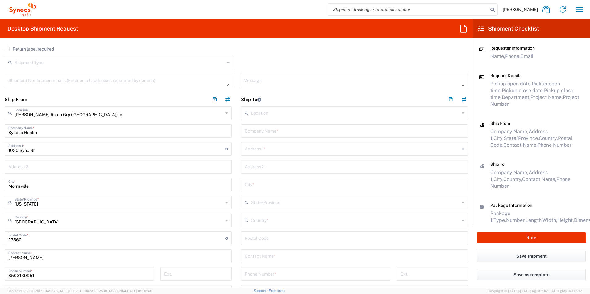
scroll to position [216, 0]
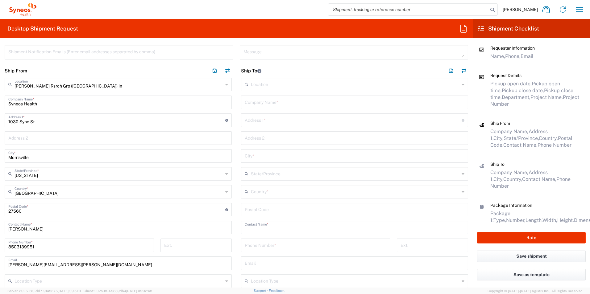
click at [295, 225] on input "text" at bounding box center [355, 227] width 220 height 11
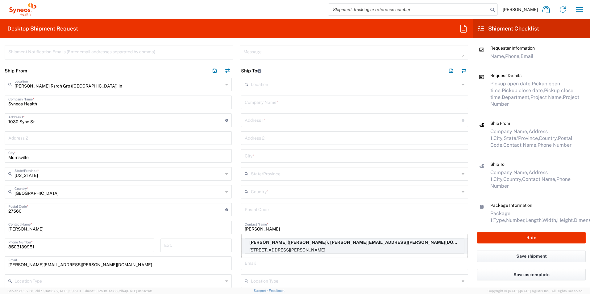
type input "Mary"
click at [318, 249] on p "6440 W Black Hill Rd, PHOENIX, AZ, 85083, US" at bounding box center [354, 250] width 219 height 8
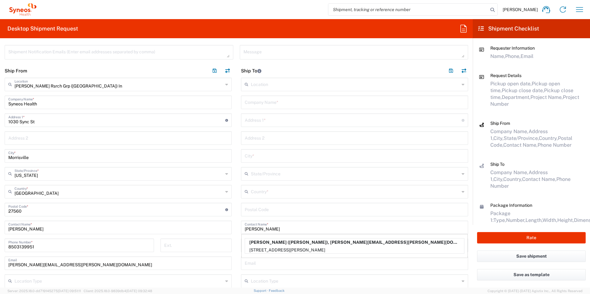
type input "[PERSON_NAME]"
type input "6440 W Black Hill Rd"
type input "PHOENIX"
type input "[GEOGRAPHIC_DATA]"
type input "85083"
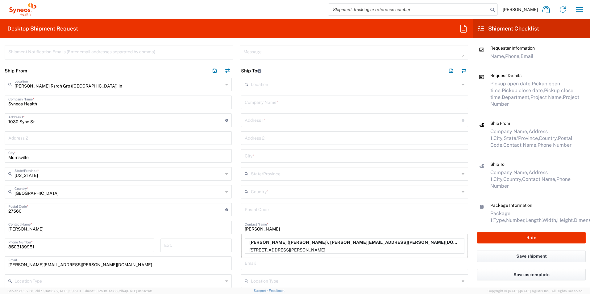
type input "Mary Huff"
type input "5742613058"
type input "mary.huff@syneoshealth.com"
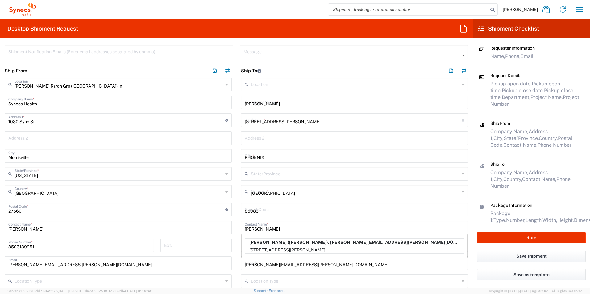
type input "[US_STATE]"
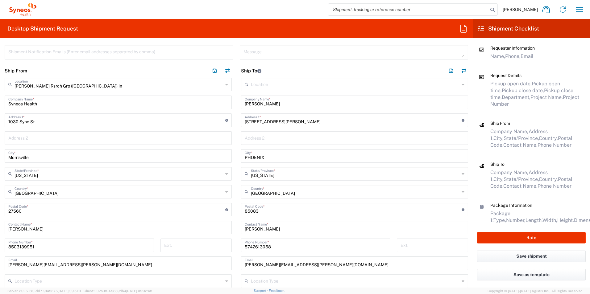
click at [278, 105] on input "[PERSON_NAME]" at bounding box center [355, 102] width 220 height 11
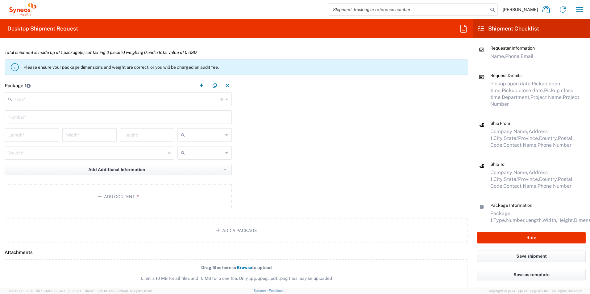
scroll to position [493, 0]
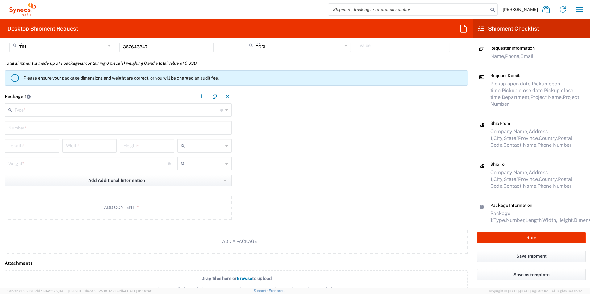
type input "[PERSON_NAME] Research Group"
click at [50, 108] on input "text" at bounding box center [117, 109] width 206 height 11
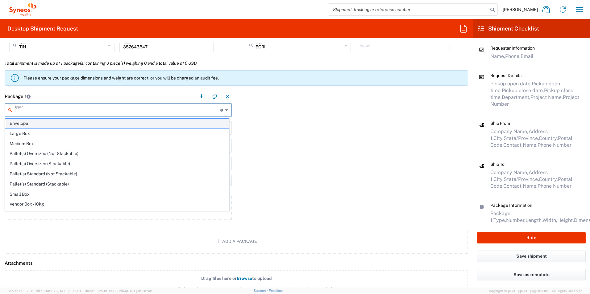
click at [49, 122] on span "Envelope" at bounding box center [117, 124] width 224 height 10
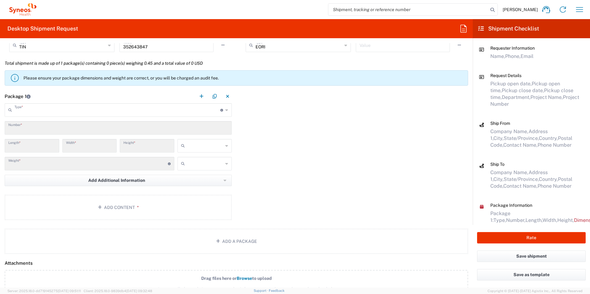
type input "Envelope"
click at [48, 123] on input "1" at bounding box center [118, 127] width 220 height 11
click at [207, 166] on input "text" at bounding box center [205, 164] width 36 height 10
click at [196, 186] on span "lbs" at bounding box center [202, 188] width 53 height 10
click at [172, 203] on button "Add Content *" at bounding box center [118, 207] width 227 height 25
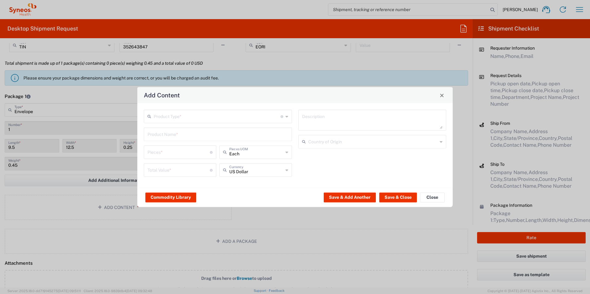
click at [186, 120] on input "text" at bounding box center [217, 116] width 127 height 11
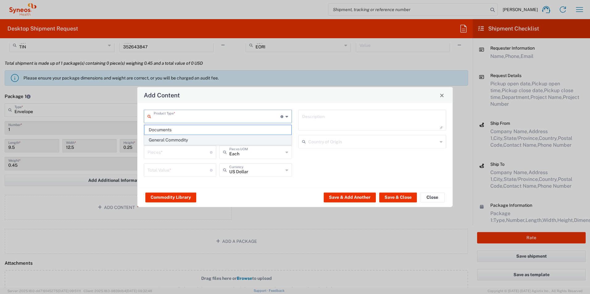
click at [185, 141] on span "General Commodity" at bounding box center [217, 140] width 147 height 10
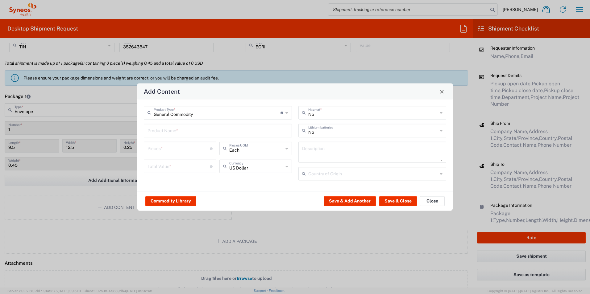
click at [181, 131] on input "text" at bounding box center [217, 130] width 141 height 11
click at [170, 148] on input "number" at bounding box center [178, 148] width 62 height 11
click at [151, 165] on input "number" at bounding box center [178, 166] width 62 height 11
click at [394, 200] on button "Save & Close" at bounding box center [398, 201] width 38 height 10
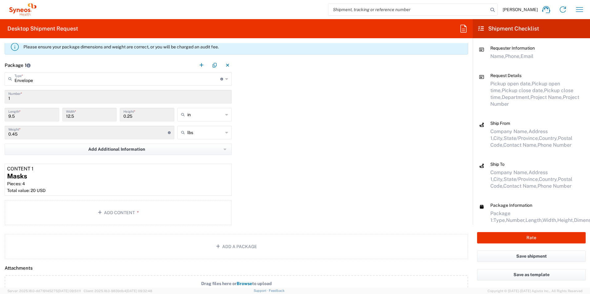
scroll to position [586, 0]
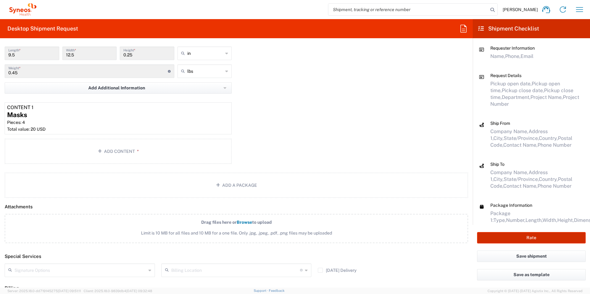
click at [538, 237] on button "Rate" at bounding box center [531, 237] width 109 height 11
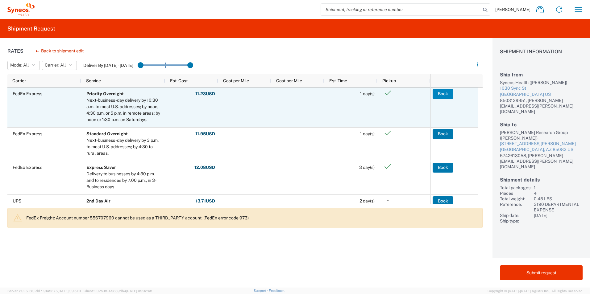
click at [447, 96] on button "Book" at bounding box center [442, 94] width 21 height 10
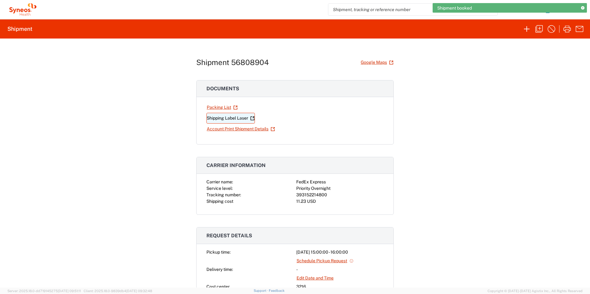
click at [232, 122] on link "Shipping Label Laser" at bounding box center [230, 118] width 48 height 11
